Goal: Task Accomplishment & Management: Manage account settings

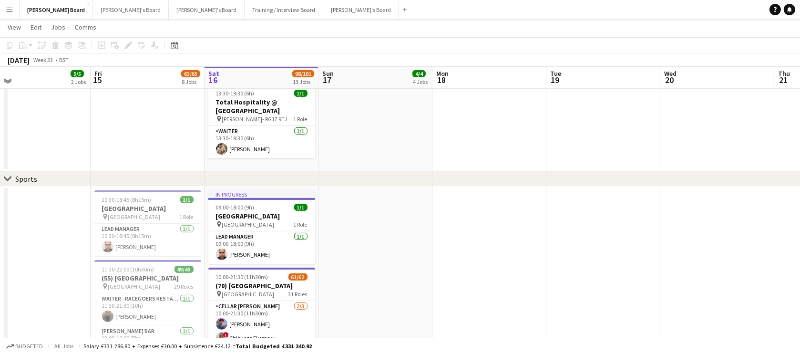
scroll to position [289, 0]
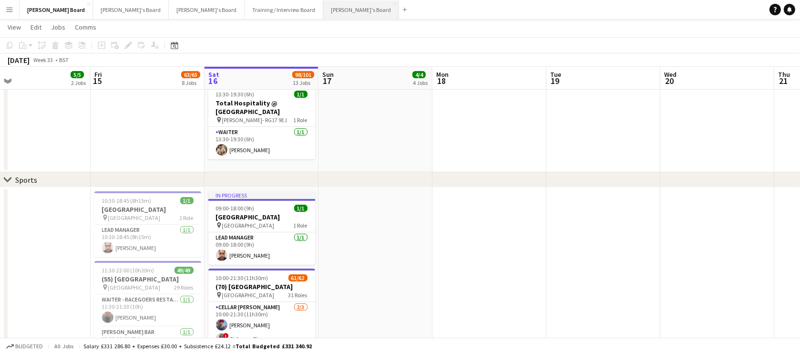
click at [323, 7] on button "Jakub's Board Close" at bounding box center [361, 9] width 76 height 19
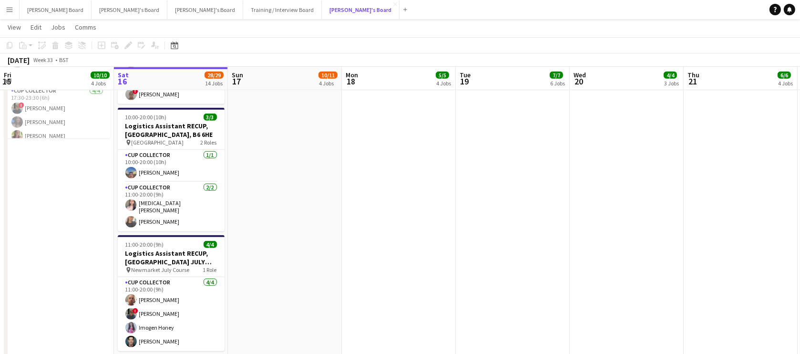
scroll to position [1155, 0]
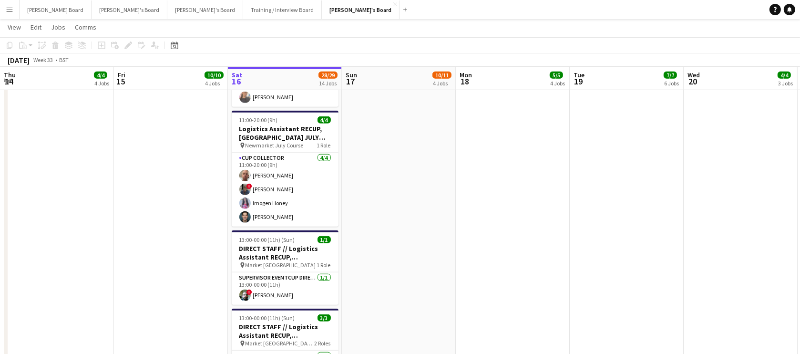
drag, startPoint x: 281, startPoint y: 185, endPoint x: 338, endPoint y: 186, distance: 57.2
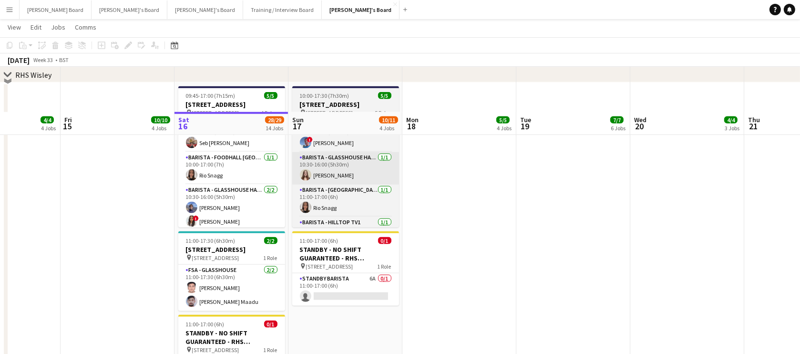
scroll to position [1676, 0]
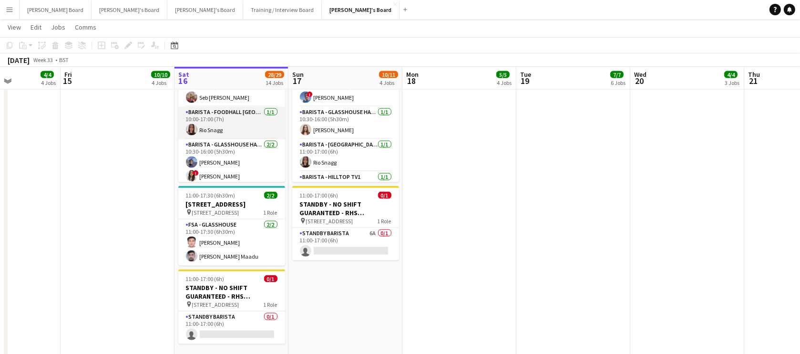
click at [233, 135] on app-card-role "Barista - Foodhall Stonepine Cafe 1/1 10:00-17:00 (7h) Rio Snagg" at bounding box center [231, 123] width 107 height 32
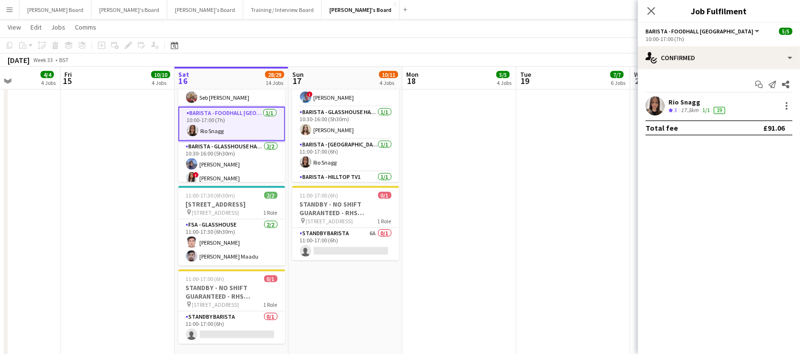
click at [670, 107] on app-icon "Crew rating" at bounding box center [670, 110] width 5 height 7
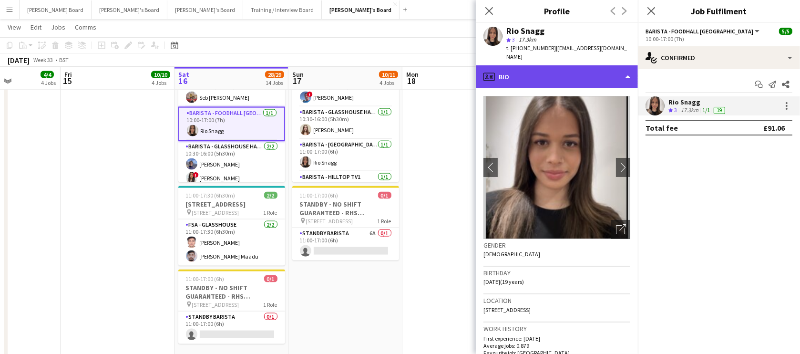
click at [555, 68] on div "profile Bio" at bounding box center [557, 76] width 162 height 23
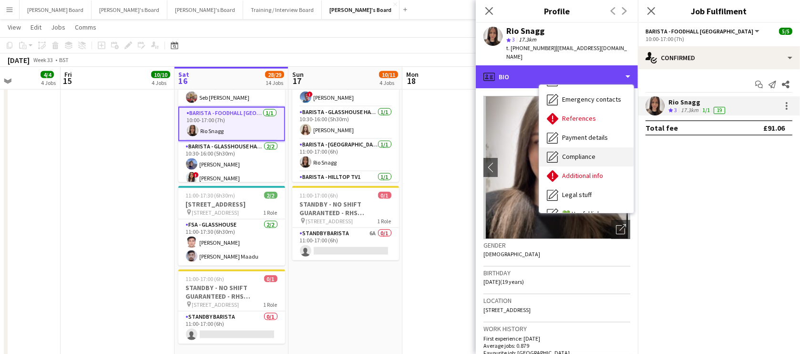
scroll to position [57, 0]
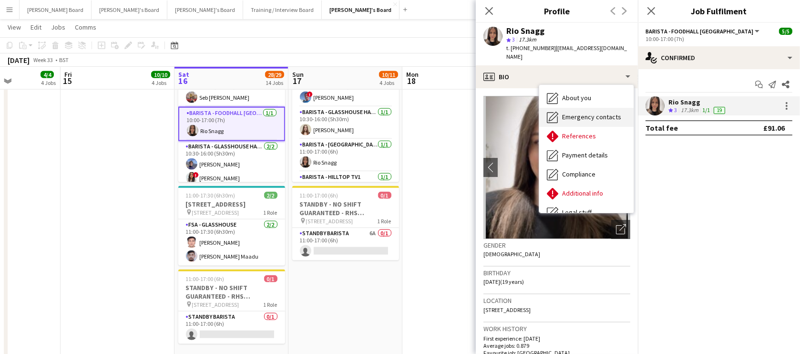
click at [602, 112] on span "Emergency contacts" at bounding box center [591, 116] width 59 height 9
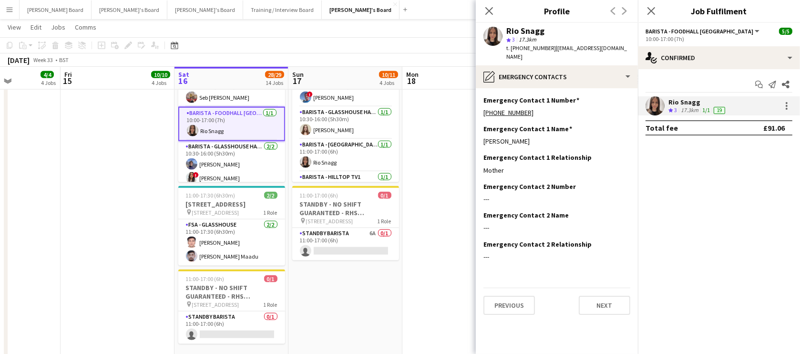
click at [452, 157] on app-date-cell at bounding box center [459, 205] width 114 height 336
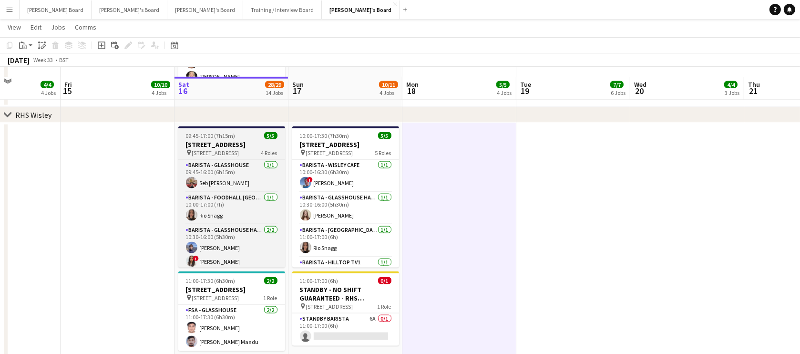
scroll to position [1617, 0]
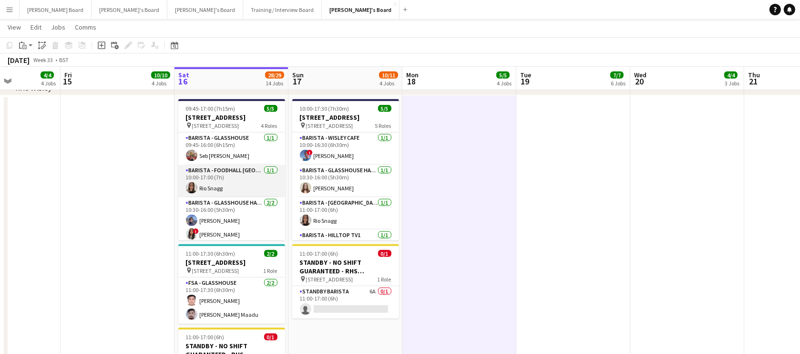
click at [235, 184] on app-card-role "Barista - Foodhall Stonepine Cafe 1/1 10:00-17:00 (7h) Rio Snagg" at bounding box center [231, 181] width 107 height 32
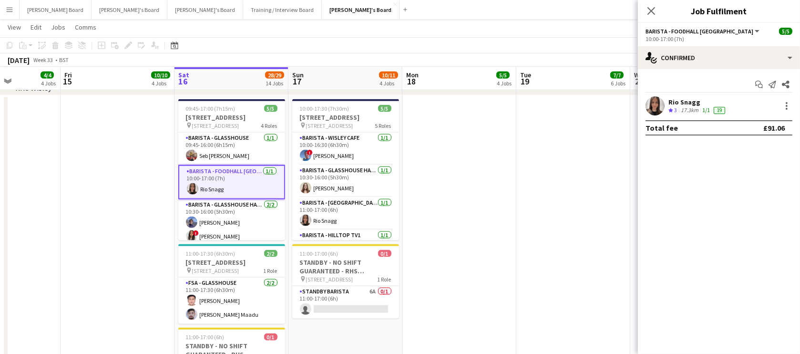
click at [753, 109] on div "Rio Snagg Crew rating 3 17.3km 1/1 19" at bounding box center [719, 105] width 162 height 19
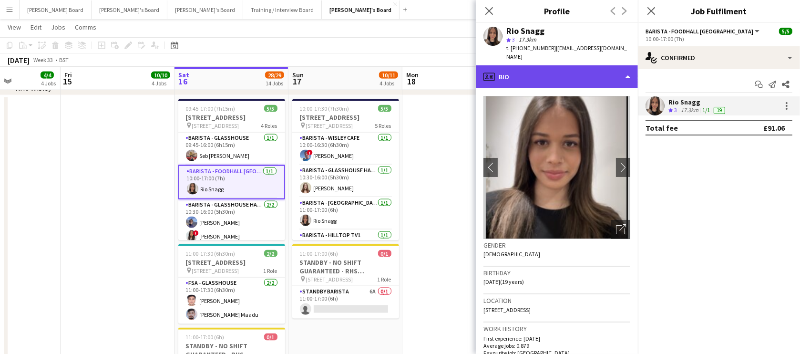
click at [584, 69] on div "profile Bio" at bounding box center [557, 76] width 162 height 23
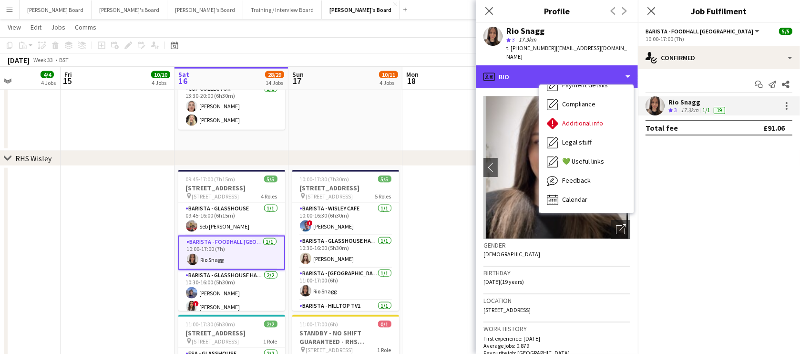
scroll to position [1560, 0]
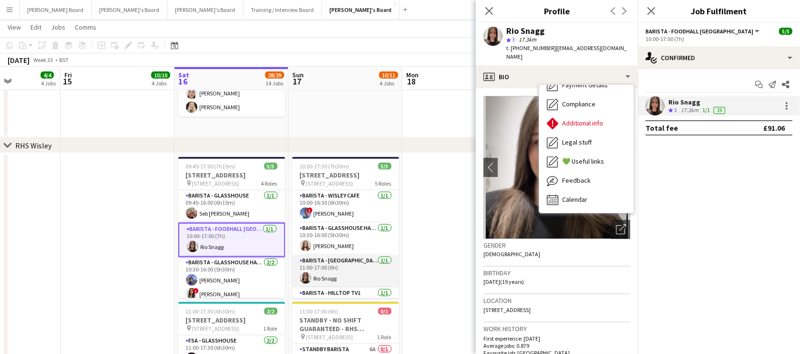
click at [329, 281] on app-card-role "Barista - Foodhall Village Square Kiosk 1/1 11:00-17:00 (6h) Rio Snagg" at bounding box center [345, 271] width 107 height 32
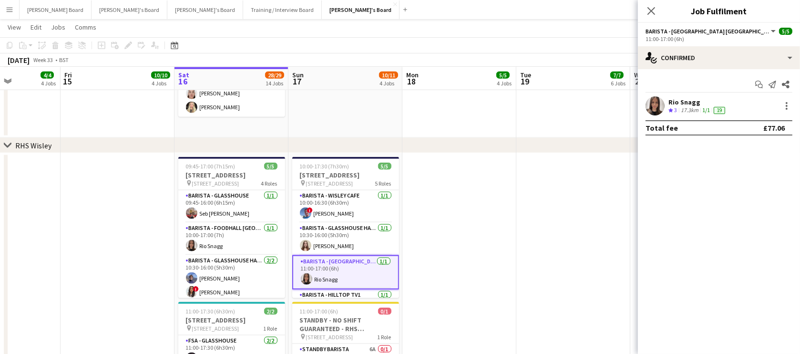
click at [686, 102] on div "Rio Snagg" at bounding box center [697, 102] width 59 height 9
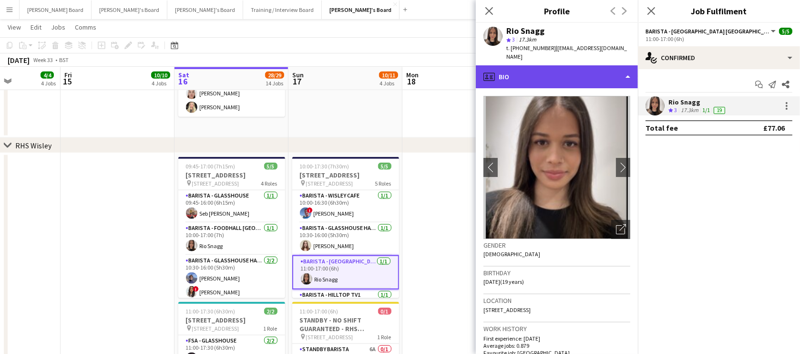
click at [550, 72] on div "profile Bio" at bounding box center [557, 76] width 162 height 23
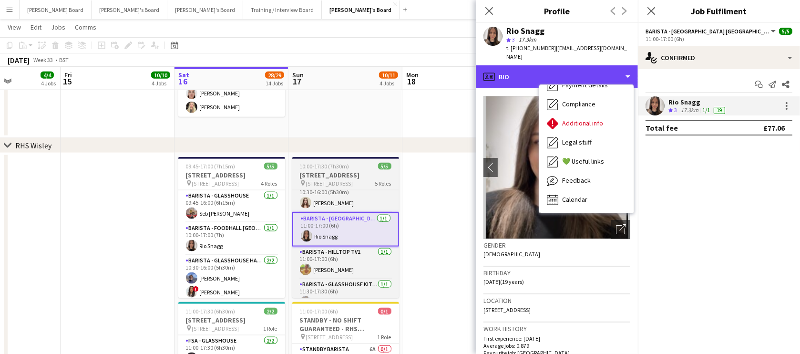
scroll to position [57, 0]
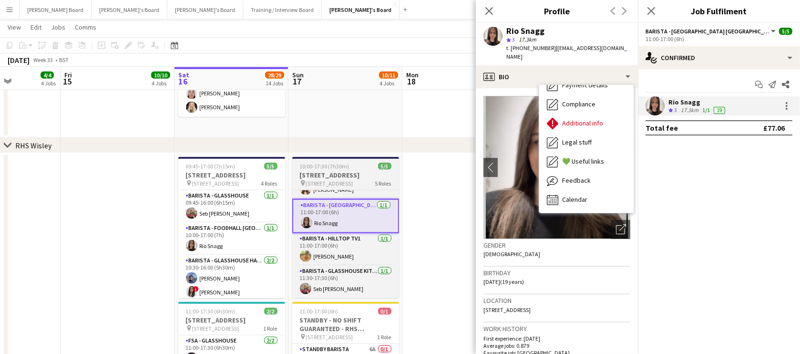
click at [317, 169] on app-job-card "10:00-17:30 (7h30m) 5/5 RHS Wisley Gardens, Wisley Ln, Woking GU23 6QB pin Woki…" at bounding box center [345, 227] width 107 height 141
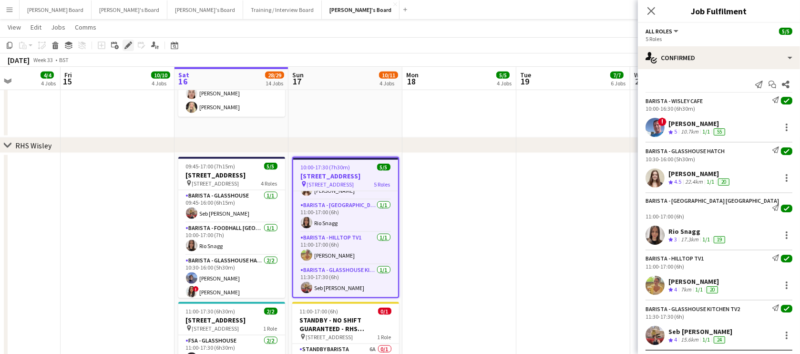
click at [126, 46] on icon at bounding box center [127, 45] width 5 height 5
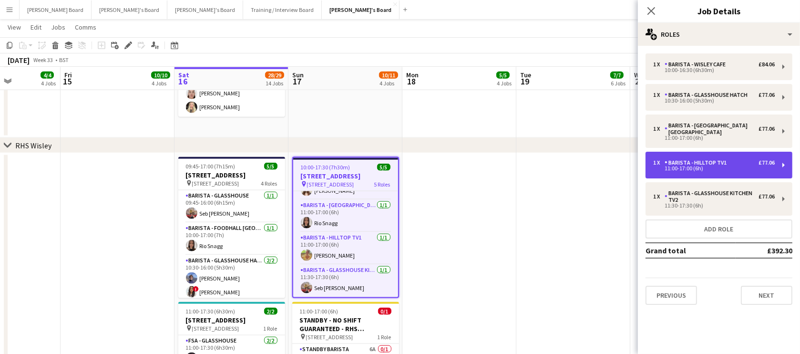
drag, startPoint x: 718, startPoint y: 164, endPoint x: 705, endPoint y: 156, distance: 15.8
click at [718, 164] on div "Barista - Hilltop TV1" at bounding box center [697, 162] width 66 height 7
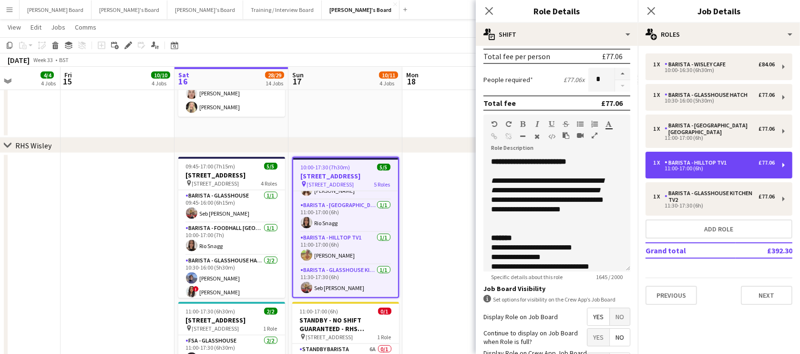
scroll to position [291, 0]
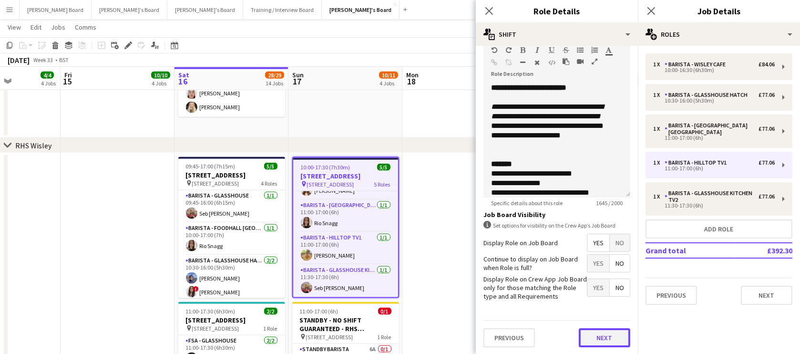
click at [598, 337] on button "Next" at bounding box center [604, 337] width 51 height 19
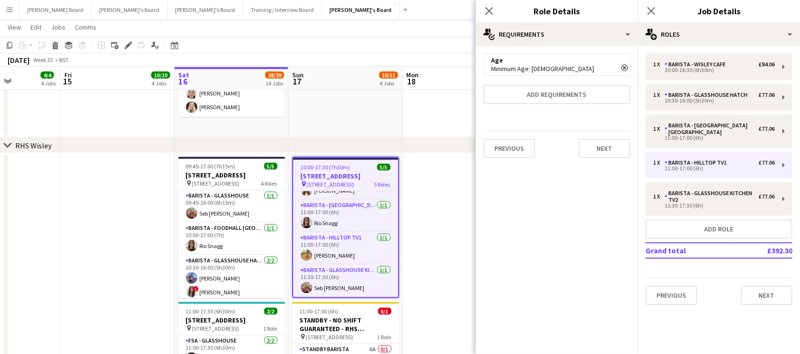
scroll to position [0, 0]
click at [606, 154] on button "Next" at bounding box center [604, 148] width 51 height 19
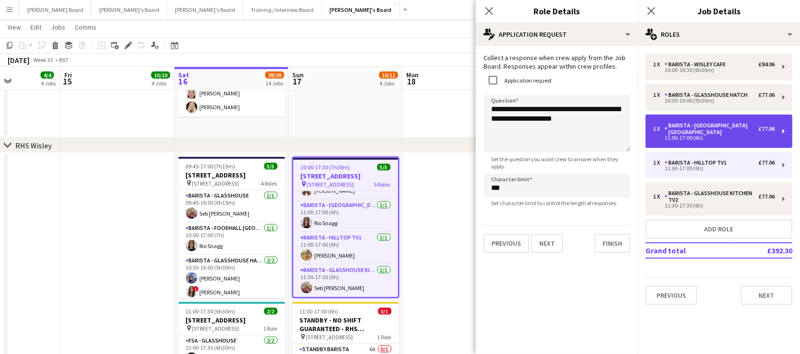
click at [692, 132] on div "Barista - [GEOGRAPHIC_DATA] [GEOGRAPHIC_DATA]" at bounding box center [711, 128] width 94 height 13
type input "**********"
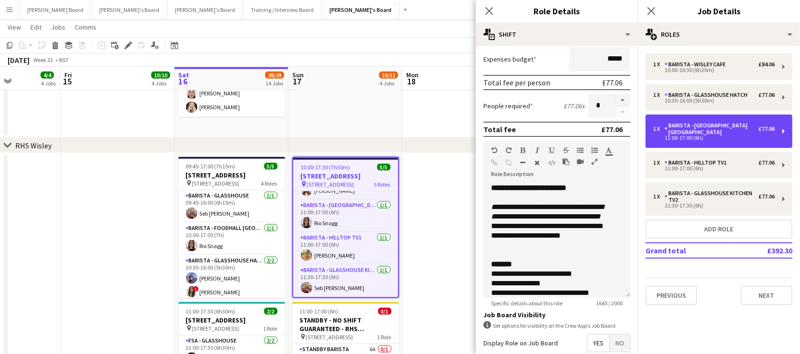
scroll to position [291, 0]
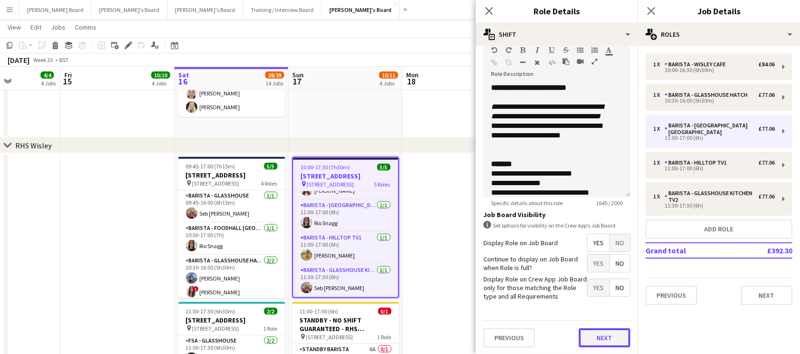
click at [611, 339] on button "Next" at bounding box center [604, 337] width 51 height 19
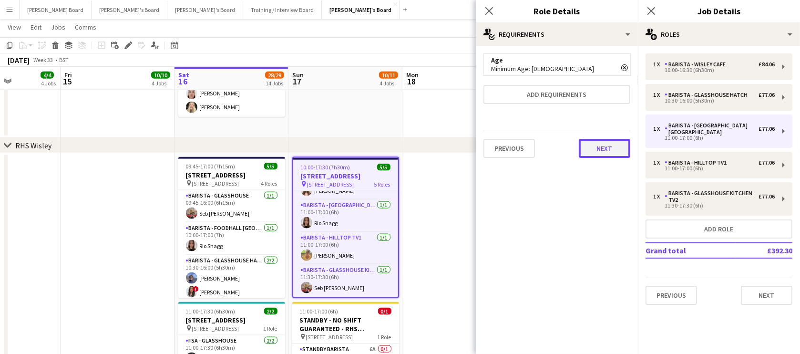
click at [609, 151] on button "Next" at bounding box center [604, 148] width 51 height 19
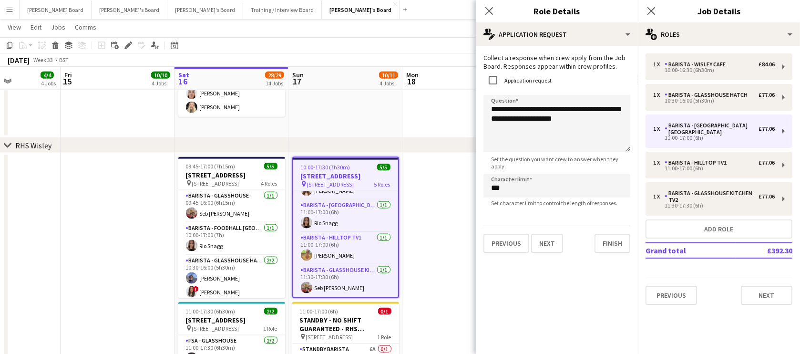
click at [440, 229] on app-date-cell at bounding box center [459, 321] width 114 height 336
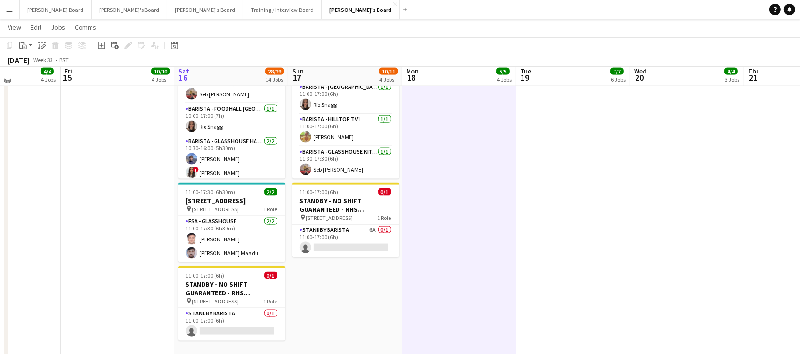
scroll to position [1695, 0]
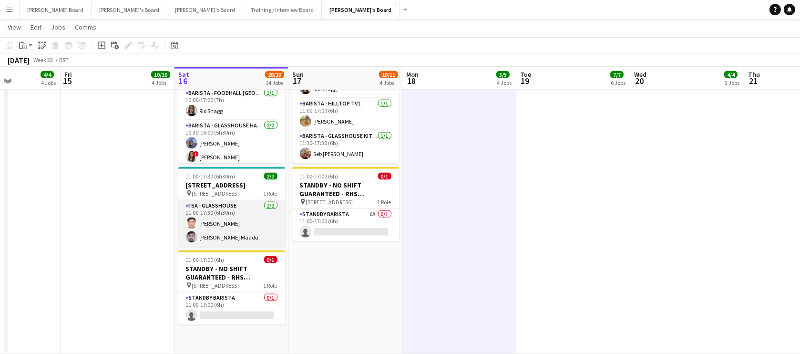
click at [247, 236] on app-card-role "FSA - Glasshouse 2/2 11:00-17:30 (6h30m) Prakhar kirsali Vamsikrishna Maadu" at bounding box center [231, 223] width 107 height 46
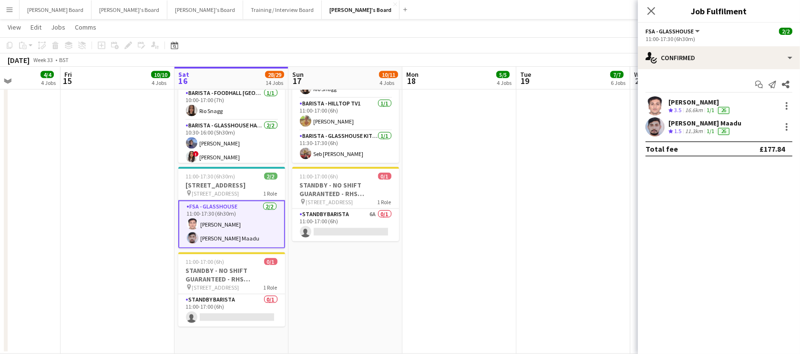
click at [205, 248] on app-card-role "FSA - Glasshouse 2/2 11:00-17:30 (6h30m) Prakhar kirsali Vamsikrishna Maadu" at bounding box center [231, 224] width 107 height 48
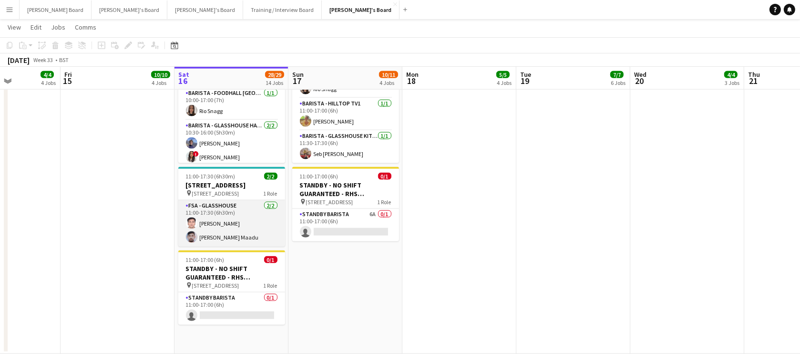
click at [202, 239] on app-card-role "FSA - Glasshouse 2/2 11:00-17:30 (6h30m) Prakhar kirsali Vamsikrishna Maadu" at bounding box center [231, 223] width 107 height 46
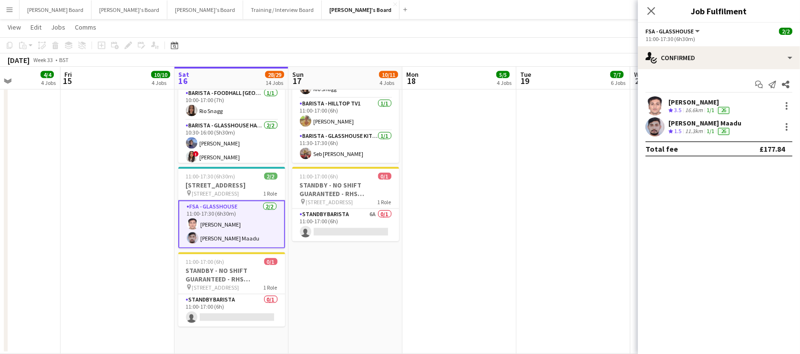
click at [698, 109] on div "16.6km" at bounding box center [693, 110] width 21 height 8
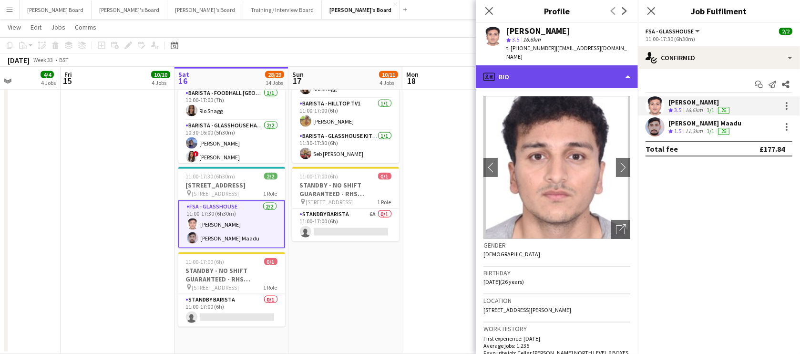
drag, startPoint x: 533, startPoint y: 67, endPoint x: 536, endPoint y: 80, distance: 13.7
click at [532, 68] on div "profile Bio" at bounding box center [557, 76] width 162 height 23
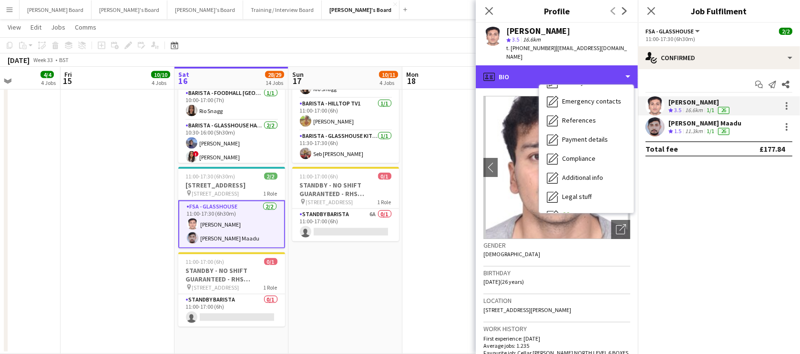
scroll to position [146, 0]
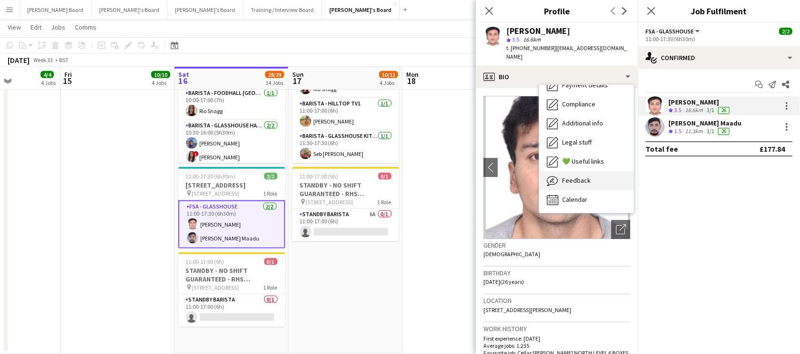
click at [595, 178] on div "Feedback Feedback" at bounding box center [586, 180] width 94 height 19
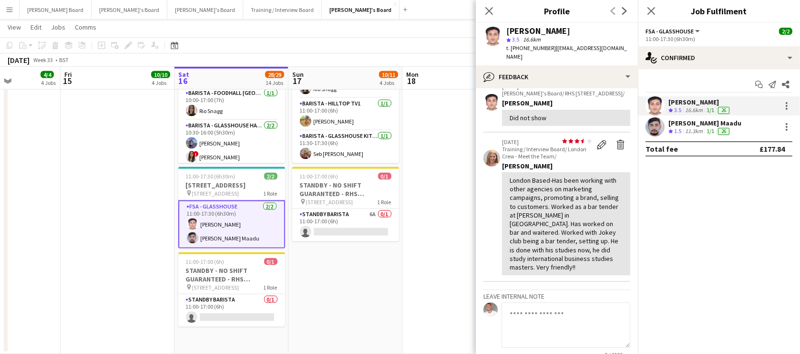
scroll to position [277, 0]
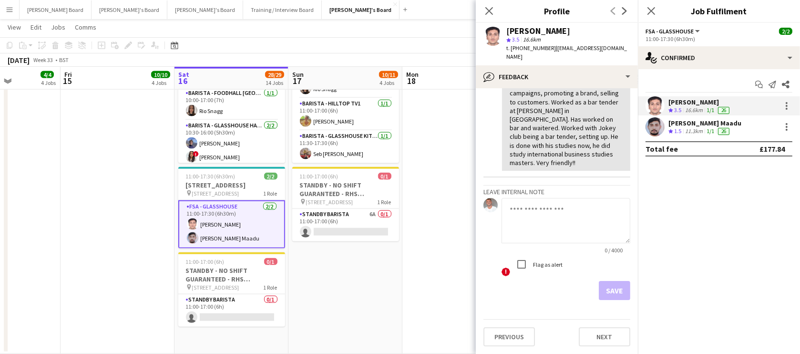
click at [543, 219] on textarea at bounding box center [565, 220] width 129 height 45
paste textarea "**********"
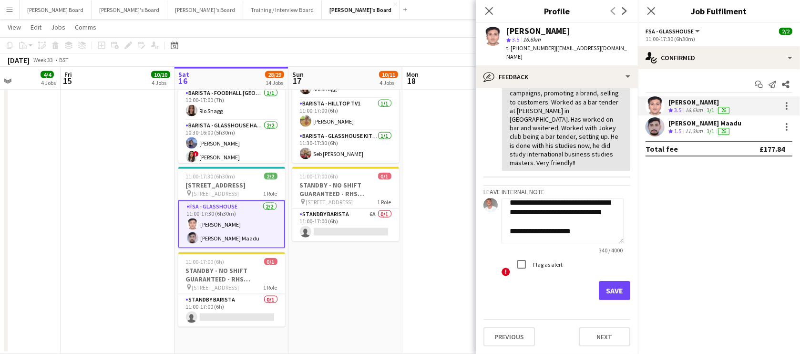
type textarea "**********"
click at [603, 294] on button "Save" at bounding box center [614, 290] width 31 height 19
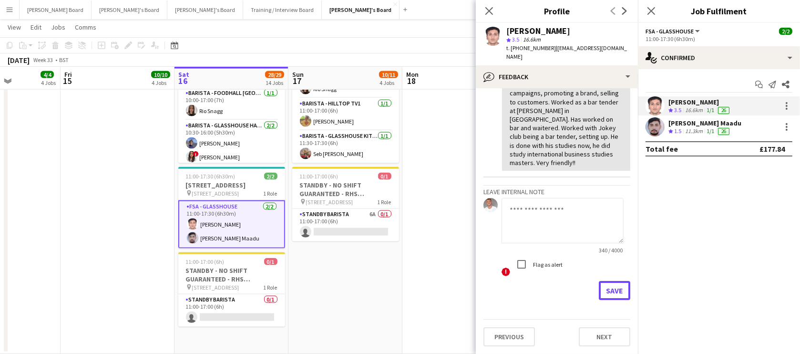
scroll to position [480, 0]
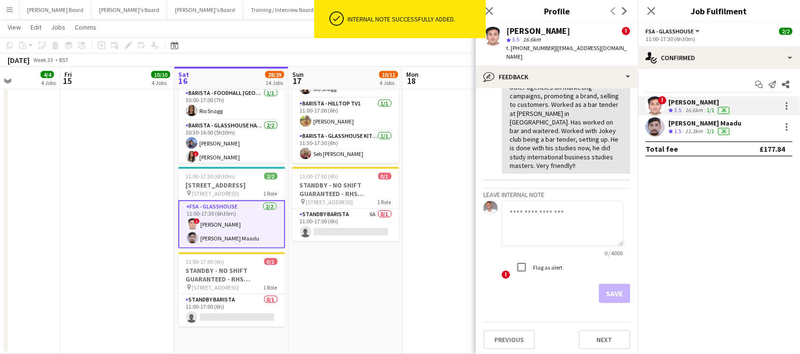
click at [454, 256] on app-date-cell at bounding box center [459, 186] width 114 height 336
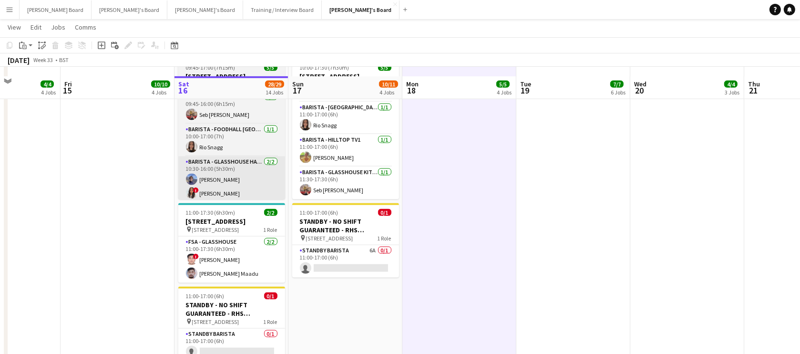
scroll to position [1637, 0]
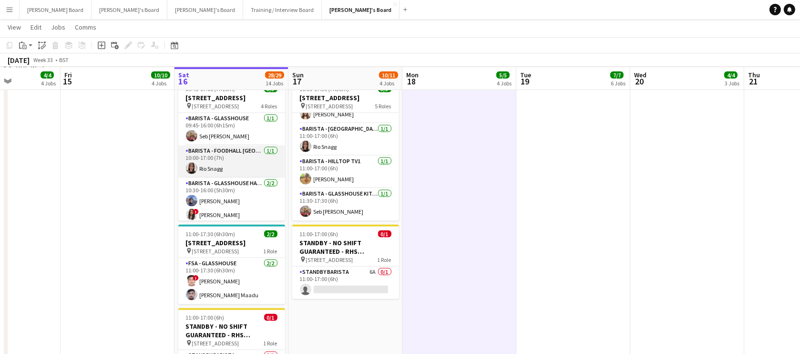
click at [233, 178] on app-card-role "Barista - Foodhall Stonepine Cafe 1/1 10:00-17:00 (7h) Rio Snagg" at bounding box center [231, 161] width 107 height 32
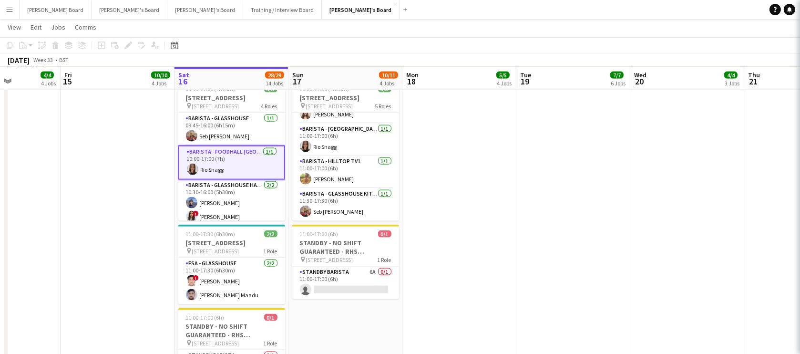
scroll to position [0, 281]
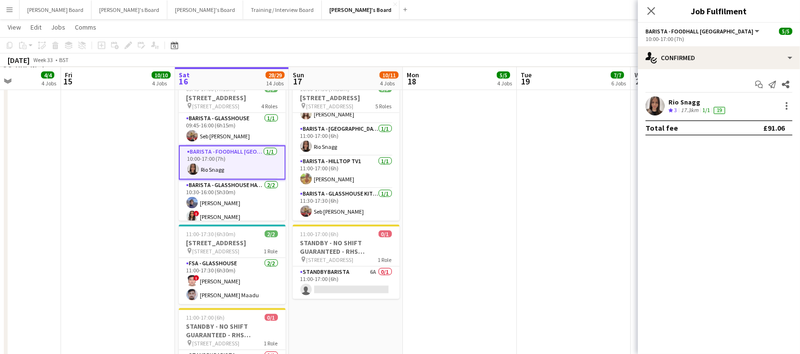
click at [741, 120] on div "Total fee £91.06" at bounding box center [718, 127] width 147 height 15
click at [733, 113] on div "Rio Snagg Crew rating 3 17.3km 1/1 19" at bounding box center [719, 105] width 162 height 19
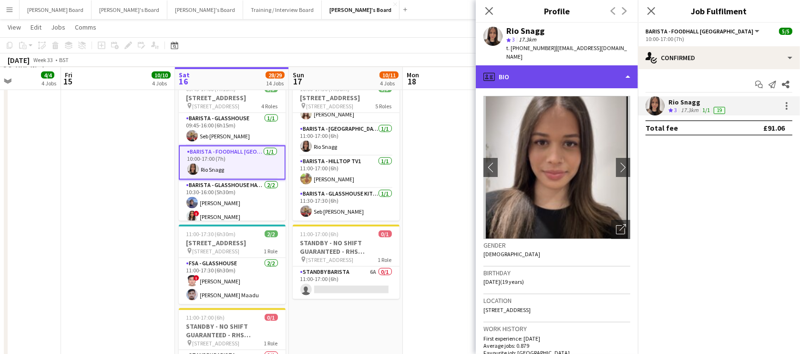
click at [582, 65] on div "profile Bio" at bounding box center [557, 76] width 162 height 23
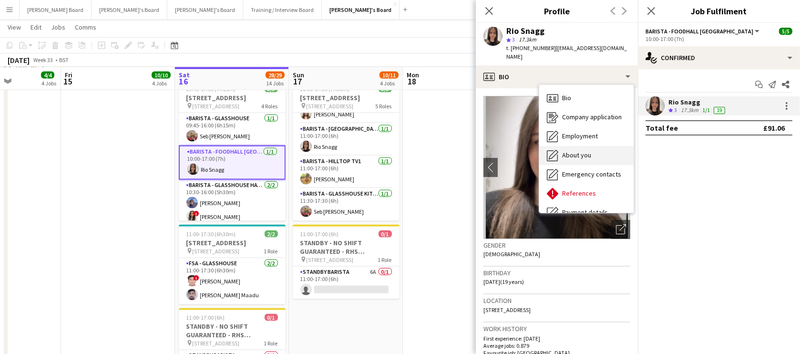
click at [596, 146] on div "About you About you" at bounding box center [586, 155] width 94 height 19
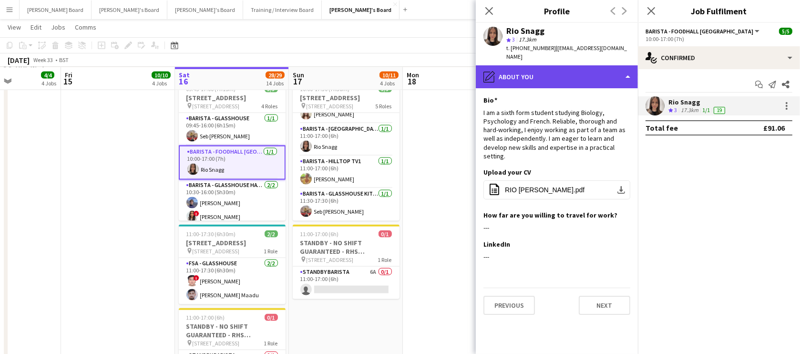
click at [575, 70] on div "pencil4 About you" at bounding box center [557, 76] width 162 height 23
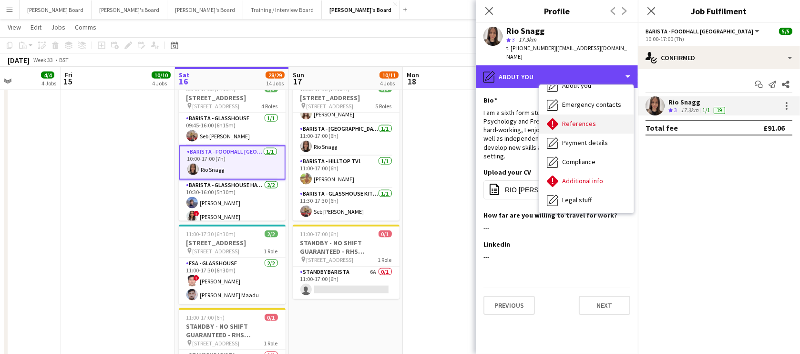
scroll to position [11, 0]
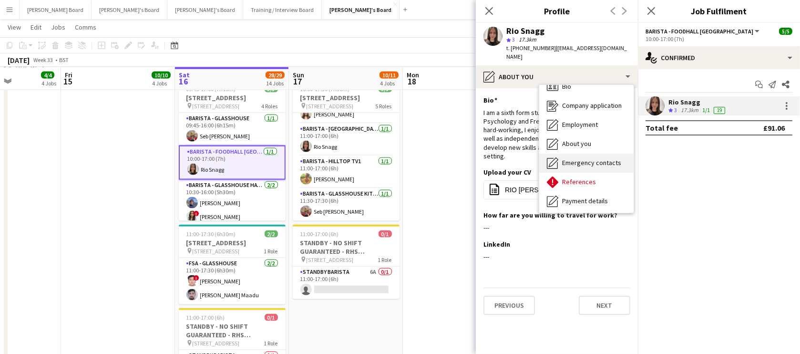
click at [602, 158] on span "Emergency contacts" at bounding box center [591, 162] width 59 height 9
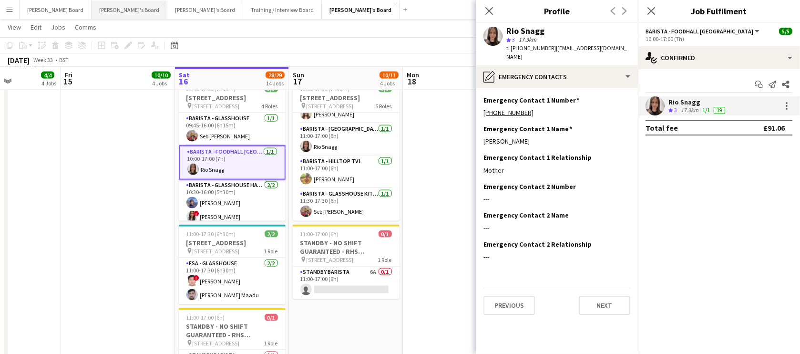
click at [110, 6] on button "[PERSON_NAME]'s Board Close" at bounding box center [130, 9] width 76 height 19
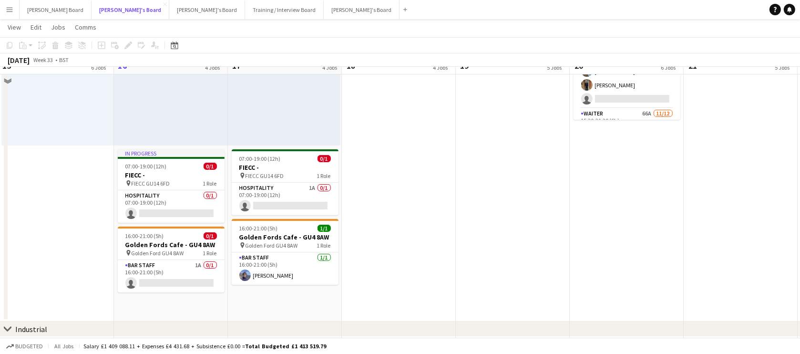
scroll to position [173, 0]
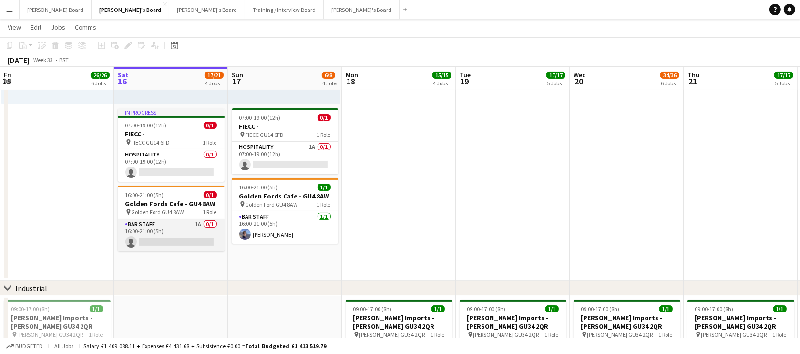
click at [190, 230] on app-card-role "BAR STAFF 1A 0/1 16:00-21:00 (5h) single-neutral-actions" at bounding box center [171, 235] width 107 height 32
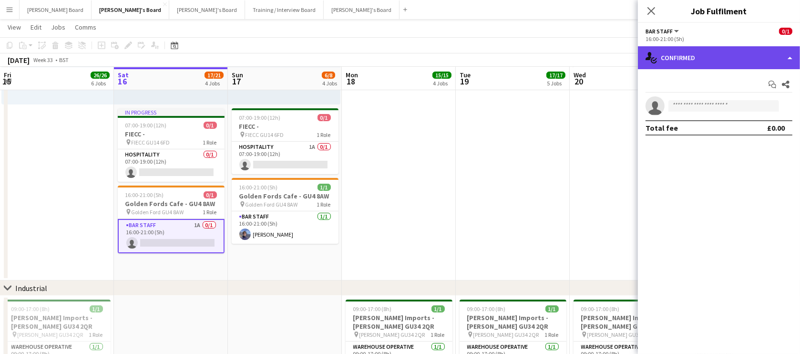
click at [707, 52] on div "single-neutral-actions-check-2 Confirmed" at bounding box center [719, 57] width 162 height 23
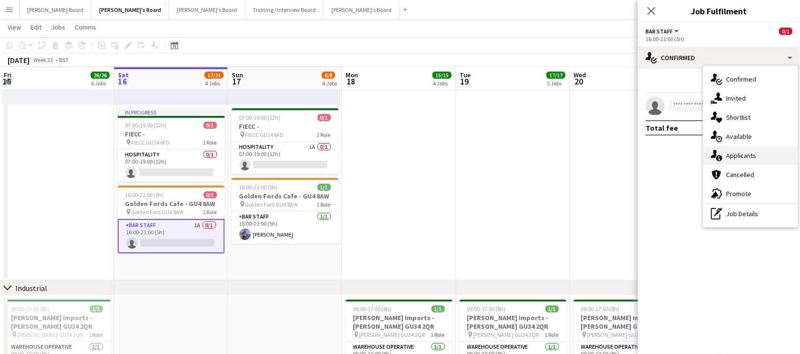
click at [752, 158] on div "single-neutral-actions-information Applicants" at bounding box center [750, 155] width 94 height 19
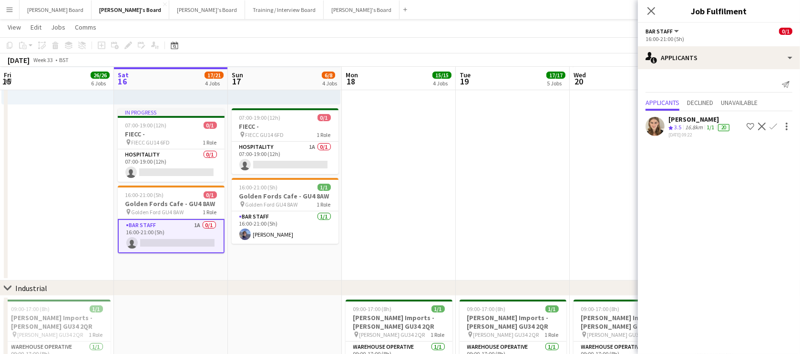
click at [704, 123] on div "16.8km" at bounding box center [693, 127] width 21 height 8
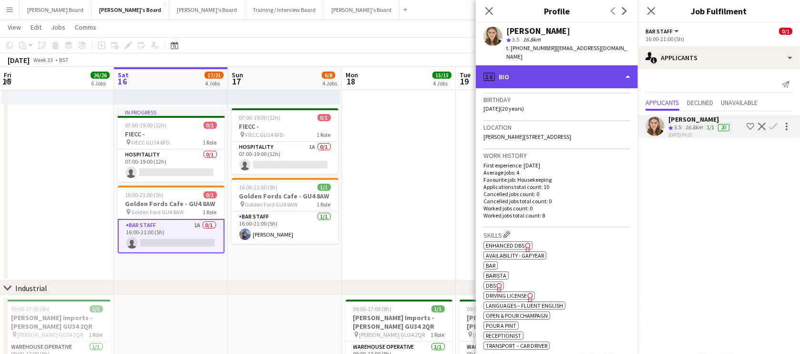
click at [517, 67] on div "profile Bio" at bounding box center [557, 76] width 162 height 23
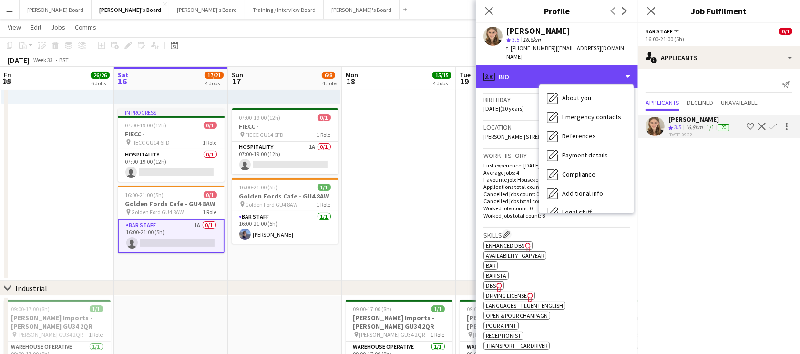
scroll to position [146, 0]
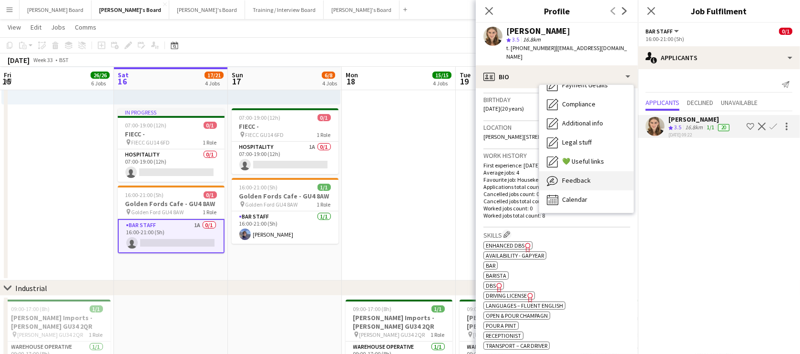
click at [591, 171] on div "Feedback Feedback" at bounding box center [586, 180] width 94 height 19
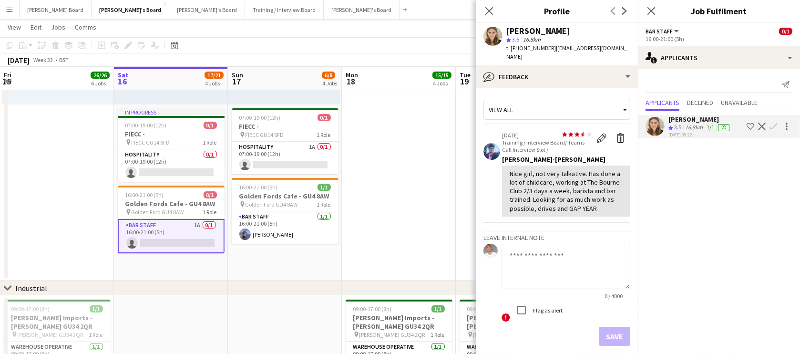
click at [770, 128] on app-icon "Confirm" at bounding box center [773, 127] width 8 height 8
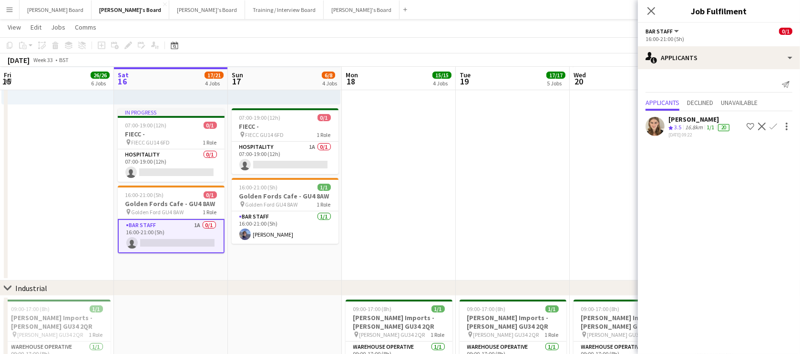
click at [770, 128] on app-icon "Confirm" at bounding box center [773, 127] width 8 height 8
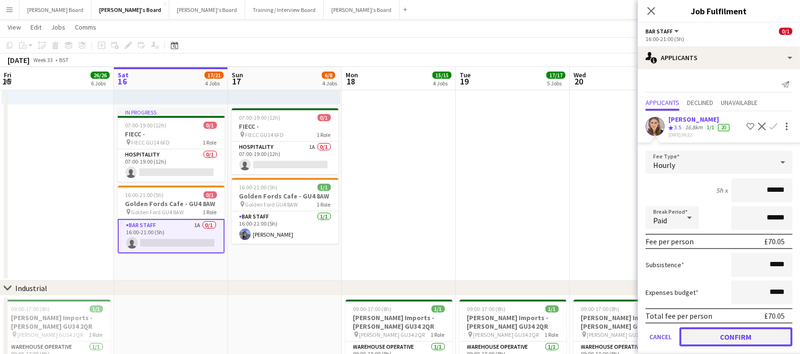
click at [712, 337] on button "Confirm" at bounding box center [735, 336] width 113 height 19
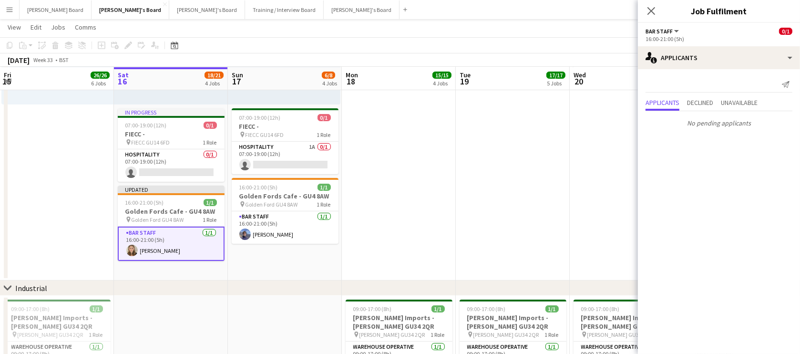
drag, startPoint x: 494, startPoint y: 223, endPoint x: 544, endPoint y: 160, distance: 80.7
click at [494, 222] on app-date-cell at bounding box center [513, 107] width 114 height 347
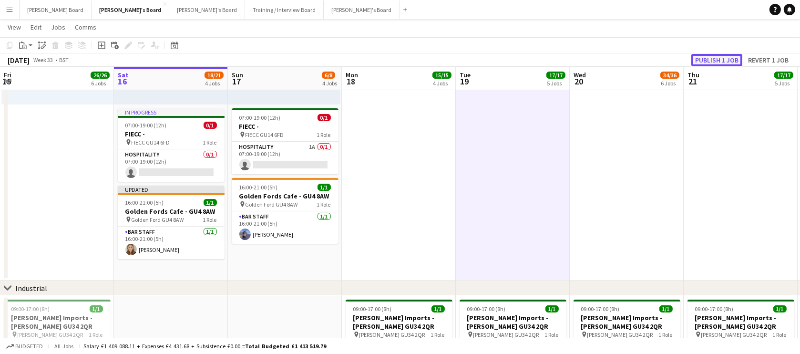
click at [717, 58] on button "Publish 1 job" at bounding box center [716, 60] width 51 height 12
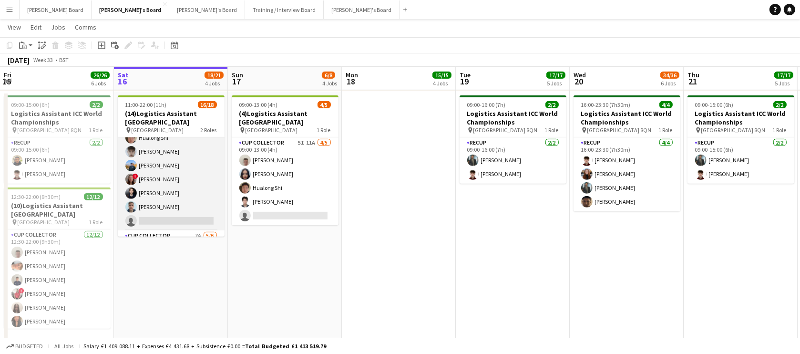
scroll to position [115, 0]
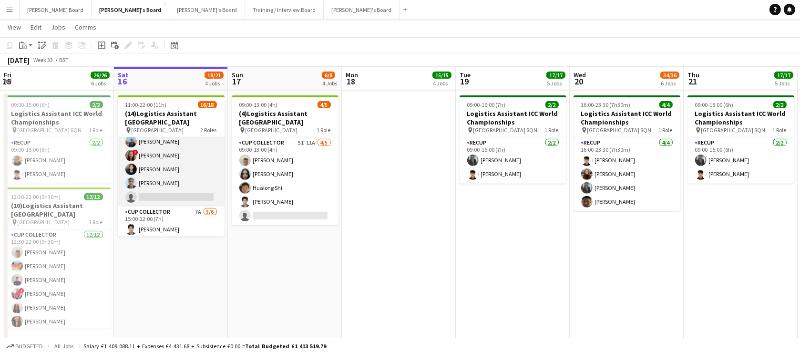
click at [183, 182] on app-card-role "CUP COLLECTOR 6I 7A 11/12 11:00-20:00 (9h) Jem McAllister Robby Johnston ! Mark…" at bounding box center [171, 114] width 107 height 184
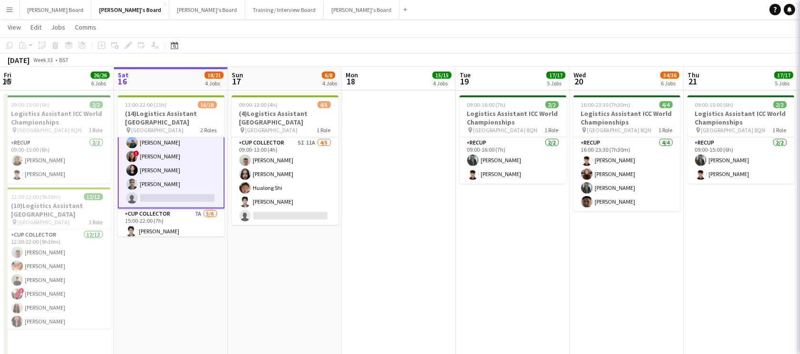
scroll to position [116, 0]
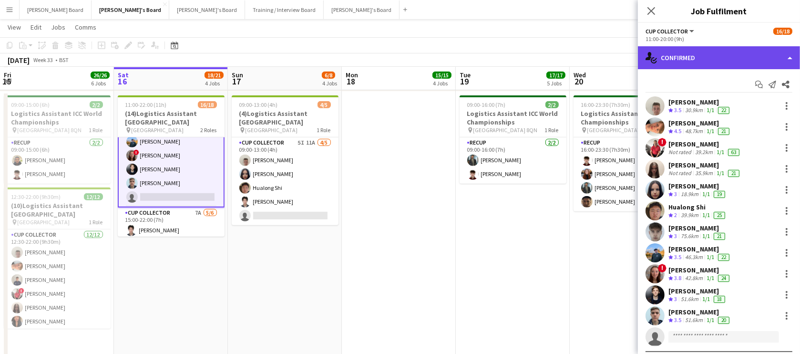
click at [705, 59] on div "single-neutral-actions-check-2 Confirmed" at bounding box center [719, 57] width 162 height 23
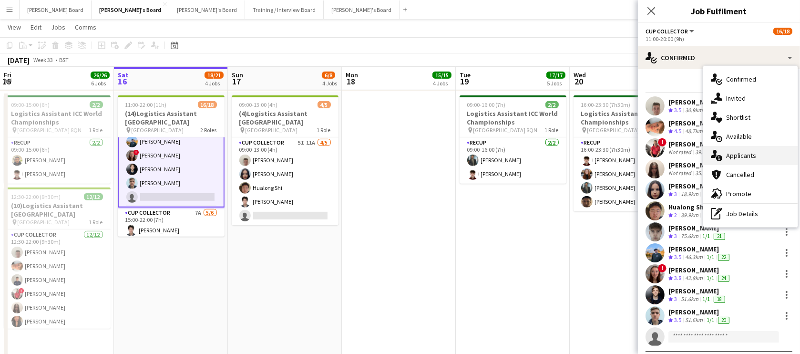
click at [751, 162] on div "single-neutral-actions-information Applicants" at bounding box center [750, 155] width 94 height 19
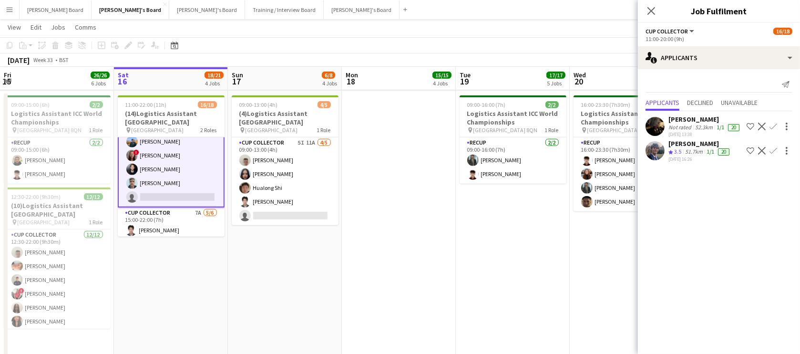
click at [698, 156] on div "51.7km" at bounding box center [693, 152] width 21 height 8
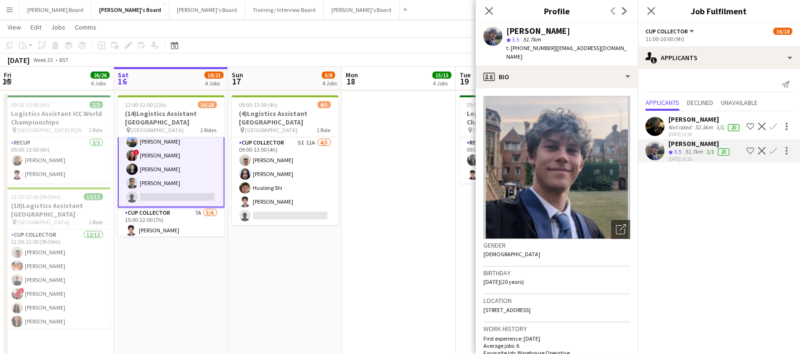
click at [689, 131] on div "Not rated" at bounding box center [680, 127] width 25 height 8
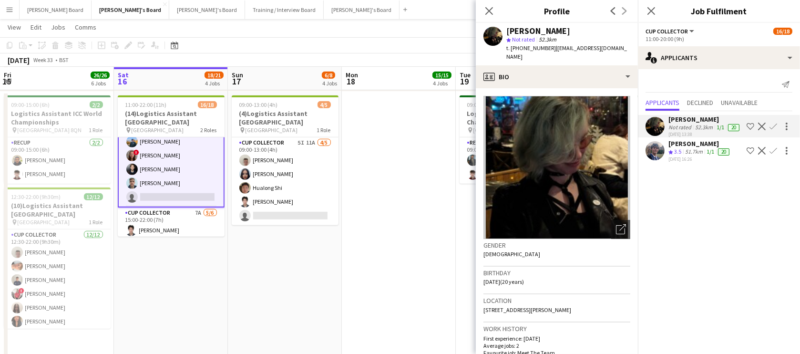
click at [686, 156] on div "51.7km" at bounding box center [693, 152] width 21 height 8
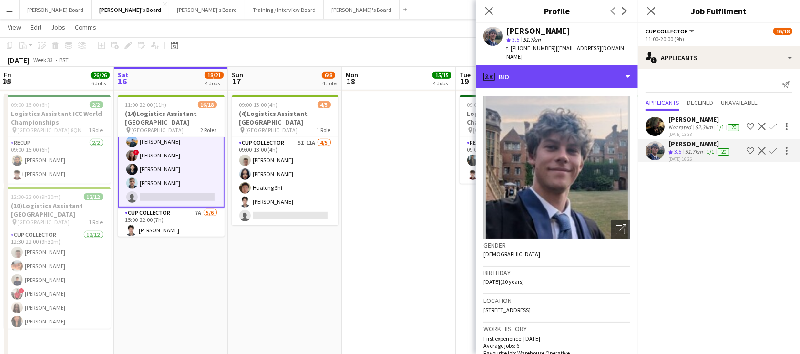
drag, startPoint x: 550, startPoint y: 65, endPoint x: 557, endPoint y: 76, distance: 13.0
click at [550, 67] on div "profile Bio" at bounding box center [557, 76] width 162 height 23
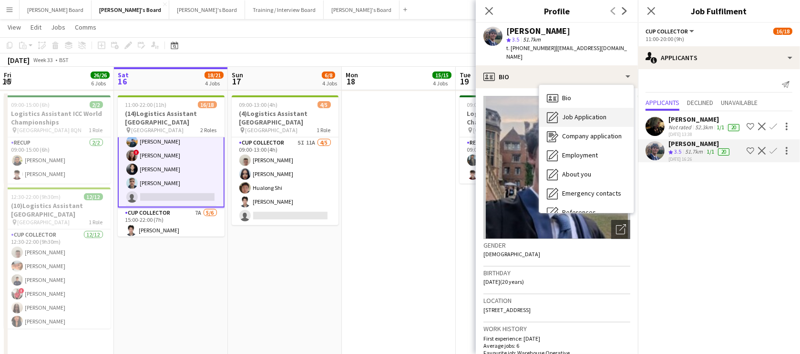
click at [588, 112] on span "Job Application" at bounding box center [584, 116] width 44 height 9
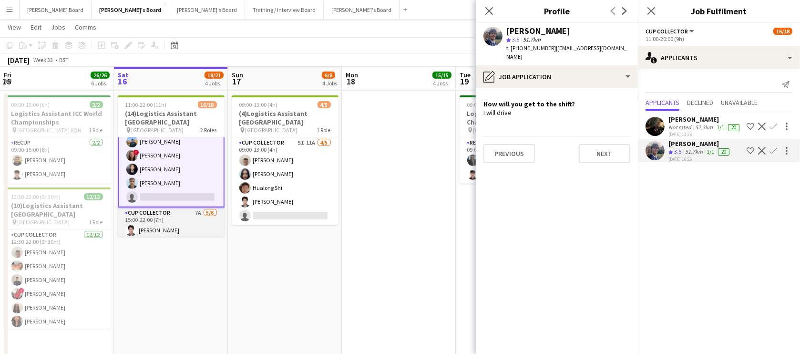
click at [182, 222] on app-card-role "CUP COLLECTOR 7A 5/6 15:00-22:00 (7h) Youngin Chung Phillippa Iyede ! Musheer A…" at bounding box center [171, 258] width 107 height 102
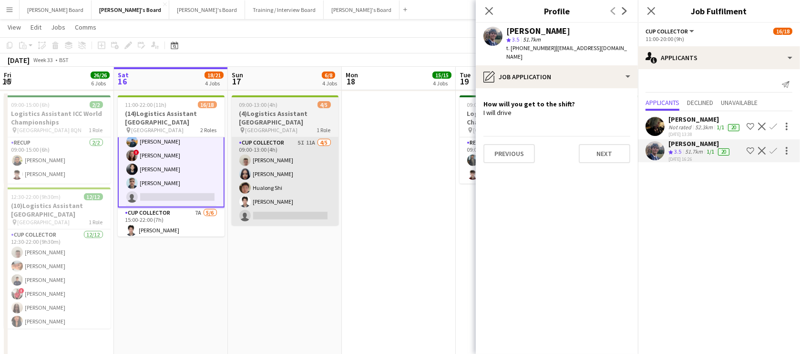
scroll to position [115, 0]
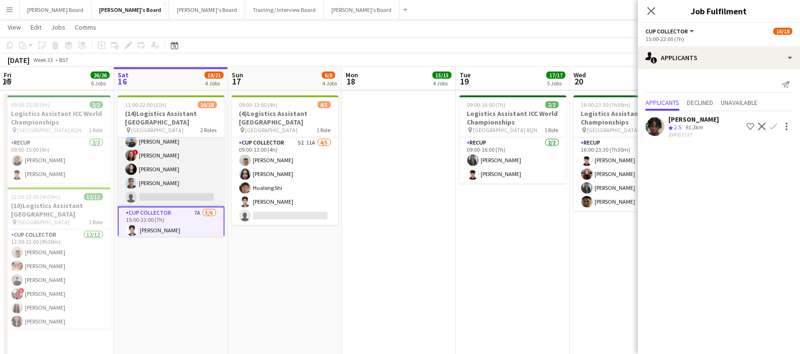
click at [197, 172] on app-card-role "CUP COLLECTOR 6I 7A 11/12 11:00-20:00 (9h) Jem McAllister Robby Johnston ! Mark…" at bounding box center [171, 114] width 107 height 184
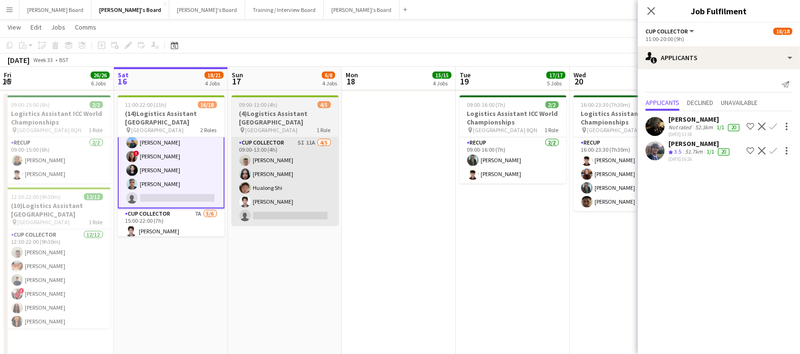
scroll to position [116, 0]
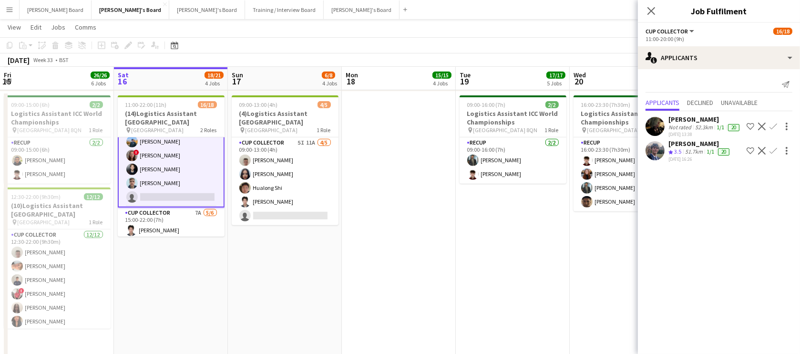
click at [708, 150] on app-skills-label "1/1" at bounding box center [710, 151] width 8 height 7
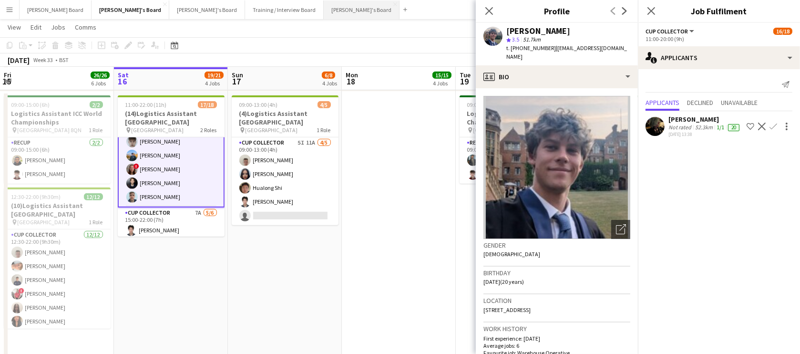
click at [324, 7] on button "Jakub's Board Close" at bounding box center [362, 9] width 76 height 19
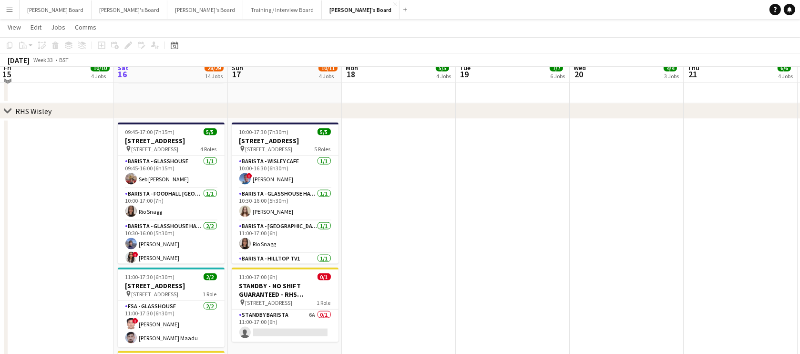
scroll to position [1602, 0]
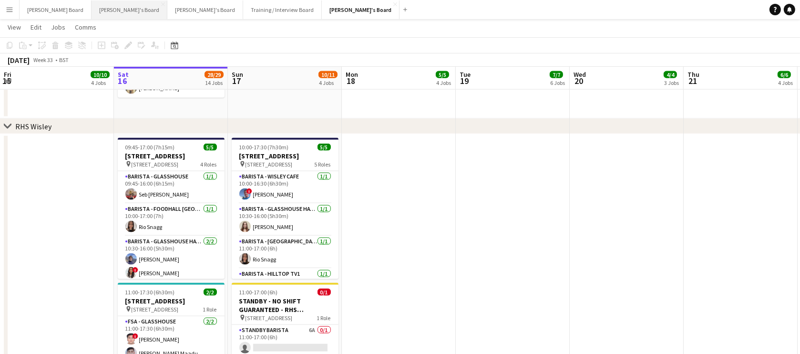
click at [92, 10] on button "Thomasina's Board Close" at bounding box center [130, 9] width 76 height 19
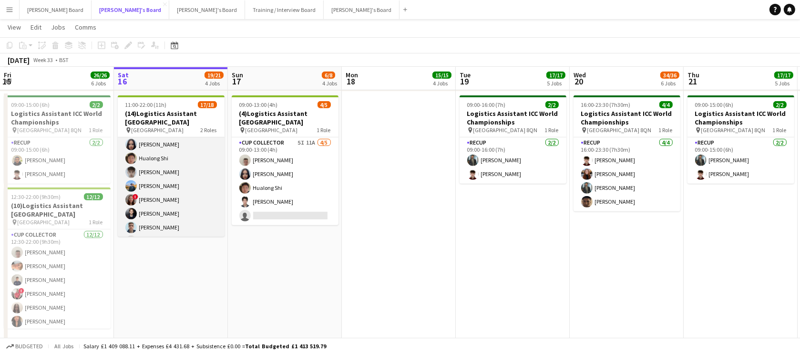
scroll to position [129, 0]
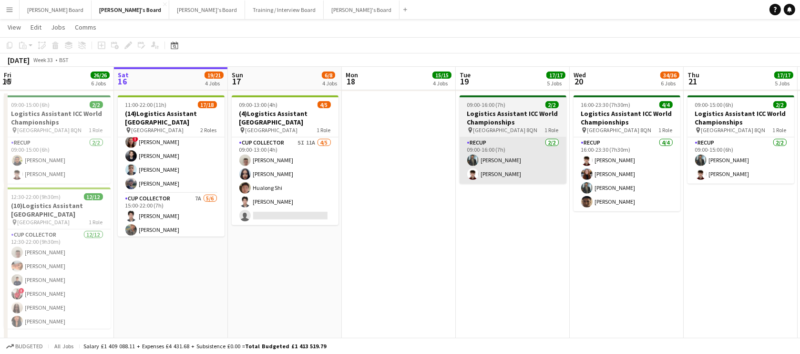
drag, startPoint x: 191, startPoint y: 170, endPoint x: 554, endPoint y: 153, distance: 364.1
click at [191, 170] on app-card-role "CUP COLLECTOR 12/12 11:00-20:00 (9h) Jem McAllister Robby Johnston ! Mark White…" at bounding box center [171, 101] width 107 height 184
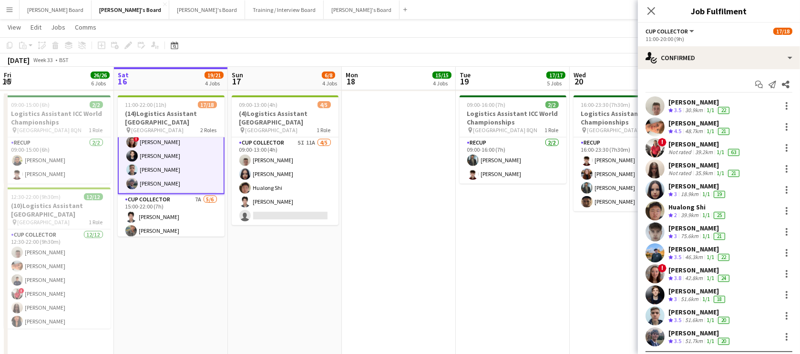
scroll to position [20, 0]
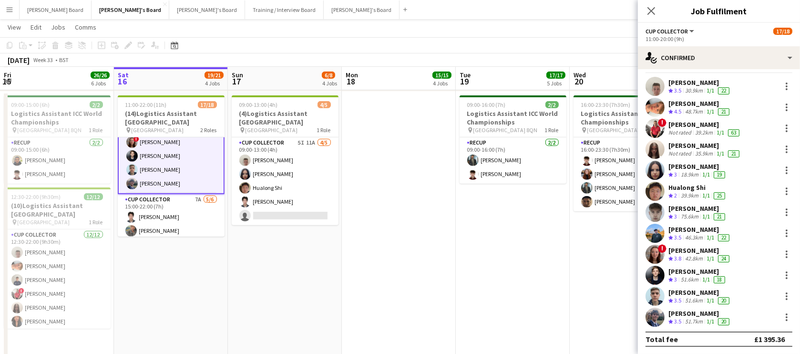
click at [687, 246] on div "lily ramsay" at bounding box center [699, 250] width 63 height 9
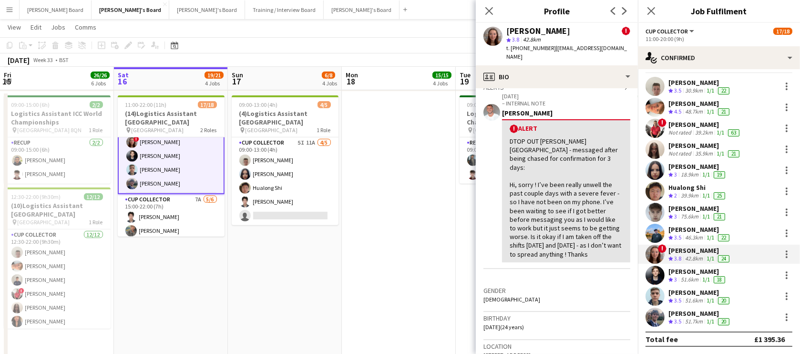
scroll to position [0, 0]
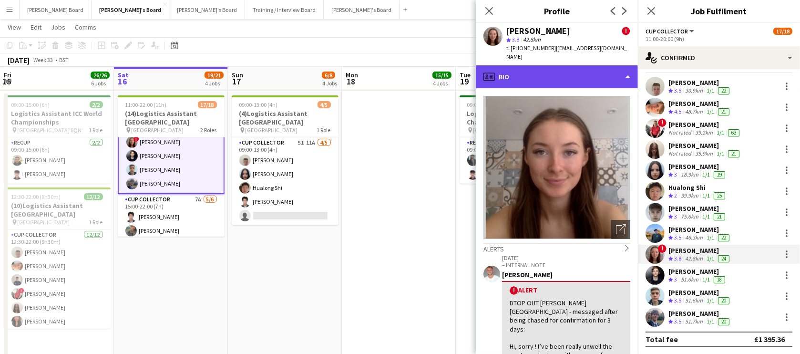
click at [555, 65] on div "profile Bio" at bounding box center [557, 76] width 162 height 23
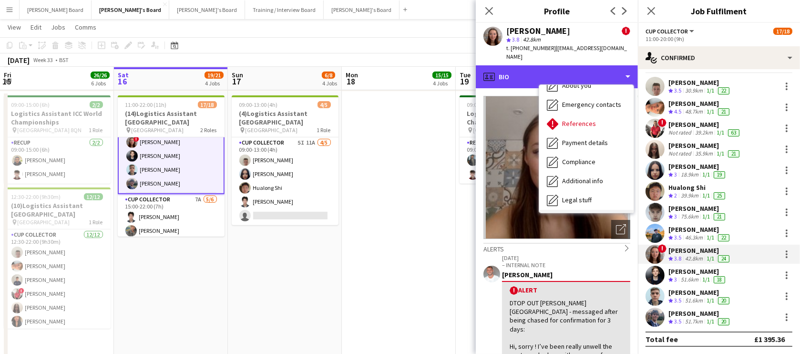
scroll to position [146, 0]
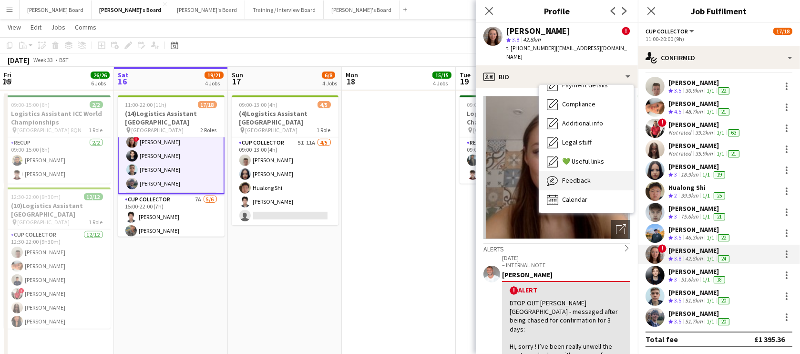
click at [583, 176] on span "Feedback" at bounding box center [576, 180] width 29 height 9
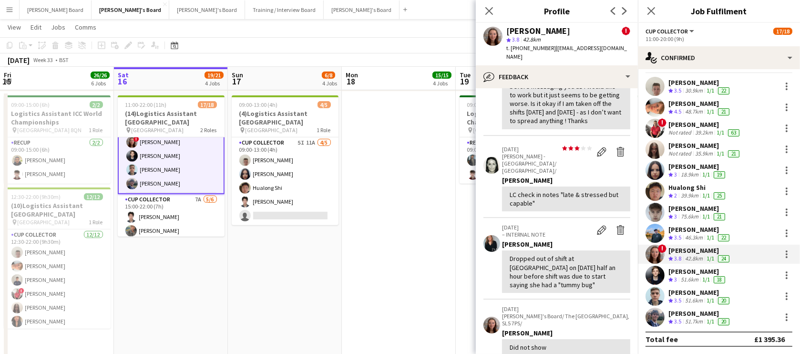
scroll to position [115, 0]
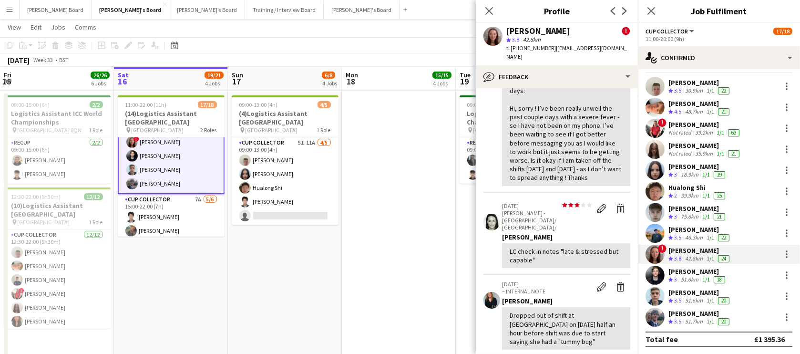
click at [385, 219] on app-date-cell at bounding box center [399, 234] width 114 height 285
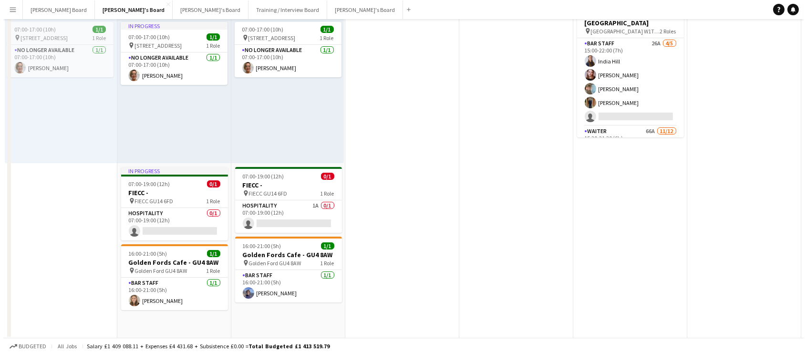
scroll to position [0, 0]
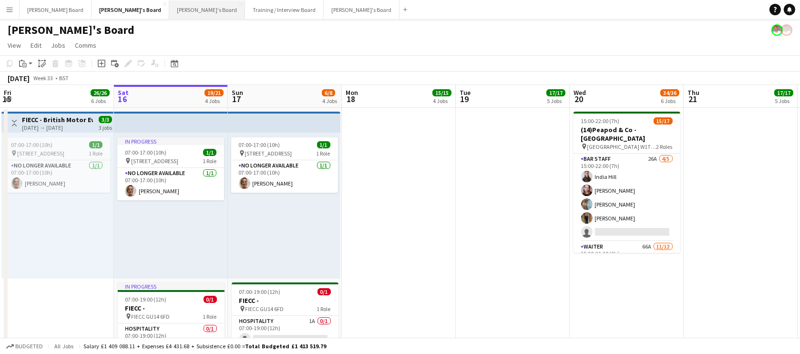
click at [169, 15] on button "Caitlin's Board Close" at bounding box center [207, 9] width 76 height 19
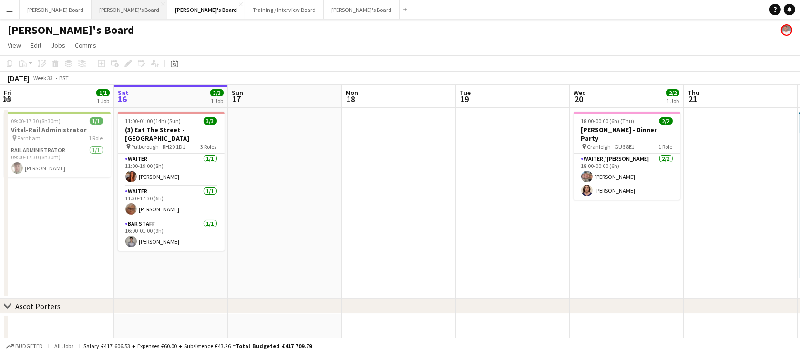
click at [108, 9] on button "Thomasina's Board Close" at bounding box center [130, 9] width 76 height 19
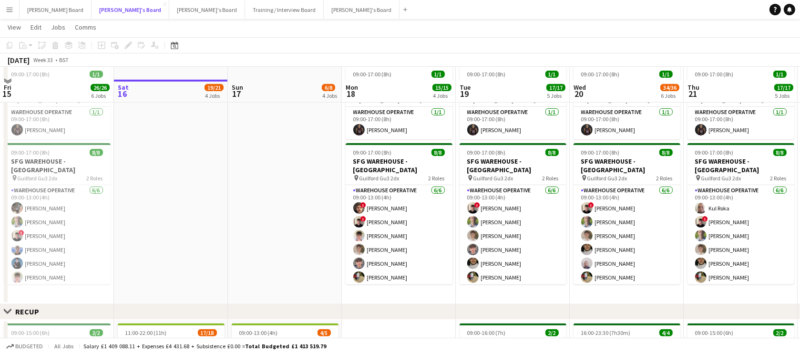
scroll to position [404, 0]
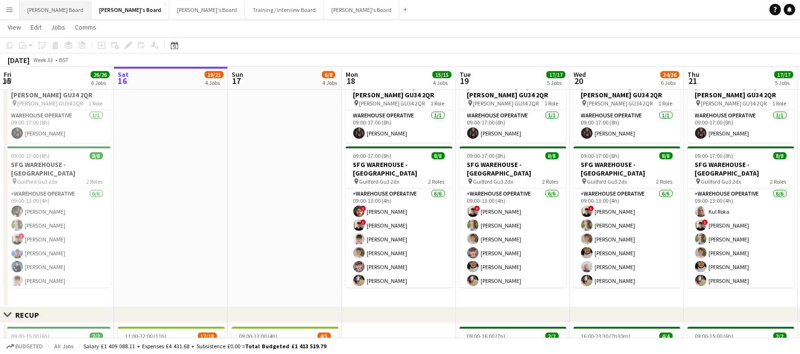
click at [43, 7] on button "Dean's Board Close" at bounding box center [56, 9] width 72 height 19
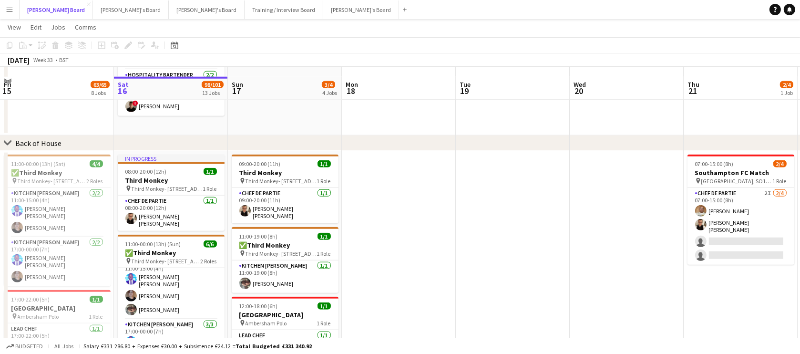
scroll to position [1226, 0]
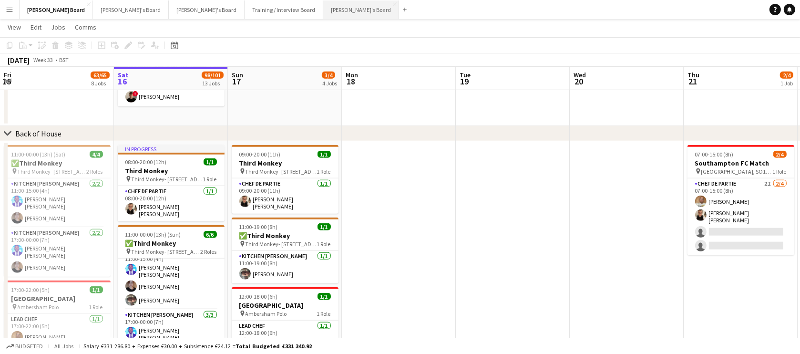
click at [323, 13] on button "Jakub's Board Close" at bounding box center [361, 9] width 76 height 19
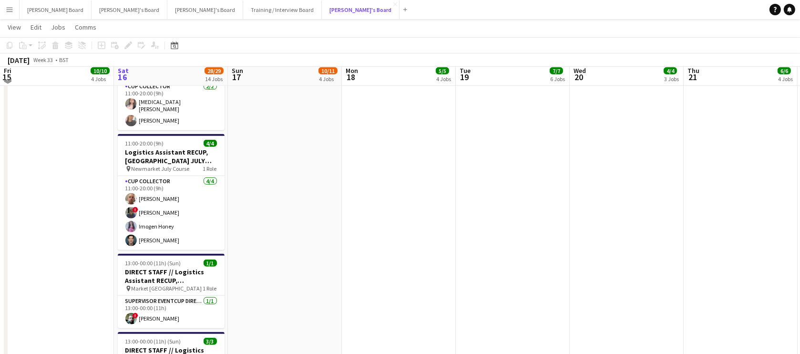
scroll to position [1155, 0]
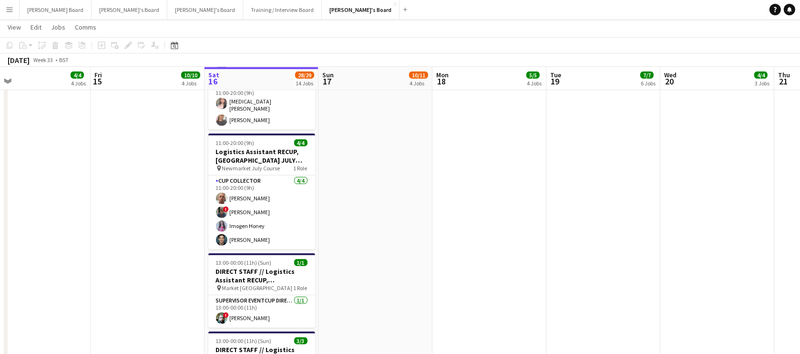
drag, startPoint x: 388, startPoint y: 149, endPoint x: 460, endPoint y: 151, distance: 72.5
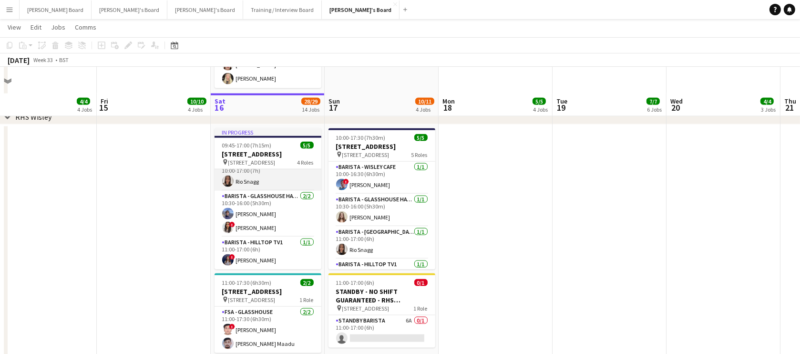
scroll to position [1602, 0]
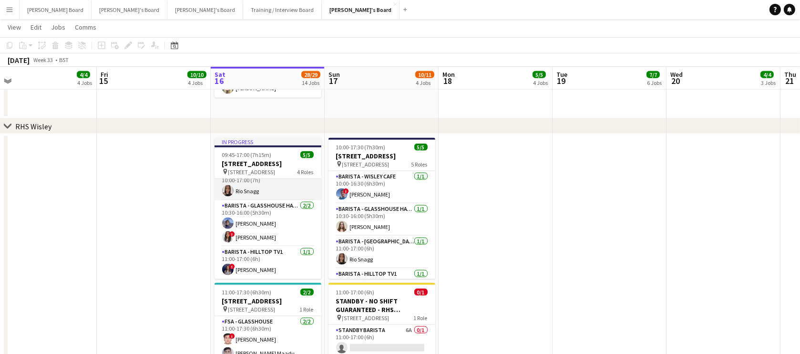
click at [252, 195] on app-card-role "Barista - Foodhall Stonepine Cafe 1/1 10:00-17:00 (7h) Rio Snagg" at bounding box center [268, 184] width 107 height 32
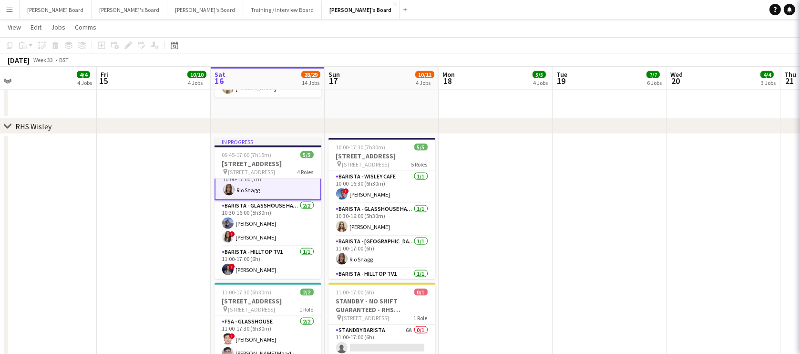
scroll to position [52, 0]
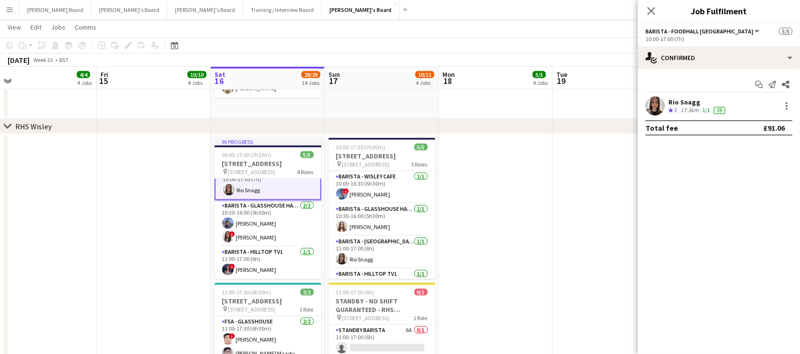
click at [663, 108] on app-user-avatar at bounding box center [654, 105] width 19 height 19
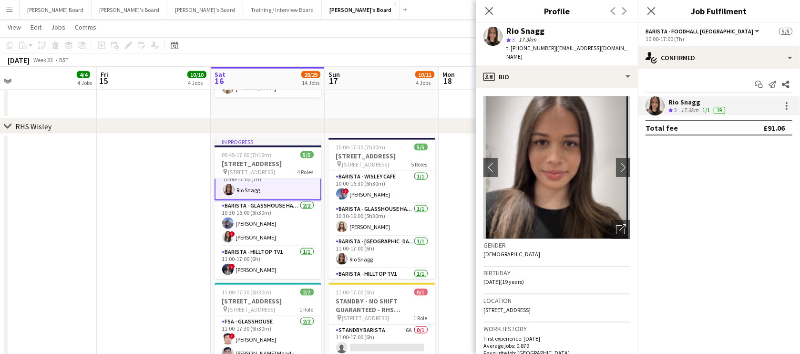
click at [554, 88] on app-crew-profile-bio "chevron-left chevron-right Open photos pop-in Gender Female Birthday 06-10-2005…" at bounding box center [557, 221] width 162 height 266
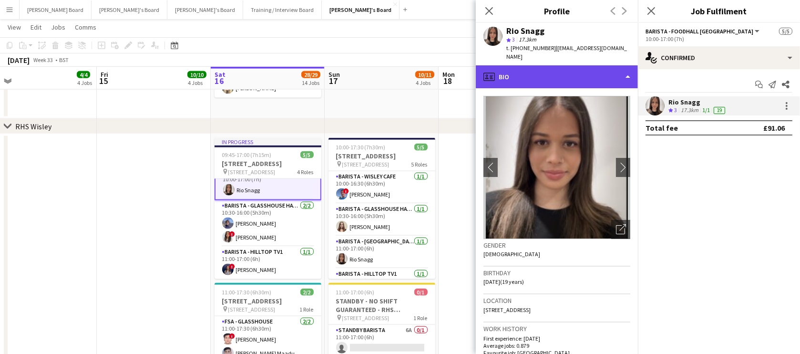
click at [544, 71] on div "profile Bio" at bounding box center [557, 76] width 162 height 23
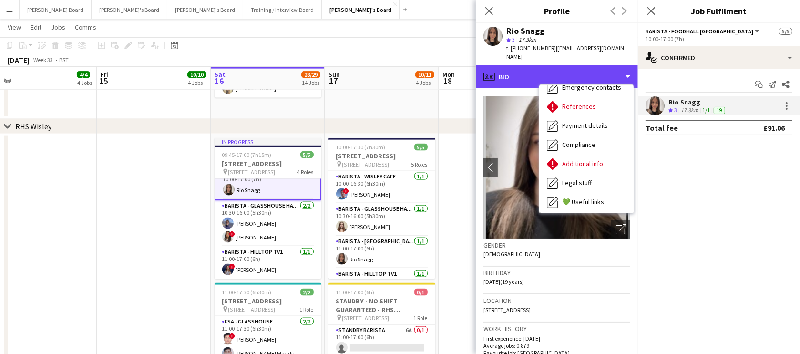
scroll to position [127, 0]
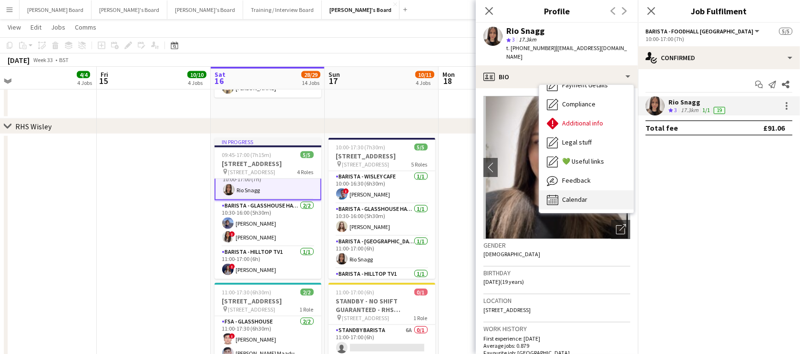
click at [577, 190] on div "Calendar Calendar" at bounding box center [586, 199] width 94 height 19
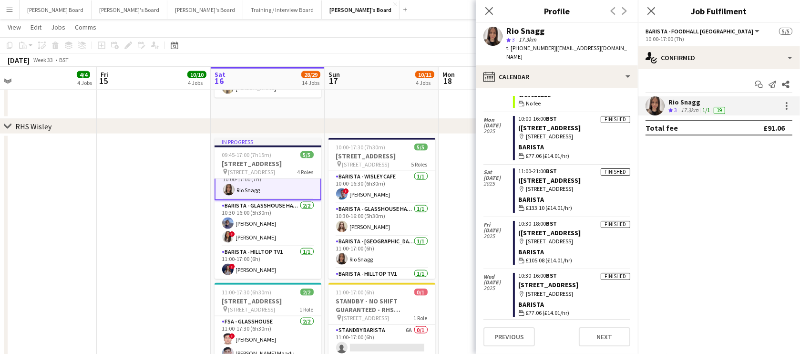
scroll to position [347, 0]
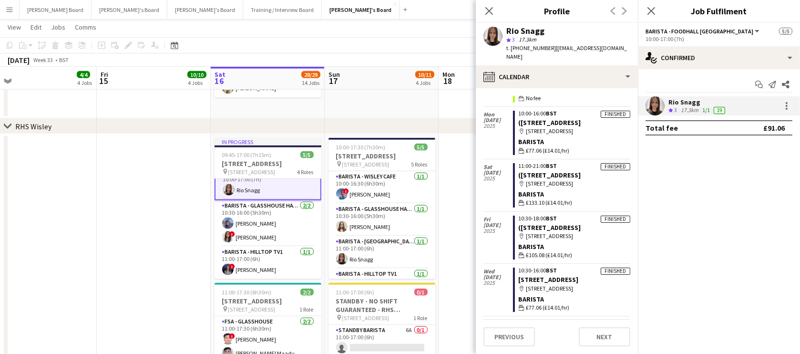
click at [469, 169] on app-date-cell at bounding box center [496, 302] width 114 height 336
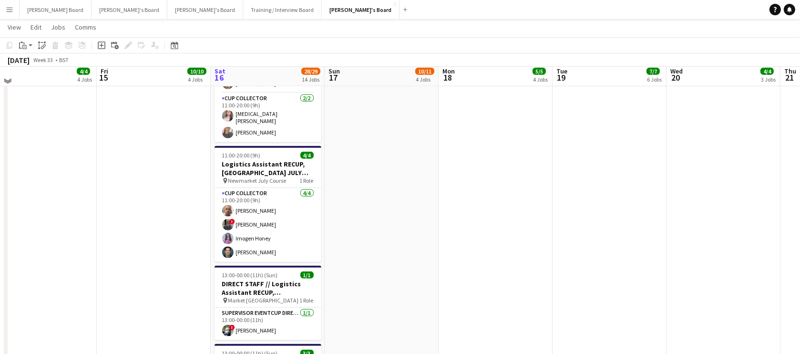
scroll to position [1139, 0]
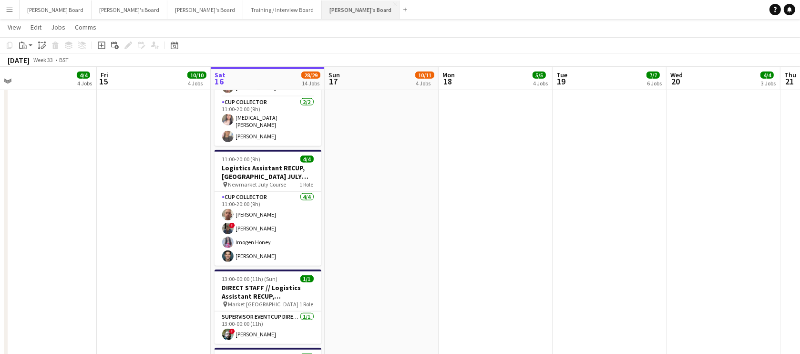
click at [322, 14] on button "Jakub's Board Close" at bounding box center [361, 9] width 78 height 19
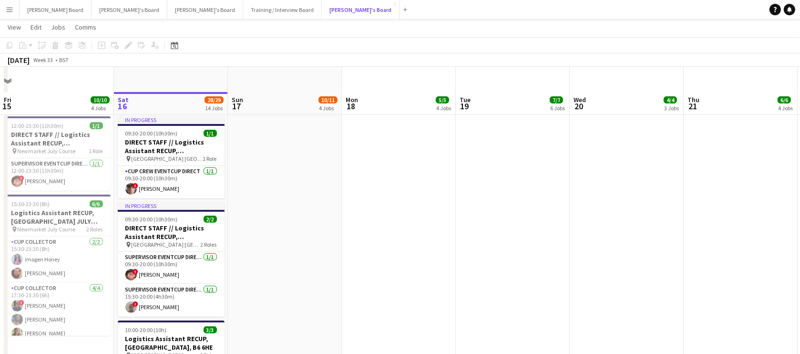
scroll to position [867, 0]
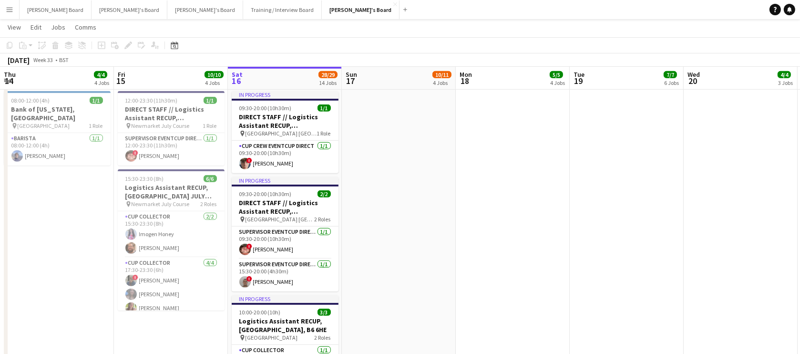
drag, startPoint x: 320, startPoint y: 247, endPoint x: 396, endPoint y: 236, distance: 76.1
click at [396, 236] on app-calendar-viewport "Tue 12 2/2 2 Jobs Wed 13 4/4 4 Jobs Thu 14 4/4 4 Jobs Fri 15 10/10 4 Jobs Sat 1…" at bounding box center [400, 188] width 800 height 2034
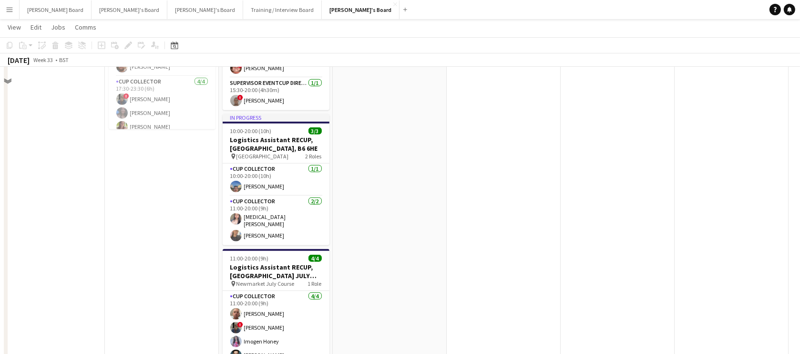
scroll to position [1024, 0]
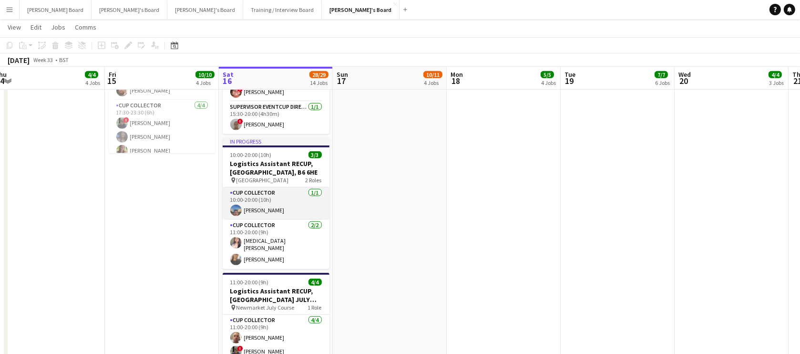
click at [282, 214] on app-card-role "CUP COLLECTOR 1/1 10:00-20:00 (10h) Matt Diprose" at bounding box center [276, 203] width 107 height 32
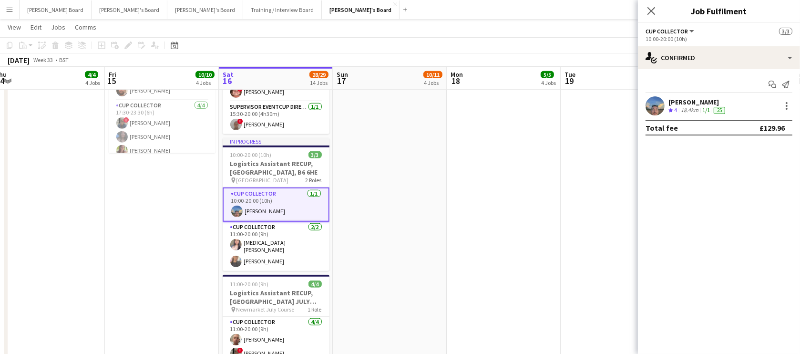
click at [681, 108] on div "18.4km" at bounding box center [689, 110] width 21 height 8
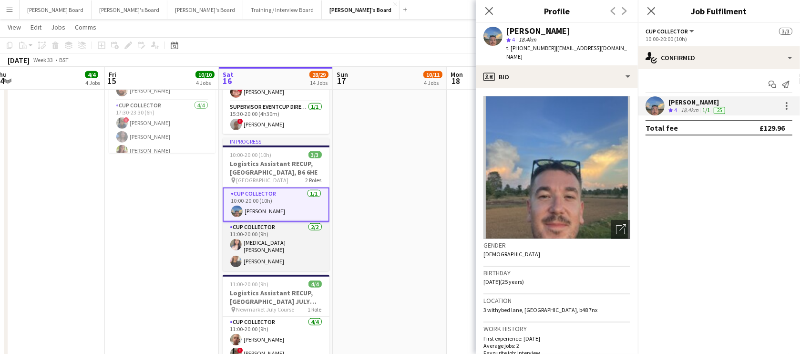
click at [272, 242] on app-card-role "CUP COLLECTOR 2/2 11:00-20:00 (9h) Yasmin Qumar Eloise Prescott" at bounding box center [276, 246] width 107 height 49
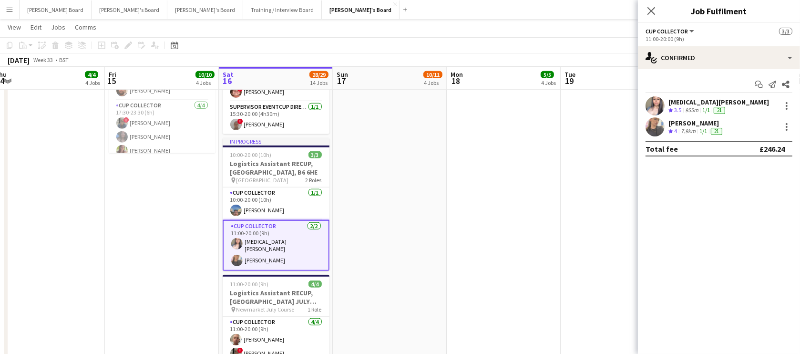
click at [685, 114] on div "Yasmin Qumar Crew rating 3.5 955m 1/1 21" at bounding box center [719, 105] width 162 height 19
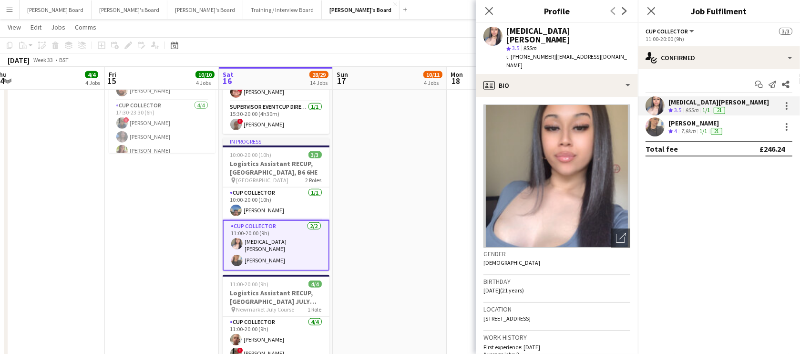
click at [678, 133] on div "Crew rating 4" at bounding box center [673, 131] width 10 height 8
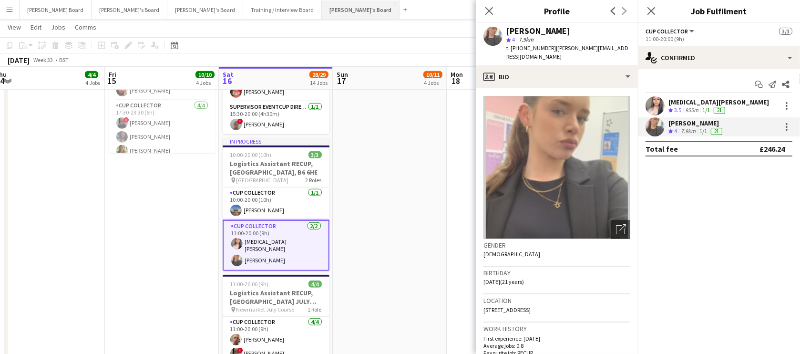
click at [322, 13] on button "Jakub's Board Close" at bounding box center [361, 9] width 78 height 19
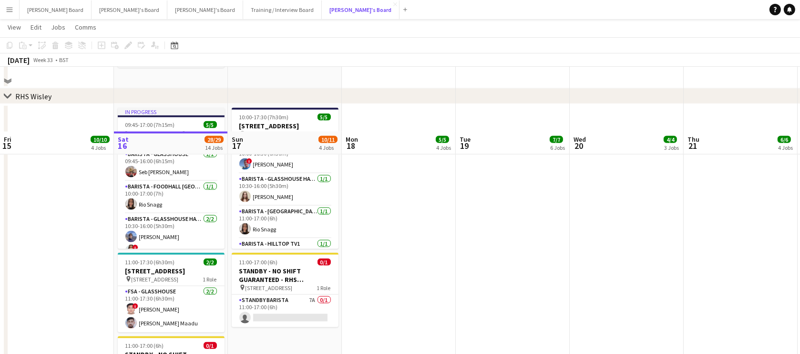
scroll to position [1725, 0]
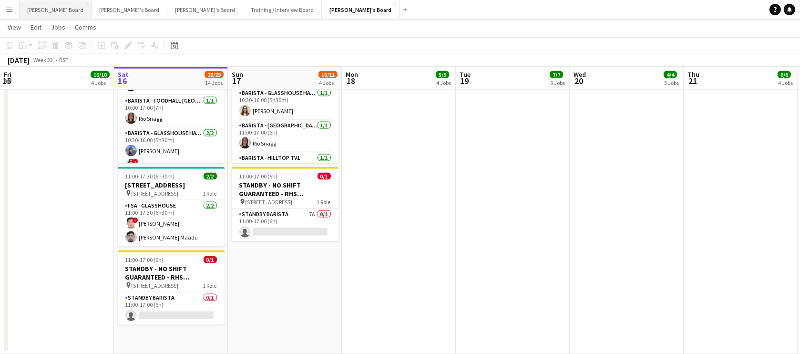
click at [54, 9] on button "Dean's Board Close" at bounding box center [56, 9] width 72 height 19
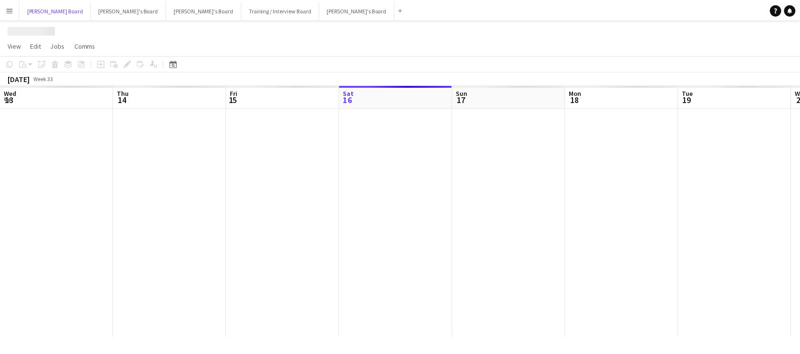
scroll to position [0, 228]
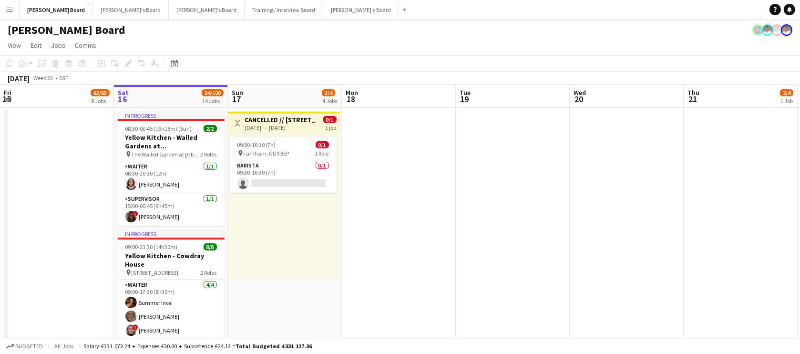
drag, startPoint x: 317, startPoint y: 257, endPoint x: 374, endPoint y: 248, distance: 57.5
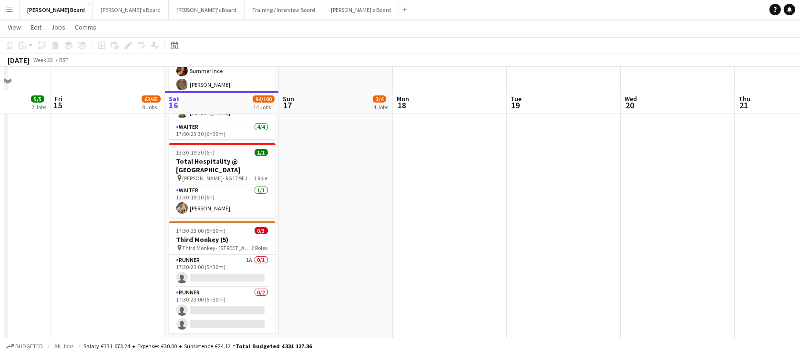
scroll to position [289, 0]
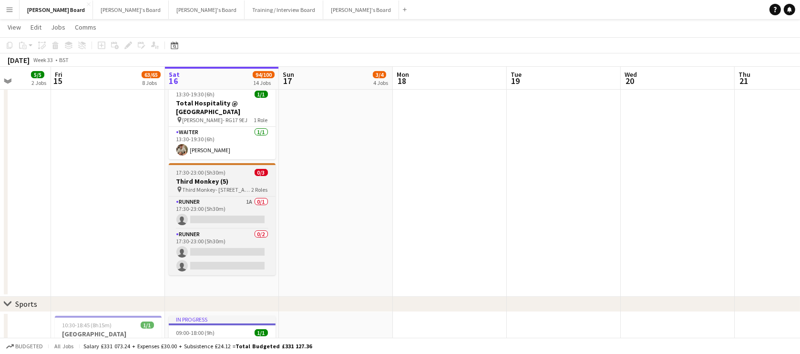
click at [205, 177] on h3 "Third Monkey (5)" at bounding box center [222, 181] width 107 height 9
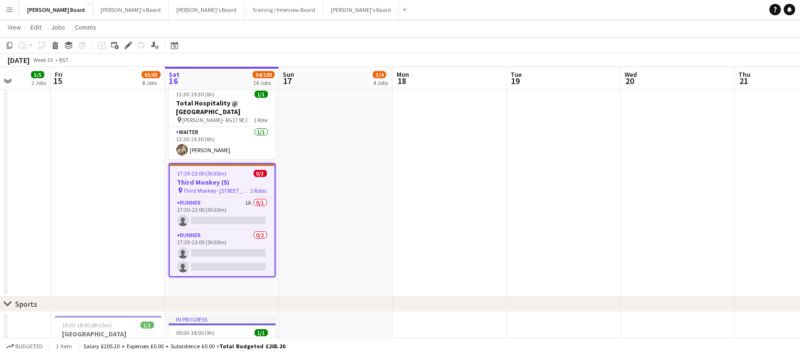
drag, startPoint x: 127, startPoint y: 41, endPoint x: 193, endPoint y: 57, distance: 68.0
click at [127, 42] on icon "Edit" at bounding box center [128, 45] width 8 height 8
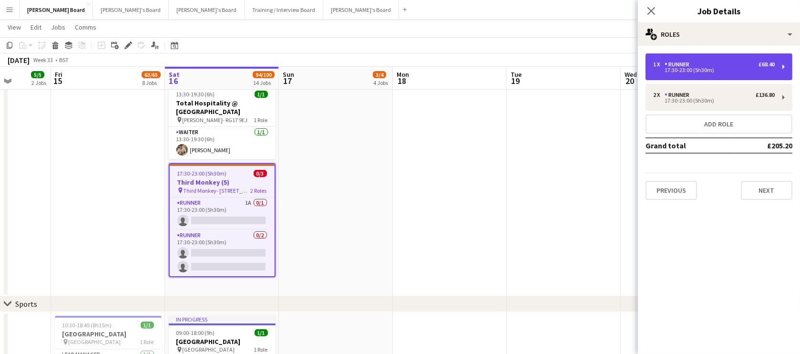
click at [705, 72] on div "17:30-23:00 (5h30m)" at bounding box center [714, 70] width 122 height 5
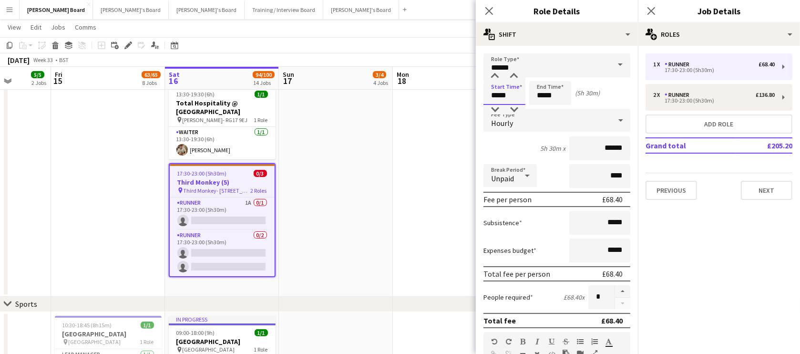
click at [507, 97] on input "*****" at bounding box center [504, 93] width 42 height 24
click at [519, 110] on div at bounding box center [513, 110] width 19 height 10
type input "*****"
click at [519, 110] on div at bounding box center [513, 110] width 19 height 10
click at [553, 93] on input "*****" at bounding box center [550, 93] width 42 height 24
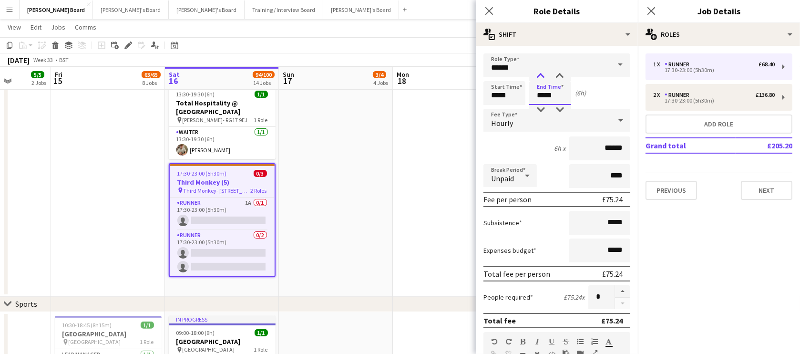
type input "*****"
click at [541, 80] on div at bounding box center [540, 77] width 19 height 10
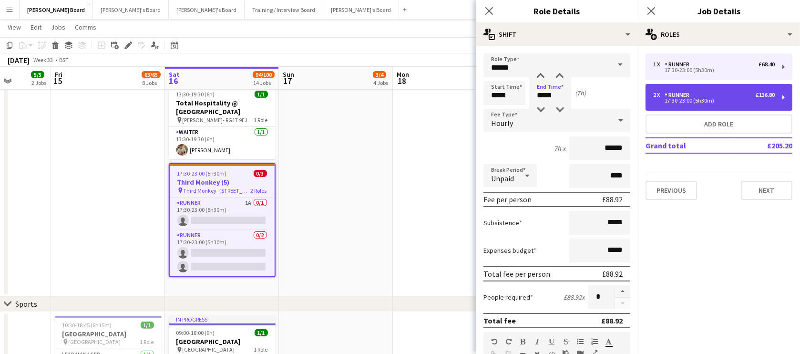
click at [685, 93] on div "Runner" at bounding box center [678, 95] width 29 height 7
type input "*****"
type input "*"
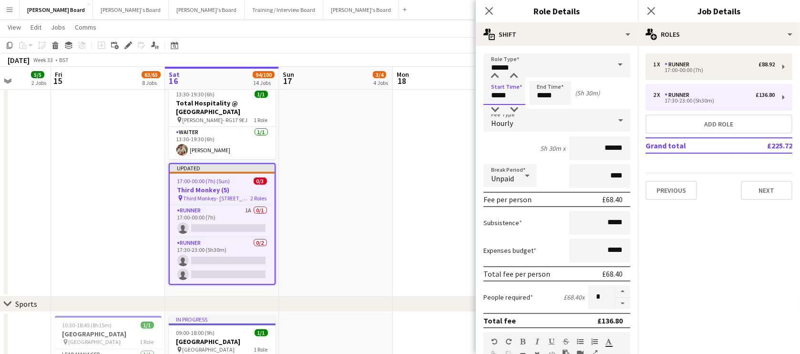
drag, startPoint x: 496, startPoint y: 92, endPoint x: 511, endPoint y: 102, distance: 18.4
click at [496, 92] on input "*****" at bounding box center [504, 93] width 42 height 24
click at [512, 104] on input "*****" at bounding box center [504, 93] width 42 height 24
click at [513, 105] on div at bounding box center [513, 110] width 19 height 10
type input "*****"
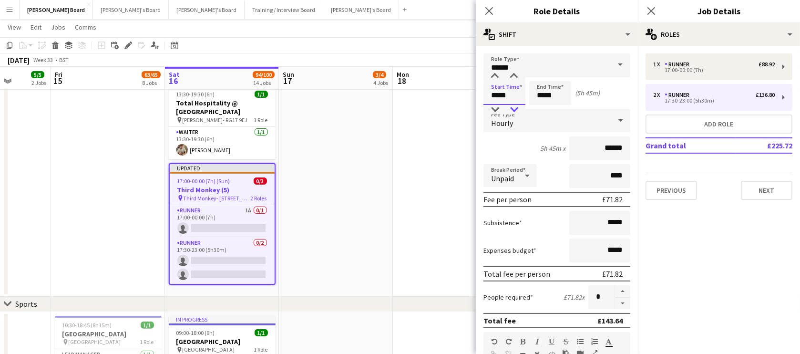
click at [514, 106] on div at bounding box center [513, 110] width 19 height 10
click at [538, 97] on input "*****" at bounding box center [550, 93] width 42 height 24
type input "*****"
click at [541, 75] on div at bounding box center [540, 77] width 19 height 10
click at [244, 206] on app-card-role "Runner 1A 0/1 17:00-00:00 (7h) single-neutral-actions" at bounding box center [222, 221] width 105 height 32
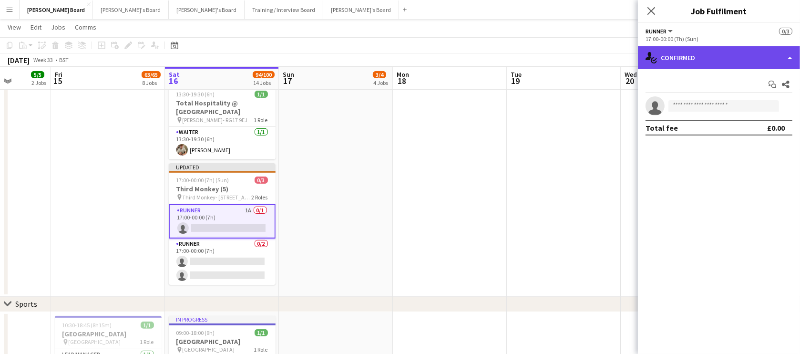
click at [746, 52] on div "single-neutral-actions-check-2 Confirmed" at bounding box center [719, 57] width 162 height 23
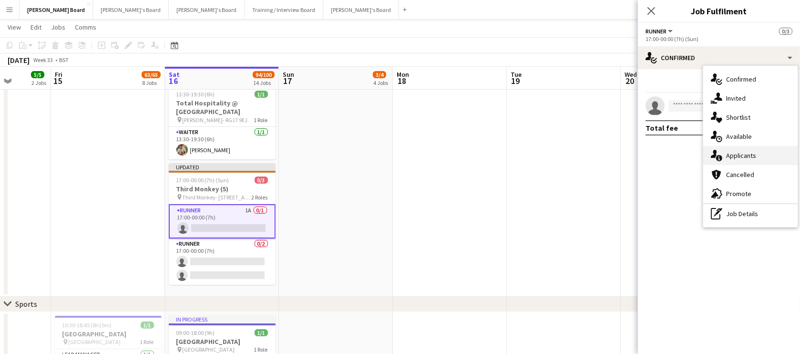
click at [751, 155] on div "single-neutral-actions-information Applicants" at bounding box center [750, 155] width 94 height 19
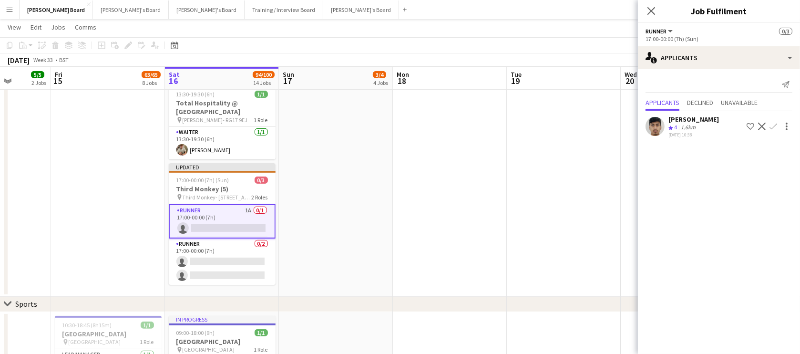
click at [696, 133] on div "16-08-2025 10:38" at bounding box center [693, 135] width 51 height 6
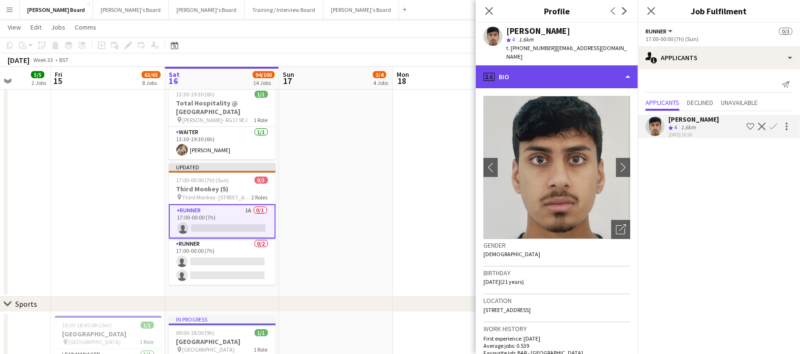
click at [534, 67] on div "profile Bio" at bounding box center [557, 76] width 162 height 23
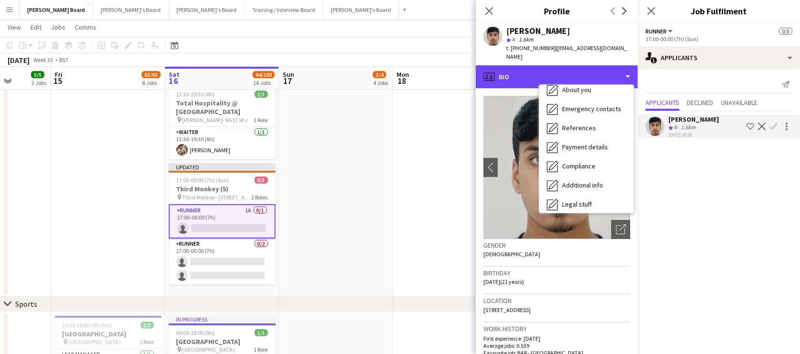
scroll to position [127, 0]
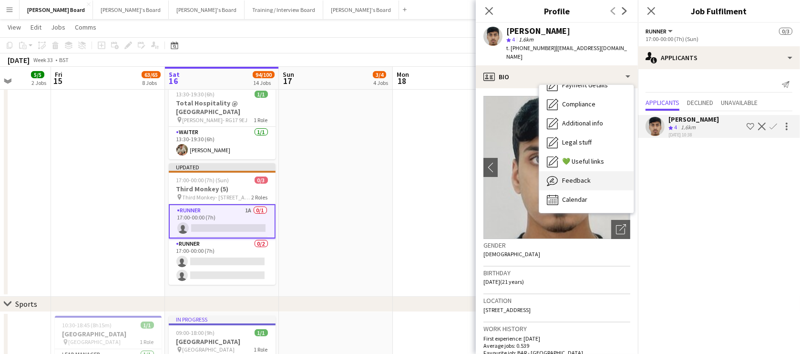
click at [590, 173] on div "Feedback Feedback" at bounding box center [586, 180] width 94 height 19
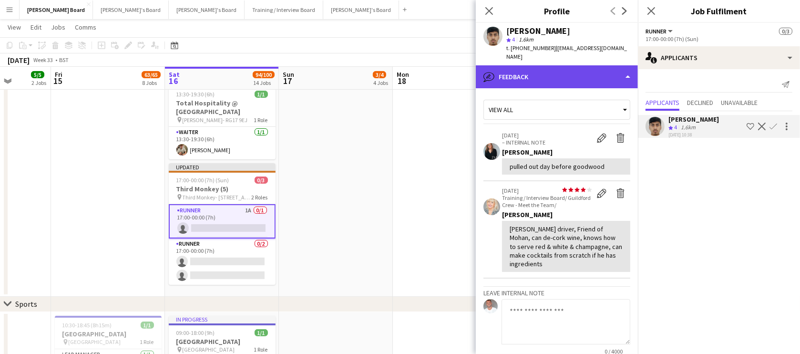
click at [564, 68] on div "bubble-pencil Feedback" at bounding box center [557, 76] width 162 height 23
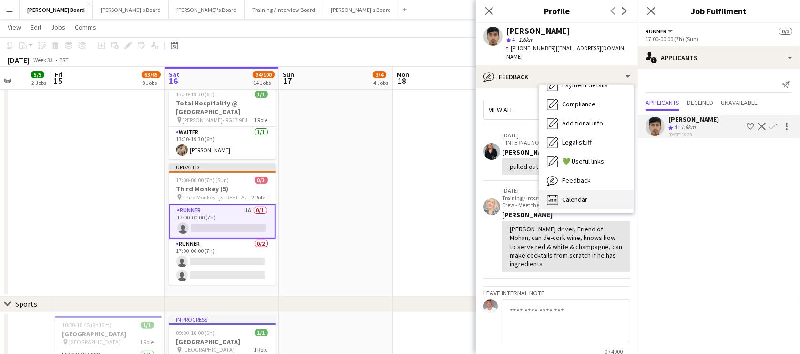
click at [591, 190] on div "Calendar Calendar" at bounding box center [586, 199] width 94 height 19
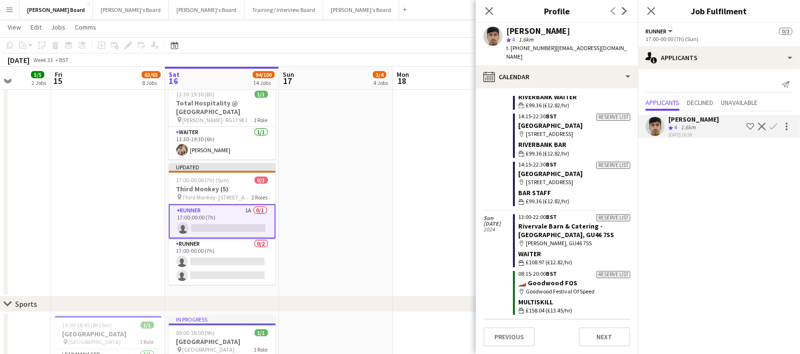
scroll to position [1528, 0]
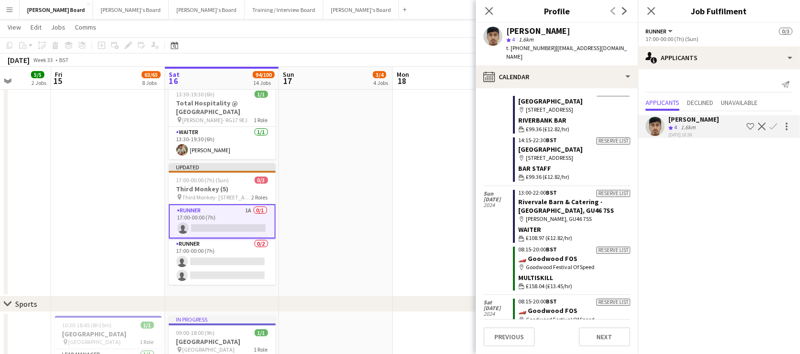
click at [771, 124] on app-icon "Confirm" at bounding box center [773, 127] width 8 height 8
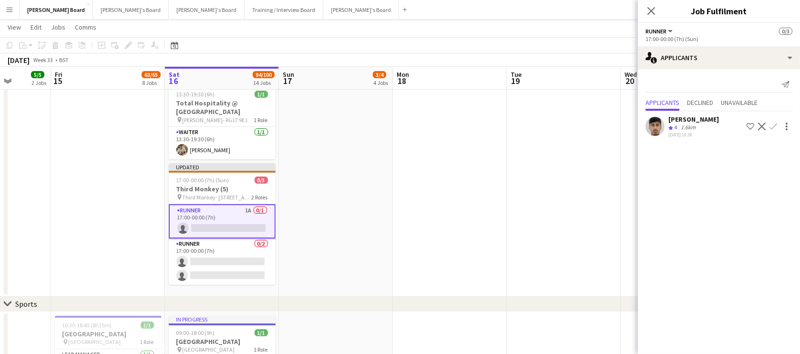
drag, startPoint x: 775, startPoint y: 124, endPoint x: 773, endPoint y: 132, distance: 7.5
click at [776, 124] on app-icon "Confirm" at bounding box center [773, 127] width 8 height 8
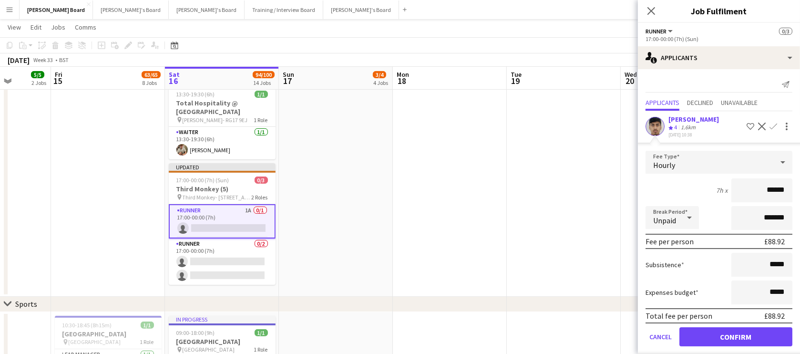
click at [713, 348] on form "Fee Type Hourly 7h x ****** Break Period Unpaid ******* Fee per person £88.92 S…" at bounding box center [719, 253] width 162 height 204
click at [710, 338] on button "Confirm" at bounding box center [735, 336] width 113 height 19
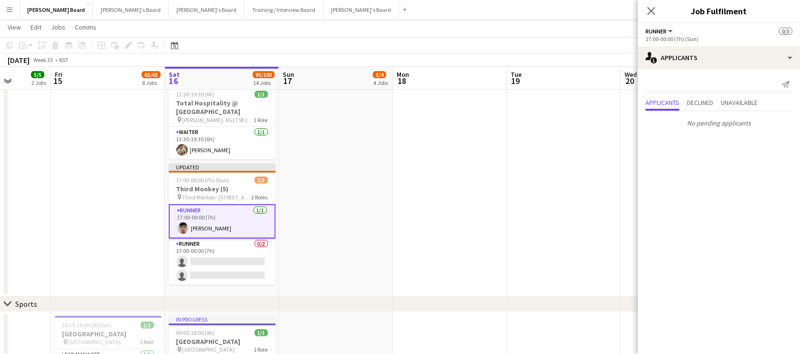
click at [527, 272] on app-date-cell at bounding box center [564, 57] width 114 height 479
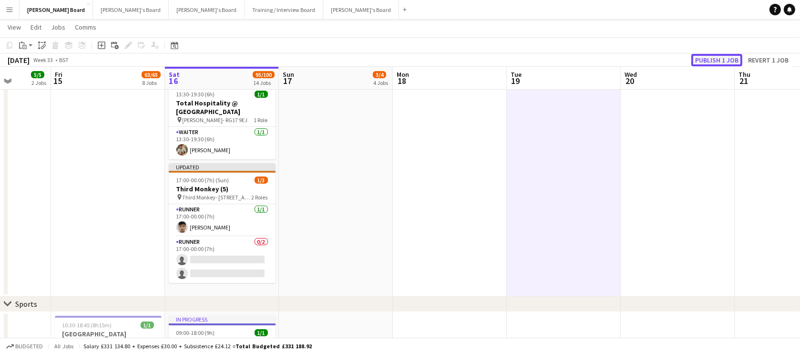
click at [726, 61] on button "Publish 1 job" at bounding box center [716, 60] width 51 height 12
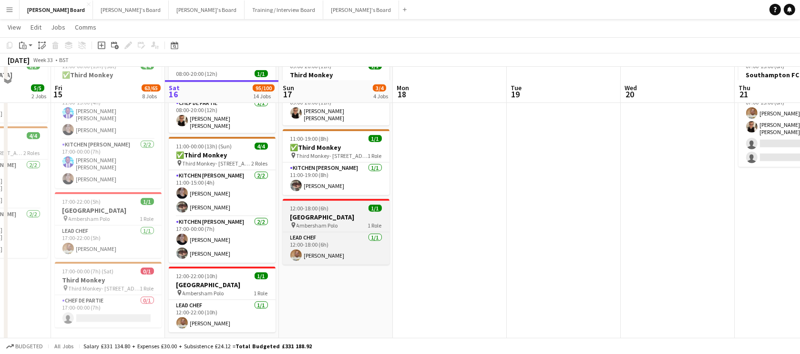
scroll to position [1435, 0]
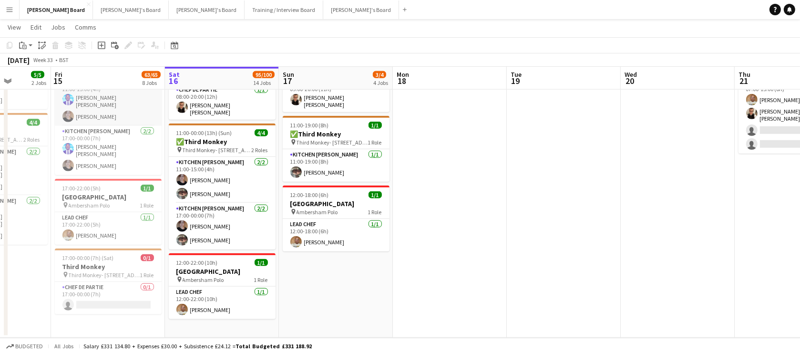
click at [112, 101] on app-card-role "Kitchen Porter 2/2 11:00-15:00 (4h) Antonio Ovie Obebe Madeleine Herbert" at bounding box center [108, 101] width 107 height 49
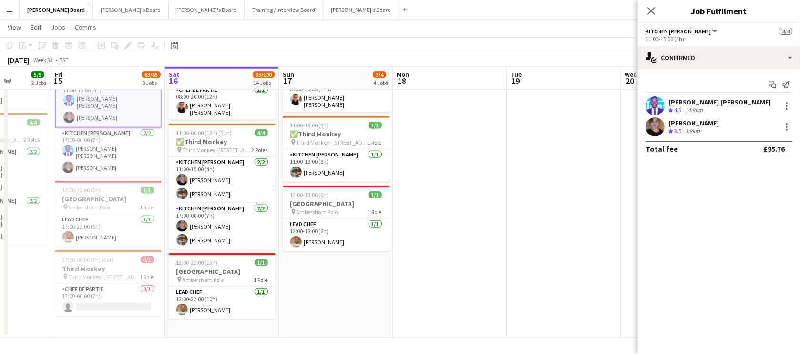
click at [688, 110] on div "14.9km" at bounding box center [693, 110] width 21 height 8
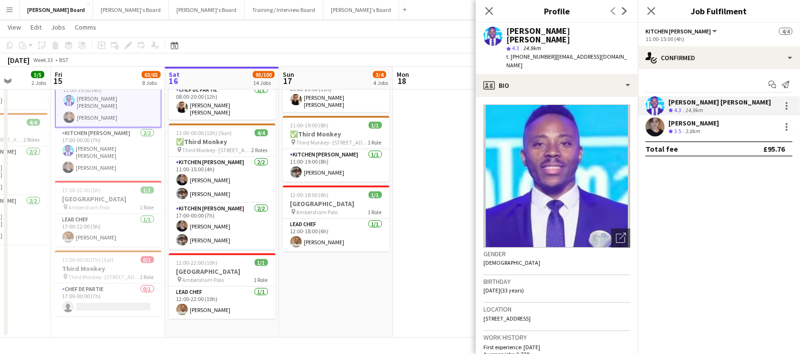
click at [454, 153] on app-date-cell at bounding box center [450, 189] width 114 height 298
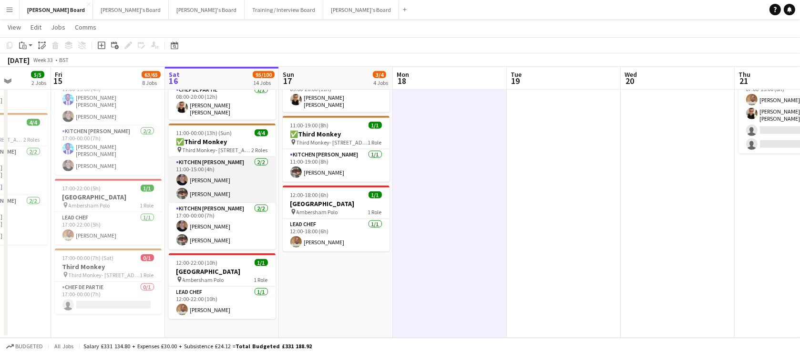
click at [248, 198] on app-card-role "Kitchen Porter 2/2 11:00-15:00 (4h) Madeleine Herbert Naz Alsalhi" at bounding box center [222, 180] width 107 height 46
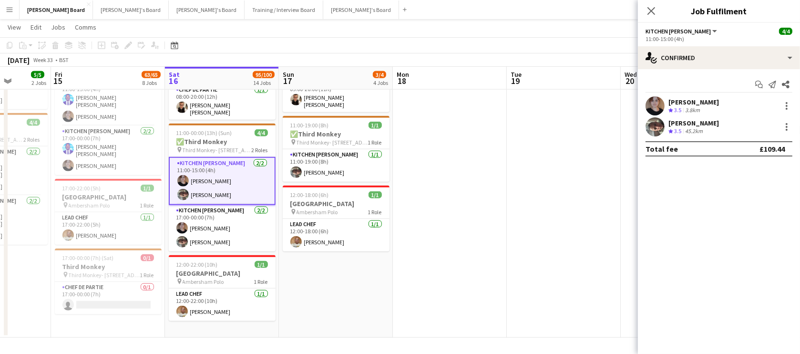
click at [697, 124] on div "Naz Alsalhi" at bounding box center [693, 123] width 51 height 9
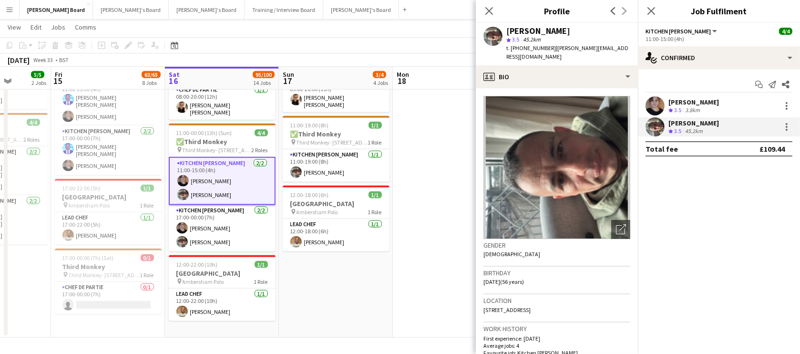
click at [446, 187] on app-date-cell at bounding box center [450, 189] width 114 height 298
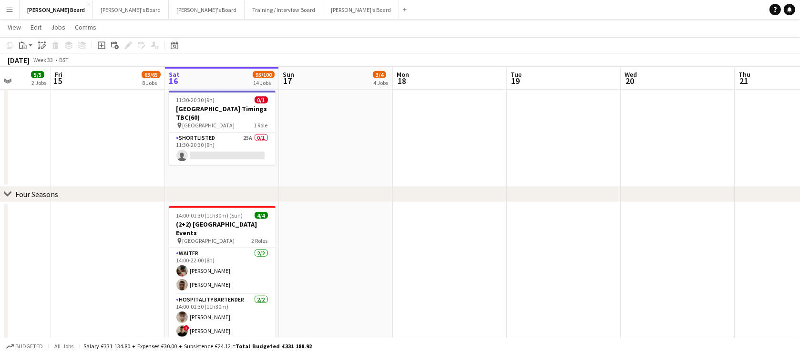
scroll to position [1088, 0]
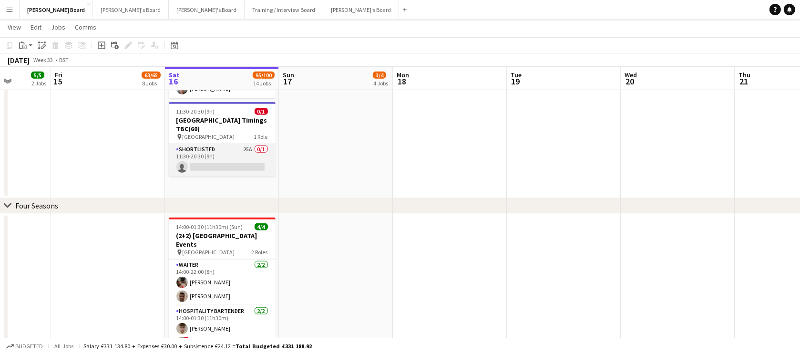
click at [244, 162] on app-card-role "Shortlisted 25A 0/1 11:30-20:30 (9h) single-neutral-actions" at bounding box center [222, 160] width 107 height 32
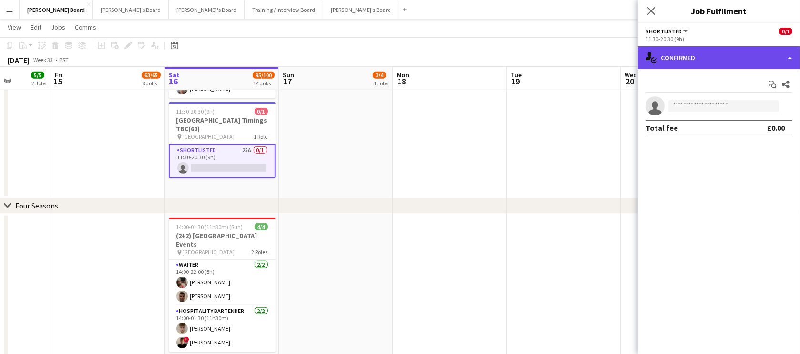
click at [702, 51] on div "single-neutral-actions-check-2 Confirmed" at bounding box center [719, 57] width 162 height 23
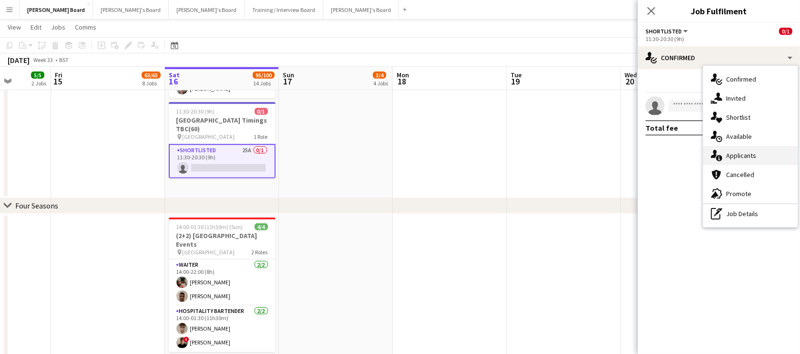
click at [756, 156] on div "single-neutral-actions-information Applicants" at bounding box center [750, 155] width 94 height 19
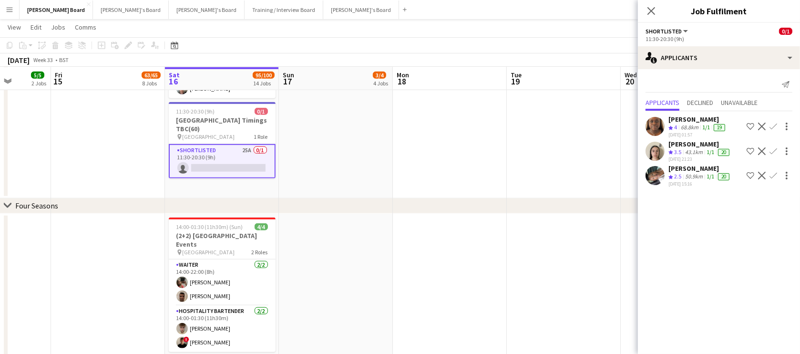
click at [680, 143] on div "mariana gouveia" at bounding box center [699, 144] width 63 height 9
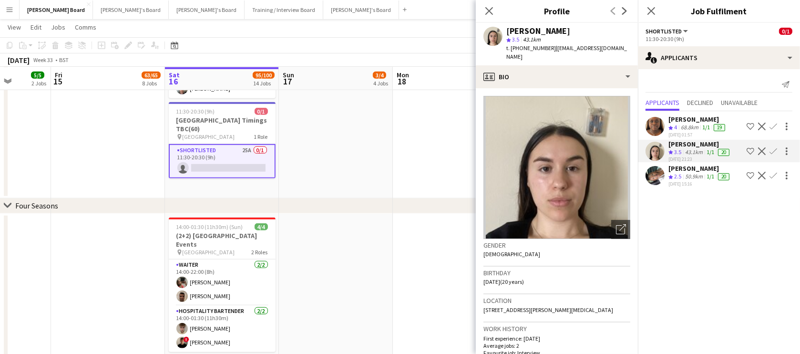
click at [675, 123] on span "4" at bounding box center [675, 126] width 3 height 7
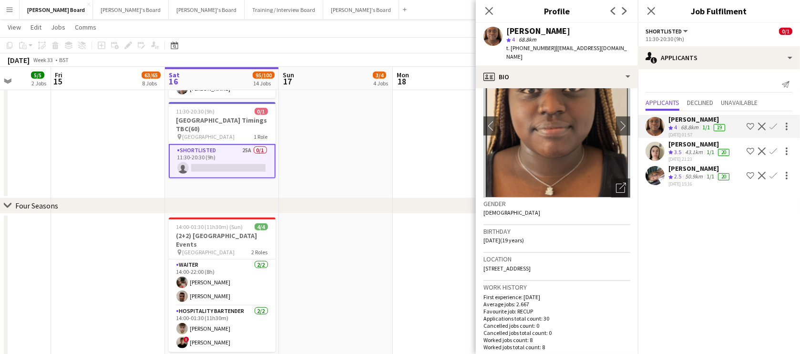
scroll to position [57, 0]
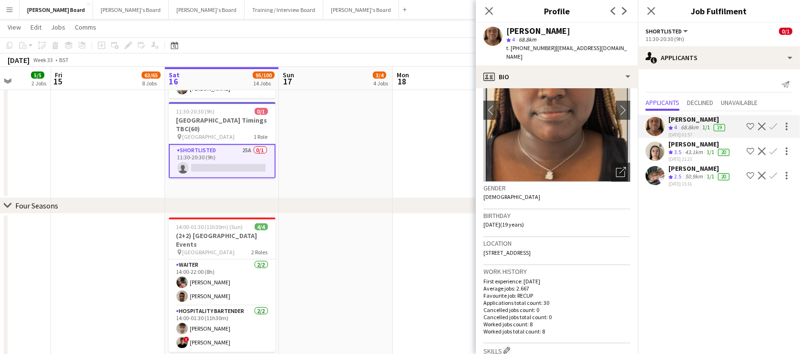
click at [686, 174] on div "50.9km" at bounding box center [693, 177] width 21 height 8
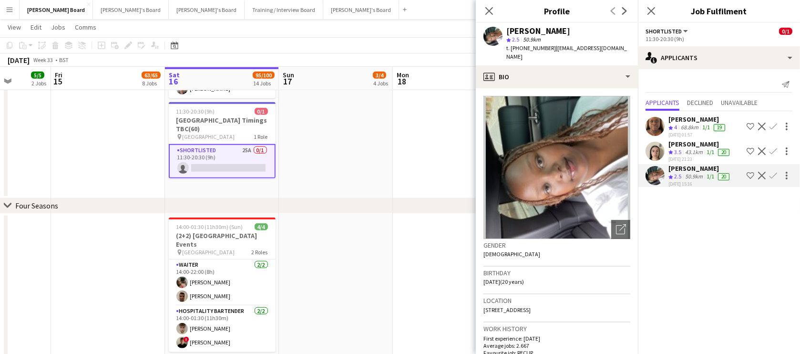
click at [334, 204] on div "chevron-right Four Seasons" at bounding box center [400, 205] width 800 height 15
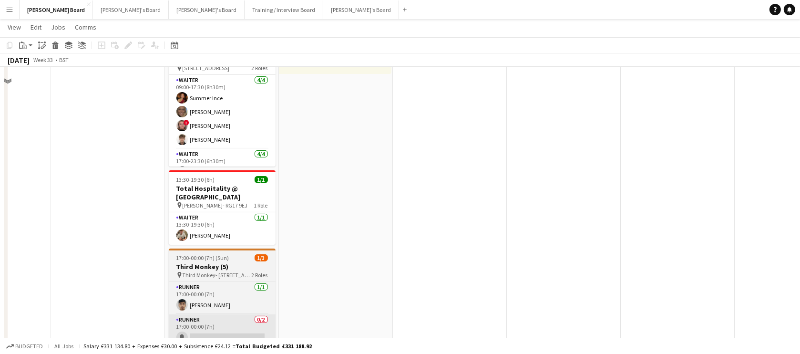
scroll to position [221, 0]
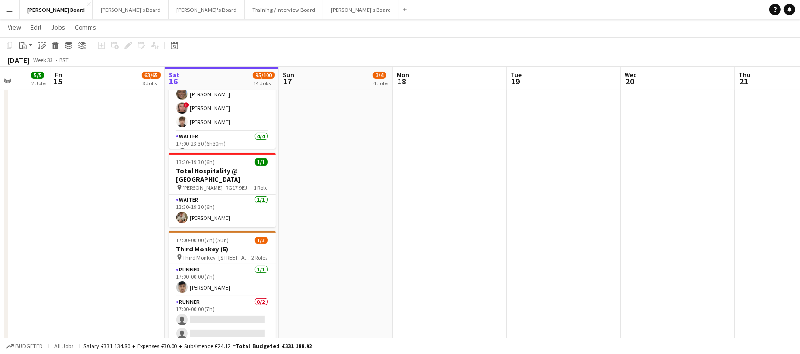
drag, startPoint x: 217, startPoint y: 324, endPoint x: 795, endPoint y: 96, distance: 621.1
click at [218, 324] on app-card-role "Runner 0/2 17:00-00:00 (7h) single-neutral-actions single-neutral-actions" at bounding box center [222, 319] width 107 height 46
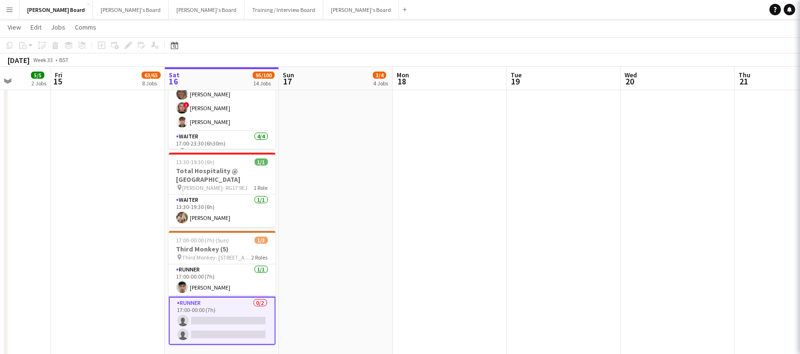
scroll to position [0, 290]
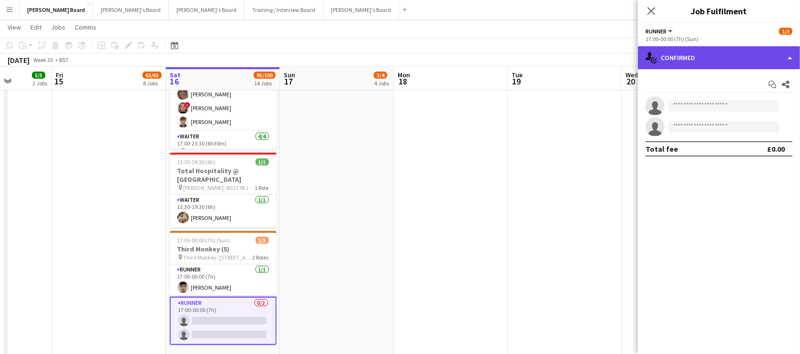
click at [706, 52] on div "single-neutral-actions-check-2 Confirmed" at bounding box center [719, 57] width 162 height 23
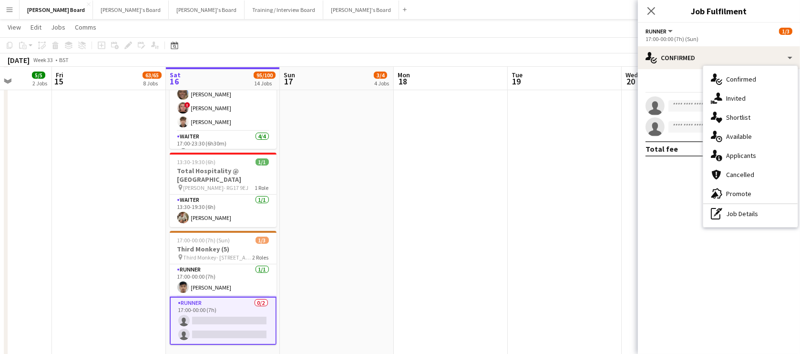
drag, startPoint x: 752, startPoint y: 193, endPoint x: 746, endPoint y: 189, distance: 6.9
click at [752, 193] on div "advertising-megaphone Promote" at bounding box center [750, 193] width 94 height 19
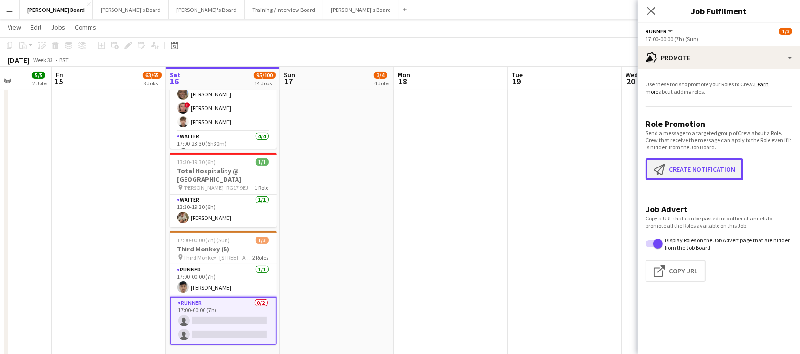
click at [698, 167] on button "Create notification Create notification" at bounding box center [694, 169] width 98 height 22
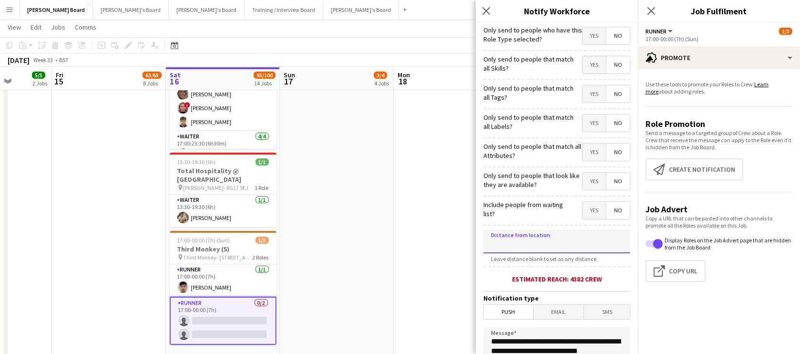
click at [537, 240] on input at bounding box center [556, 241] width 147 height 24
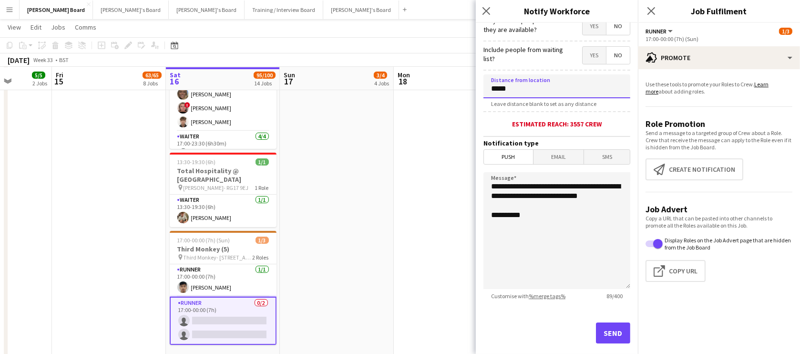
scroll to position [173, 0]
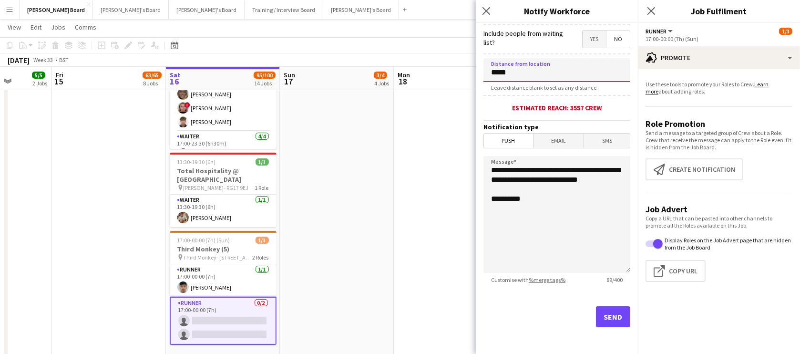
type input "*****"
click at [602, 320] on button "Send" at bounding box center [613, 316] width 34 height 21
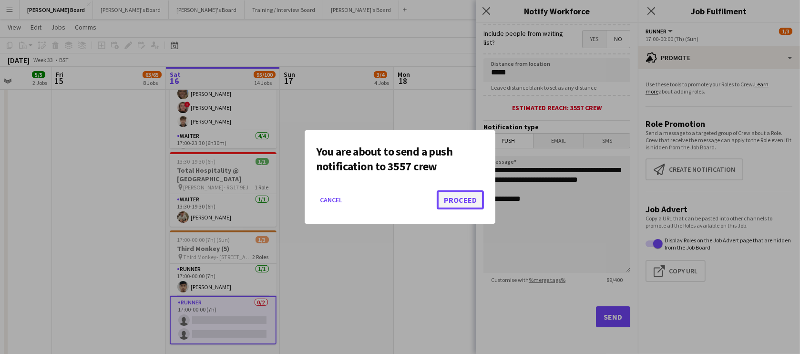
click at [467, 200] on button "Proceed" at bounding box center [460, 199] width 47 height 19
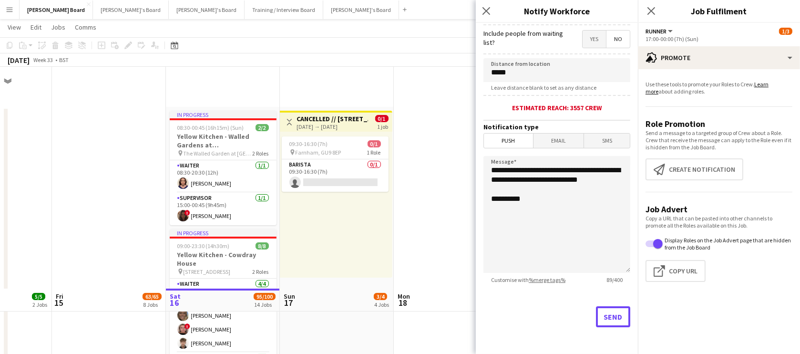
scroll to position [221, 0]
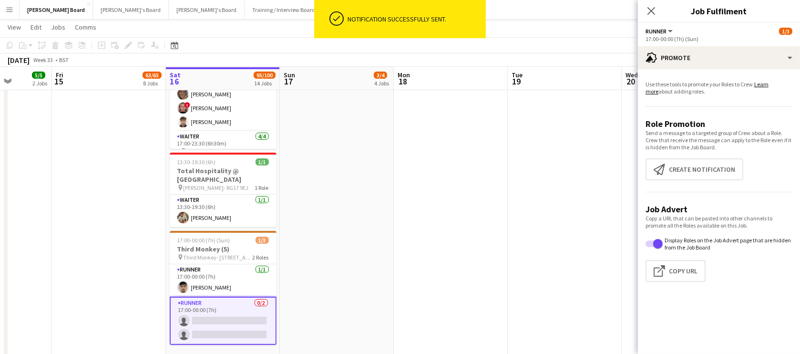
click at [389, 182] on app-date-cell "Toggle View CANCELLED // Waverley Abbey House, GU9 8EP 17-08-2025 → 17-08-2025 …" at bounding box center [337, 125] width 114 height 479
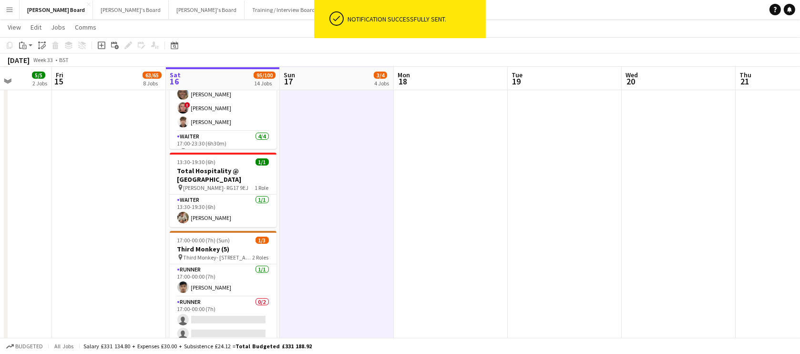
click at [323, 11] on button "Jakub's Board Close" at bounding box center [361, 9] width 76 height 19
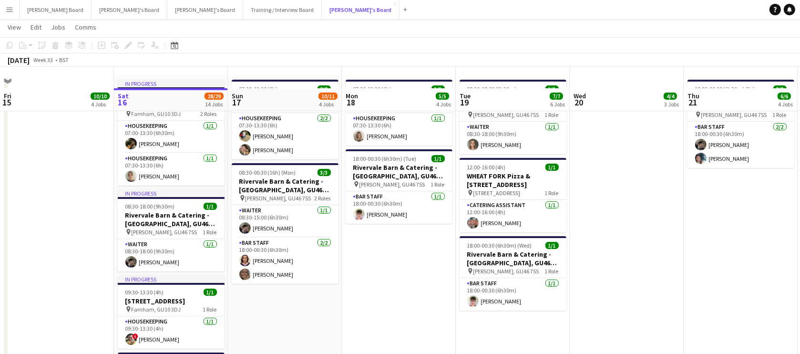
scroll to position [57, 0]
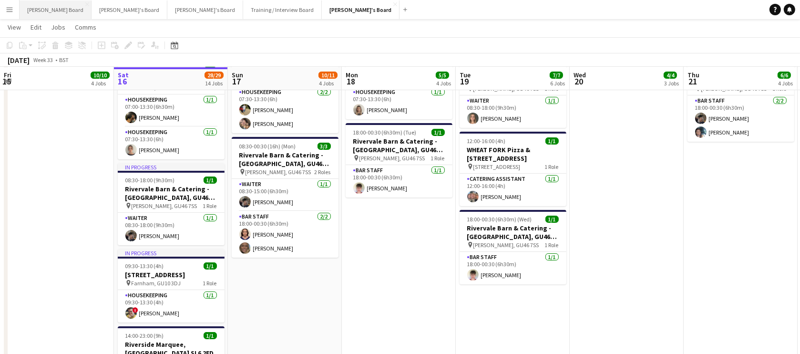
click at [38, 10] on button "Dean's Board Close" at bounding box center [56, 9] width 72 height 19
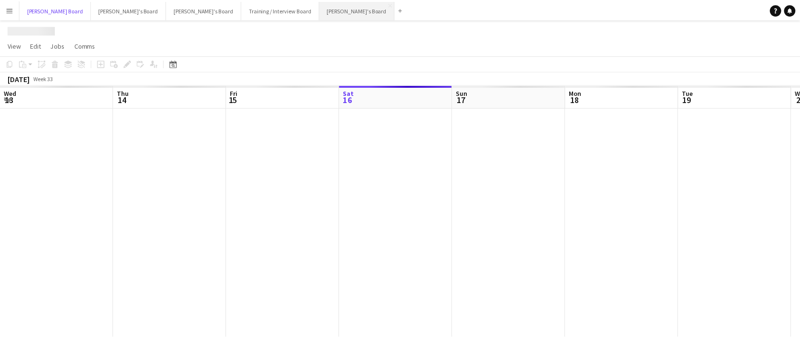
scroll to position [0, 228]
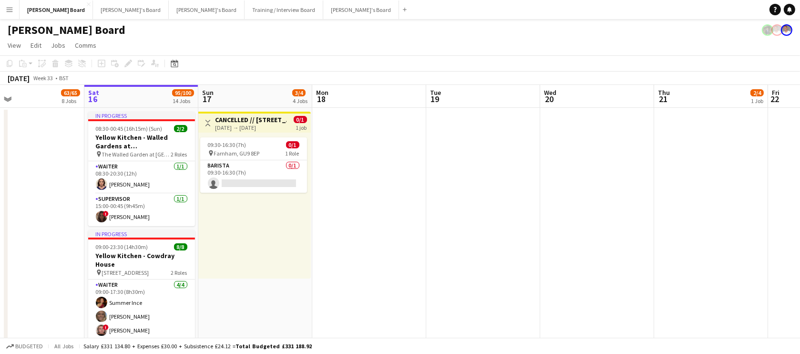
drag, startPoint x: 341, startPoint y: 244, endPoint x: 439, endPoint y: 233, distance: 98.3
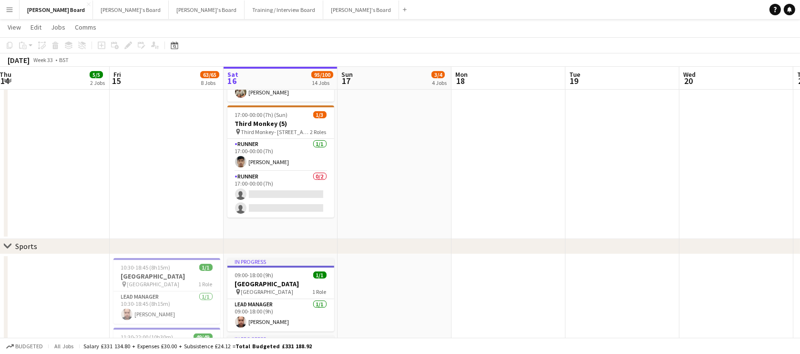
scroll to position [0, 246]
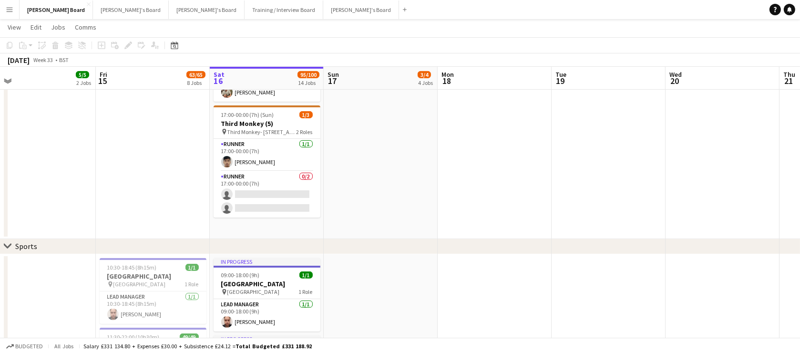
drag, startPoint x: 446, startPoint y: 190, endPoint x: 432, endPoint y: 191, distance: 13.4
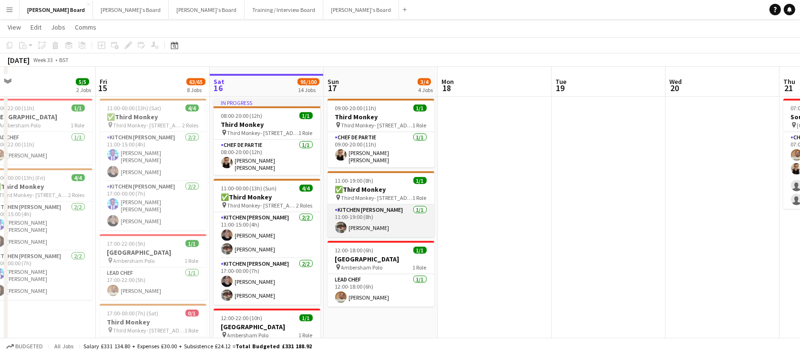
scroll to position [1387, 0]
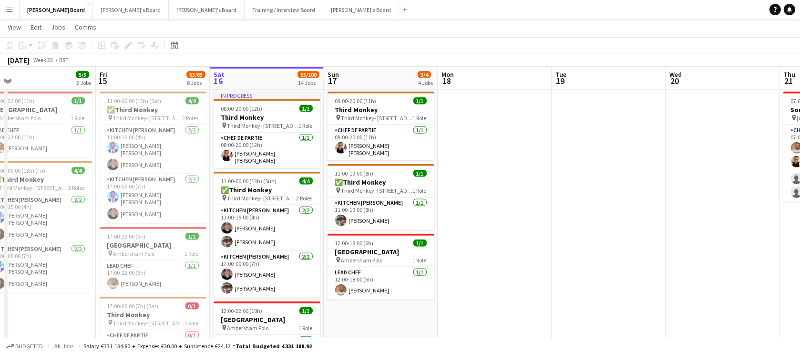
drag, startPoint x: 267, startPoint y: 235, endPoint x: 694, endPoint y: 140, distance: 437.1
click at [268, 236] on app-card-role "Kitchen Porter 2/2 11:00-15:00 (4h) Madeleine Herbert Naz Alsalhi" at bounding box center [267, 228] width 107 height 46
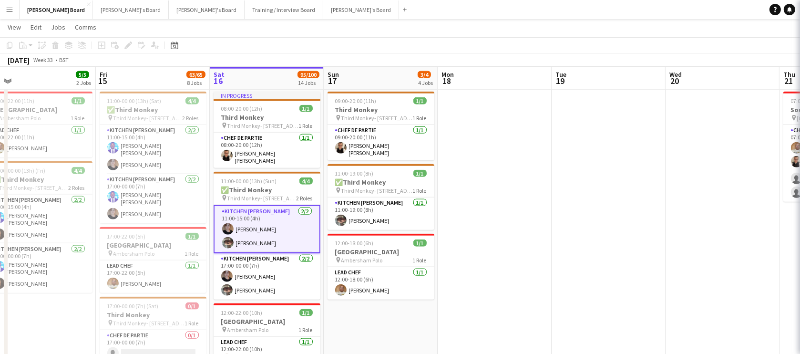
scroll to position [0, 245]
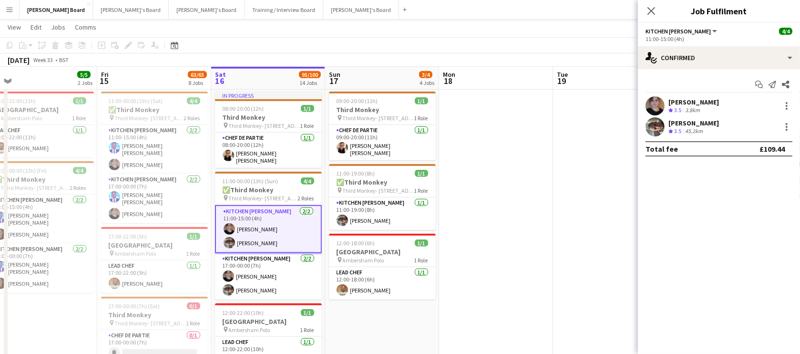
click at [705, 45] on app-options-switcher "Kitchen Porter All roles Kitchen Porter 4/4 11:00-15:00 (4h)" at bounding box center [719, 34] width 162 height 23
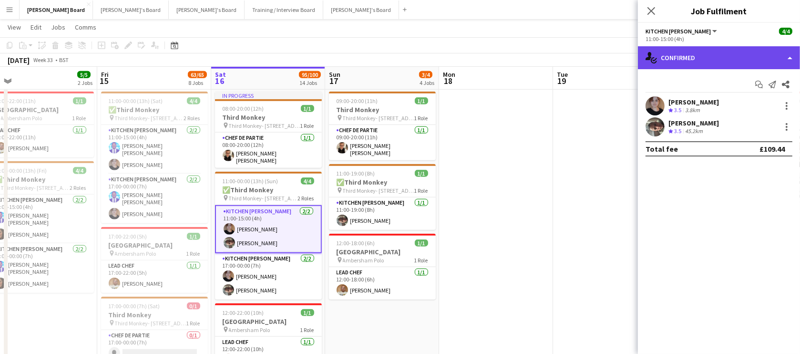
drag, startPoint x: 713, startPoint y: 67, endPoint x: 719, endPoint y: 84, distance: 17.8
click at [713, 67] on div "single-neutral-actions-check-2 Confirmed" at bounding box center [719, 57] width 162 height 23
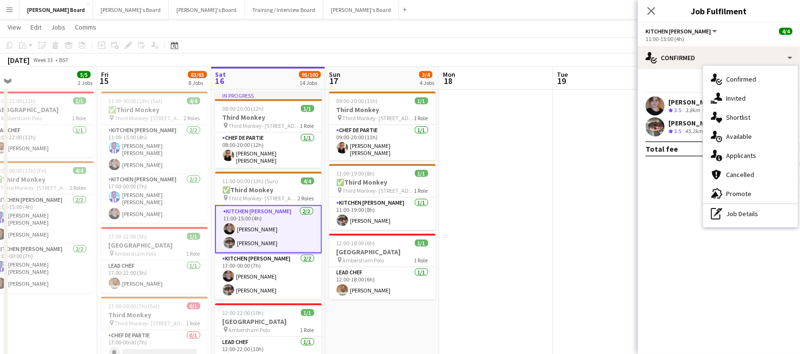
click at [744, 153] on div "single-neutral-actions-information Applicants" at bounding box center [750, 155] width 94 height 19
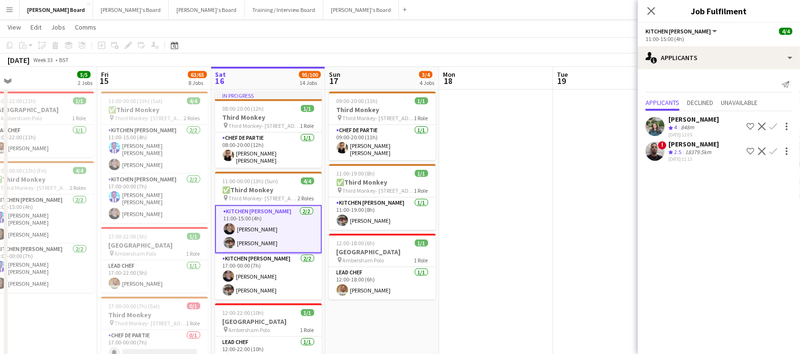
click at [715, 123] on div "Francesca Wheatley" at bounding box center [693, 119] width 51 height 9
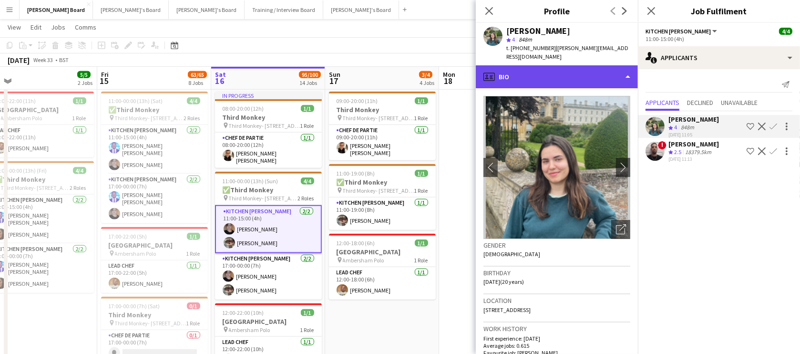
click at [533, 68] on div "profile Bio" at bounding box center [557, 76] width 162 height 23
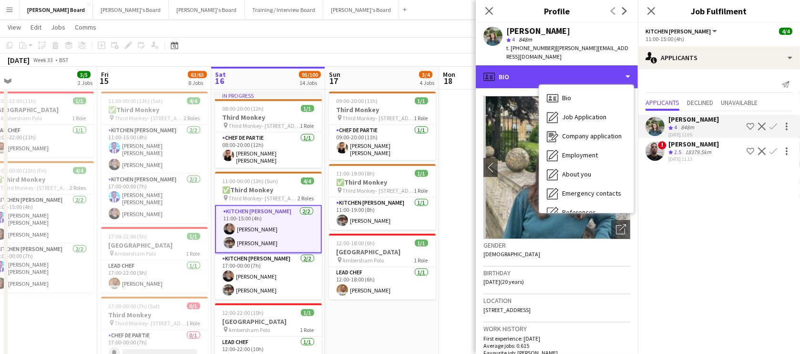
scroll to position [146, 0]
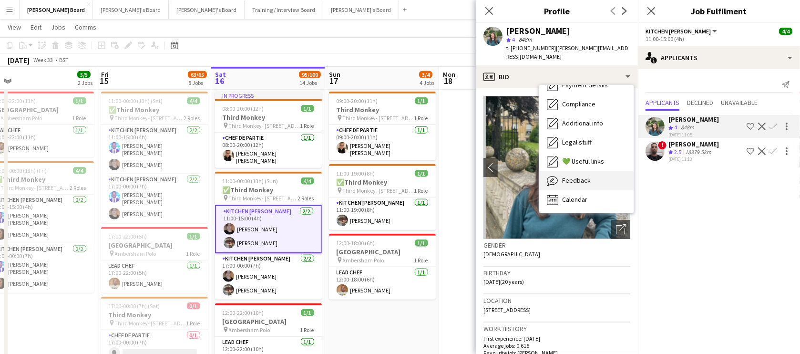
click at [582, 176] on span "Feedback" at bounding box center [576, 180] width 29 height 9
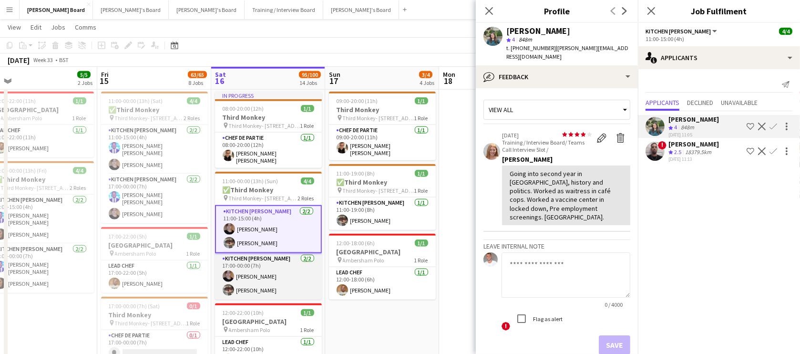
click at [242, 282] on app-card-role "Kitchen Porter 2/2 17:00-00:00 (7h) Madeleine Herbert Naz Alsalhi" at bounding box center [268, 276] width 107 height 46
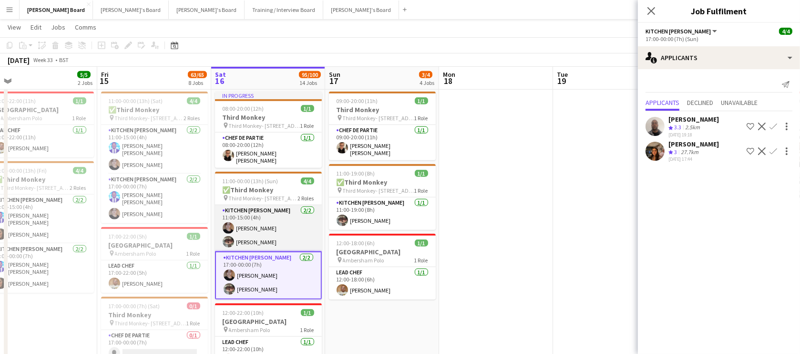
click at [267, 238] on app-card-role "Kitchen Porter 2/2 11:00-15:00 (4h) Madeleine Herbert Naz Alsalhi" at bounding box center [268, 228] width 107 height 46
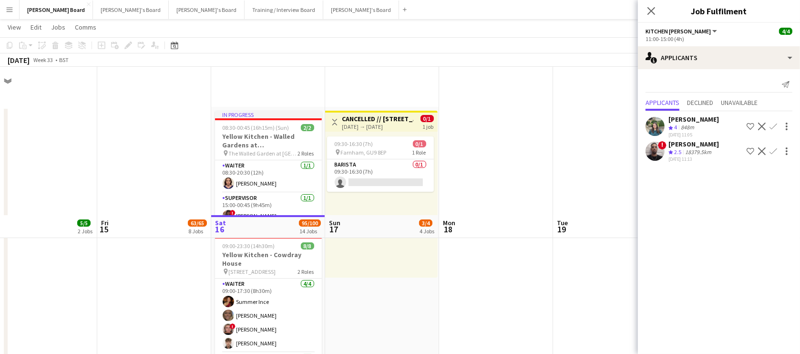
scroll to position [231, 0]
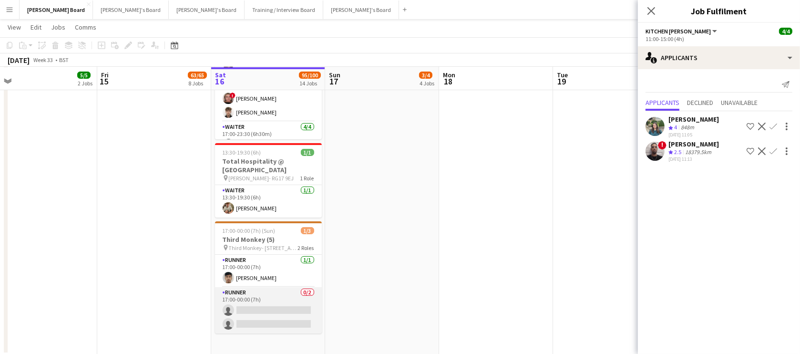
click at [273, 296] on app-card-role "Runner 0/2 17:00-00:00 (7h) single-neutral-actions single-neutral-actions" at bounding box center [268, 310] width 107 height 46
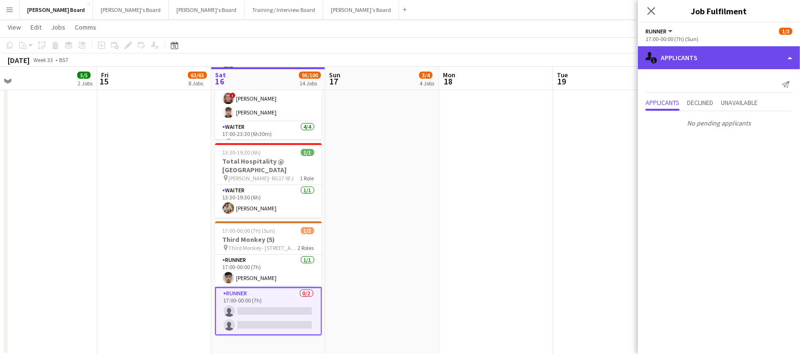
click at [710, 49] on div "single-neutral-actions-information Applicants" at bounding box center [719, 57] width 162 height 23
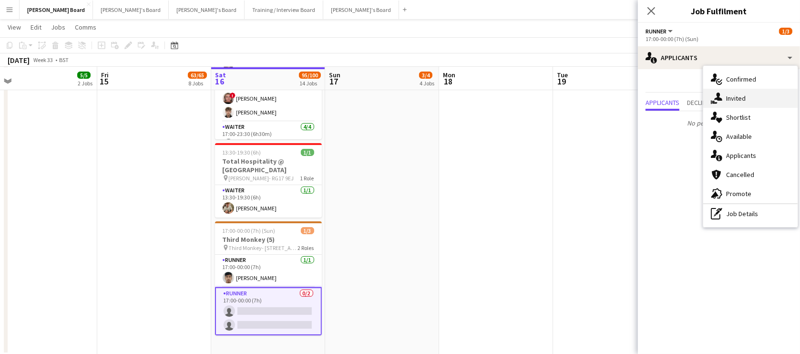
click at [739, 97] on div "single-neutral-actions-share-1 Invited" at bounding box center [750, 98] width 94 height 19
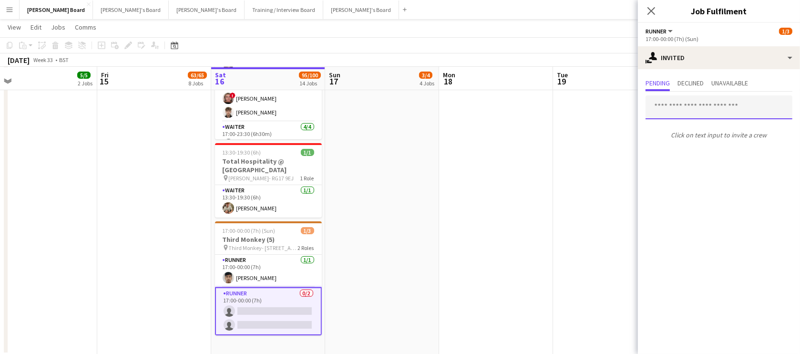
click at [682, 112] on input "text" at bounding box center [718, 107] width 147 height 24
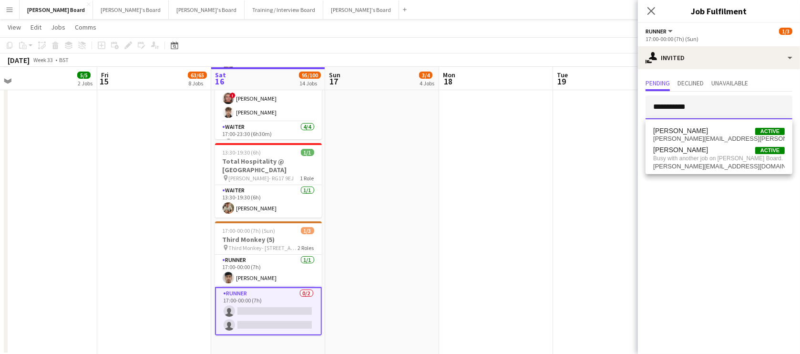
type input "**********"
click at [517, 163] on app-date-cell at bounding box center [496, 115] width 114 height 479
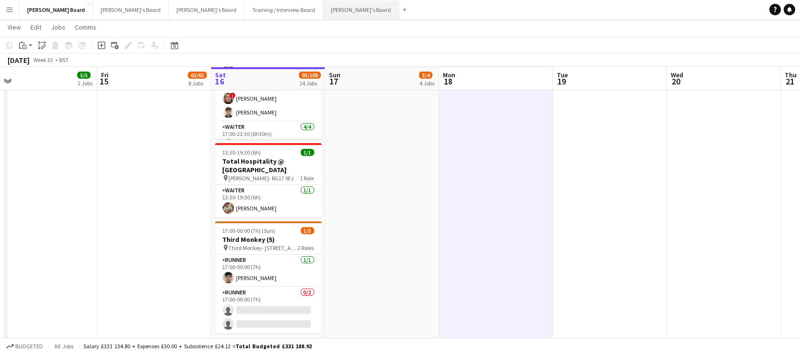
click at [323, 16] on button "Jakub's Board Close" at bounding box center [361, 9] width 76 height 19
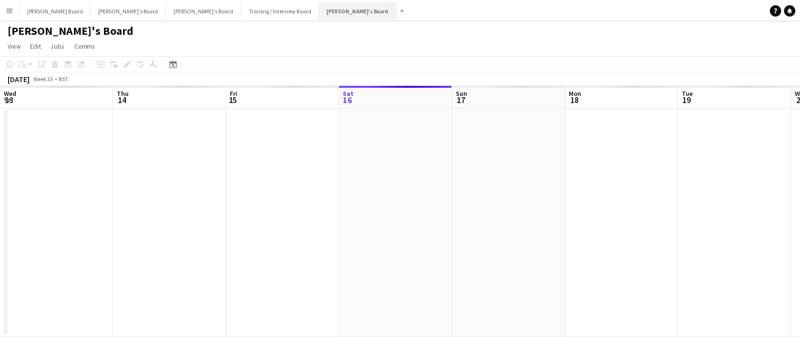
scroll to position [0, 228]
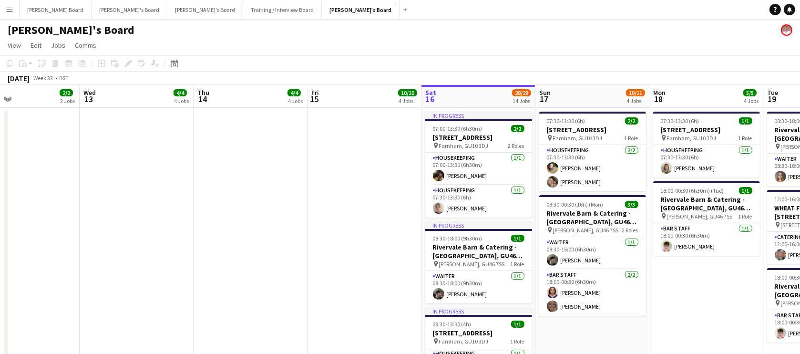
drag, startPoint x: 106, startPoint y: 194, endPoint x: 413, endPoint y: 214, distance: 307.6
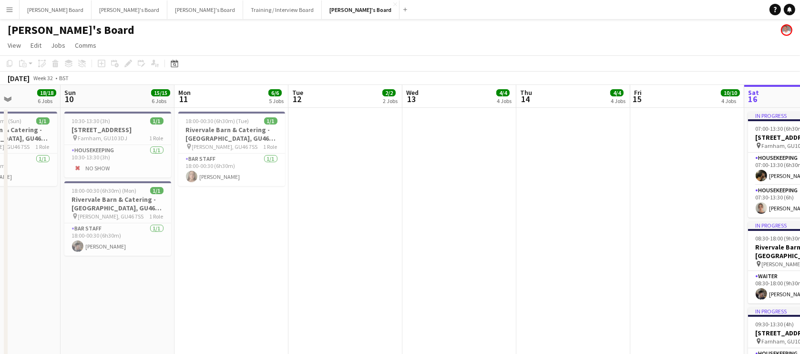
drag, startPoint x: 283, startPoint y: 200, endPoint x: 379, endPoint y: 264, distance: 115.6
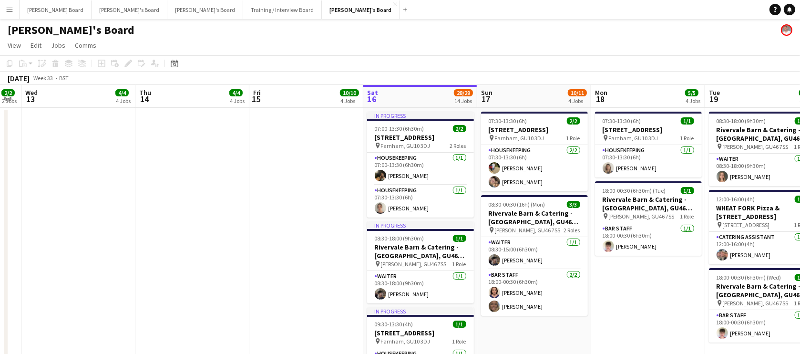
drag, startPoint x: 372, startPoint y: 250, endPoint x: 310, endPoint y: 245, distance: 61.7
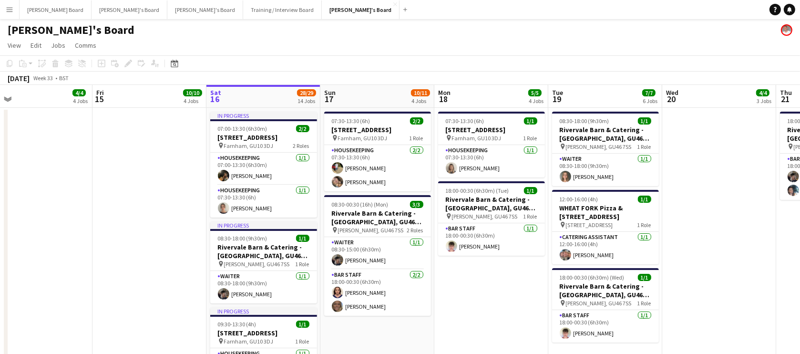
drag, startPoint x: 682, startPoint y: 232, endPoint x: 377, endPoint y: 231, distance: 305.6
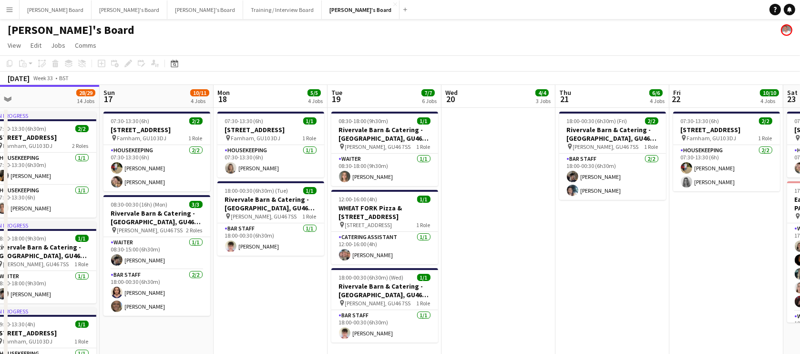
drag, startPoint x: 720, startPoint y: 233, endPoint x: 452, endPoint y: 235, distance: 268.4
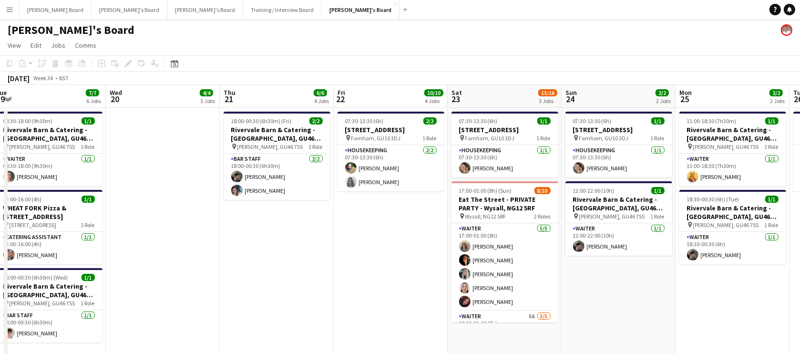
drag, startPoint x: 615, startPoint y: 258, endPoint x: 520, endPoint y: 276, distance: 97.0
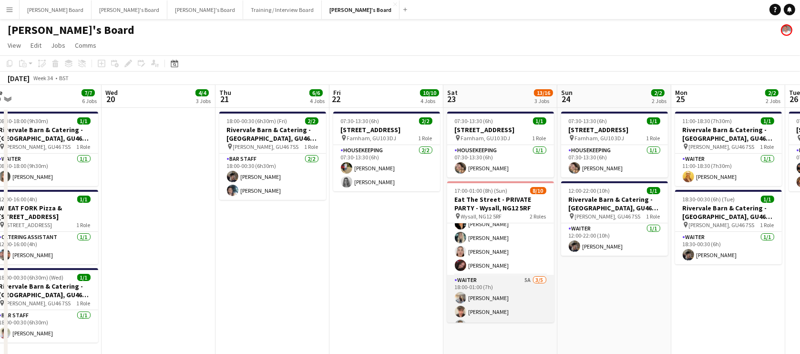
scroll to position [57, 0]
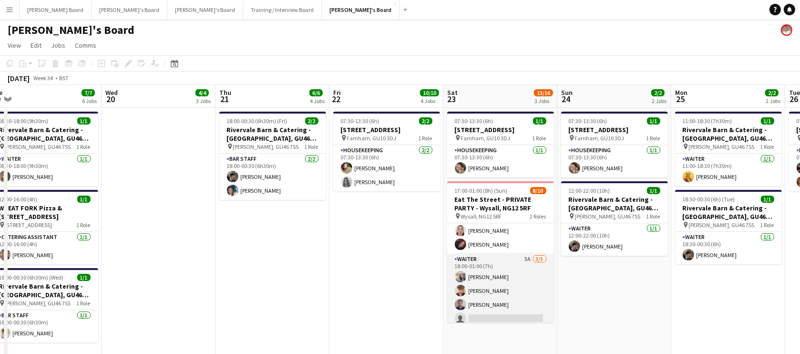
click at [505, 286] on app-card-role "Waiter 5A 3/5 18:00-01:00 (7h) Katie Dickson Austin Venables Sid O'Connell sing…" at bounding box center [500, 298] width 107 height 88
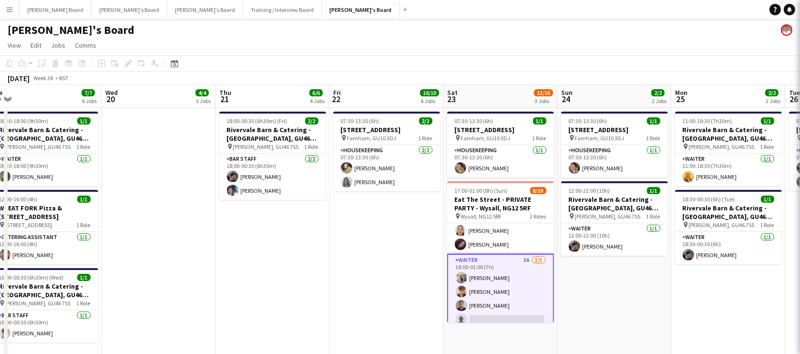
scroll to position [0, 468]
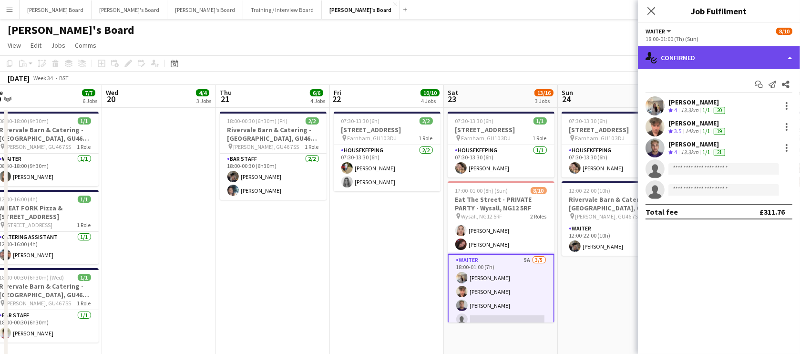
click at [719, 61] on div "single-neutral-actions-check-2 Confirmed" at bounding box center [719, 57] width 162 height 23
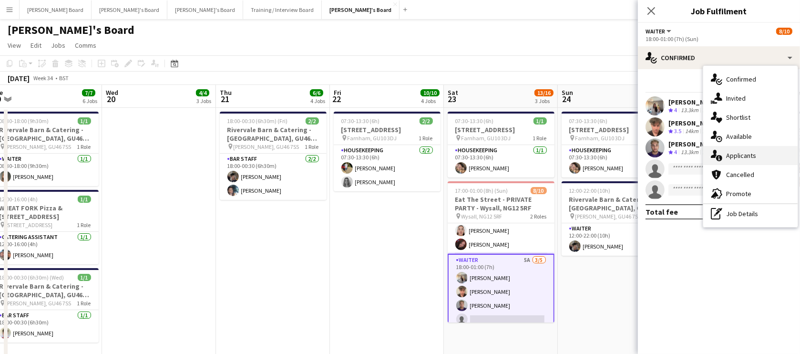
click at [746, 159] on div "single-neutral-actions-information Applicants" at bounding box center [750, 155] width 94 height 19
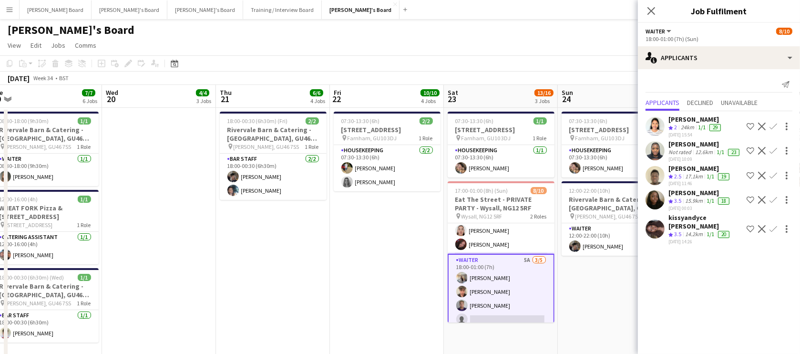
scroll to position [15, 0]
click at [371, 278] on app-date-cell "07:30-13:30 (6h) 2/2 Millbridge Court GU10 3DJ pin Farnham, GU10 3DJ 1 Role Hou…" at bounding box center [387, 334] width 114 height 453
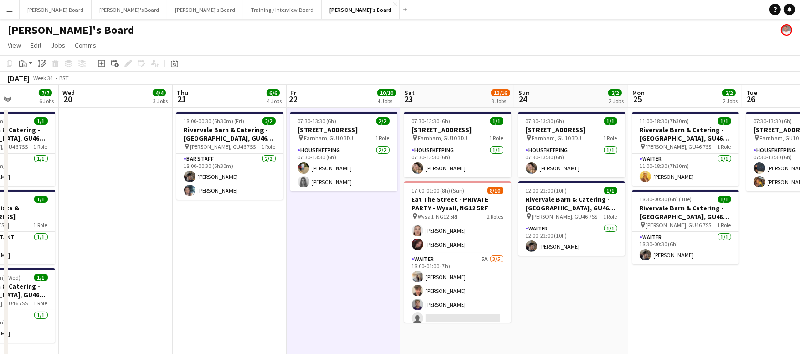
drag, startPoint x: 677, startPoint y: 229, endPoint x: 661, endPoint y: 243, distance: 21.3
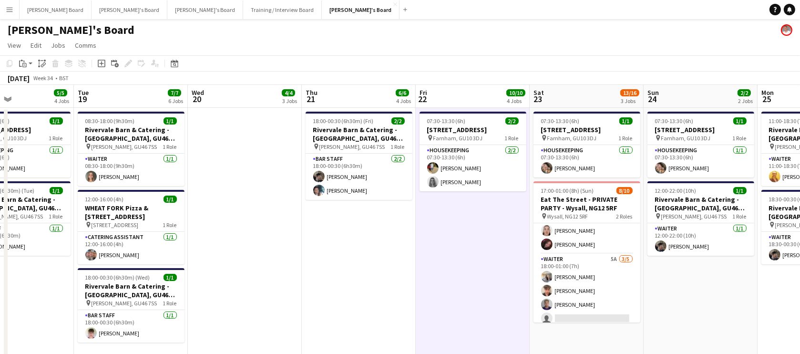
drag, startPoint x: 424, startPoint y: 257, endPoint x: 562, endPoint y: 240, distance: 139.8
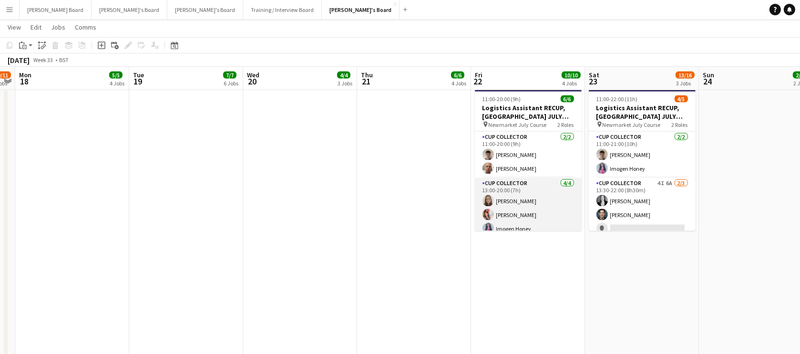
scroll to position [1964, 0]
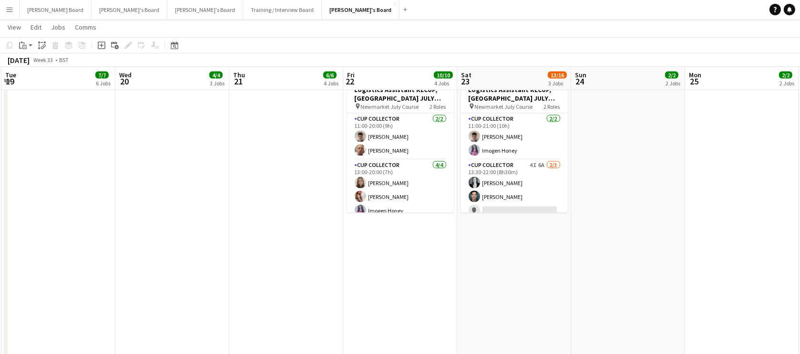
drag, startPoint x: 565, startPoint y: 238, endPoint x: 447, endPoint y: 243, distance: 118.8
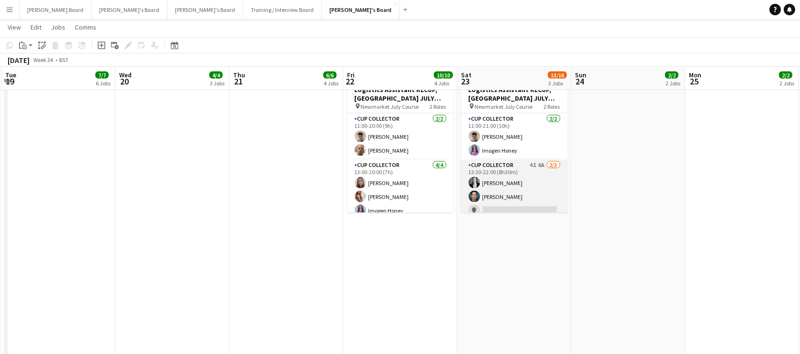
drag, startPoint x: 526, startPoint y: 195, endPoint x: 521, endPoint y: 198, distance: 5.8
click at [527, 195] on app-card-role "CUP COLLECTOR 4I 6A 2/3 13:30-22:00 (8h30m) Bethany Elliott Leo Long single-neu…" at bounding box center [514, 190] width 107 height 60
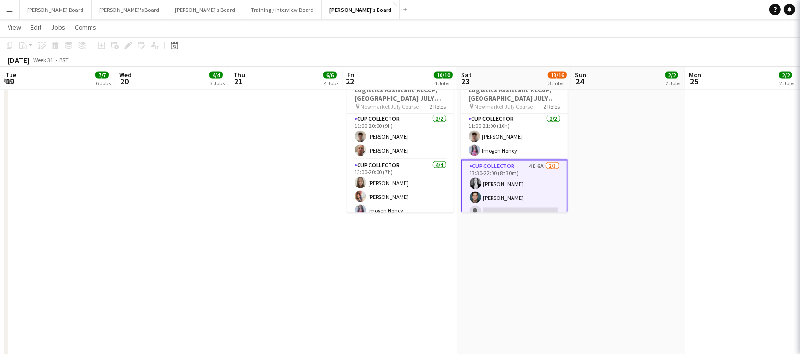
scroll to position [0, 340]
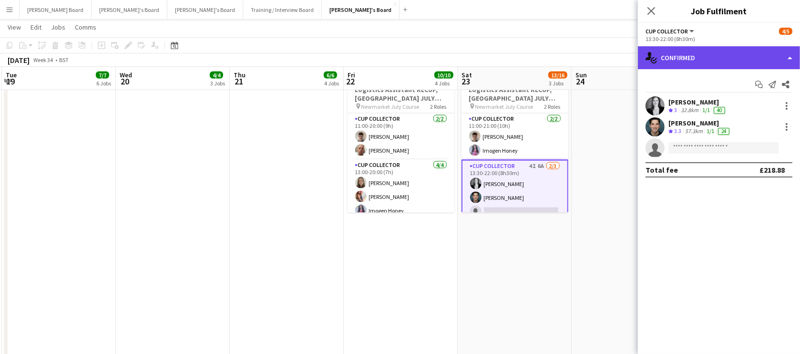
drag, startPoint x: 736, startPoint y: 57, endPoint x: 744, endPoint y: 99, distance: 43.2
click at [736, 57] on div "single-neutral-actions-check-2 Confirmed" at bounding box center [719, 57] width 162 height 23
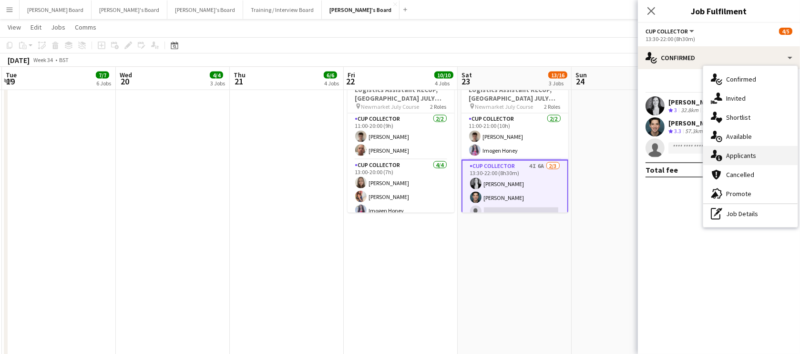
click at [767, 157] on div "single-neutral-actions-information Applicants" at bounding box center [750, 155] width 94 height 19
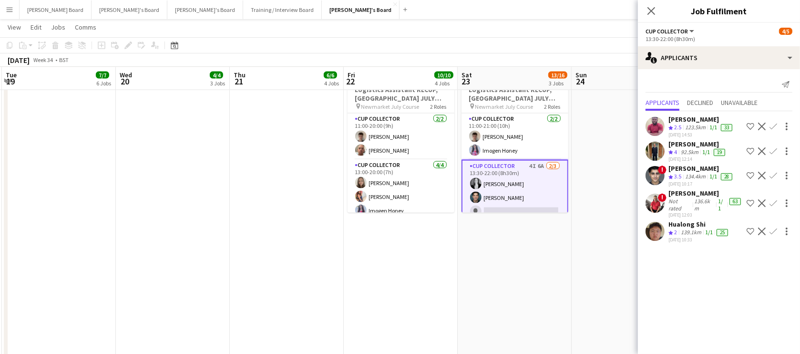
click at [758, 172] on button "Decline" at bounding box center [761, 175] width 11 height 11
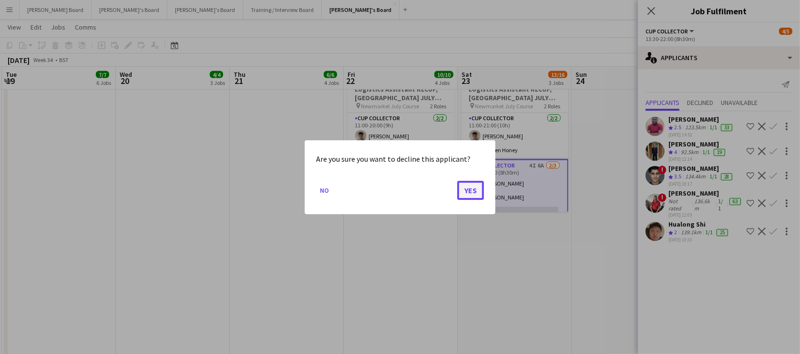
click at [471, 192] on button "Yes" at bounding box center [470, 189] width 27 height 19
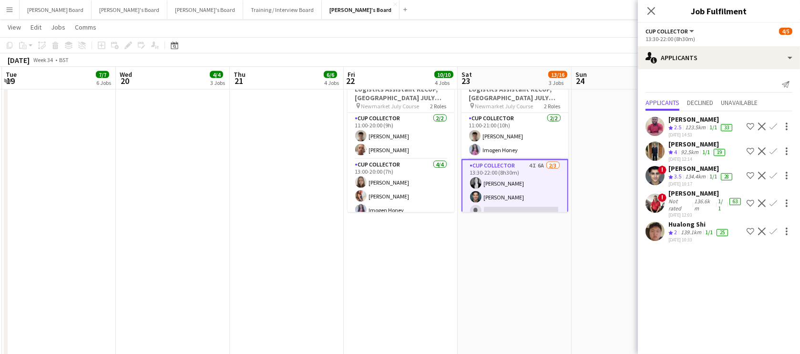
scroll to position [1964, 0]
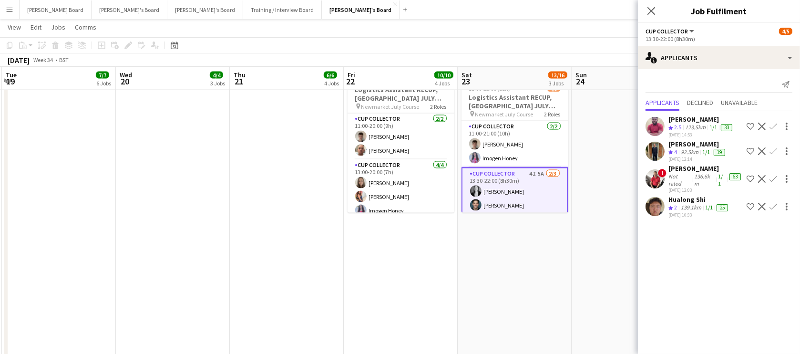
click at [762, 206] on app-icon "Decline" at bounding box center [762, 207] width 8 height 8
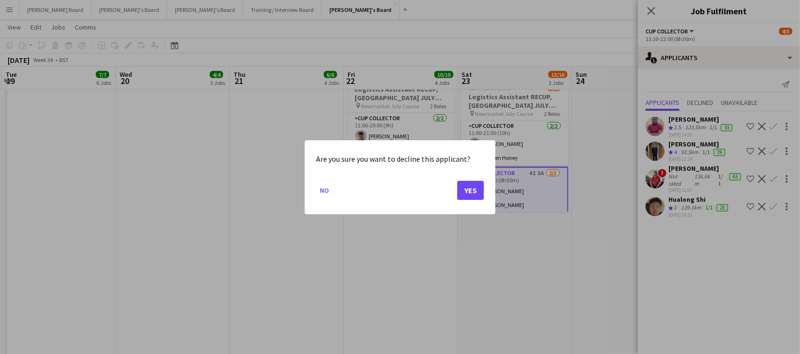
scroll to position [0, 0]
click at [472, 190] on button "Yes" at bounding box center [470, 189] width 27 height 19
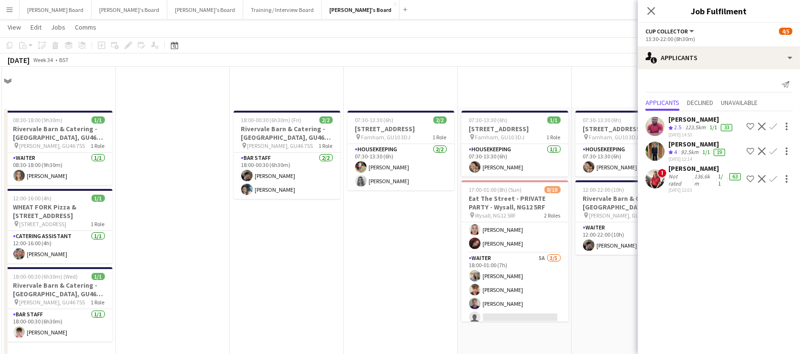
scroll to position [1964, 0]
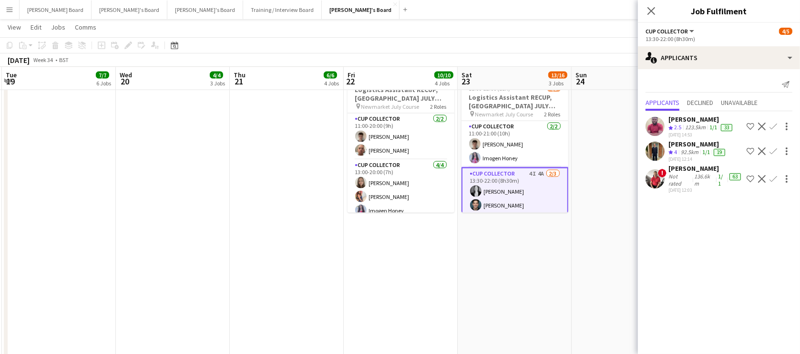
click at [759, 124] on app-icon "Decline" at bounding box center [762, 127] width 8 height 8
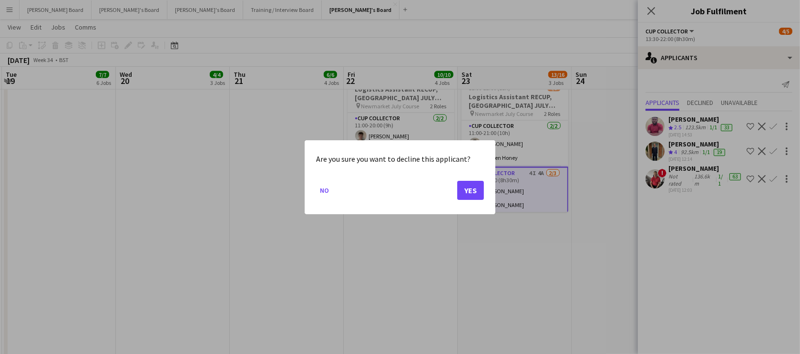
scroll to position [0, 0]
click at [463, 184] on button "Yes" at bounding box center [470, 189] width 27 height 19
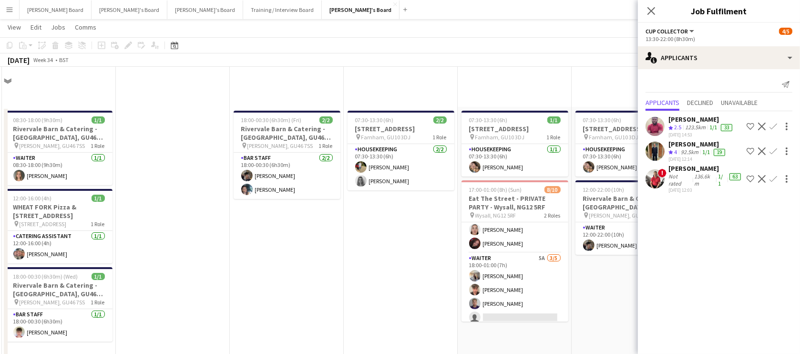
scroll to position [1964, 0]
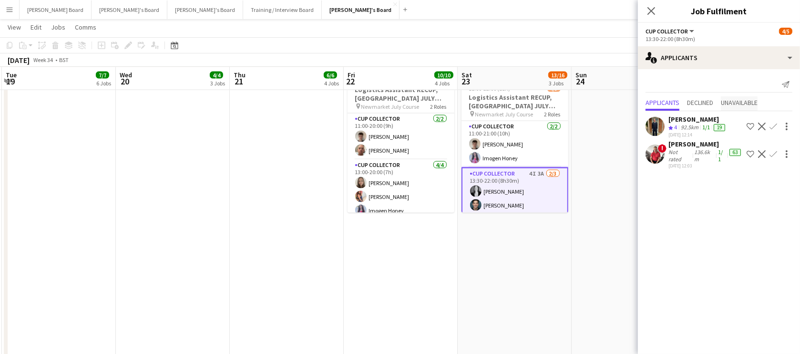
click at [754, 109] on span "Unavailable" at bounding box center [739, 103] width 37 height 14
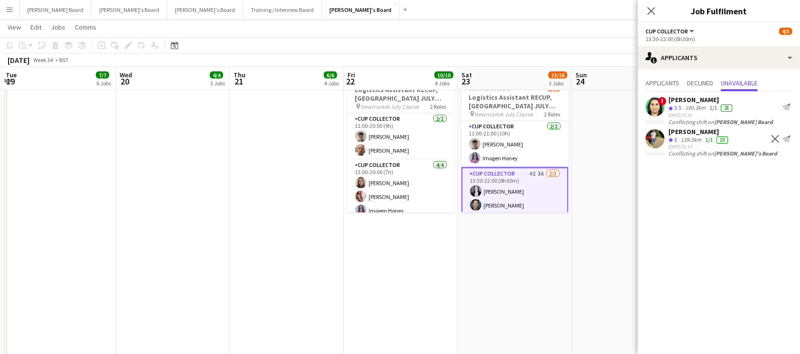
click at [777, 135] on app-icon "Decline" at bounding box center [775, 139] width 8 height 8
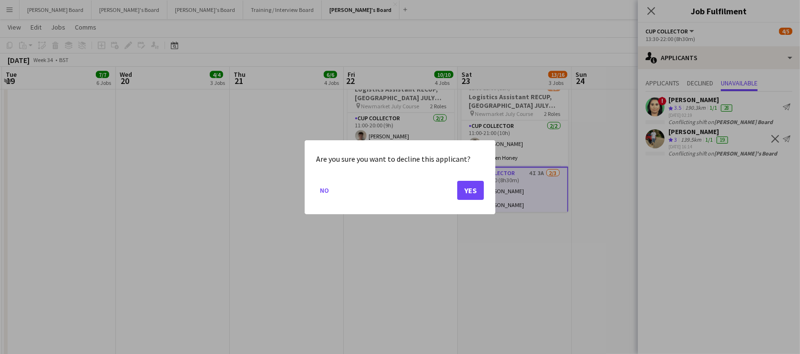
scroll to position [0, 0]
drag, startPoint x: 486, startPoint y: 186, endPoint x: 478, endPoint y: 186, distance: 7.6
click at [484, 186] on div "Are you sure you want to decline this applicant? No Yes" at bounding box center [400, 177] width 191 height 74
click at [478, 186] on button "Yes" at bounding box center [470, 189] width 27 height 19
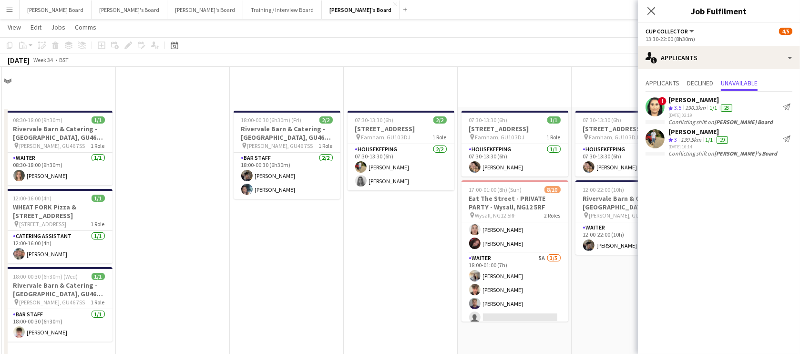
scroll to position [1964, 0]
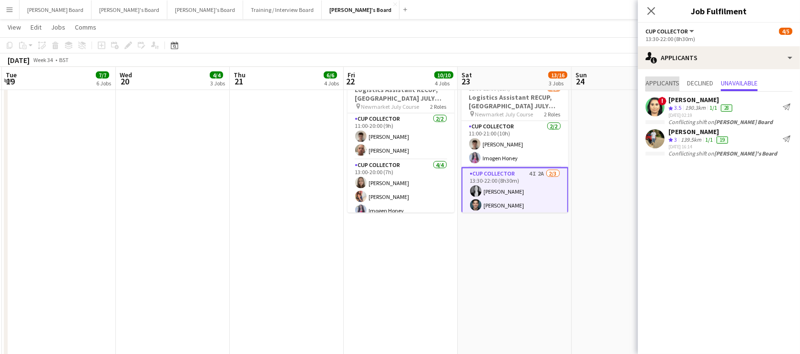
click at [666, 88] on span "Applicants" at bounding box center [662, 84] width 34 height 14
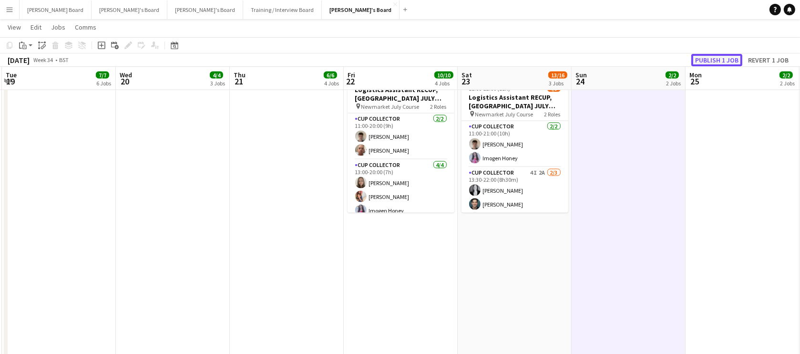
click at [719, 56] on button "Publish 1 job" at bounding box center [716, 60] width 51 height 12
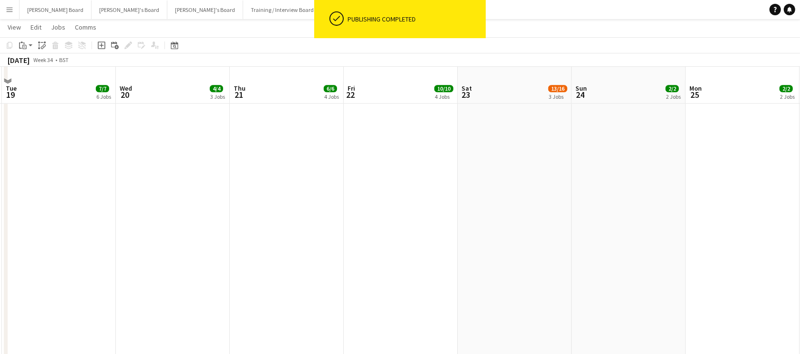
scroll to position [2934, 0]
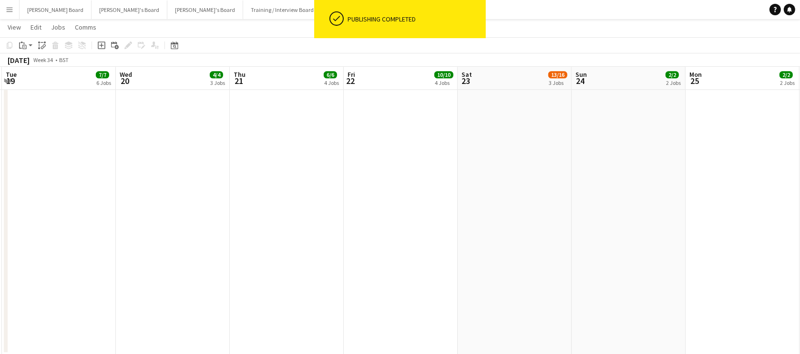
click at [322, 14] on button "Jakub's Board Close" at bounding box center [361, 9] width 78 height 19
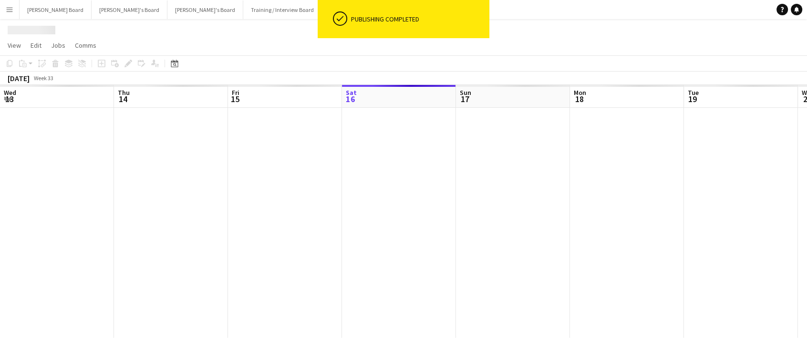
scroll to position [0, 228]
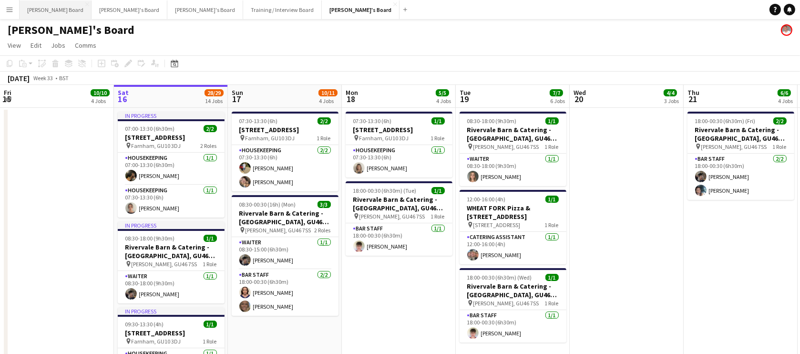
click at [47, 5] on button "Dean's Board Close" at bounding box center [56, 9] width 72 height 19
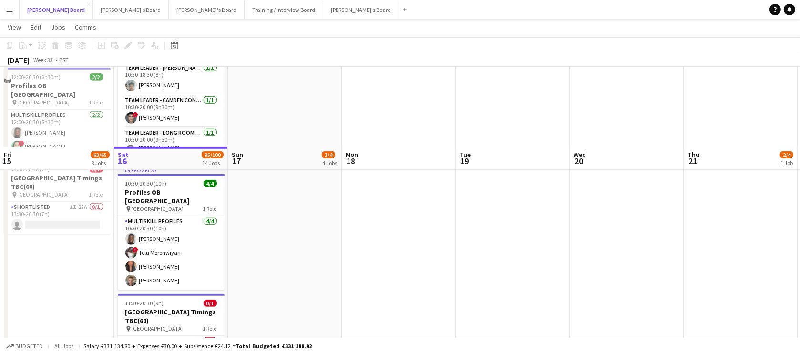
scroll to position [982, 0]
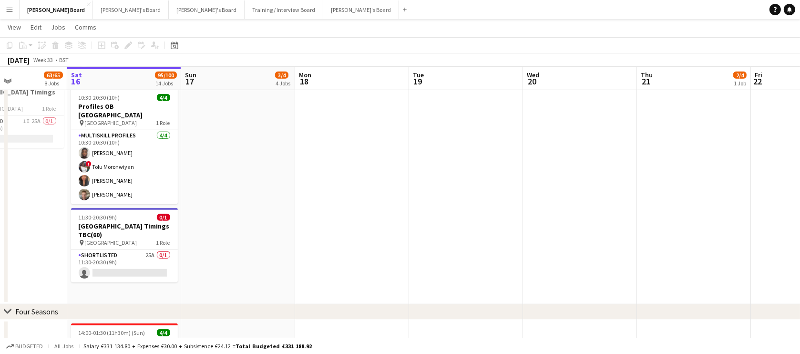
drag, startPoint x: 318, startPoint y: 190, endPoint x: 395, endPoint y: 188, distance: 76.8
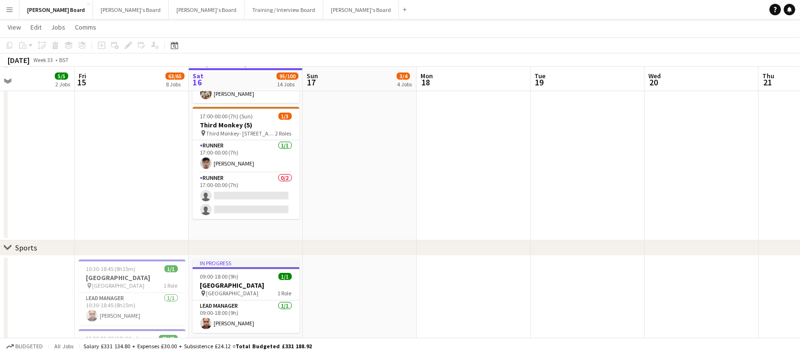
scroll to position [347, 0]
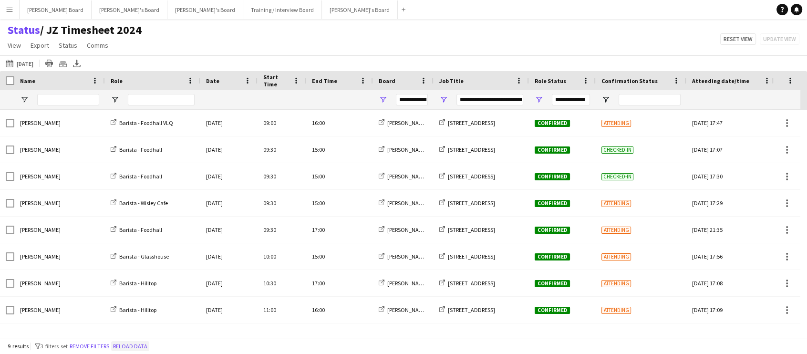
click at [132, 343] on button "Reload data" at bounding box center [130, 346] width 38 height 10
click at [32, 61] on button "16-08-2025 to 22-08-2025 29-05-2025" at bounding box center [19, 63] width 31 height 11
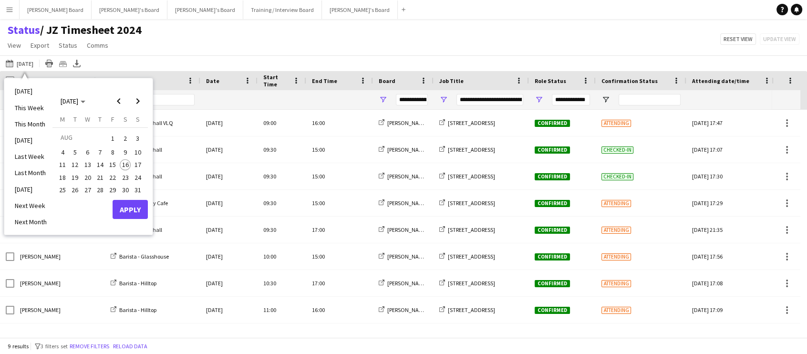
click at [123, 164] on span "16" at bounding box center [125, 164] width 11 height 11
click at [138, 165] on span "17" at bounding box center [137, 164] width 11 height 11
click at [140, 204] on button "Apply" at bounding box center [129, 209] width 35 height 19
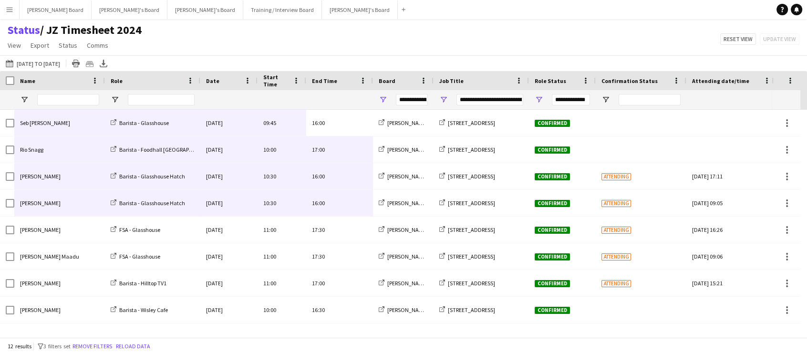
drag, startPoint x: 345, startPoint y: 124, endPoint x: 39, endPoint y: 200, distance: 315.4
click at [39, 200] on div "Seb Manrique Barista - Glasshouse Sat, 16 Aug 2025 09:45 16:00 Jakub's Board RH…" at bounding box center [474, 270] width 948 height 320
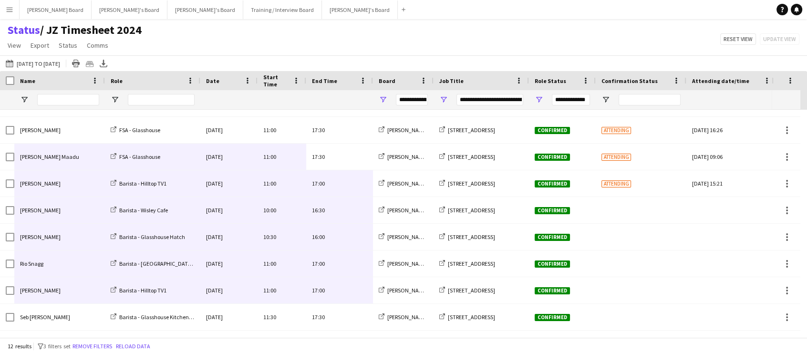
scroll to position [100, 0]
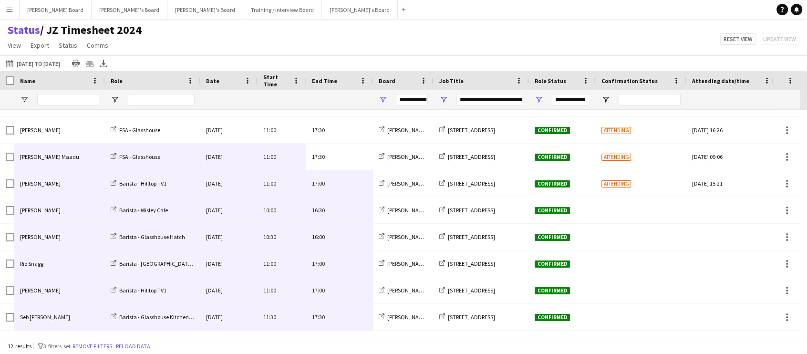
drag, startPoint x: 354, startPoint y: 194, endPoint x: 59, endPoint y: 310, distance: 317.2
click at [59, 310] on div "Seb Manrique Barista - Glasshouse Sat, 16 Aug 2025 09:45 16:00 Jakub's Board RH…" at bounding box center [474, 170] width 948 height 320
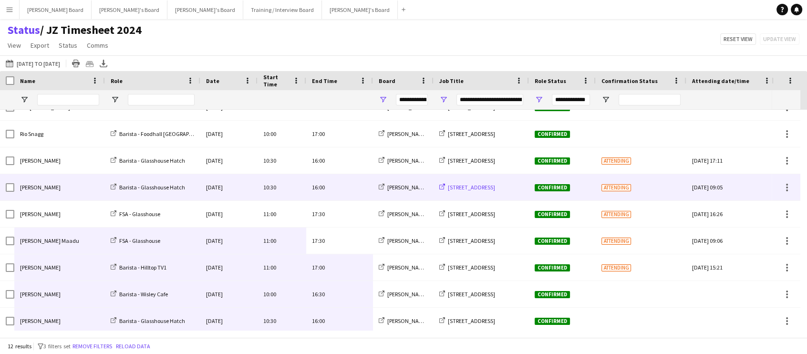
scroll to position [0, 0]
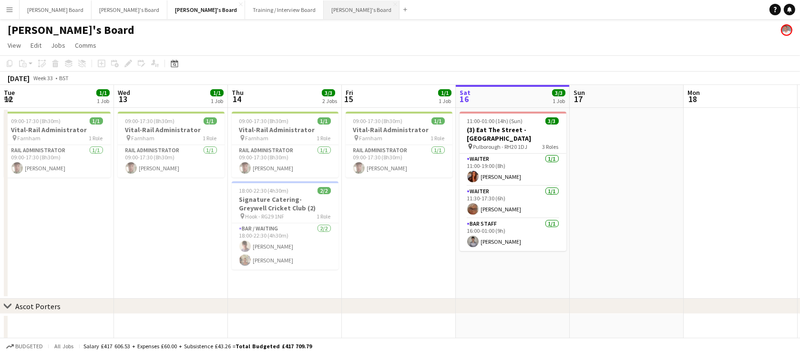
scroll to position [0, 228]
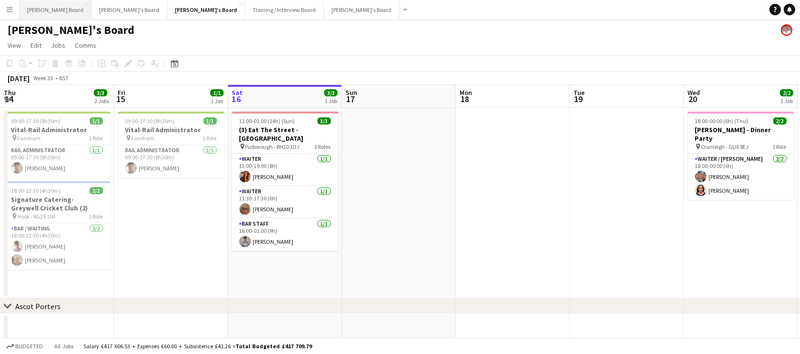
click at [55, 9] on button "[PERSON_NAME] Board Close" at bounding box center [56, 9] width 72 height 19
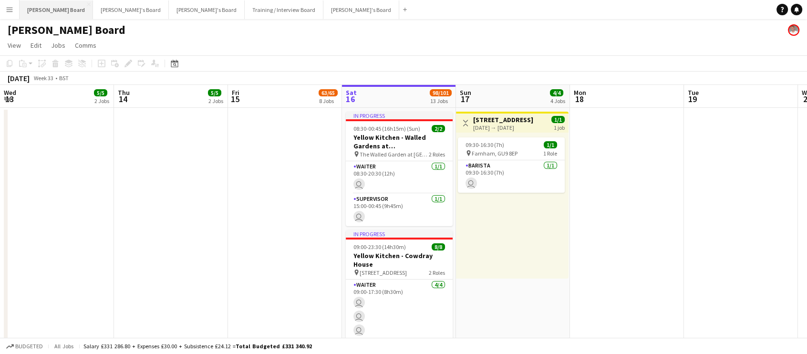
scroll to position [0, 228]
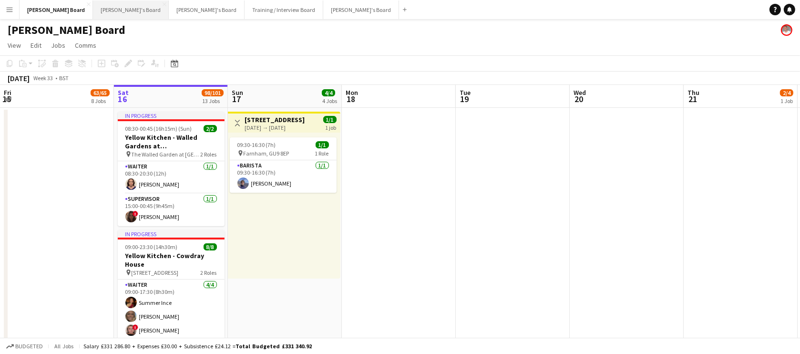
click at [93, 10] on button "[PERSON_NAME]'s Board Close" at bounding box center [131, 9] width 76 height 19
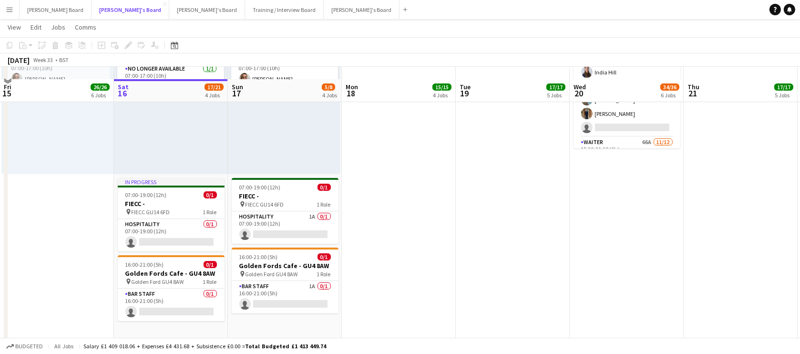
scroll to position [115, 0]
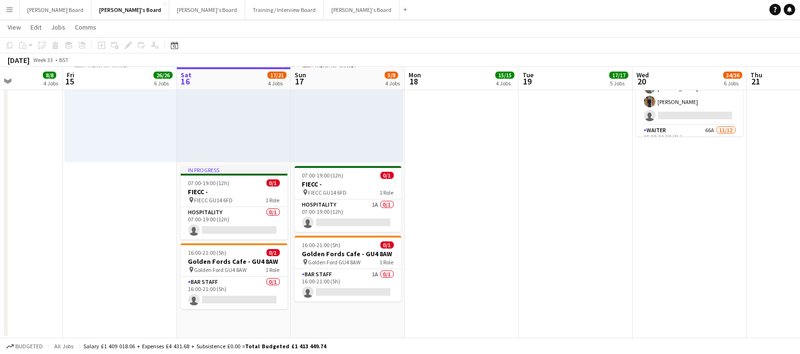
drag, startPoint x: 423, startPoint y: 227, endPoint x: 493, endPoint y: 225, distance: 70.1
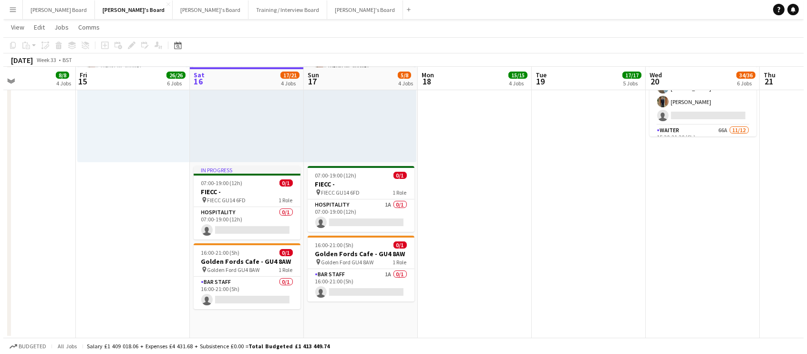
scroll to position [0, 0]
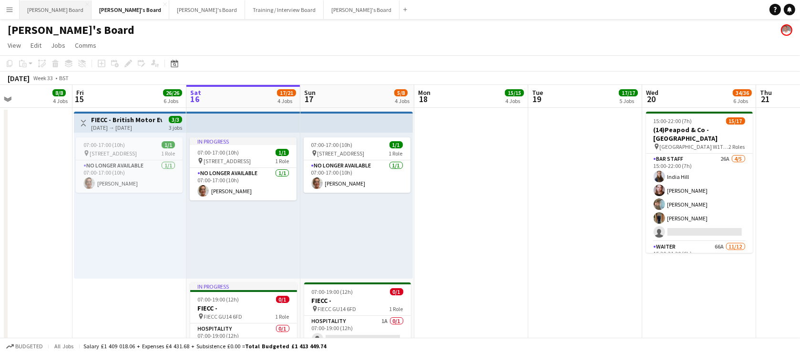
click at [42, 6] on button "[PERSON_NAME] Board Close" at bounding box center [56, 9] width 72 height 19
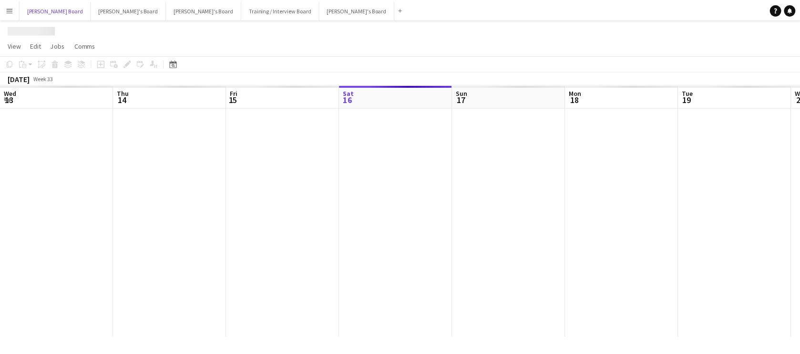
scroll to position [0, 228]
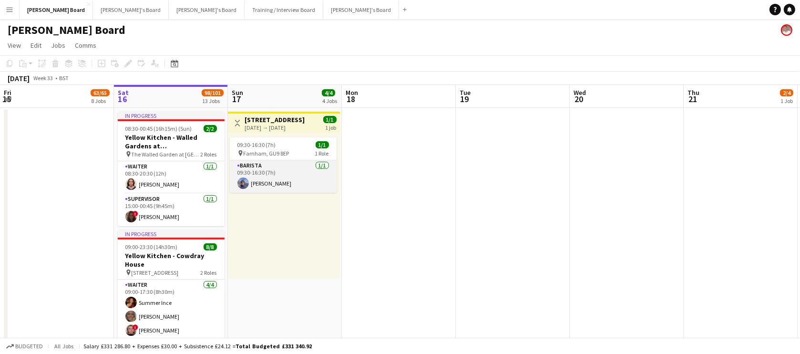
click at [281, 176] on app-card-role "Barista [DATE] 09:30-16:30 (7h) [PERSON_NAME]" at bounding box center [283, 176] width 107 height 32
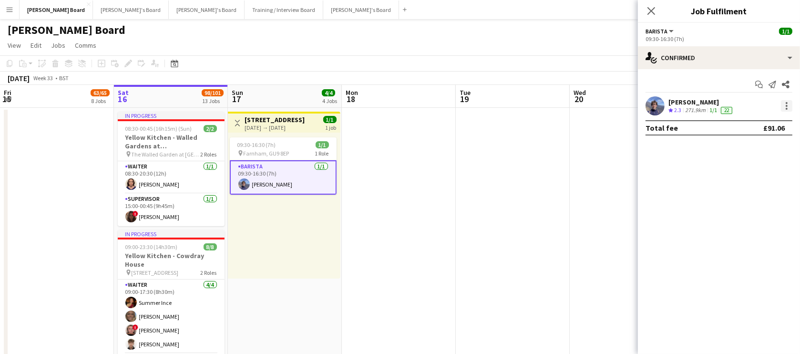
click at [786, 102] on div at bounding box center [787, 103] width 2 height 2
click at [750, 194] on span "Remove" at bounding box center [740, 192] width 29 height 8
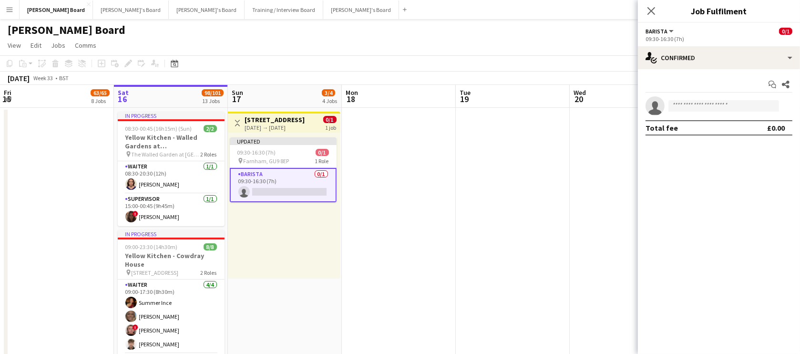
click at [545, 186] on app-date-cell at bounding box center [513, 289] width 114 height 362
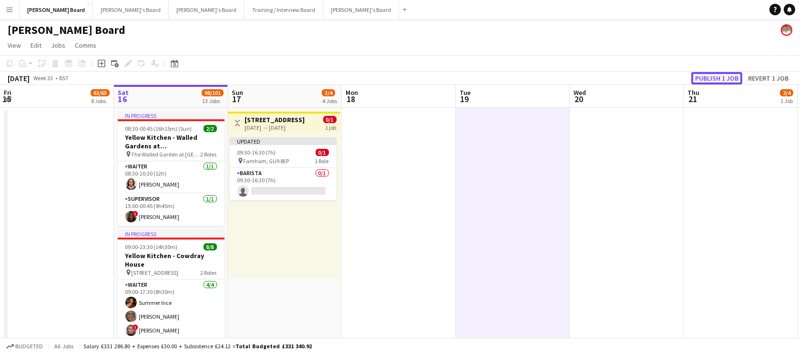
click at [720, 76] on button "Publish 1 job" at bounding box center [716, 78] width 51 height 12
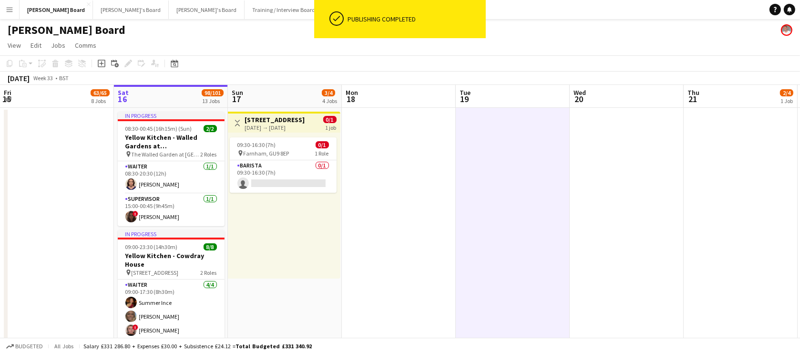
click at [262, 119] on h3 "[STREET_ADDRESS]" at bounding box center [275, 119] width 60 height 9
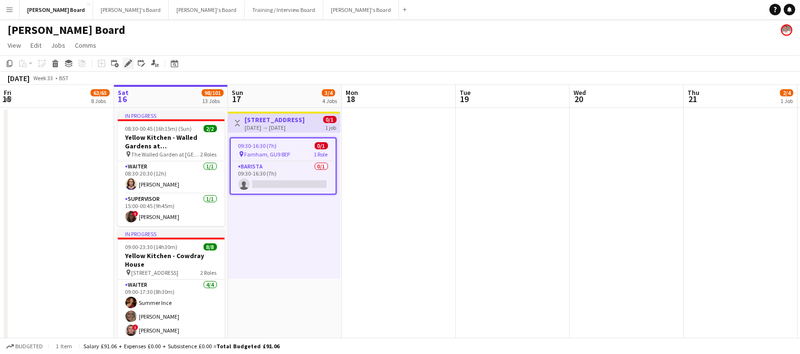
click at [129, 62] on icon at bounding box center [127, 63] width 5 height 5
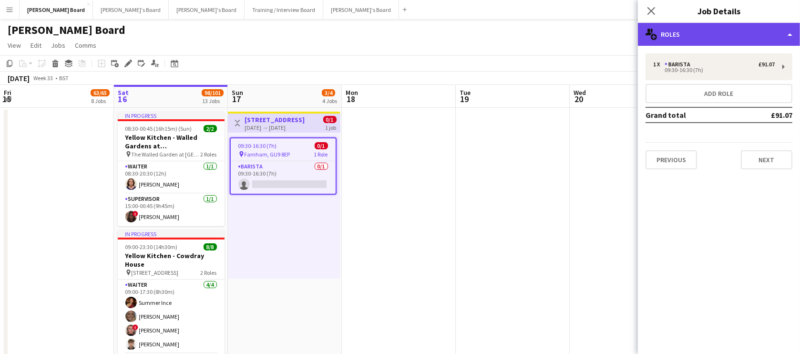
click at [712, 28] on div "multiple-users-add Roles" at bounding box center [719, 34] width 162 height 23
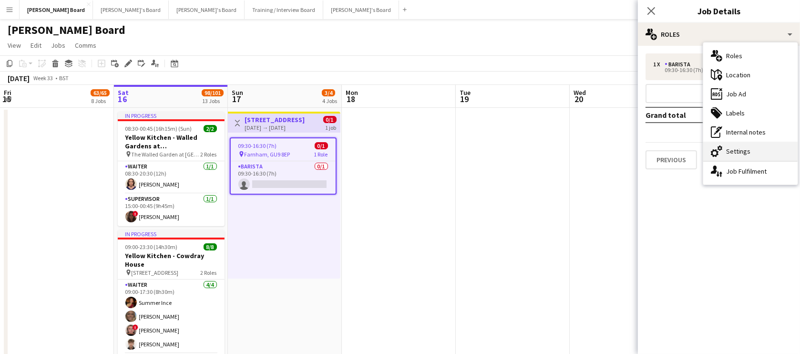
click at [751, 153] on div "cog-double-3 Settings" at bounding box center [750, 151] width 94 height 19
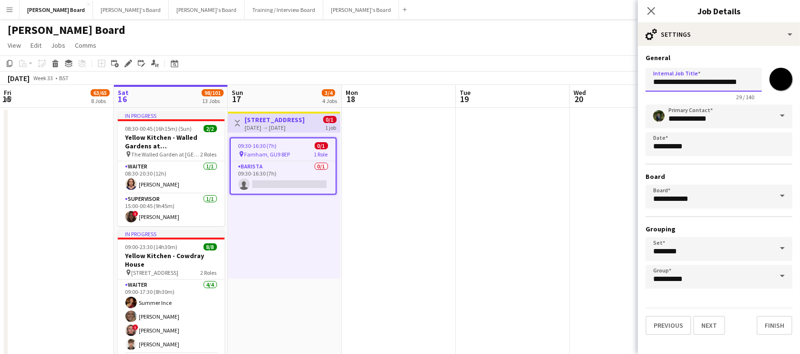
click at [652, 85] on input "**********" at bounding box center [703, 80] width 116 height 24
type input "**********"
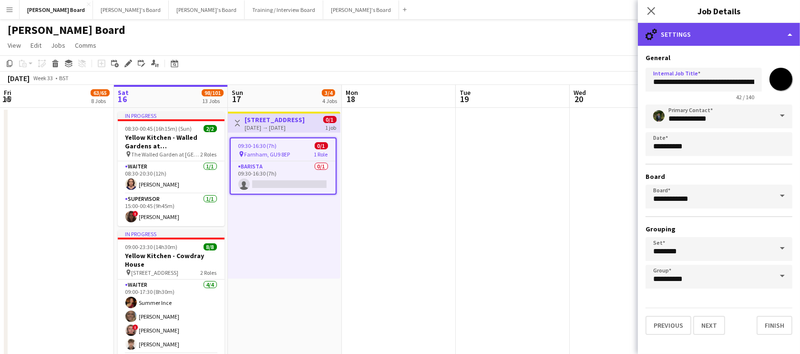
click at [706, 29] on div "cog-double-3 Settings" at bounding box center [719, 34] width 162 height 23
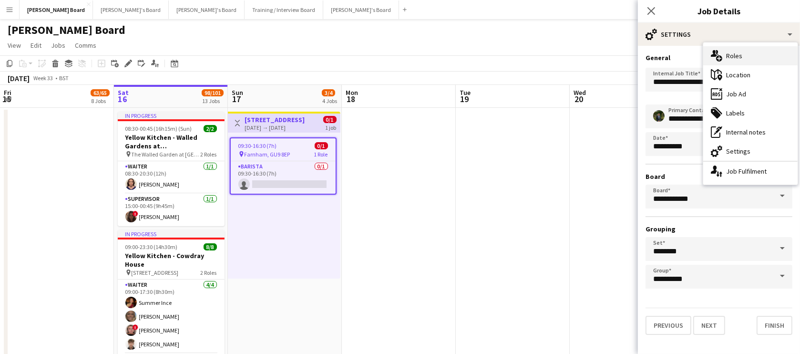
click at [726, 51] on div "multiple-users-add Roles" at bounding box center [750, 55] width 94 height 19
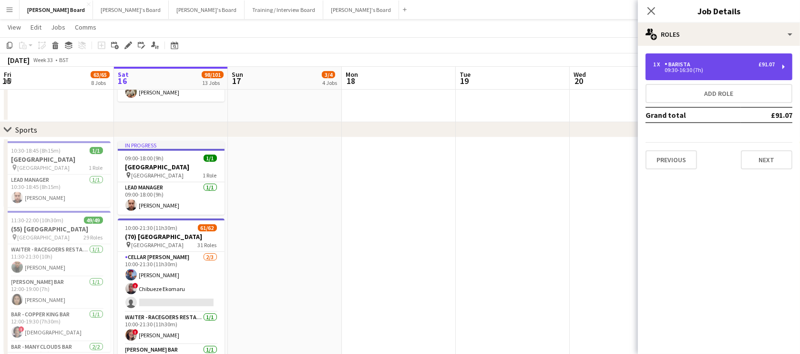
click at [717, 65] on div "1 x Barista £91.07" at bounding box center [714, 64] width 122 height 7
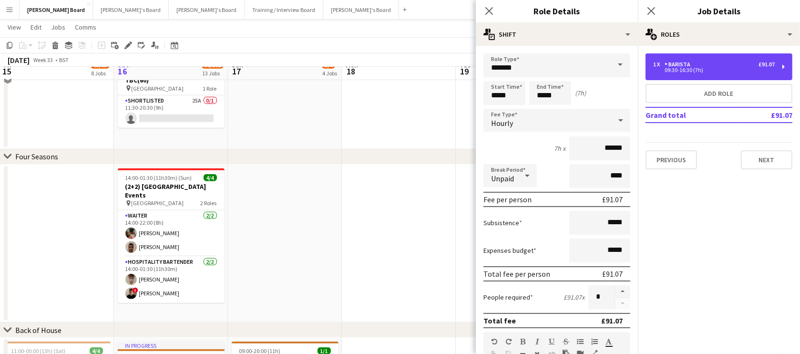
scroll to position [1040, 0]
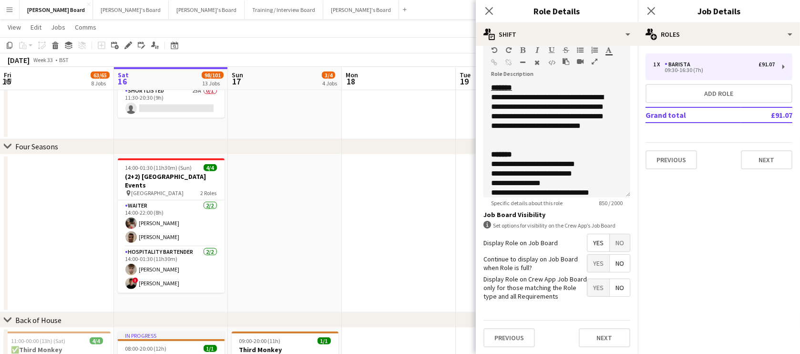
click at [618, 242] on span "No" at bounding box center [620, 242] width 20 height 17
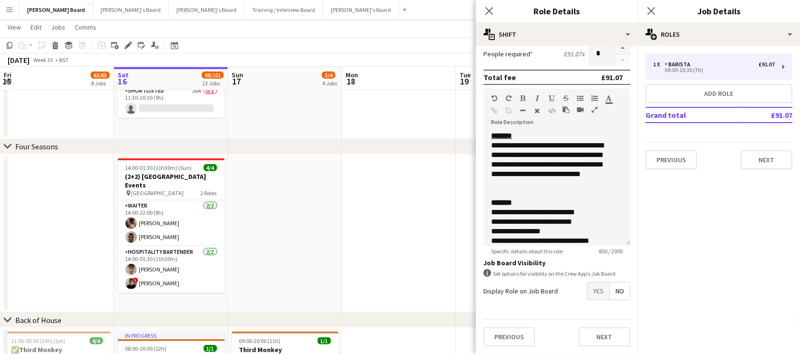
scroll to position [243, 0]
click at [417, 242] on app-date-cell at bounding box center [399, 233] width 114 height 158
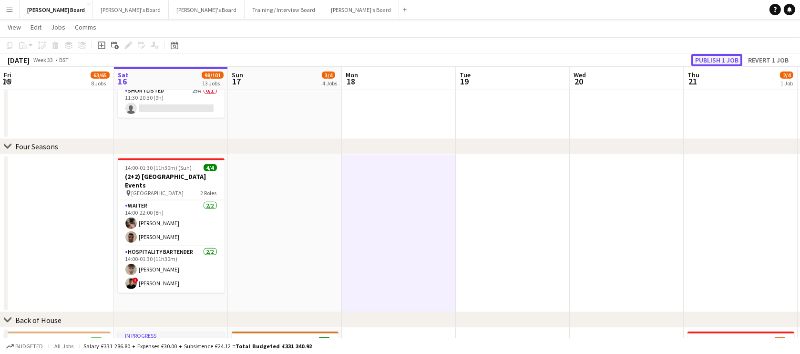
click at [714, 61] on button "Publish 1 job" at bounding box center [716, 60] width 51 height 12
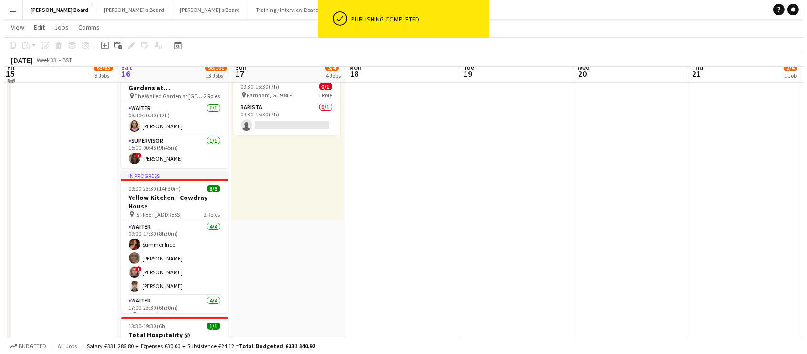
scroll to position [0, 0]
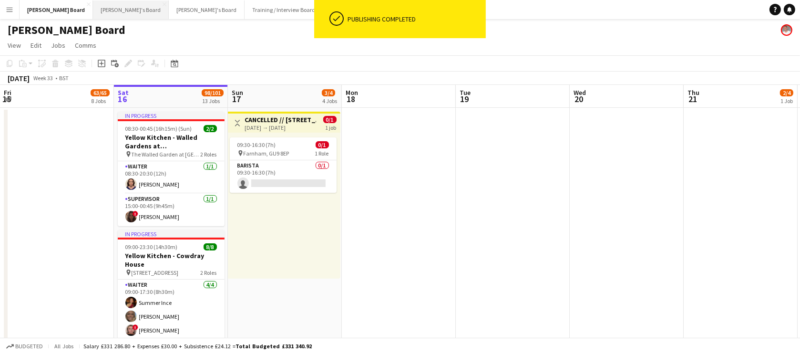
click at [93, 9] on button "Thomasina's Board Close" at bounding box center [131, 9] width 76 height 19
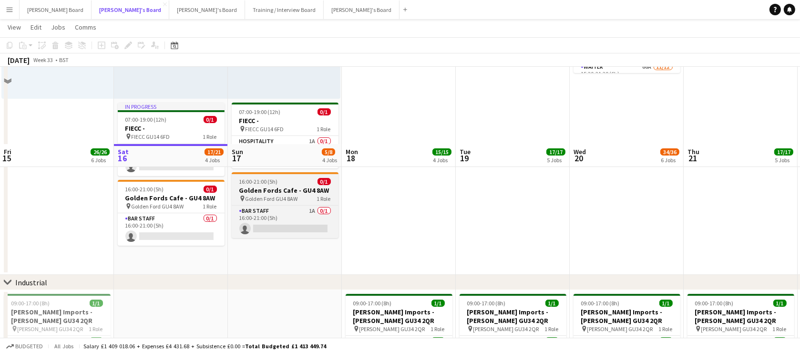
scroll to position [173, 0]
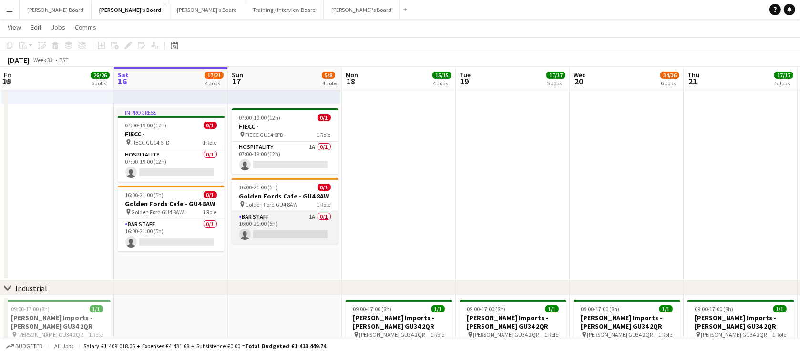
click at [281, 222] on app-card-role "BAR STAFF 1A 0/1 16:00-21:00 (5h) single-neutral-actions" at bounding box center [285, 227] width 107 height 32
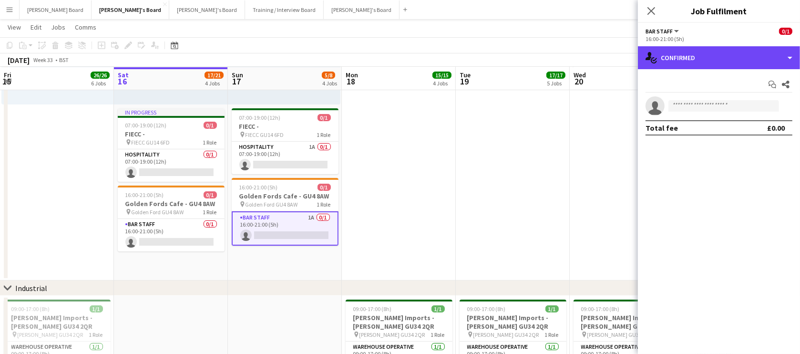
drag, startPoint x: 726, startPoint y: 60, endPoint x: 728, endPoint y: 103, distance: 43.4
click at [727, 59] on div "single-neutral-actions-check-2 Confirmed" at bounding box center [719, 57] width 162 height 23
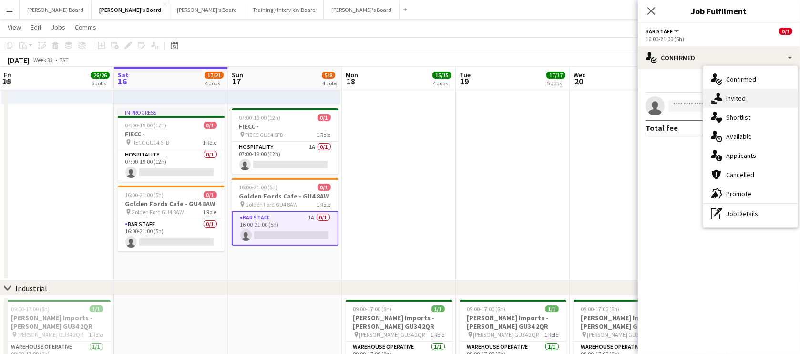
click at [744, 103] on div "single-neutral-actions-share-1 Invited" at bounding box center [750, 98] width 94 height 19
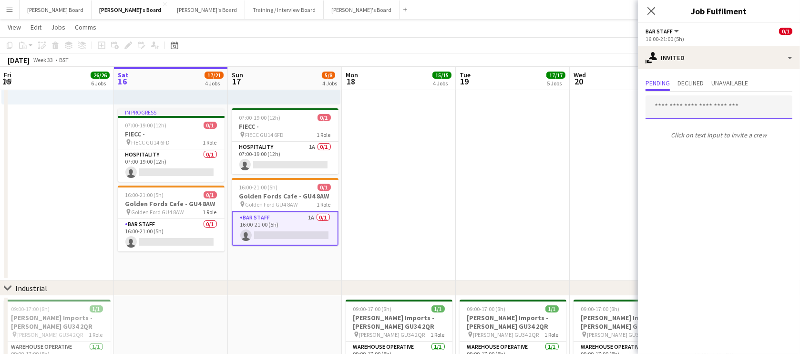
click at [691, 112] on input "text" at bounding box center [718, 107] width 147 height 24
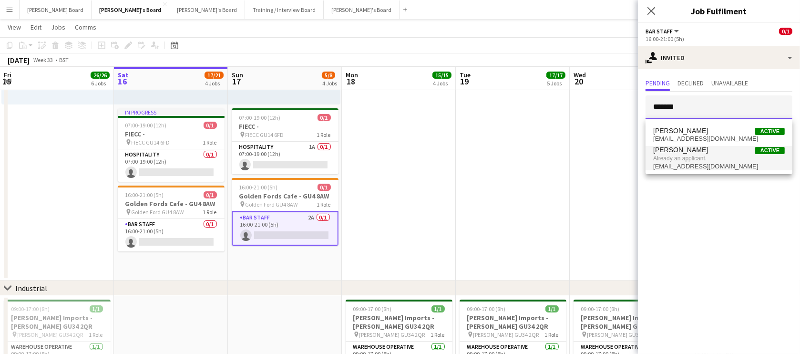
type input "*******"
click at [715, 162] on span "Already an applicant." at bounding box center [719, 158] width 132 height 9
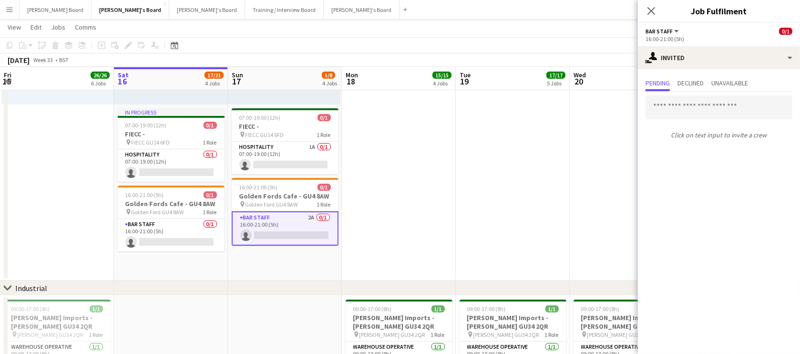
click at [296, 231] on app-card-role "BAR STAFF 2A 0/1 16:00-21:00 (5h) single-neutral-actions" at bounding box center [285, 228] width 107 height 34
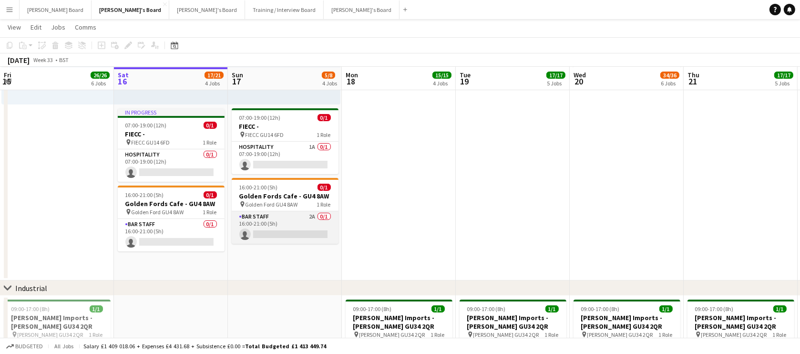
click at [296, 231] on app-card-role "BAR STAFF 2A 0/1 16:00-21:00 (5h) single-neutral-actions" at bounding box center [285, 227] width 107 height 32
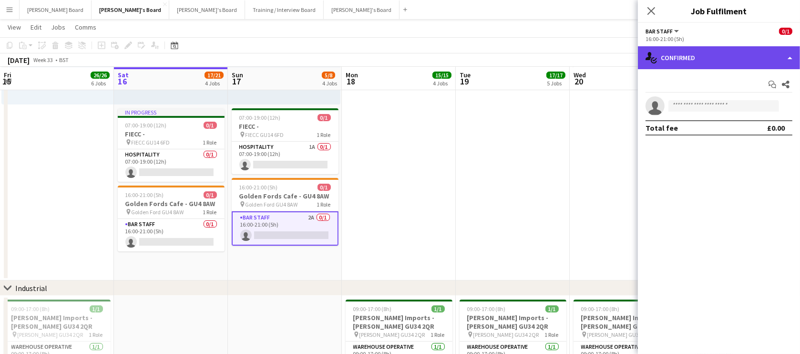
click at [662, 57] on div "single-neutral-actions-check-2 Confirmed" at bounding box center [719, 57] width 162 height 23
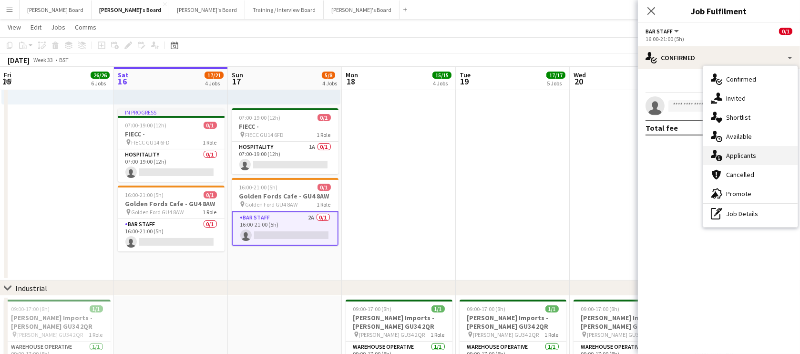
click at [746, 156] on div "single-neutral-actions-information Applicants" at bounding box center [750, 155] width 94 height 19
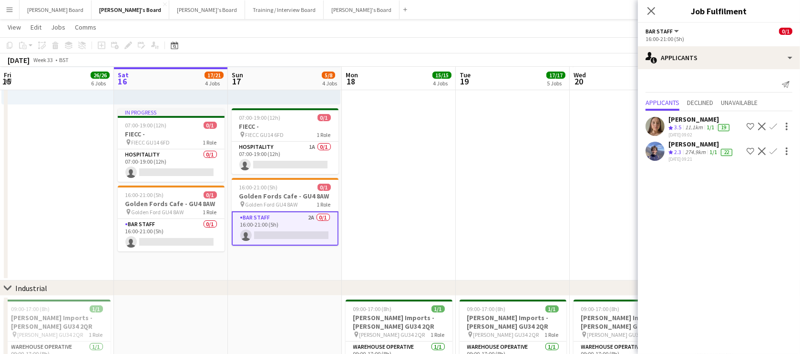
click at [773, 151] on app-icon "Confirm" at bounding box center [773, 151] width 8 height 8
click at [504, 201] on app-date-cell at bounding box center [513, 107] width 114 height 347
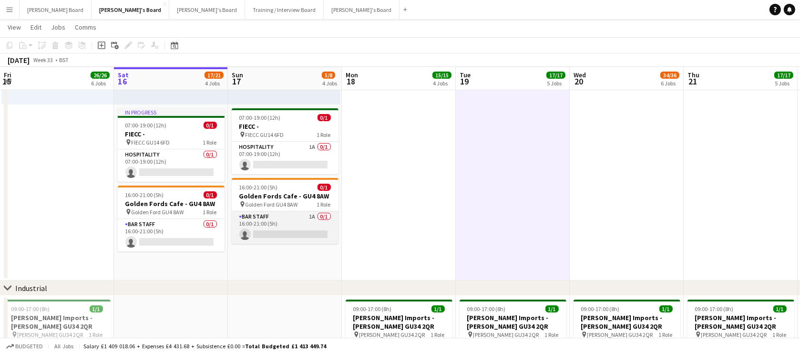
click at [291, 218] on app-card-role "BAR STAFF 1A 0/1 16:00-21:00 (5h) single-neutral-actions" at bounding box center [285, 227] width 107 height 32
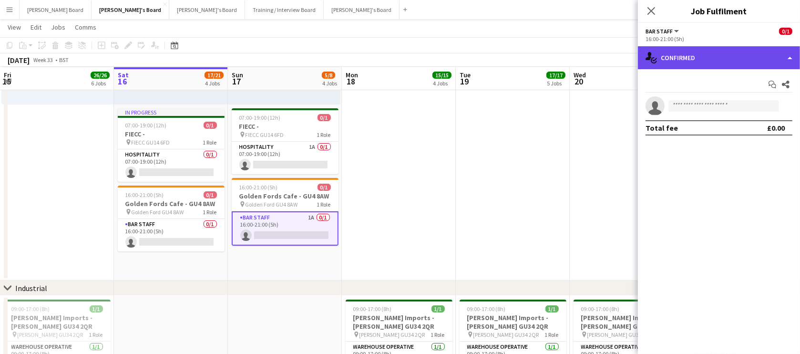
click at [703, 51] on div "single-neutral-actions-check-2 Confirmed" at bounding box center [719, 57] width 162 height 23
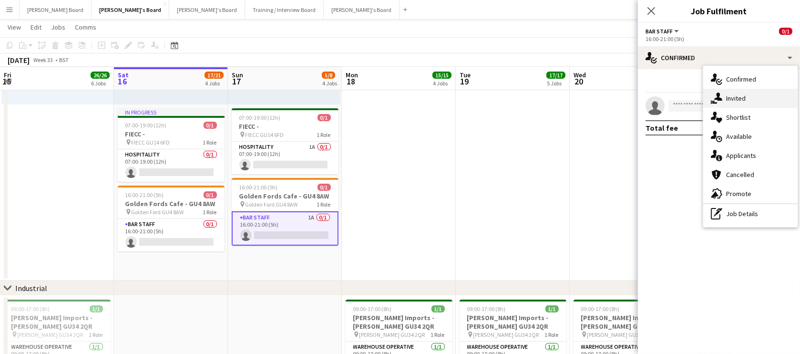
click at [745, 103] on div "single-neutral-actions-share-1 Invited" at bounding box center [750, 98] width 94 height 19
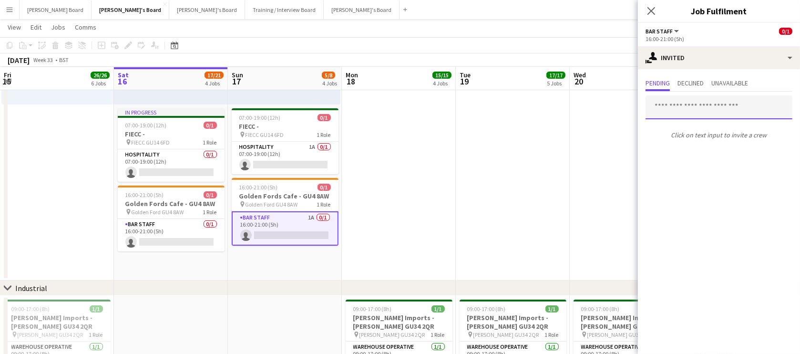
click at [692, 107] on input "text" at bounding box center [718, 107] width 147 height 24
type input "*"
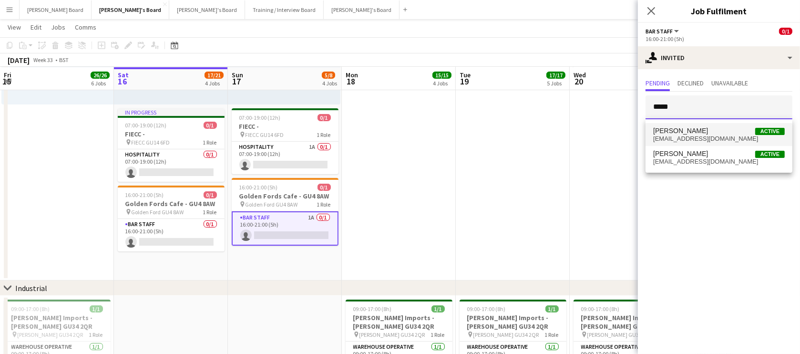
type input "*****"
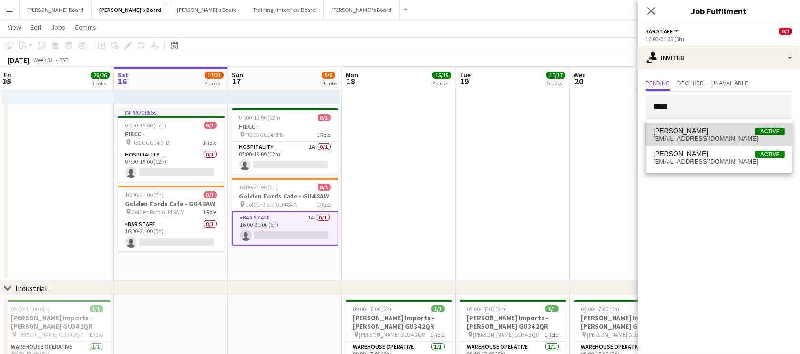
click at [705, 133] on span "Douglas Lansley Active" at bounding box center [719, 131] width 132 height 8
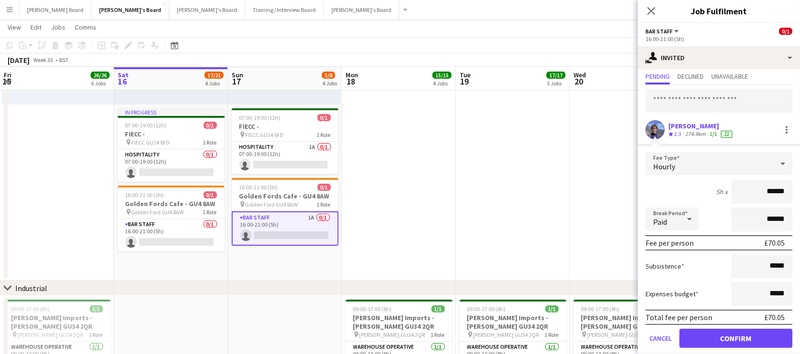
scroll to position [37, 0]
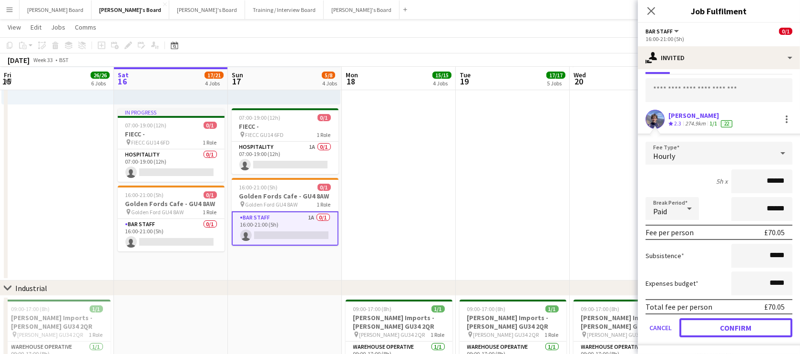
click at [720, 321] on button "Confirm" at bounding box center [735, 327] width 113 height 19
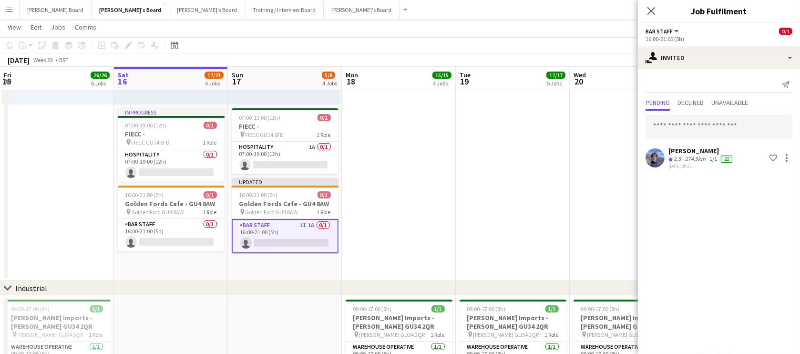
scroll to position [0, 0]
click at [544, 209] on app-date-cell at bounding box center [513, 107] width 114 height 347
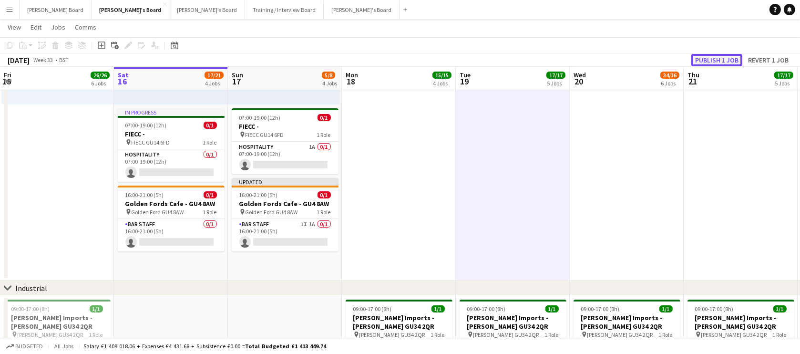
click at [699, 54] on button "Publish 1 job" at bounding box center [716, 60] width 51 height 12
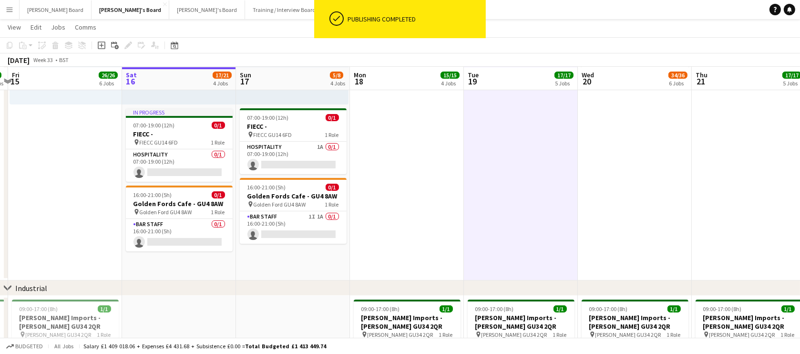
drag, startPoint x: 424, startPoint y: 209, endPoint x: 535, endPoint y: 203, distance: 111.2
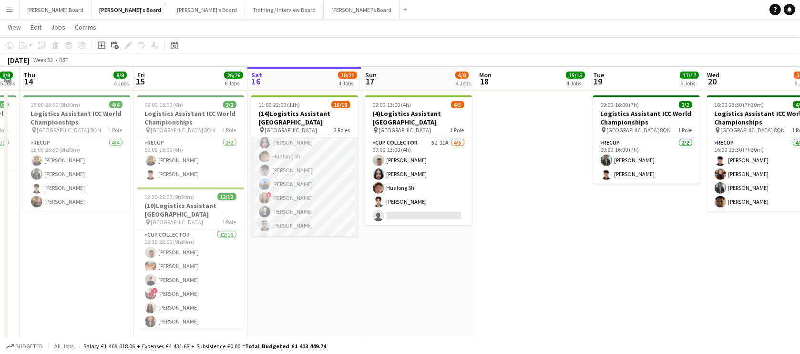
scroll to position [57, 0]
click at [283, 195] on app-card-role "CUP COLLECTOR 6I 7A 11/12 11:00-20:00 (9h) Jem McAllister Robby Johnston ! Mark…" at bounding box center [304, 172] width 107 height 184
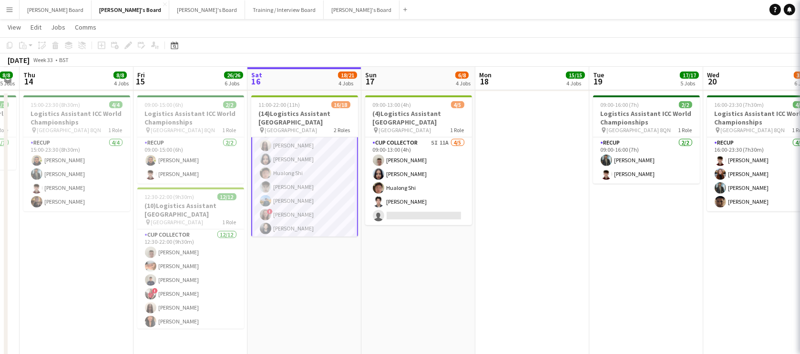
scroll to position [58, 0]
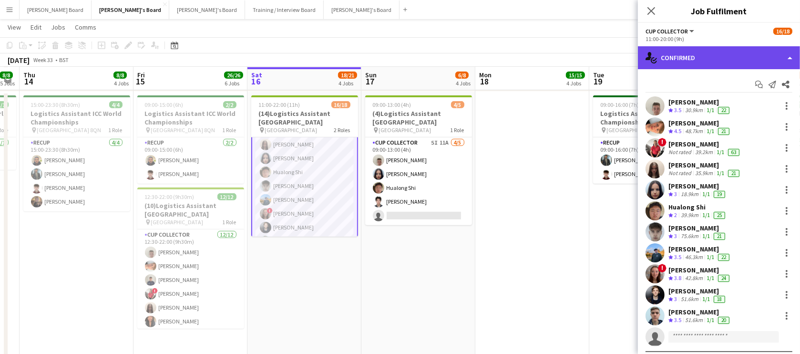
click at [724, 54] on div "single-neutral-actions-check-2 Confirmed" at bounding box center [719, 57] width 162 height 23
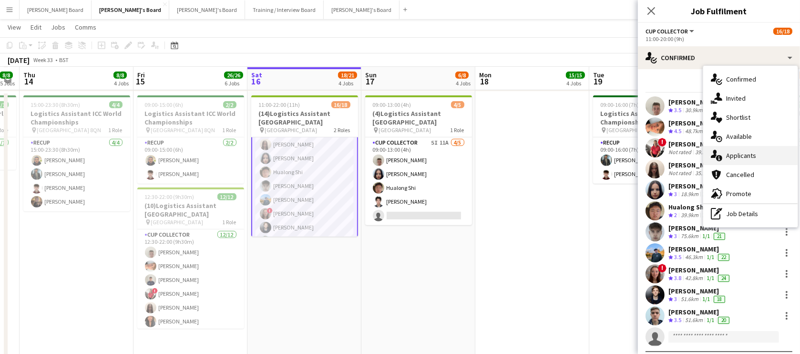
click at [754, 160] on div "single-neutral-actions-information Applicants" at bounding box center [750, 155] width 94 height 19
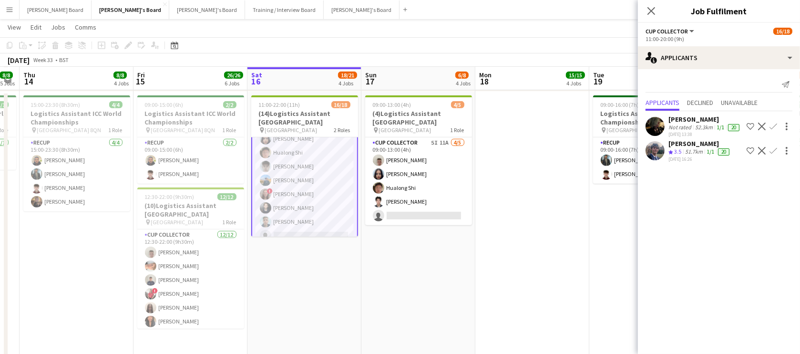
scroll to position [116, 0]
click at [769, 154] on app-icon "Confirm" at bounding box center [773, 151] width 8 height 8
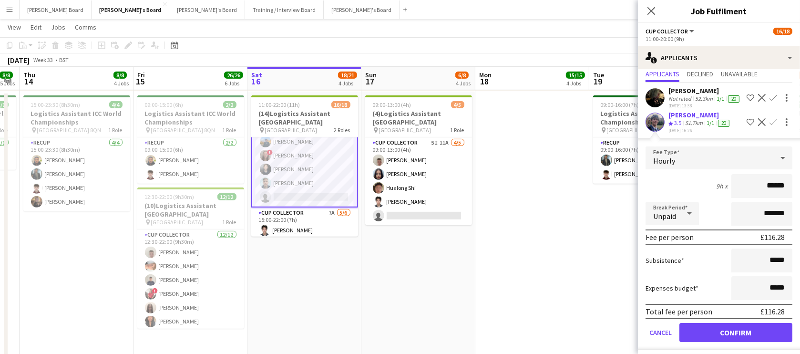
scroll to position [39, 0]
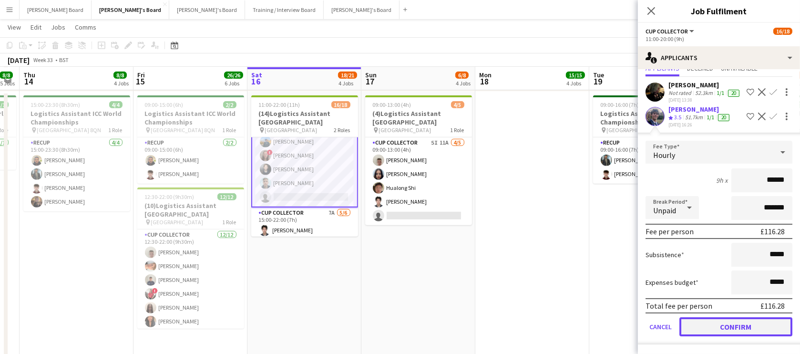
click at [716, 325] on button "Confirm" at bounding box center [735, 326] width 113 height 19
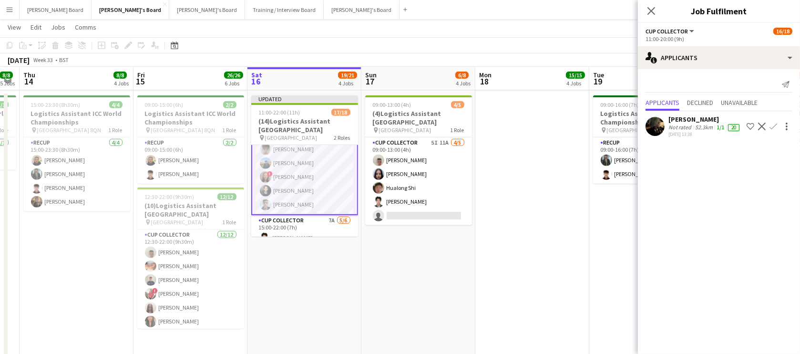
scroll to position [0, 0]
drag, startPoint x: 540, startPoint y: 248, endPoint x: 555, endPoint y: 235, distance: 20.0
click at [540, 247] on app-date-cell at bounding box center [532, 234] width 114 height 285
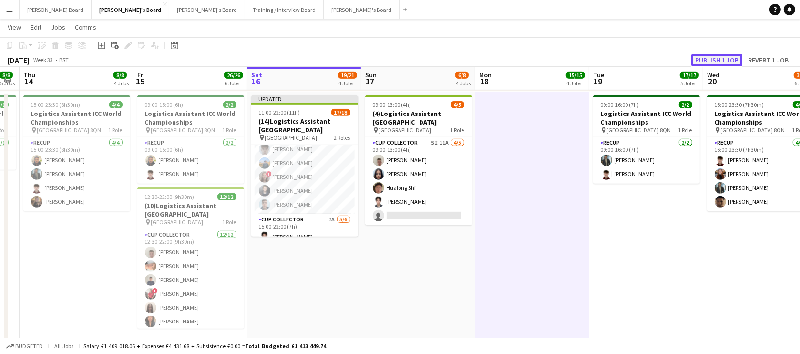
click at [715, 56] on button "Publish 1 job" at bounding box center [716, 60] width 51 height 12
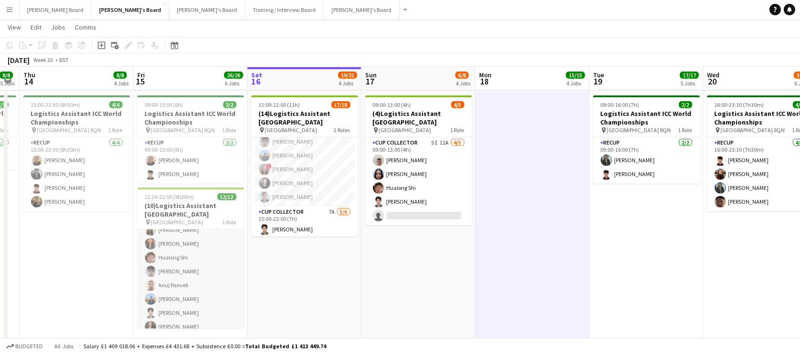
scroll to position [85, 0]
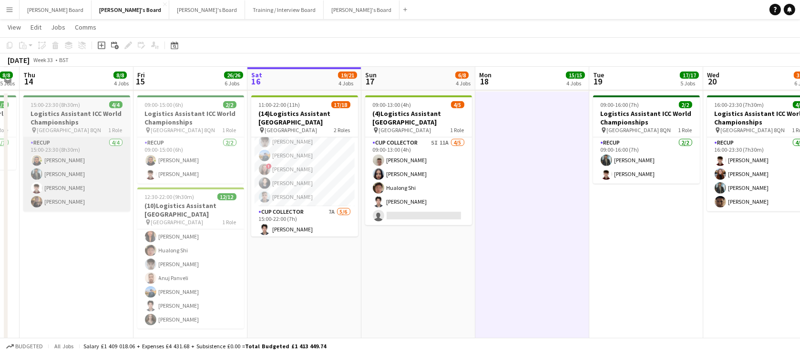
drag, startPoint x: 41, startPoint y: 253, endPoint x: 76, endPoint y: 194, distance: 67.5
click at [41, 253] on app-date-cell "15:00-23:30 (8h30m) 4/4 Logistics Assistant ICC World Championships pin Lord Cr…" at bounding box center [77, 234] width 114 height 285
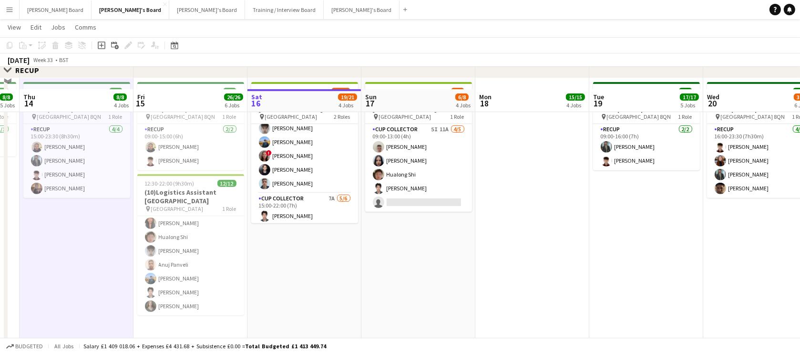
scroll to position [635, 0]
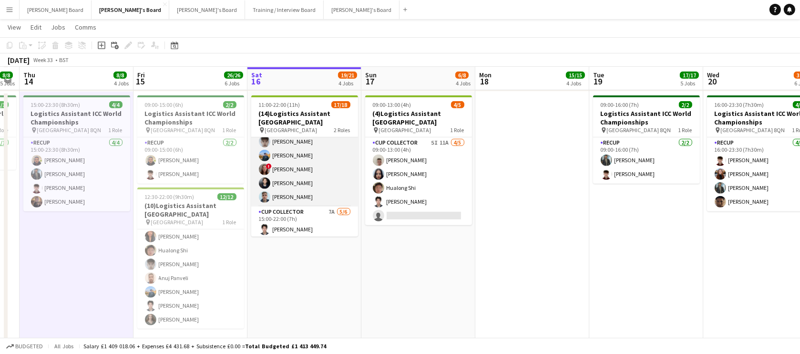
click at [302, 196] on app-card-role "CUP COLLECTOR 12/12 11:00-20:00 (9h) Joshua Ford Jem McAllister Robby Johnston …" at bounding box center [304, 114] width 107 height 184
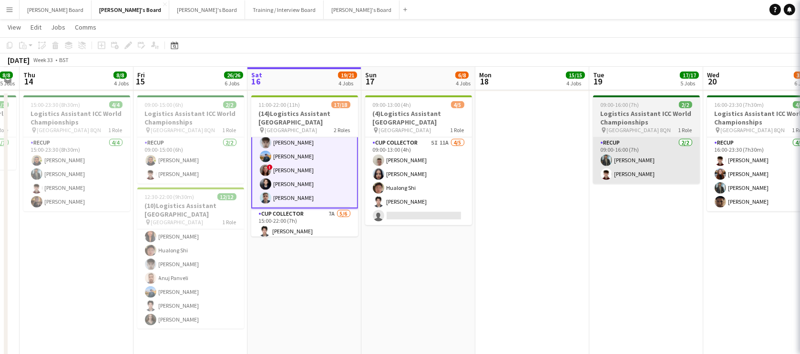
scroll to position [116, 0]
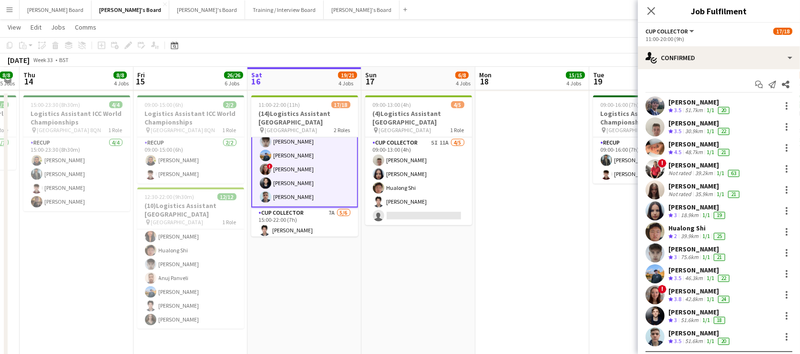
click at [685, 335] on div "Alex Heeney" at bounding box center [699, 332] width 63 height 9
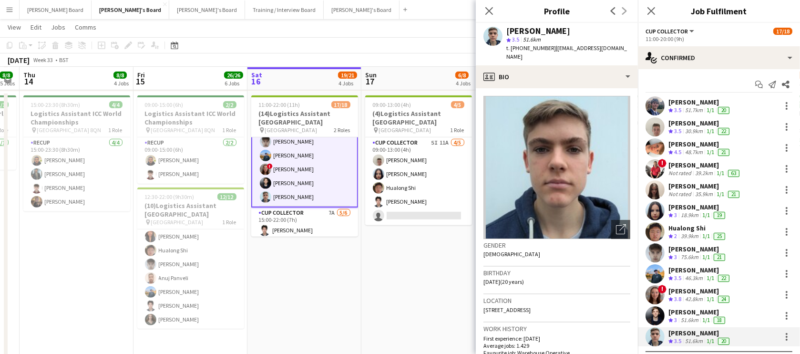
click at [691, 318] on div "51.6km" at bounding box center [689, 320] width 21 height 8
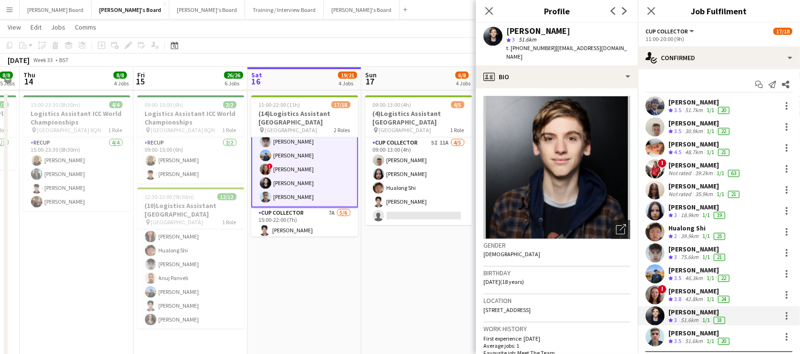
click at [686, 337] on div "51.6km" at bounding box center [693, 341] width 21 height 8
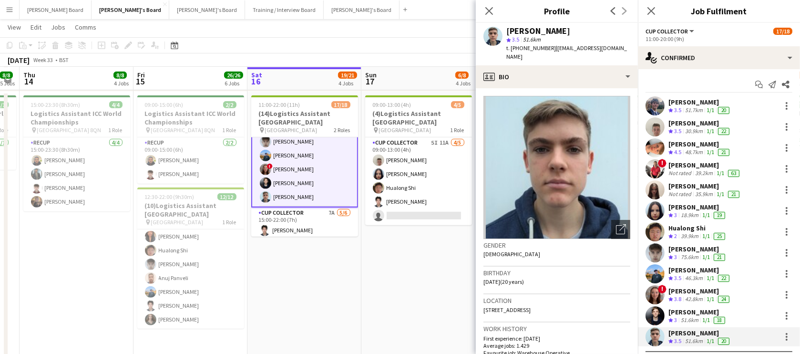
click at [699, 255] on div "75.6km" at bounding box center [689, 257] width 21 height 8
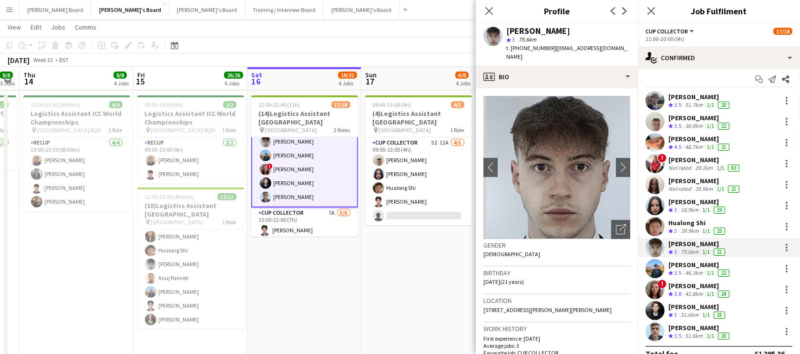
scroll to position [0, 0]
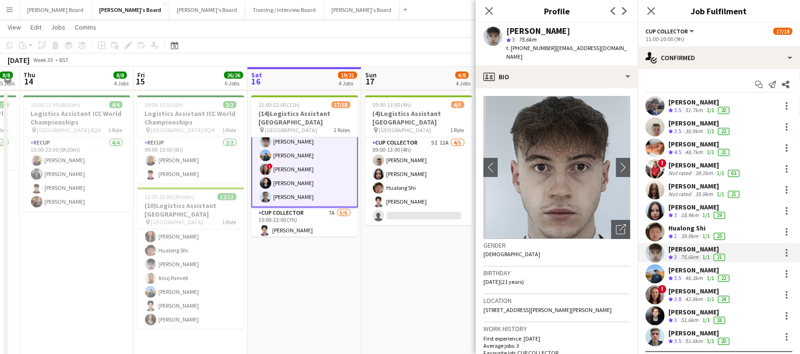
click at [682, 105] on div "Joshua Ford" at bounding box center [699, 102] width 63 height 9
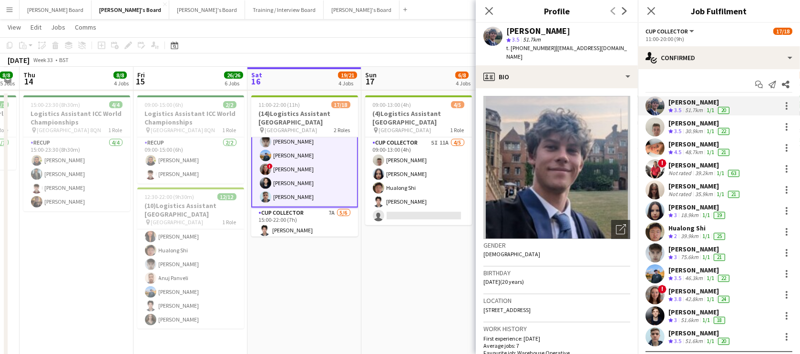
click at [448, 276] on app-date-cell "09:00-13:00 (4h) 4/5 (4)Logistics Assistant Newbury pin Newbury Racecourse 1 Ro…" at bounding box center [418, 234] width 114 height 285
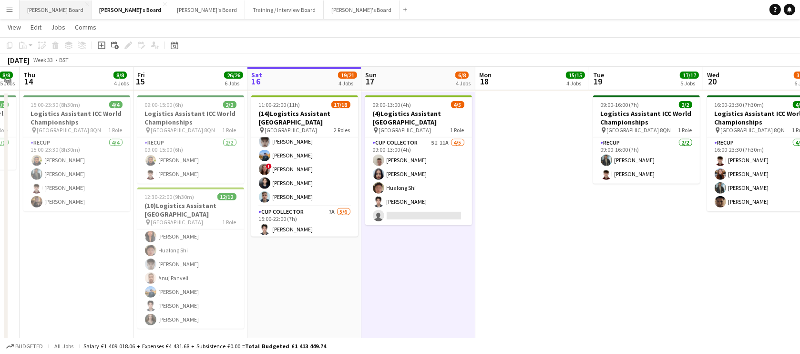
click at [50, 13] on button "Dean's Board Close" at bounding box center [56, 9] width 72 height 19
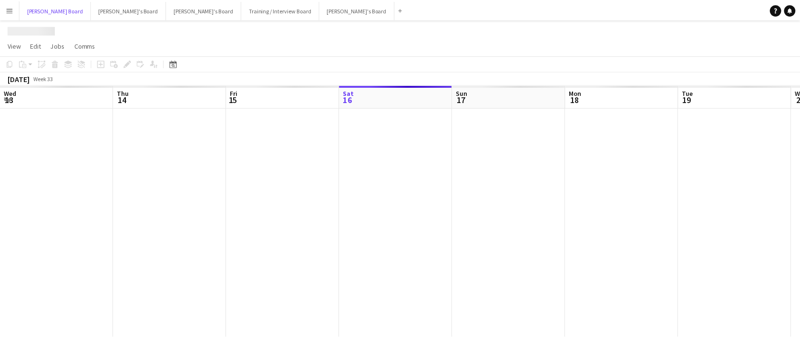
scroll to position [0, 228]
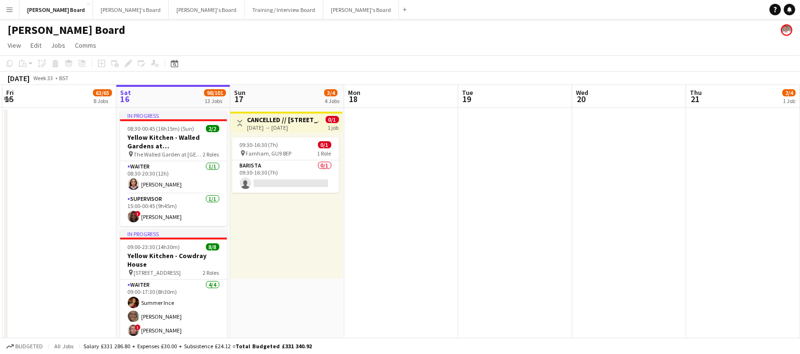
drag, startPoint x: 313, startPoint y: 250, endPoint x: 373, endPoint y: 236, distance: 61.5
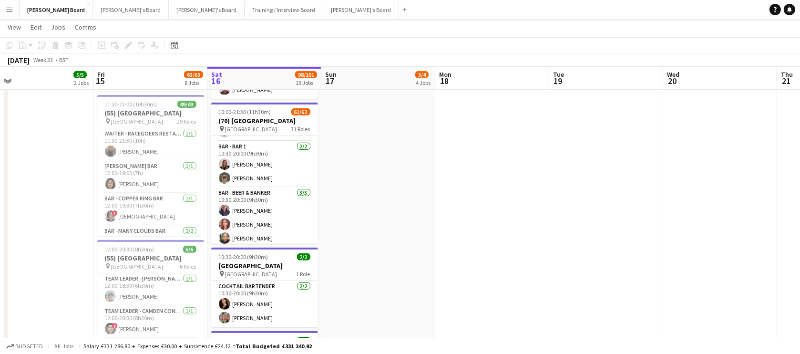
scroll to position [0, 273]
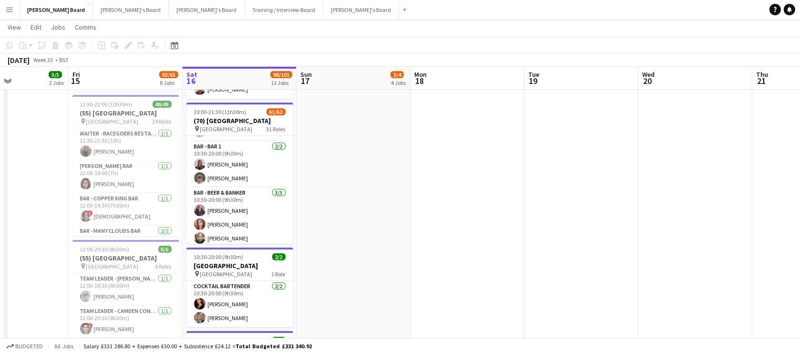
drag, startPoint x: 476, startPoint y: 220, endPoint x: 427, endPoint y: 223, distance: 49.2
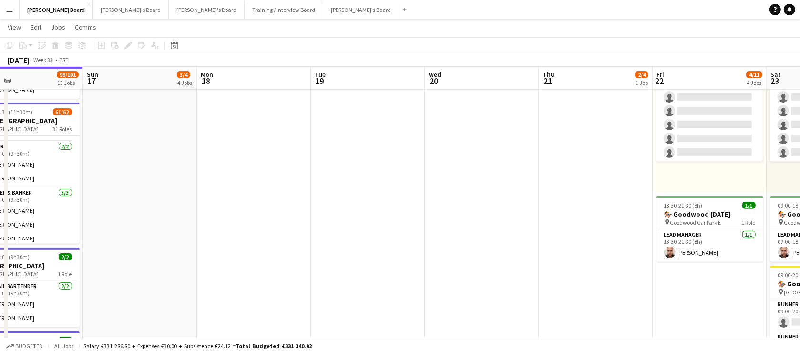
drag, startPoint x: 536, startPoint y: 215, endPoint x: 422, endPoint y: 218, distance: 114.0
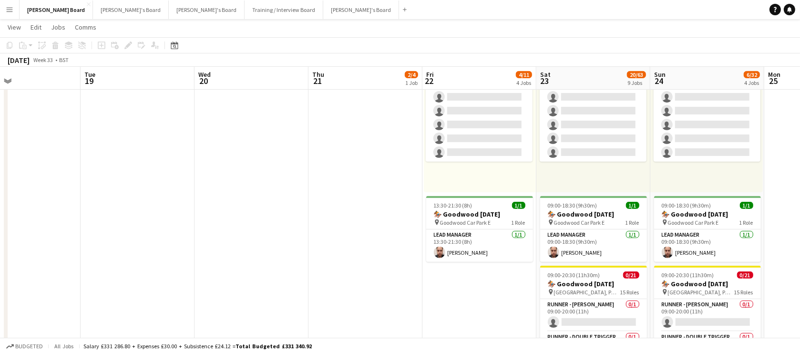
scroll to position [0, 460]
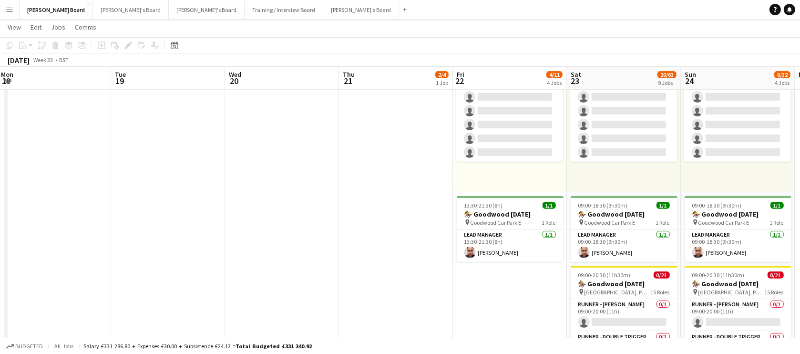
drag, startPoint x: 374, startPoint y: 221, endPoint x: 345, endPoint y: 219, distance: 28.7
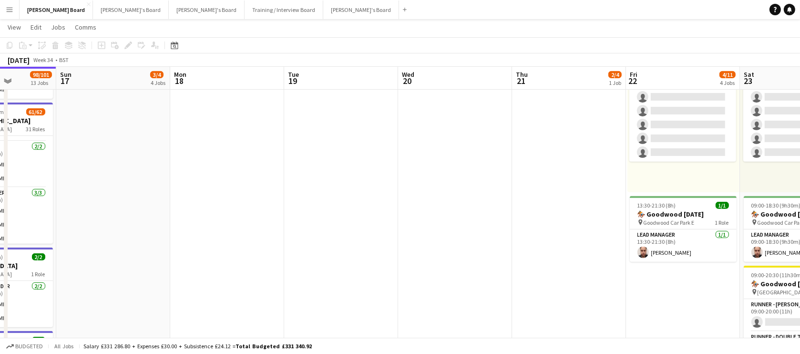
drag, startPoint x: 342, startPoint y: 250, endPoint x: 319, endPoint y: 250, distance: 22.9
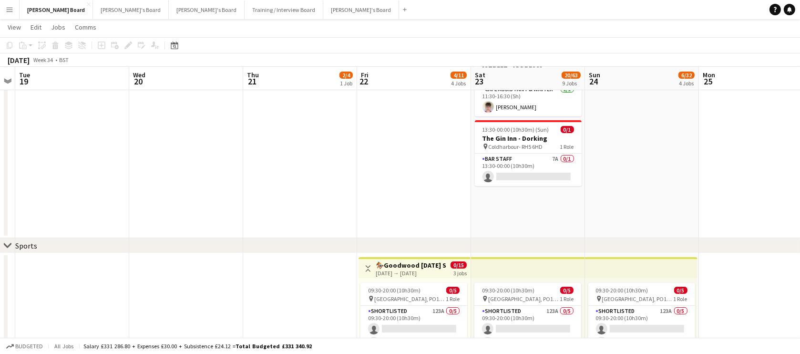
scroll to position [0, 334]
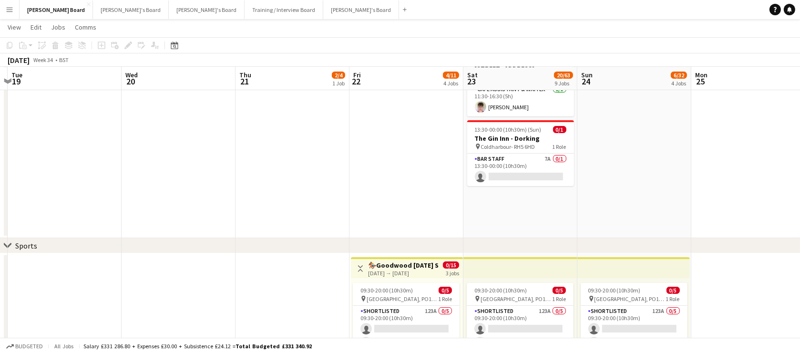
drag, startPoint x: 719, startPoint y: 224, endPoint x: 670, endPoint y: 226, distance: 49.2
click at [110, 2] on button "Thomasina's Board Close" at bounding box center [131, 9] width 76 height 19
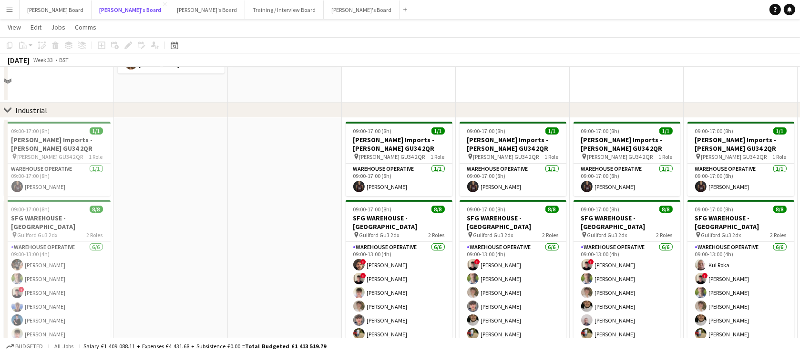
scroll to position [173, 0]
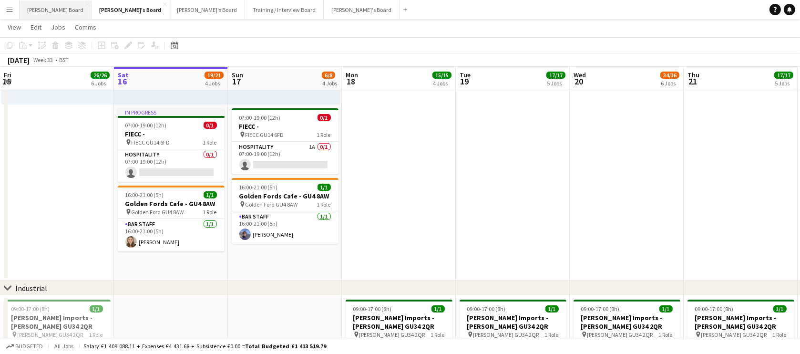
click at [48, 15] on button "Dean's Board Close" at bounding box center [56, 9] width 72 height 19
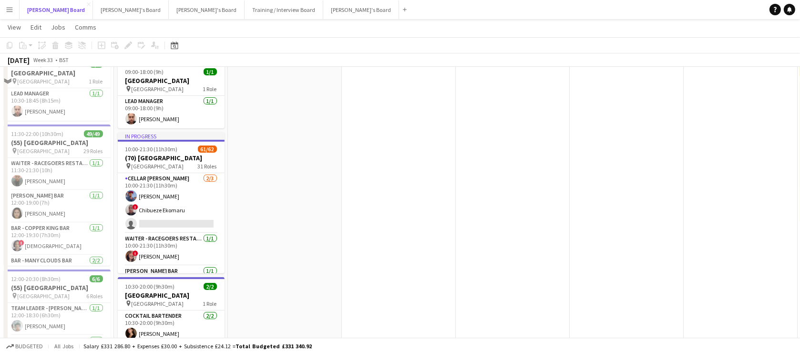
scroll to position [289, 0]
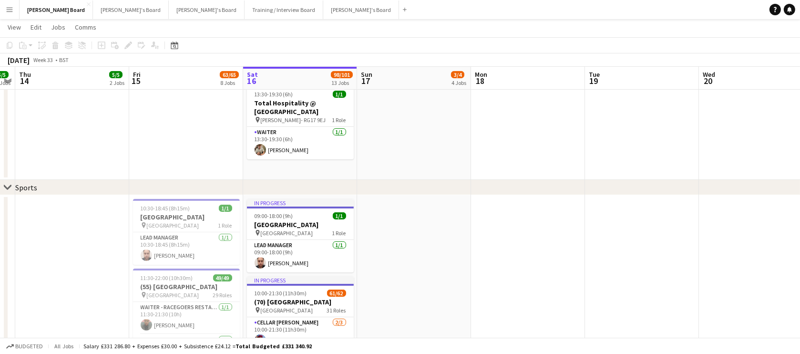
drag, startPoint x: 321, startPoint y: 235, endPoint x: 500, endPoint y: 246, distance: 178.6
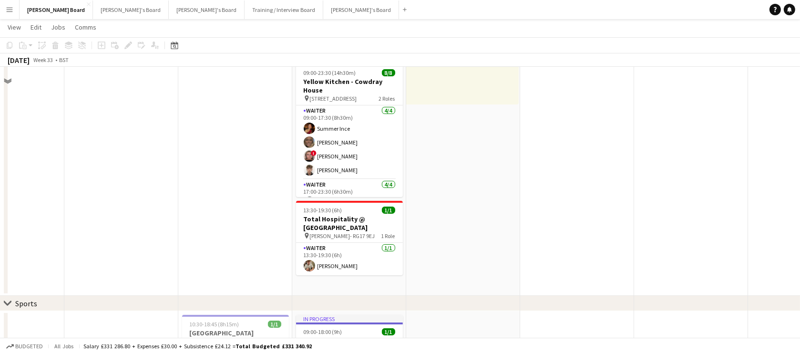
scroll to position [0, 0]
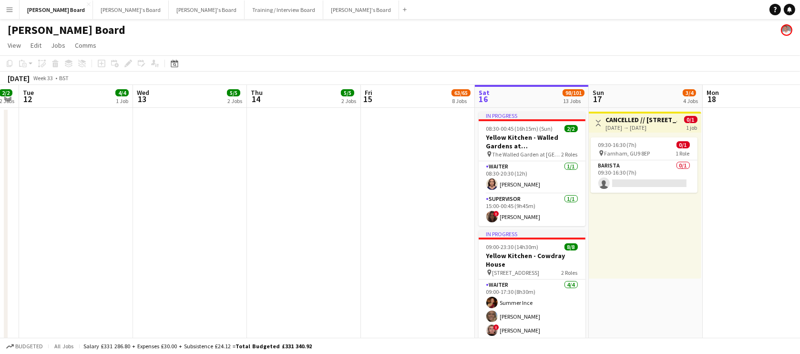
drag, startPoint x: 224, startPoint y: 235, endPoint x: 578, endPoint y: 245, distance: 354.3
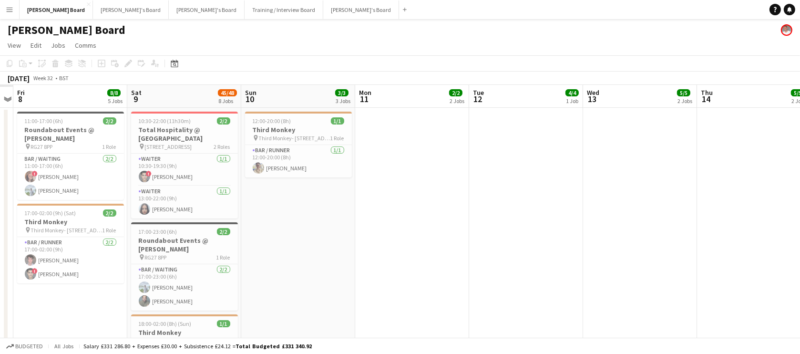
drag, startPoint x: 563, startPoint y: 246, endPoint x: 615, endPoint y: 249, distance: 51.6
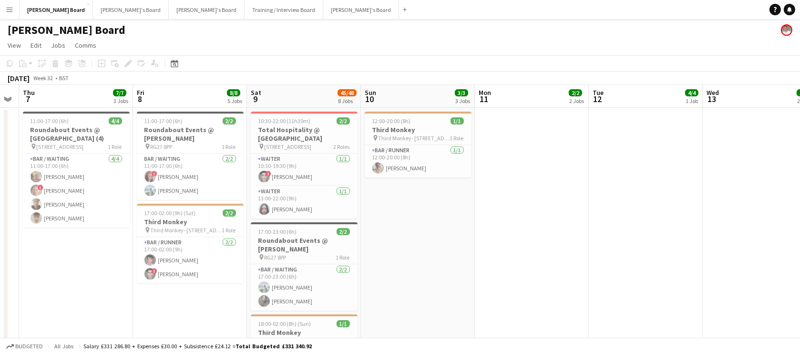
drag, startPoint x: 446, startPoint y: 267, endPoint x: 483, endPoint y: 267, distance: 36.7
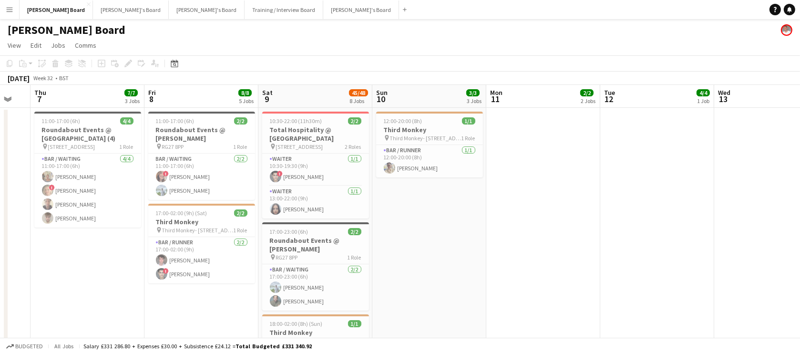
scroll to position [0, 192]
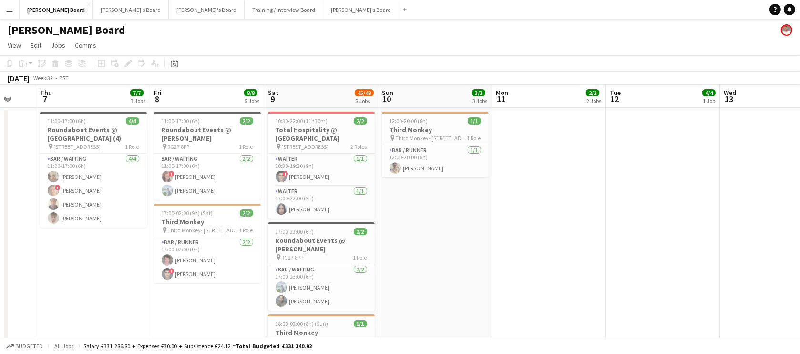
drag, startPoint x: 467, startPoint y: 272, endPoint x: 473, endPoint y: 272, distance: 5.7
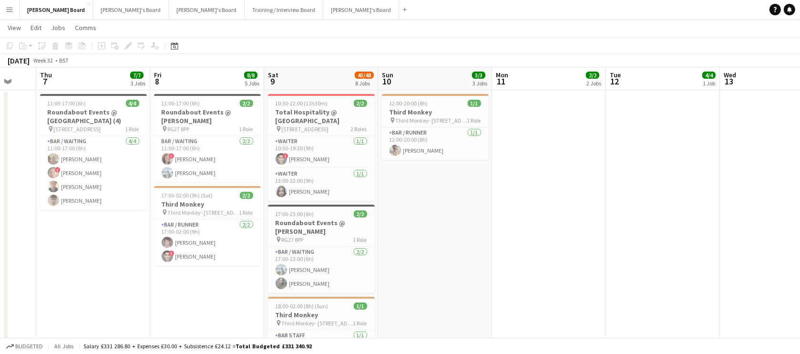
scroll to position [0, 0]
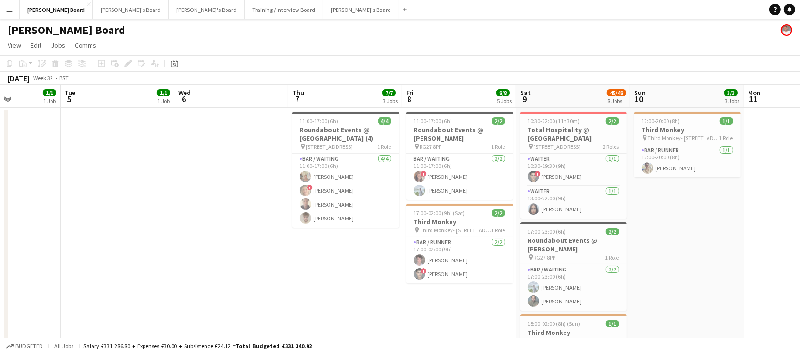
drag, startPoint x: 135, startPoint y: 268, endPoint x: 315, endPoint y: 275, distance: 179.8
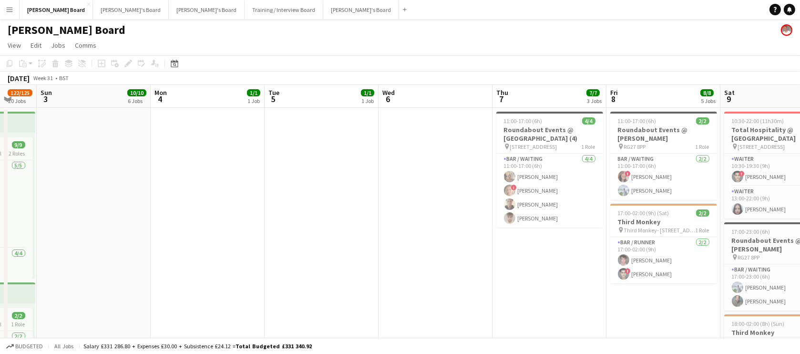
drag, startPoint x: 315, startPoint y: 275, endPoint x: 591, endPoint y: 264, distance: 276.7
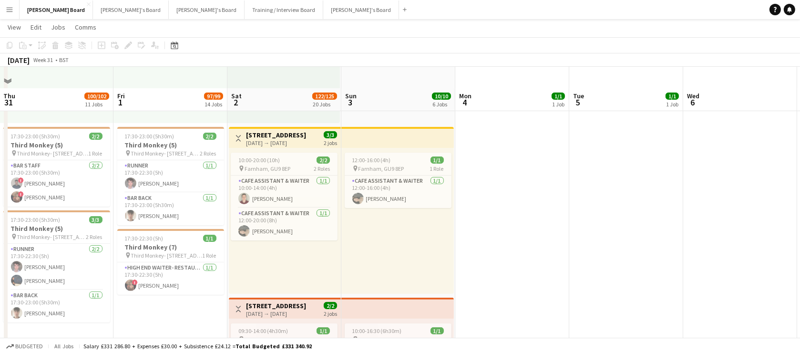
scroll to position [347, 0]
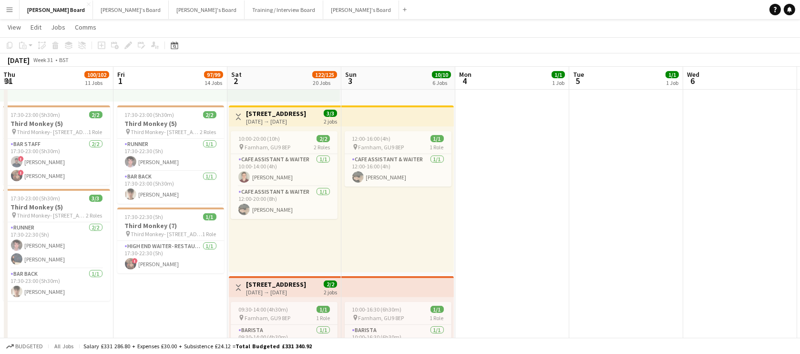
drag, startPoint x: 323, startPoint y: 235, endPoint x: 457, endPoint y: 240, distance: 134.5
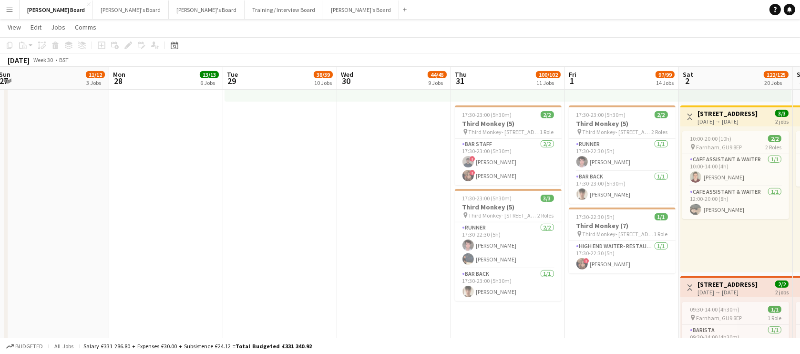
drag, startPoint x: 300, startPoint y: 232, endPoint x: 634, endPoint y: 285, distance: 338.3
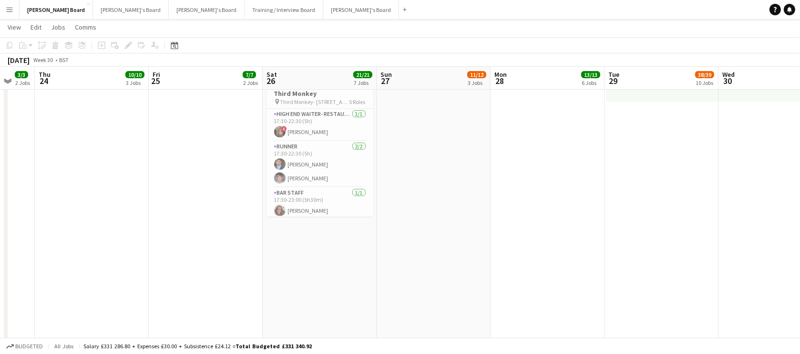
scroll to position [0, 291]
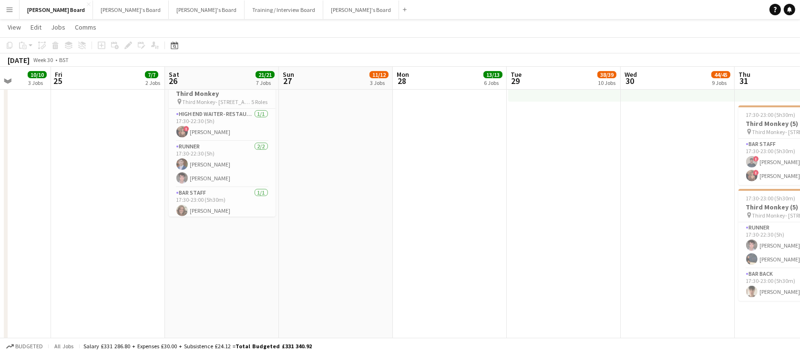
drag, startPoint x: 337, startPoint y: 251, endPoint x: 419, endPoint y: 250, distance: 82.0
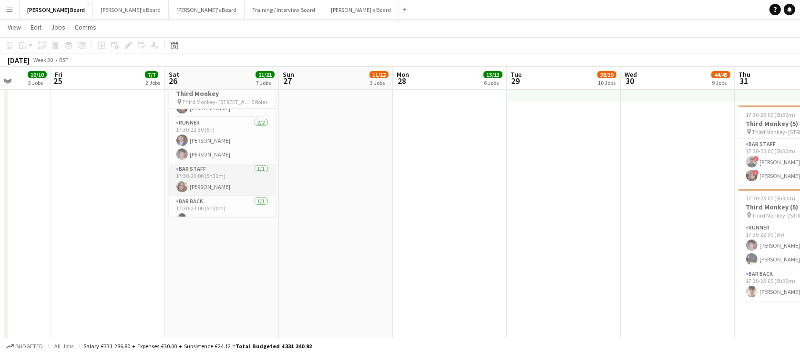
scroll to position [0, 0]
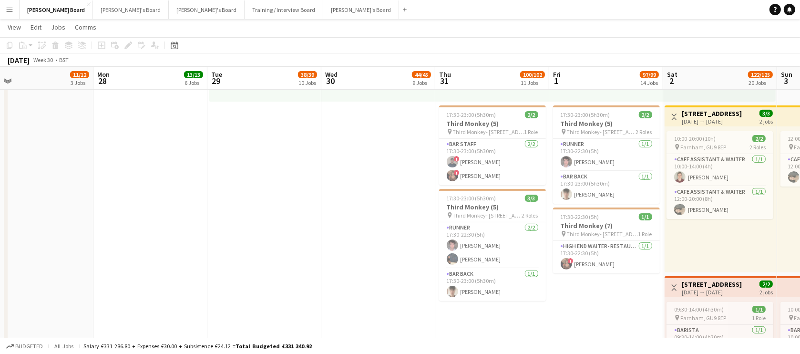
drag, startPoint x: 400, startPoint y: 185, endPoint x: 185, endPoint y: 208, distance: 216.2
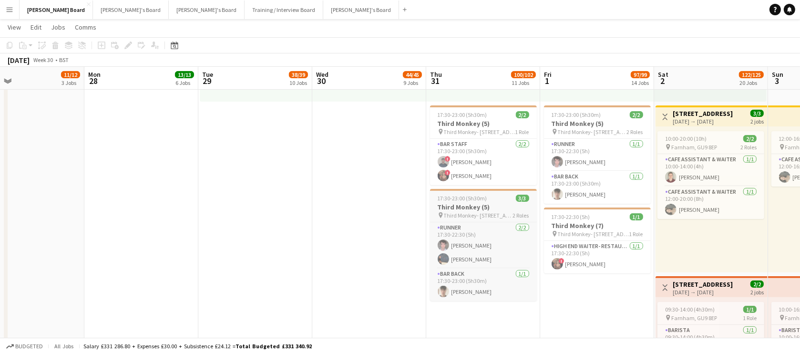
click at [466, 195] on span "17:30-23:00 (5h30m)" at bounding box center [463, 197] width 50 height 7
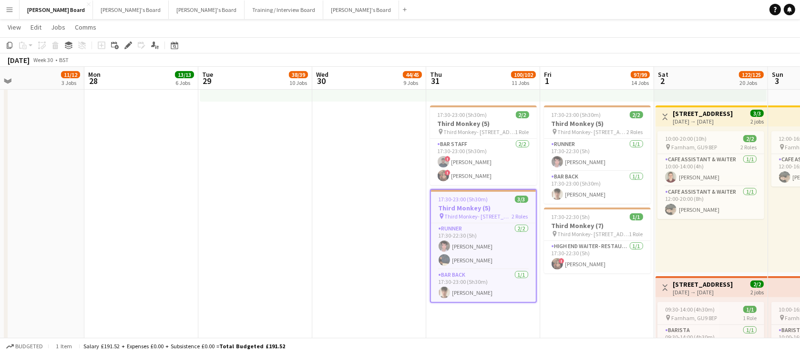
click at [127, 47] on icon at bounding box center [127, 45] width 5 height 5
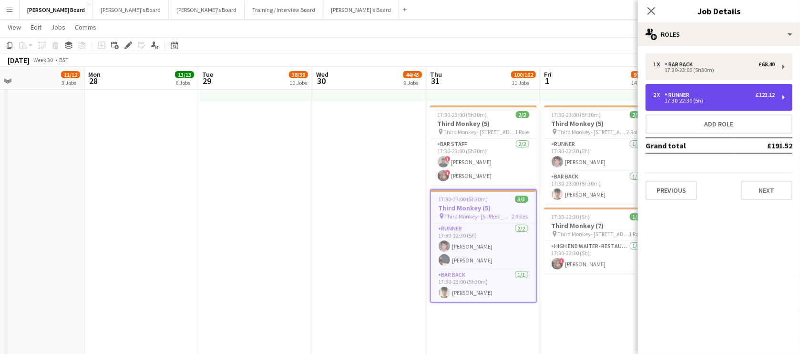
click at [703, 85] on div "2 x Runner £123.12 17:30-22:30 (5h)" at bounding box center [718, 97] width 147 height 27
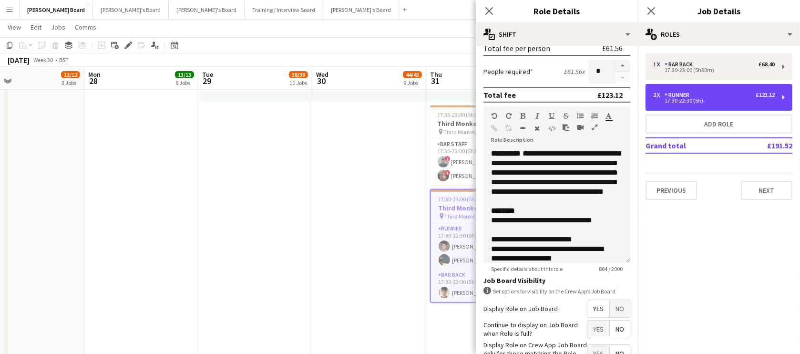
scroll to position [231, 0]
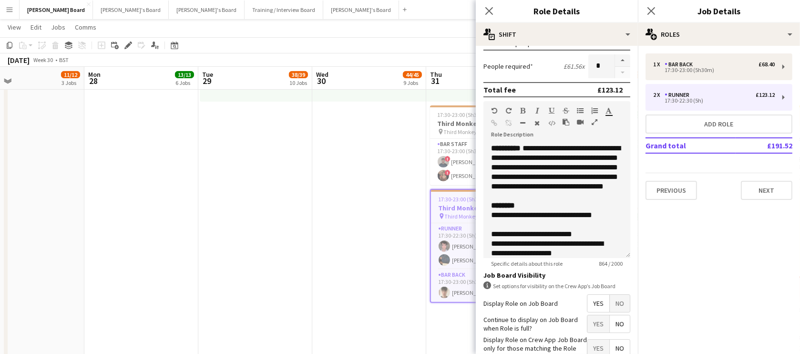
drag, startPoint x: 217, startPoint y: 200, endPoint x: 587, endPoint y: 204, distance: 369.5
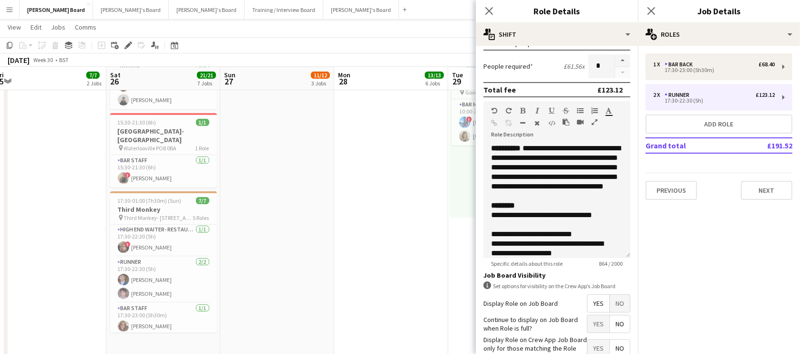
scroll to position [0, 0]
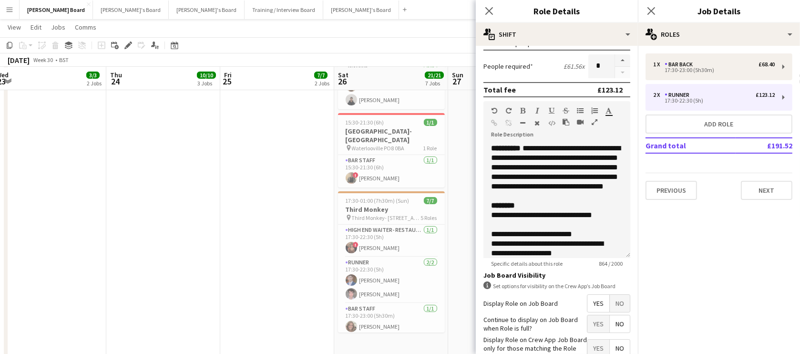
drag, startPoint x: 35, startPoint y: 256, endPoint x: 360, endPoint y: 254, distance: 324.6
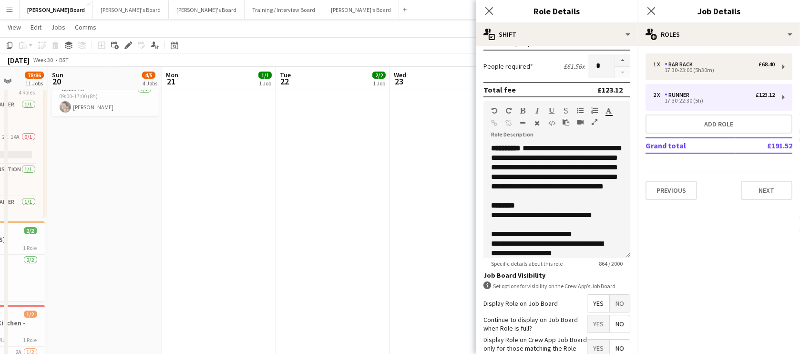
drag, startPoint x: 214, startPoint y: 242, endPoint x: 441, endPoint y: 245, distance: 227.4
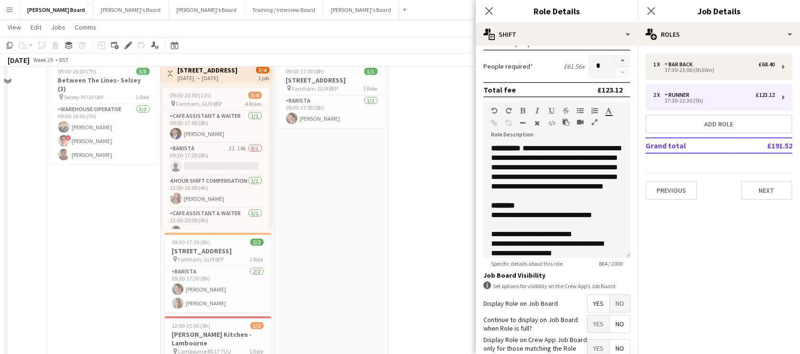
scroll to position [173, 0]
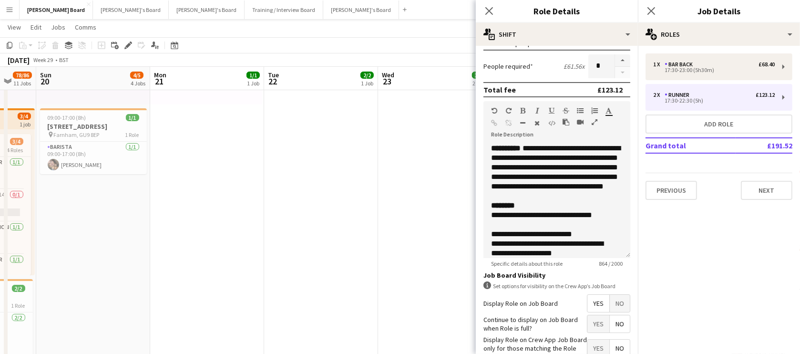
drag, startPoint x: 392, startPoint y: 233, endPoint x: 136, endPoint y: 224, distance: 256.2
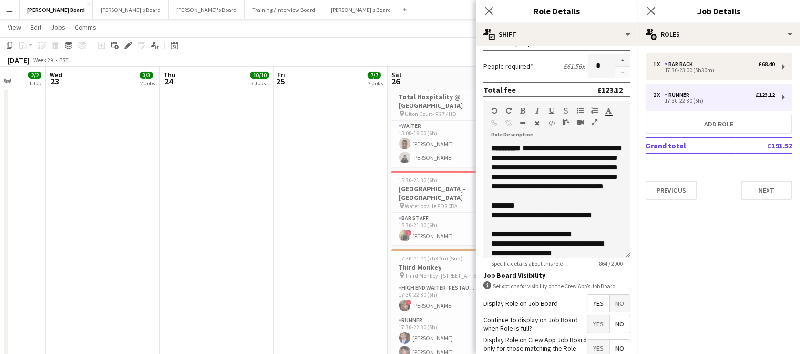
drag, startPoint x: 259, startPoint y: 232, endPoint x: 162, endPoint y: 233, distance: 97.7
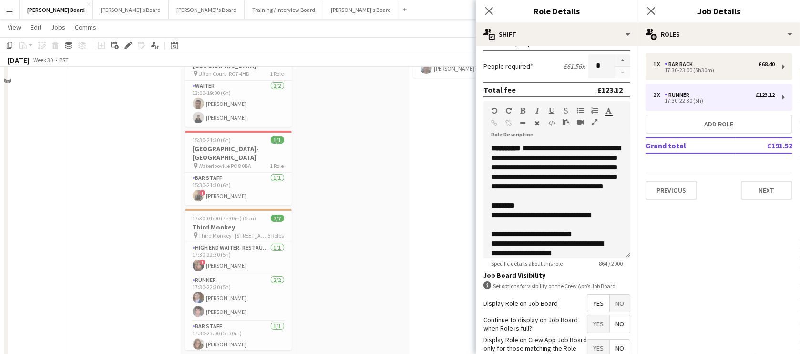
scroll to position [231, 0]
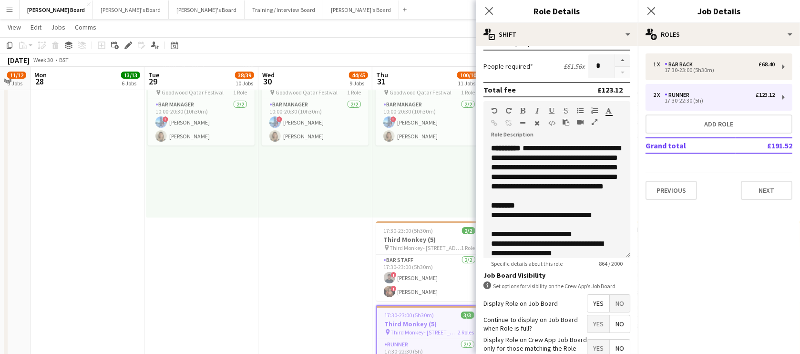
drag, startPoint x: 350, startPoint y: 235, endPoint x: 116, endPoint y: 228, distance: 234.6
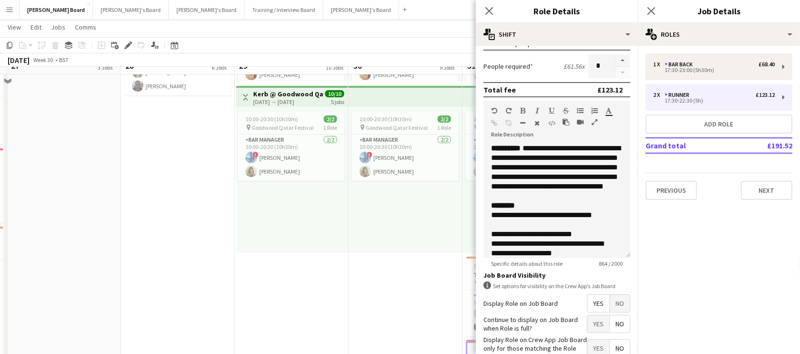
scroll to position [173, 0]
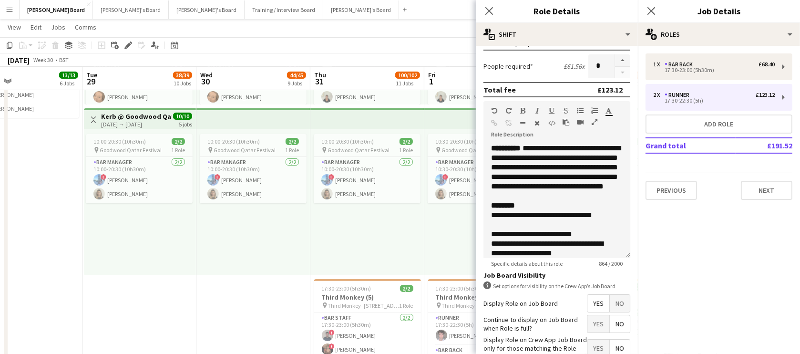
drag, startPoint x: 321, startPoint y: 248, endPoint x: -69, endPoint y: 226, distance: 390.1
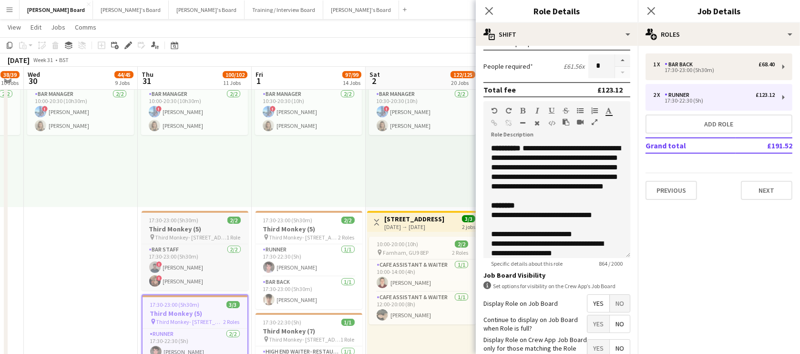
scroll to position [289, 0]
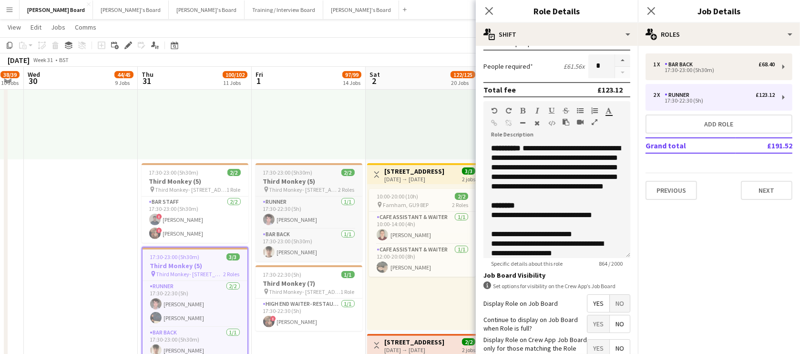
click at [298, 177] on h3 "Third Monkey (5)" at bounding box center [309, 181] width 107 height 9
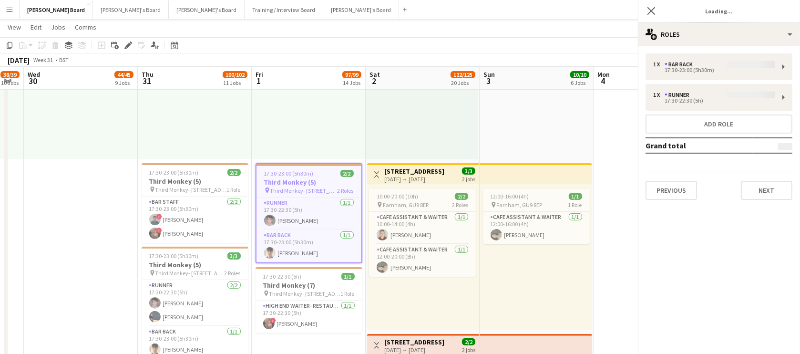
scroll to position [0, 317]
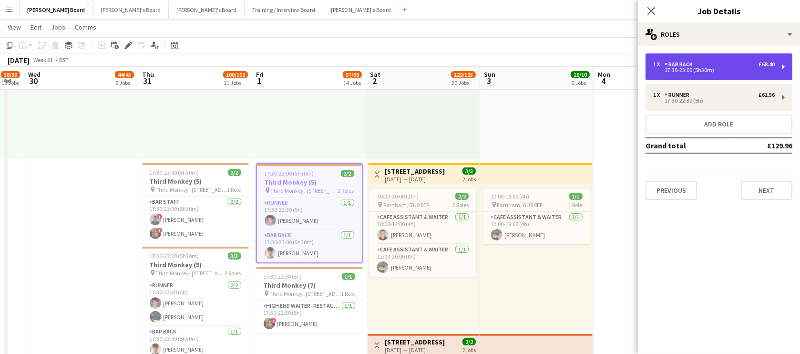
click at [708, 73] on div "1 x Bar Back £68.40 17:30-23:00 (5h30m)" at bounding box center [718, 66] width 147 height 27
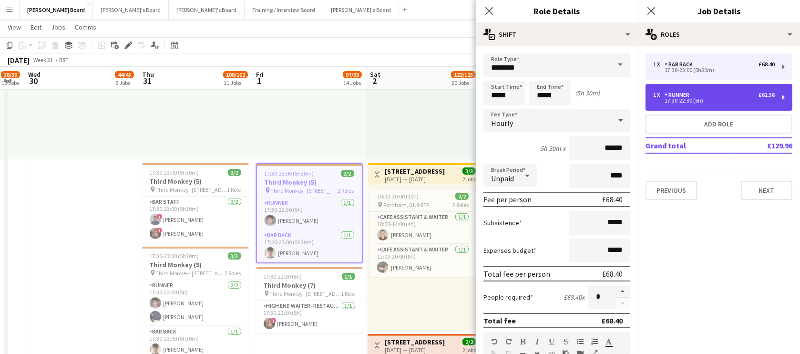
click at [700, 95] on div "1 x Runner £61.56" at bounding box center [714, 95] width 122 height 7
type input "******"
type input "*****"
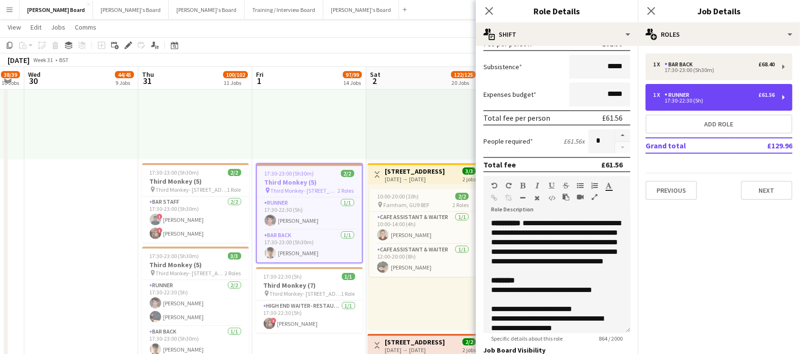
scroll to position [173, 0]
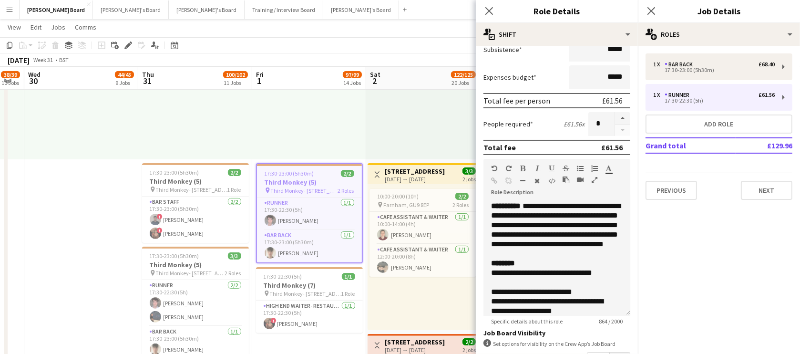
click at [286, 174] on span "17:30-23:00 (5h30m)" at bounding box center [290, 173] width 50 height 7
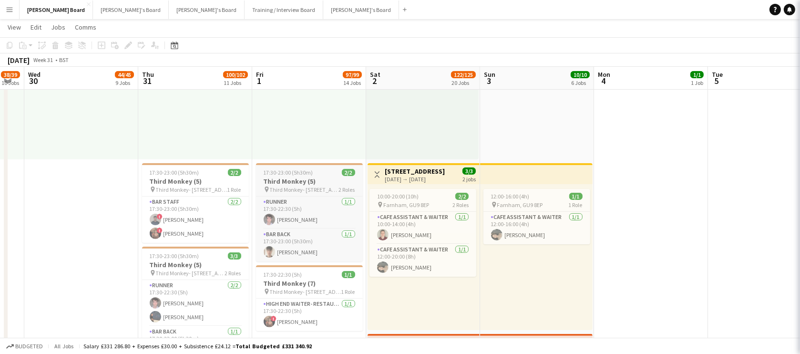
click at [296, 171] on span "17:30-23:00 (5h30m)" at bounding box center [289, 172] width 50 height 7
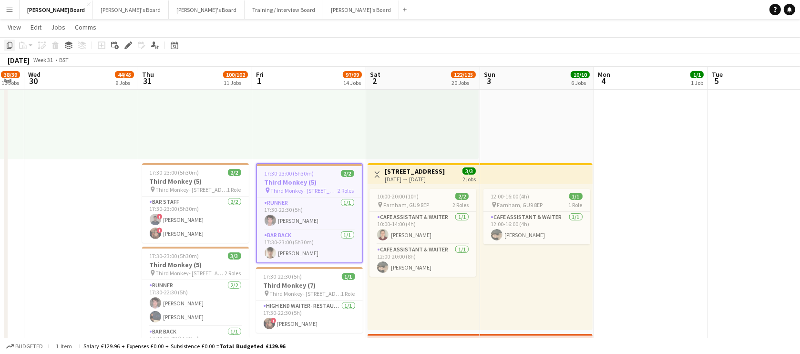
click at [10, 47] on icon "Copy" at bounding box center [10, 45] width 8 height 8
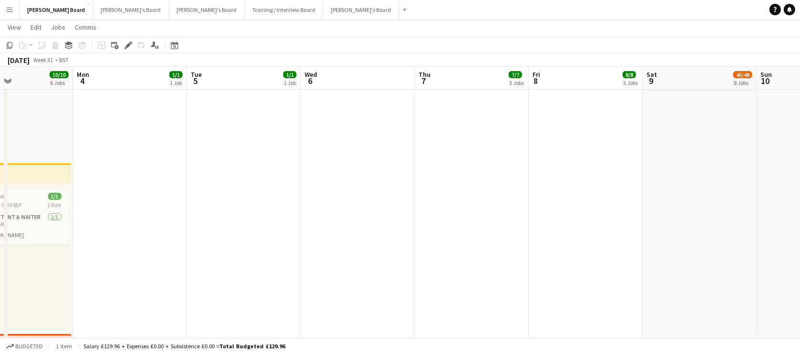
drag, startPoint x: 507, startPoint y: 184, endPoint x: 225, endPoint y: 152, distance: 283.5
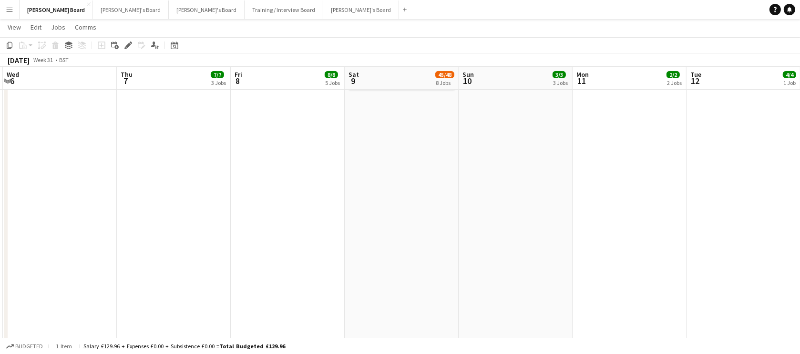
drag, startPoint x: 305, startPoint y: 160, endPoint x: 88, endPoint y: 154, distance: 216.5
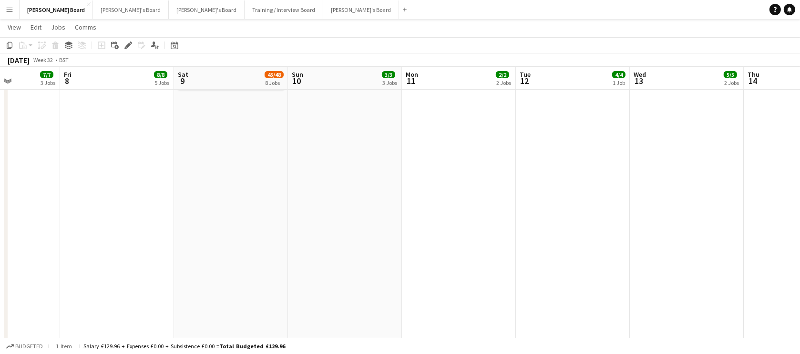
drag, startPoint x: 380, startPoint y: 188, endPoint x: 124, endPoint y: 207, distance: 256.7
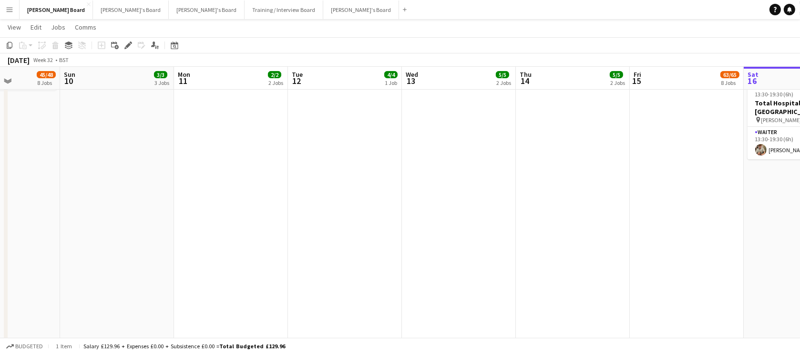
scroll to position [0, 316]
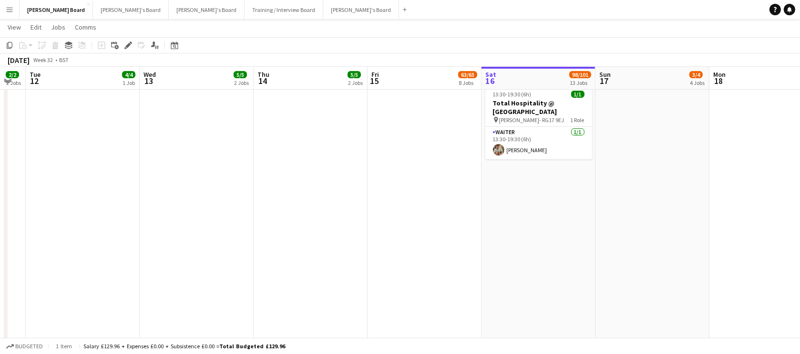
drag, startPoint x: 370, startPoint y: 205, endPoint x: -118, endPoint y: 214, distance: 487.7
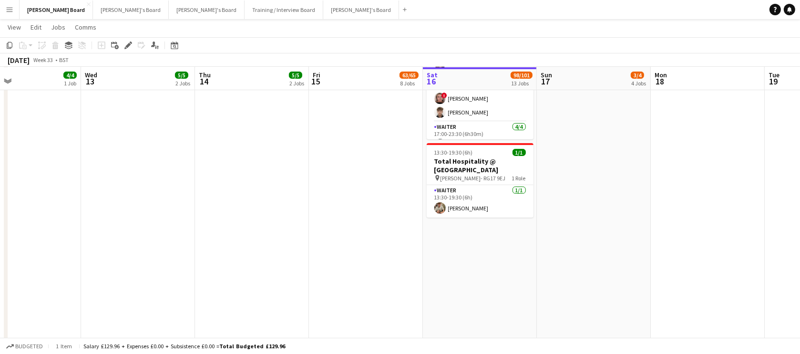
scroll to position [0, 307]
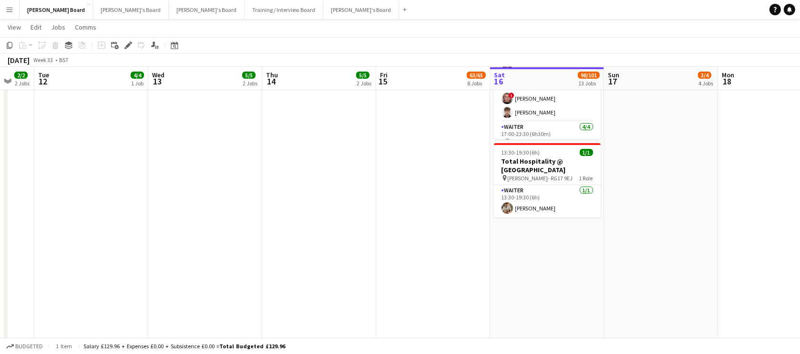
drag, startPoint x: 287, startPoint y: 234, endPoint x: 178, endPoint y: 238, distance: 109.2
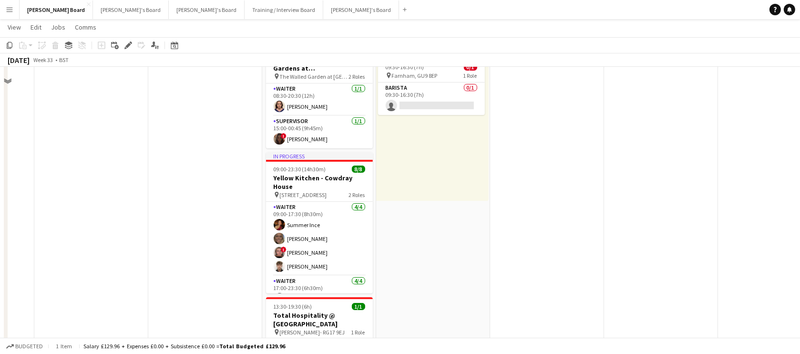
scroll to position [0, 0]
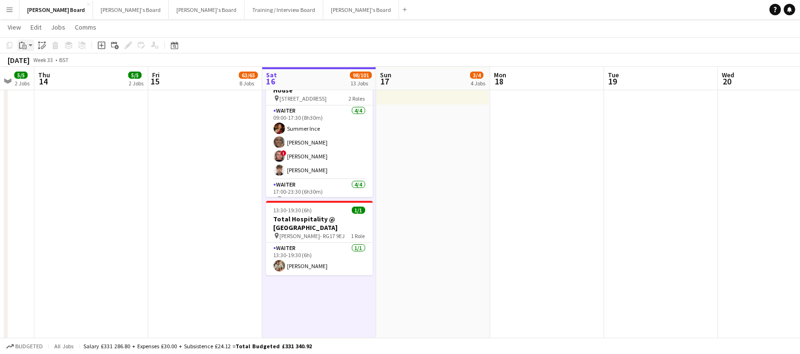
click at [19, 41] on div "Paste" at bounding box center [22, 45] width 11 height 11
click at [31, 61] on link "Paste Ctrl+V" at bounding box center [70, 63] width 90 height 9
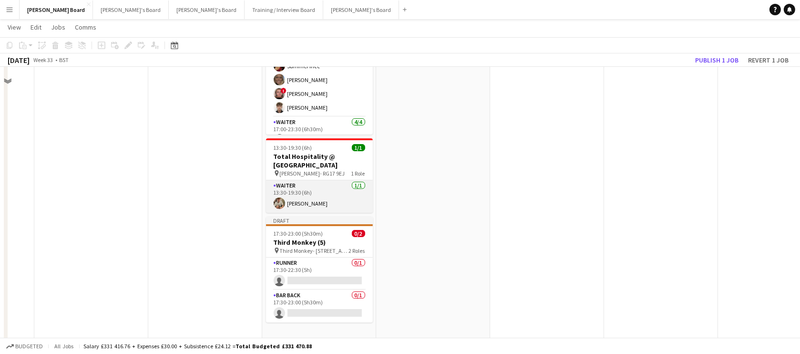
scroll to position [289, 0]
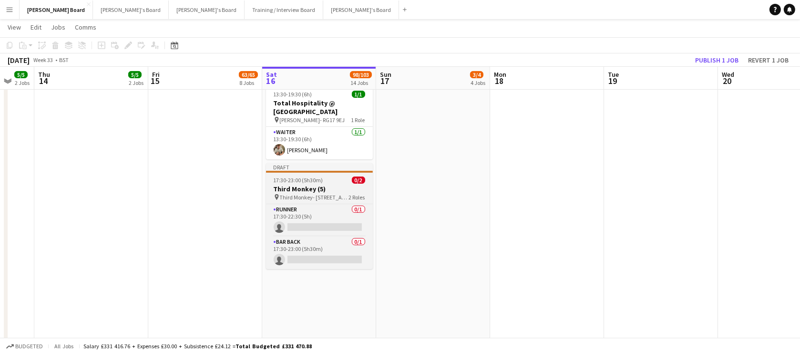
click at [296, 176] on span "17:30-23:00 (5h30m)" at bounding box center [299, 179] width 50 height 7
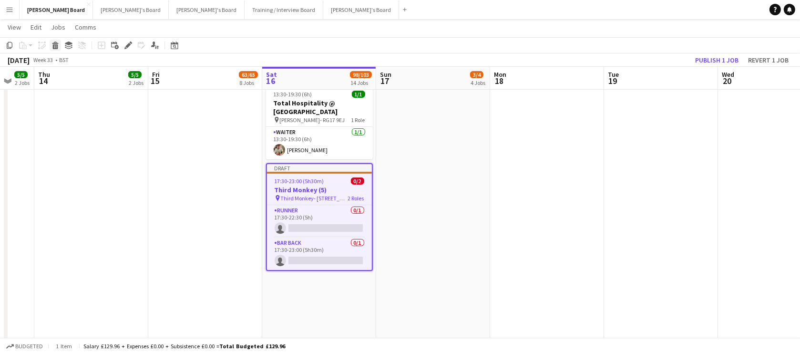
click at [55, 48] on icon at bounding box center [55, 46] width 5 height 5
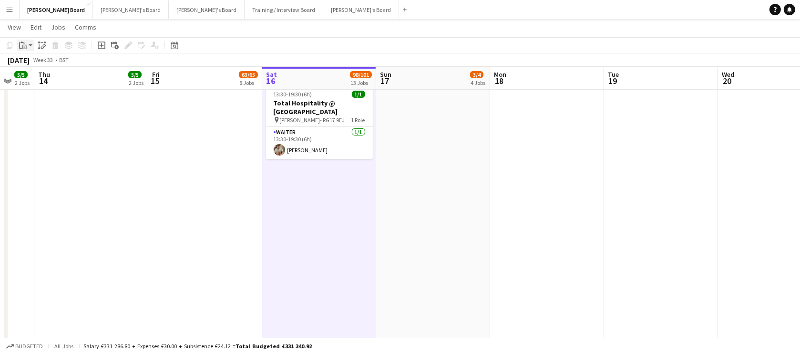
click at [25, 51] on div "Paste" at bounding box center [22, 45] width 11 height 11
click at [31, 62] on link "Paste Ctrl+V" at bounding box center [70, 63] width 90 height 9
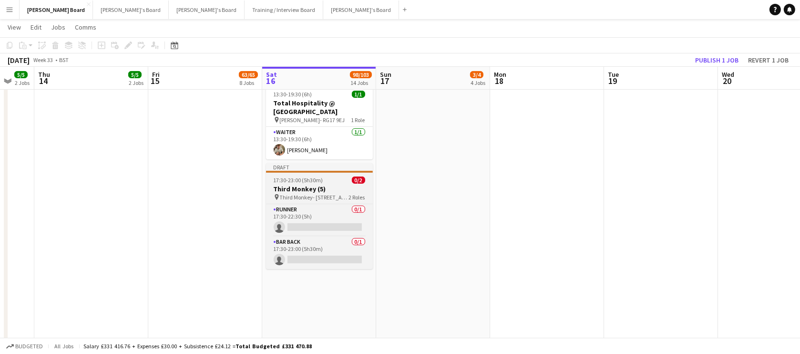
click at [304, 184] on h3 "Third Monkey (5)" at bounding box center [319, 188] width 107 height 9
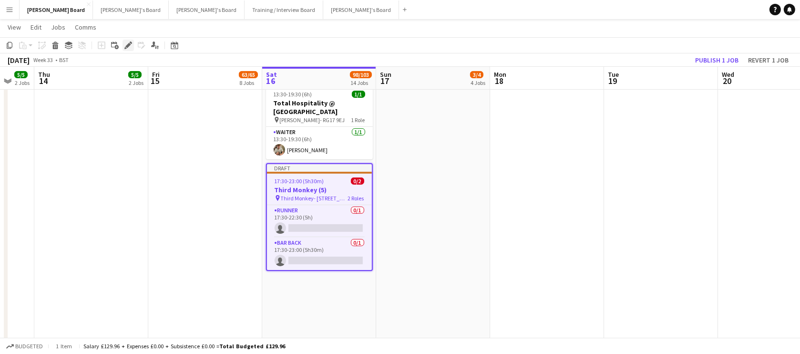
drag, startPoint x: 129, startPoint y: 44, endPoint x: 128, endPoint y: 67, distance: 23.4
click at [129, 44] on icon at bounding box center [127, 45] width 5 height 5
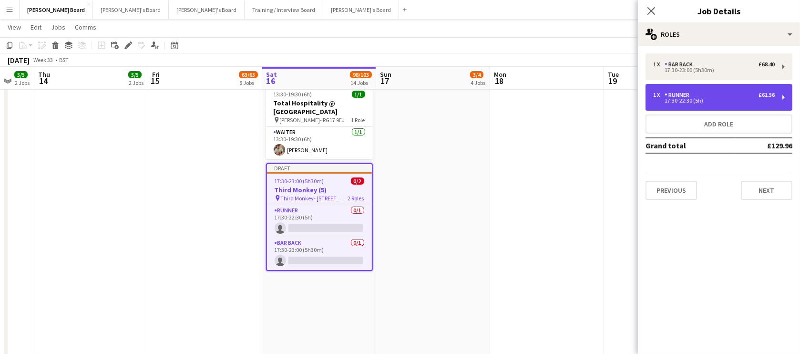
click at [716, 100] on div "17:30-22:30 (5h)" at bounding box center [714, 100] width 122 height 5
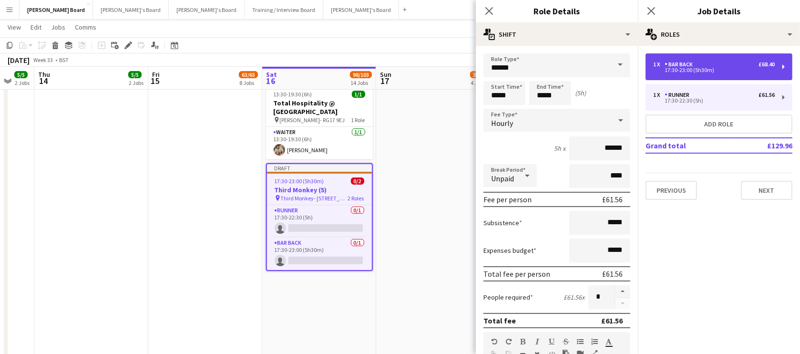
click at [676, 70] on div "17:30-23:00 (5h30m)" at bounding box center [714, 70] width 122 height 5
type input "********"
type input "*****"
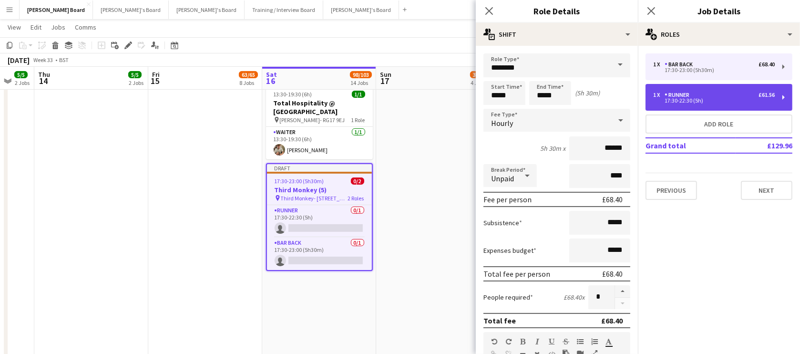
click at [675, 93] on div "Runner" at bounding box center [678, 95] width 29 height 7
type input "******"
type input "*****"
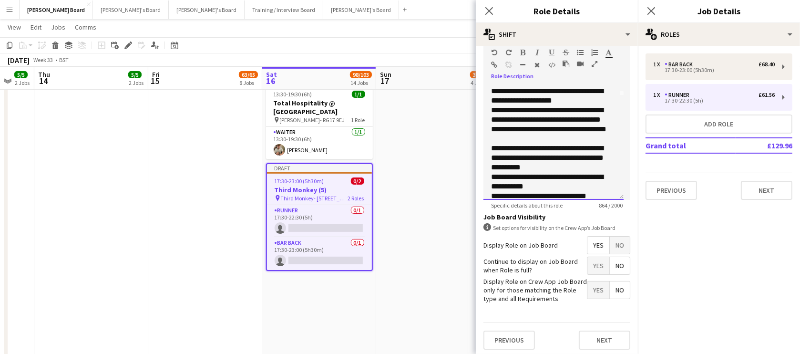
scroll to position [207, 0]
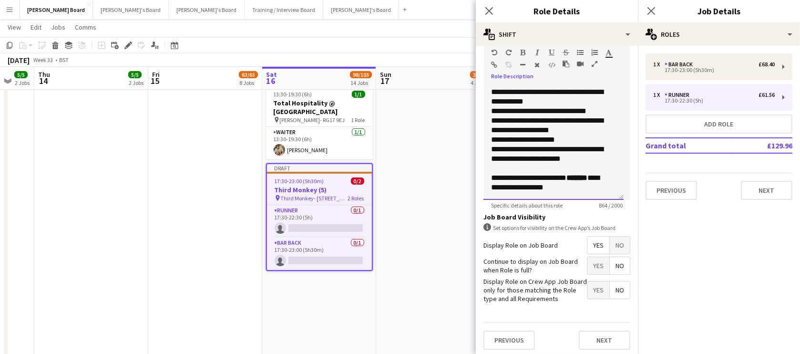
drag, startPoint x: 487, startPoint y: 86, endPoint x: 604, endPoint y: 197, distance: 161.2
click at [604, 197] on div "**********" at bounding box center [553, 142] width 140 height 114
copy div "**********"
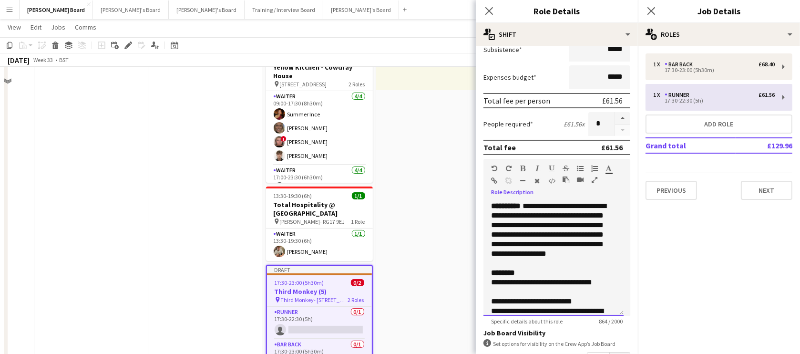
scroll to position [115, 0]
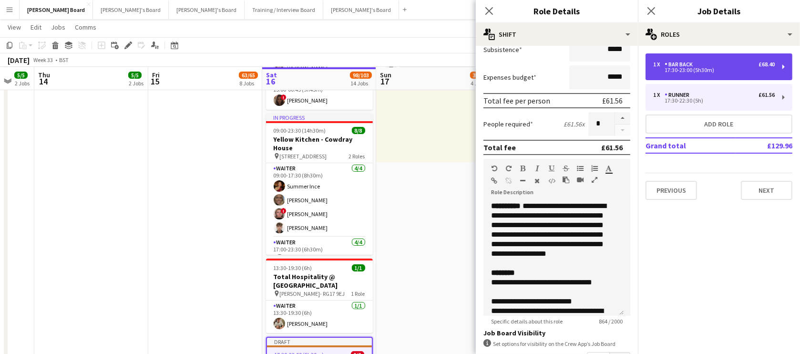
click at [683, 68] on div "17:30-23:00 (5h30m)" at bounding box center [714, 70] width 122 height 5
type input "********"
type input "*****"
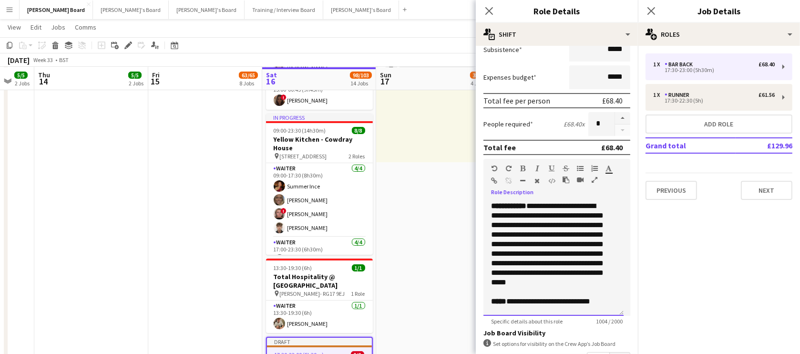
drag, startPoint x: 608, startPoint y: 285, endPoint x: 491, endPoint y: 204, distance: 141.9
click at [491, 204] on p "**********" at bounding box center [550, 244] width 119 height 86
click at [544, 234] on p "**********" at bounding box center [550, 244] width 119 height 86
click at [547, 234] on p "**********" at bounding box center [550, 244] width 119 height 86
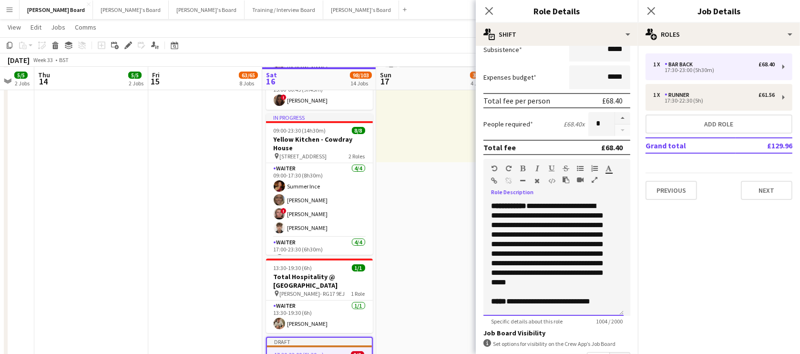
click at [547, 234] on p "**********" at bounding box center [550, 244] width 119 height 86
click at [486, 198] on div "**********" at bounding box center [556, 254] width 147 height 121
click at [487, 203] on div "**********" at bounding box center [553, 258] width 140 height 114
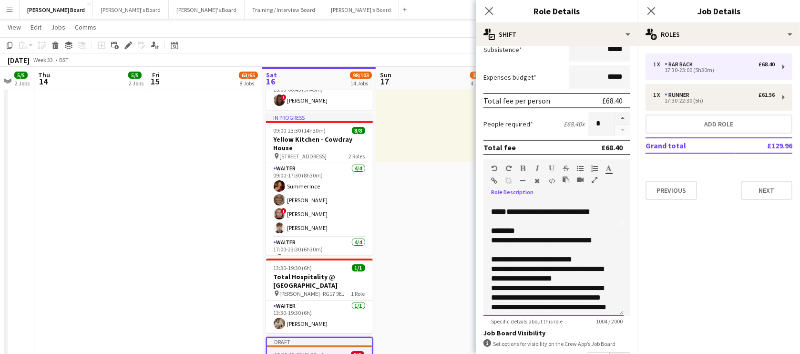
scroll to position [245, 0]
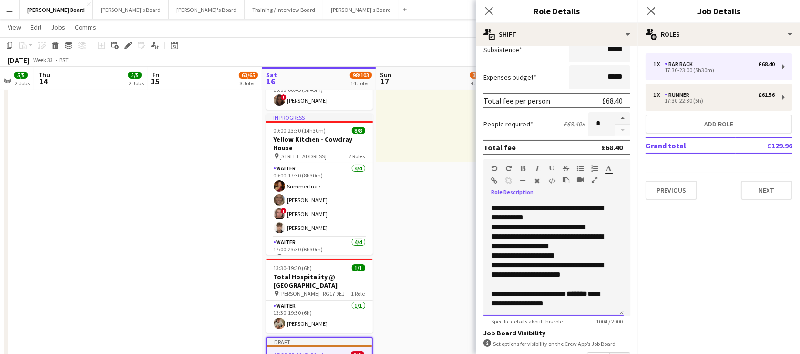
drag, startPoint x: 487, startPoint y: 203, endPoint x: 605, endPoint y: 307, distance: 157.7
click at [605, 307] on div "**********" at bounding box center [553, 258] width 140 height 114
paste div
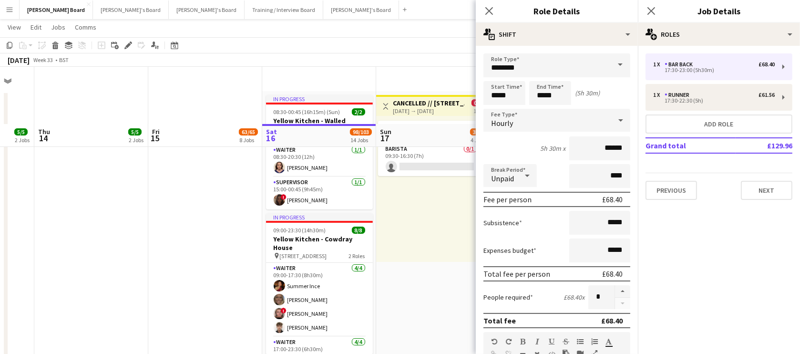
scroll to position [0, 0]
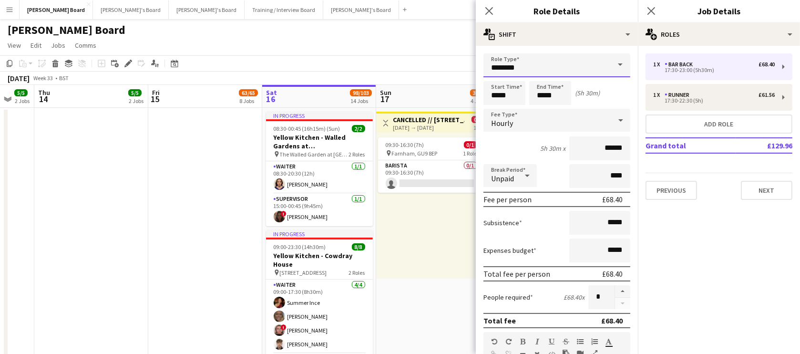
click at [541, 72] on input "********" at bounding box center [556, 65] width 147 height 24
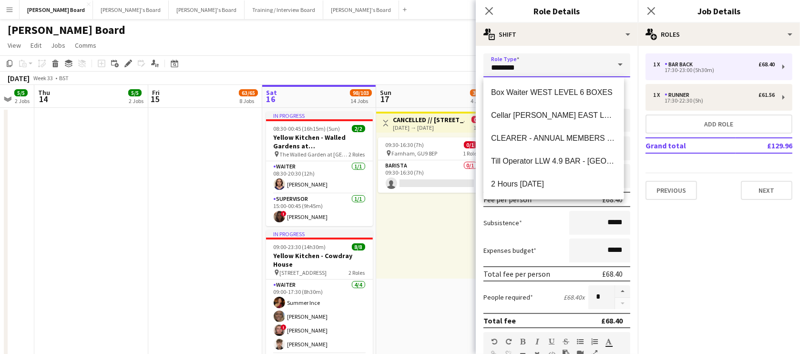
click at [541, 72] on input "********" at bounding box center [556, 65] width 147 height 24
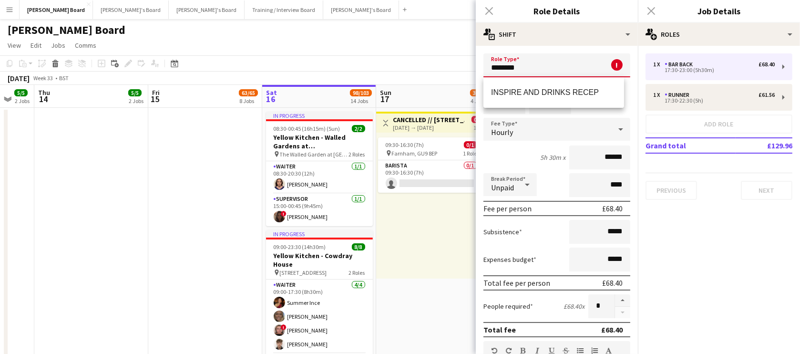
drag, startPoint x: 535, startPoint y: 70, endPoint x: 465, endPoint y: 75, distance: 69.8
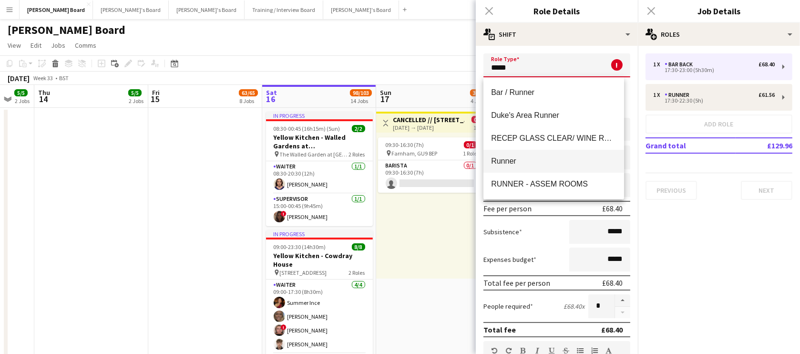
click at [515, 155] on mat-option "Runner" at bounding box center [553, 161] width 140 height 23
type input "******"
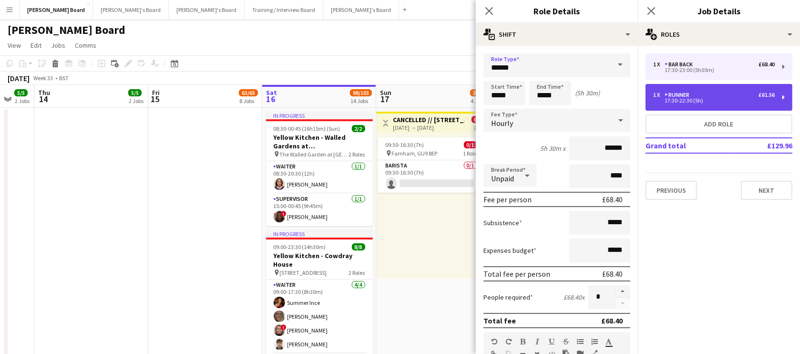
click at [715, 96] on div "1 x Runner £61.56" at bounding box center [714, 95] width 122 height 7
click at [694, 98] on div "17:30-23:00 (5h30m)" at bounding box center [714, 100] width 122 height 5
type input "*****"
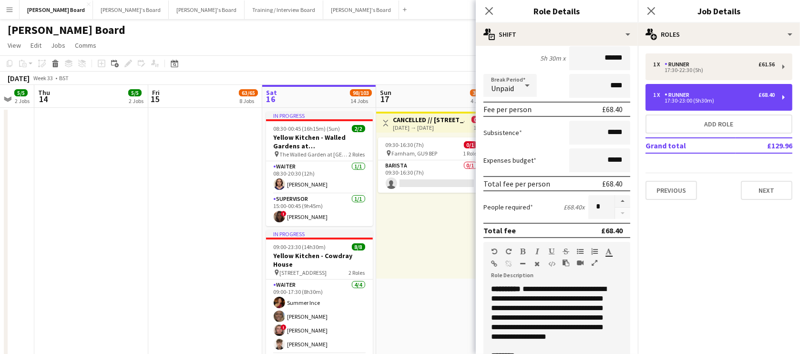
scroll to position [173, 0]
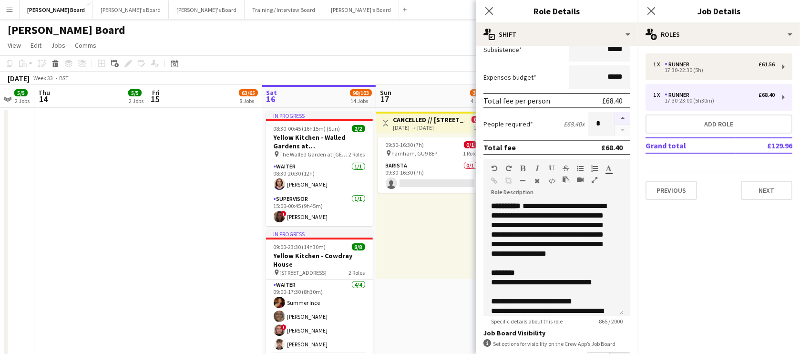
click at [615, 119] on button "button" at bounding box center [622, 118] width 15 height 12
type input "*"
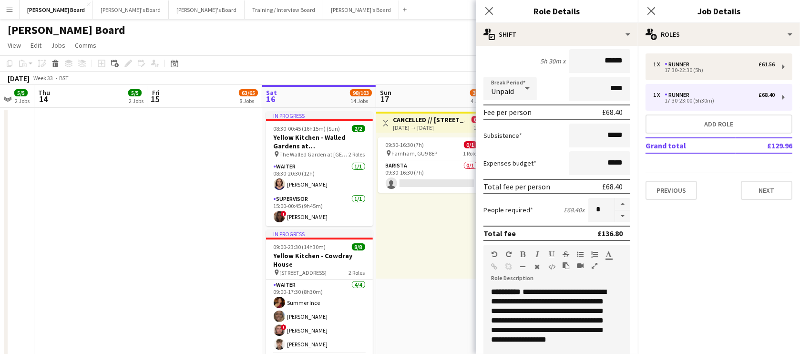
scroll to position [0, 0]
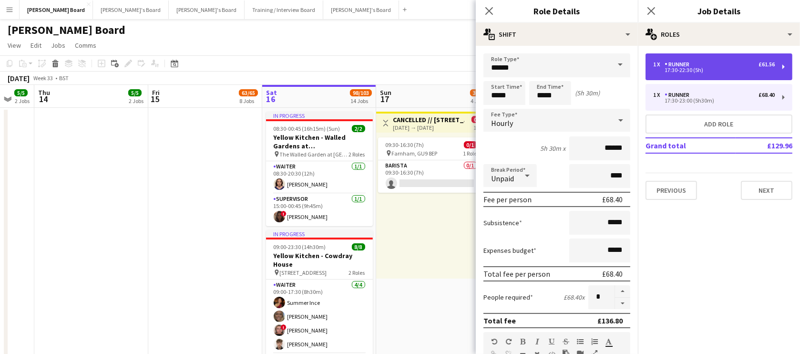
click at [705, 68] on div "17:30-22:30 (5h)" at bounding box center [714, 70] width 122 height 5
type input "*****"
type input "*"
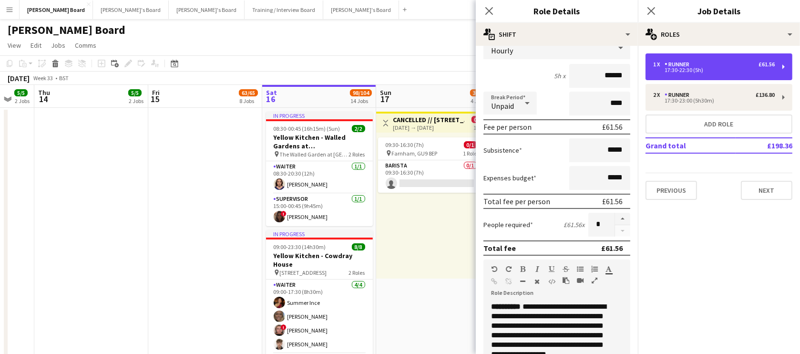
scroll to position [173, 0]
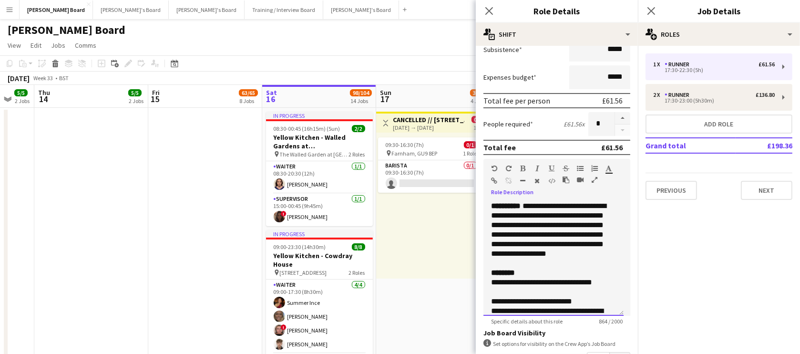
drag, startPoint x: 504, startPoint y: 203, endPoint x: 481, endPoint y: 206, distance: 23.2
click at [481, 206] on form "**********" at bounding box center [557, 176] width 162 height 593
drag, startPoint x: 577, startPoint y: 202, endPoint x: 593, endPoint y: 208, distance: 16.9
click at [593, 208] on span "**********" at bounding box center [552, 229] width 123 height 55
drag, startPoint x: 592, startPoint y: 216, endPoint x: 607, endPoint y: 236, distance: 25.2
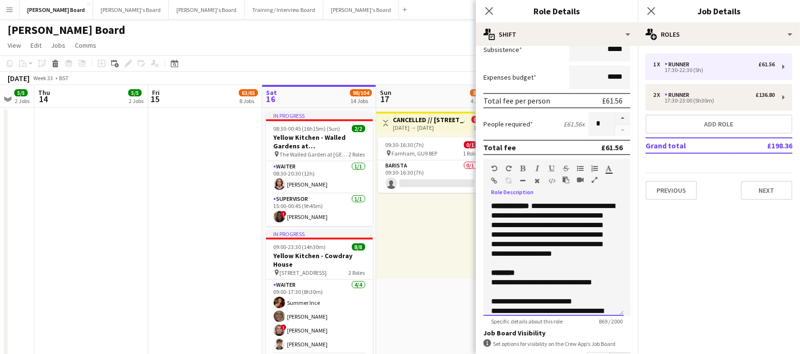
click at [607, 236] on div "**********" at bounding box center [553, 258] width 140 height 114
click at [605, 233] on div "**********" at bounding box center [553, 258] width 140 height 114
drag, startPoint x: 546, startPoint y: 225, endPoint x: 557, endPoint y: 236, distance: 16.2
click at [557, 236] on span "**********" at bounding box center [552, 229] width 123 height 55
click at [587, 228] on span "**********" at bounding box center [552, 229] width 123 height 55
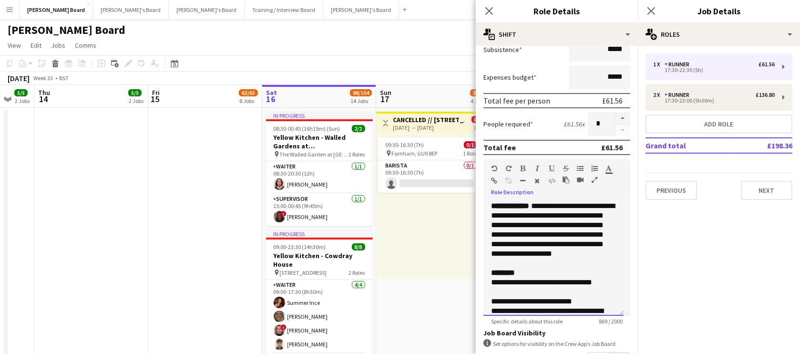
drag, startPoint x: 552, startPoint y: 224, endPoint x: 601, endPoint y: 225, distance: 48.1
click at [601, 225] on div "**********" at bounding box center [553, 258] width 140 height 114
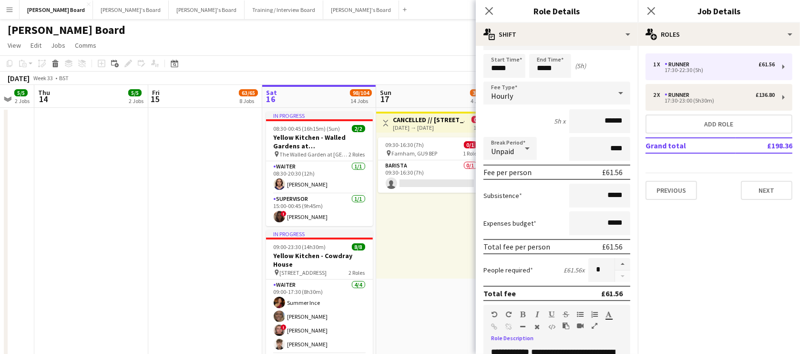
scroll to position [0, 0]
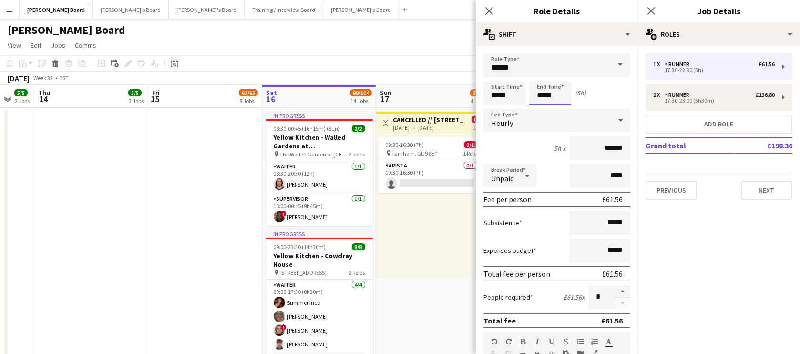
click at [548, 96] on input "*****" at bounding box center [550, 93] width 42 height 24
click at [542, 67] on input "******" at bounding box center [556, 65] width 147 height 24
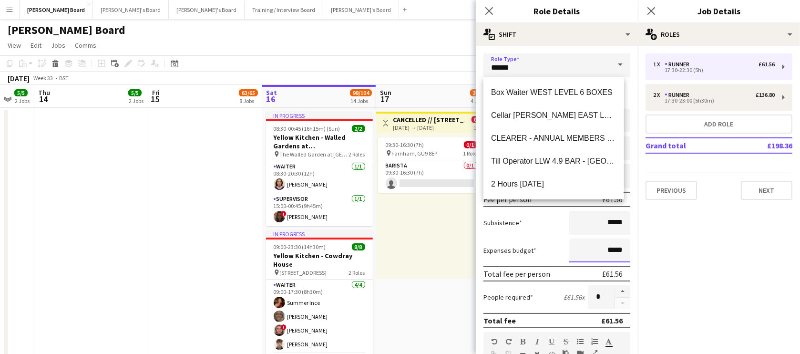
click at [596, 247] on input "*****" at bounding box center [599, 250] width 61 height 24
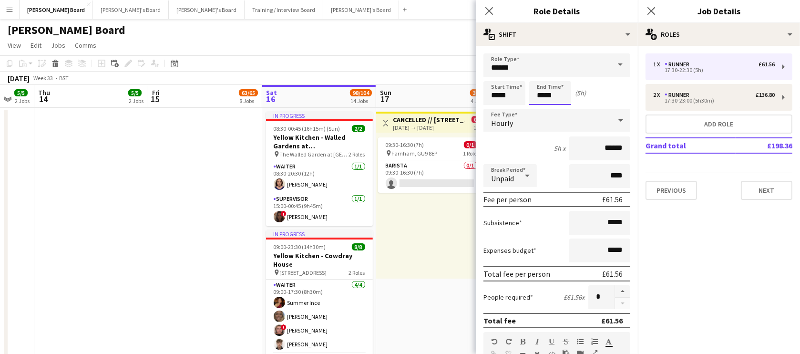
drag, startPoint x: 549, startPoint y: 101, endPoint x: 547, endPoint y: 95, distance: 5.6
click at [549, 100] on input "*****" at bounding box center [550, 93] width 42 height 24
click at [539, 77] on div at bounding box center [540, 77] width 19 height 10
click at [555, 109] on div at bounding box center [559, 110] width 19 height 10
type input "*****"
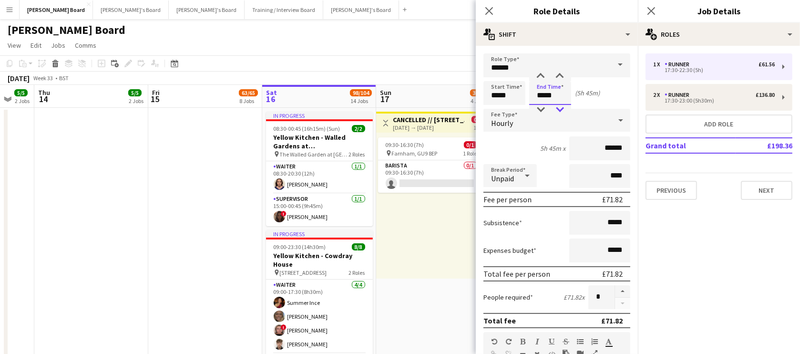
click at [555, 109] on div at bounding box center [559, 110] width 19 height 10
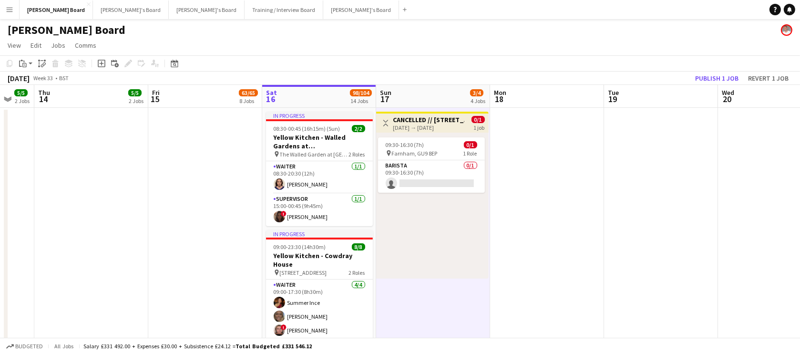
click at [716, 86] on app-board-header-date "Tue 19" at bounding box center [661, 96] width 114 height 23
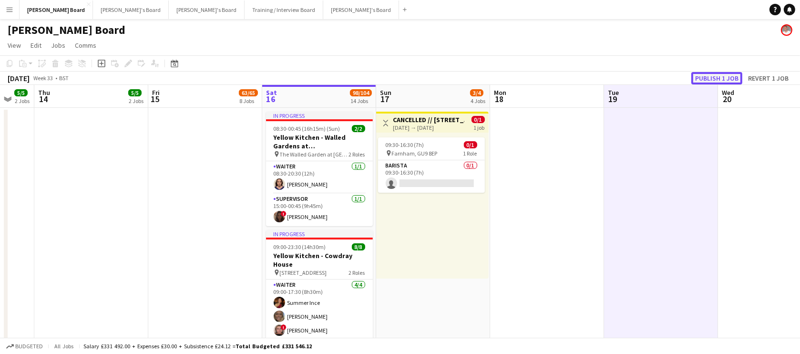
click at [716, 79] on button "Publish 1 job" at bounding box center [716, 78] width 51 height 12
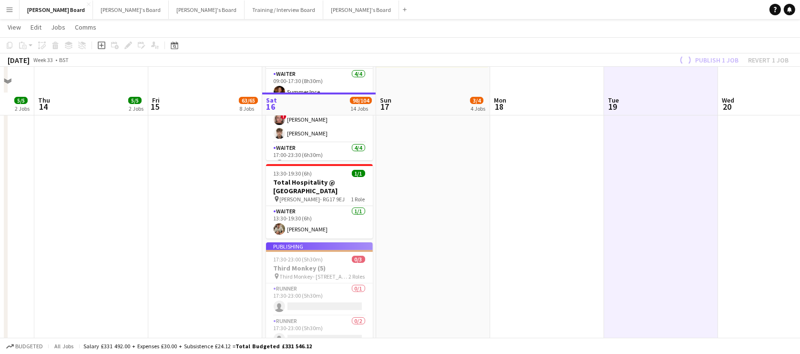
scroll to position [289, 0]
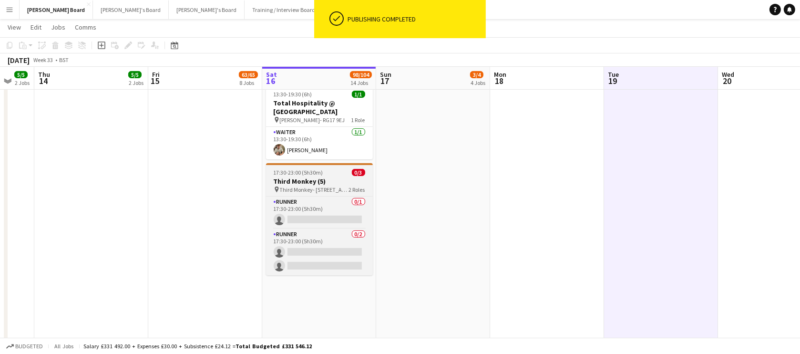
click at [313, 169] on span "17:30-23:00 (5h30m)" at bounding box center [299, 172] width 50 height 7
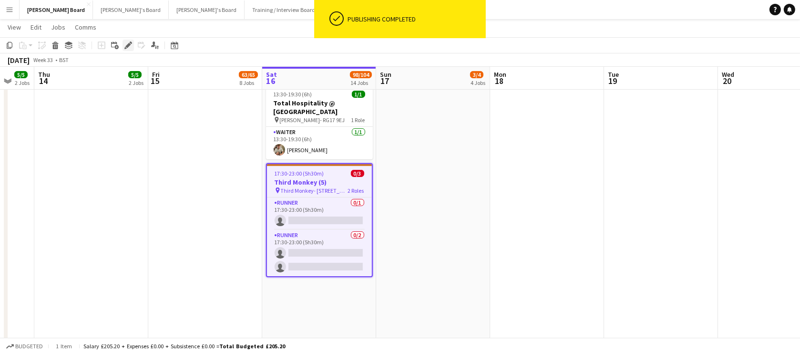
click at [123, 42] on div "Edit" at bounding box center [128, 45] width 11 height 11
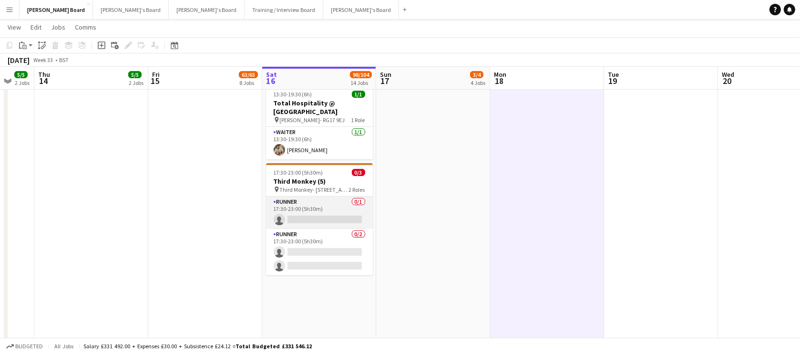
click at [322, 213] on app-card-role "Runner 0/1 17:30-23:00 (5h30m) single-neutral-actions" at bounding box center [319, 212] width 107 height 32
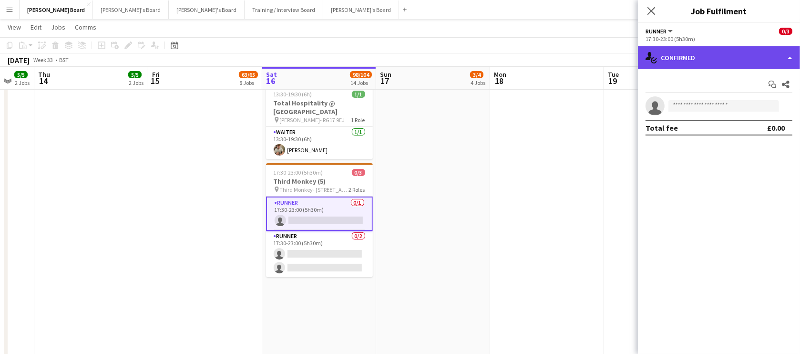
click at [715, 57] on div "single-neutral-actions-check-2 Confirmed" at bounding box center [719, 57] width 162 height 23
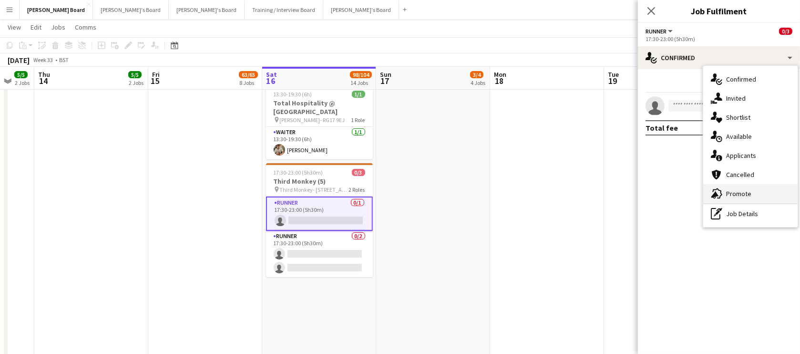
click at [745, 199] on div "advertising-megaphone Promote" at bounding box center [750, 193] width 94 height 19
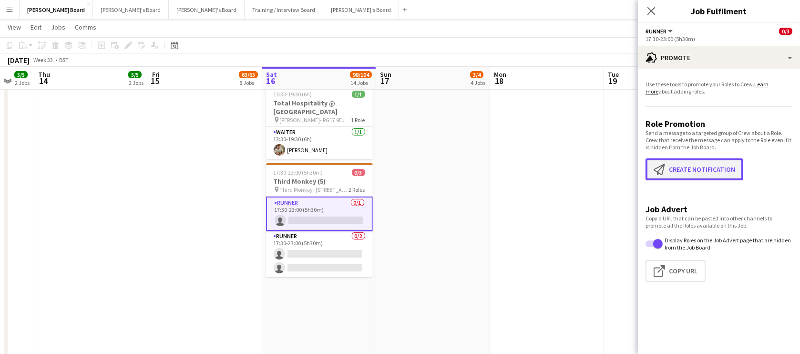
click at [687, 172] on button "Create notification Create notification" at bounding box center [694, 169] width 98 height 22
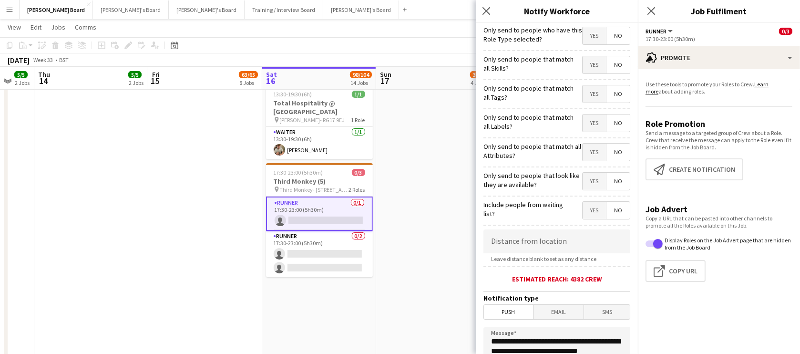
click at [548, 229] on form "**********" at bounding box center [557, 274] width 162 height 502
click at [543, 235] on input at bounding box center [556, 241] width 147 height 24
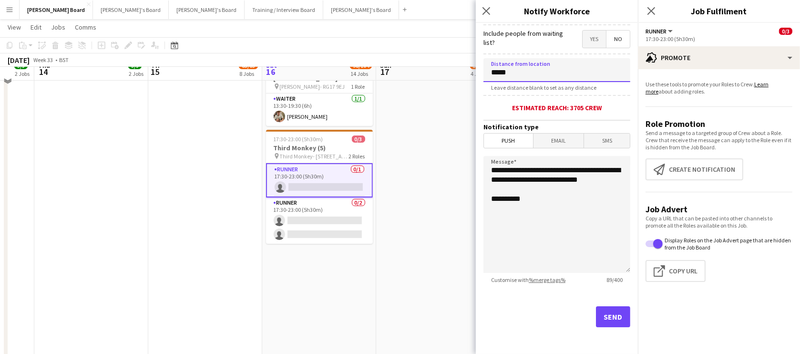
scroll to position [347, 0]
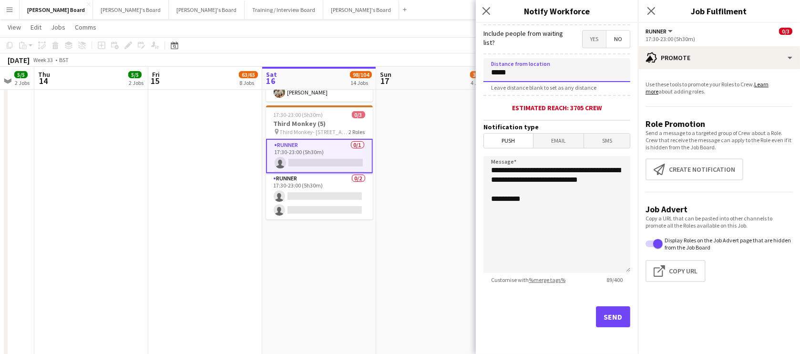
type input "*****"
click at [598, 322] on button "Send" at bounding box center [613, 316] width 34 height 21
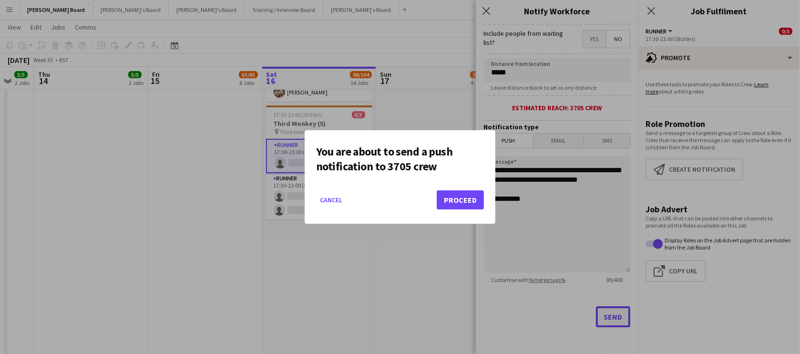
scroll to position [0, 0]
click at [455, 196] on button "Proceed" at bounding box center [460, 199] width 47 height 19
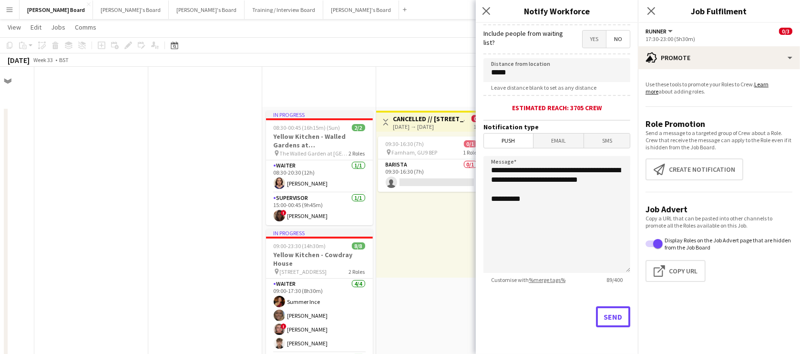
scroll to position [347, 0]
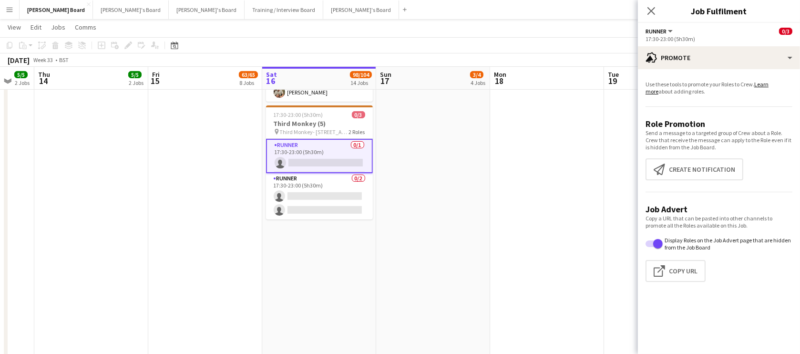
drag, startPoint x: 438, startPoint y: 201, endPoint x: 583, endPoint y: 145, distance: 154.8
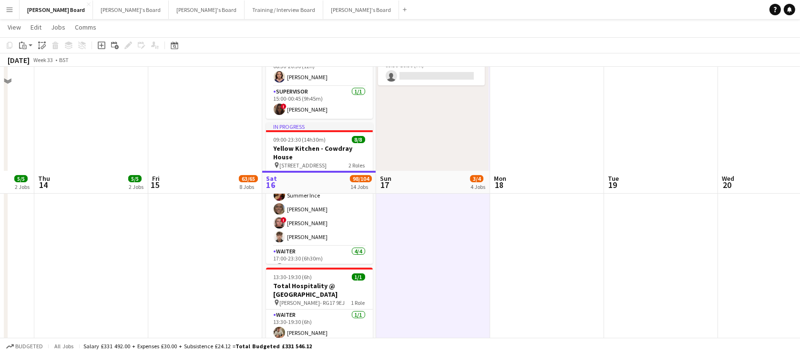
scroll to position [0, 0]
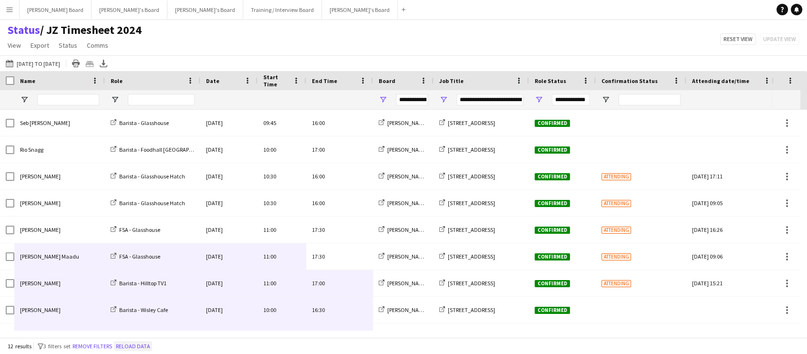
click at [126, 343] on button "Reload data" at bounding box center [133, 346] width 38 height 10
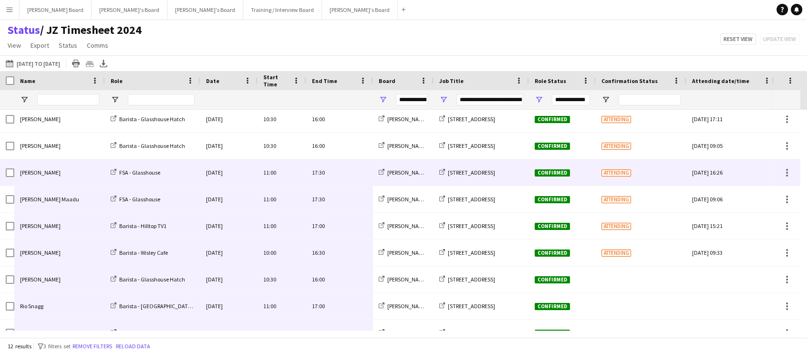
scroll to position [100, 0]
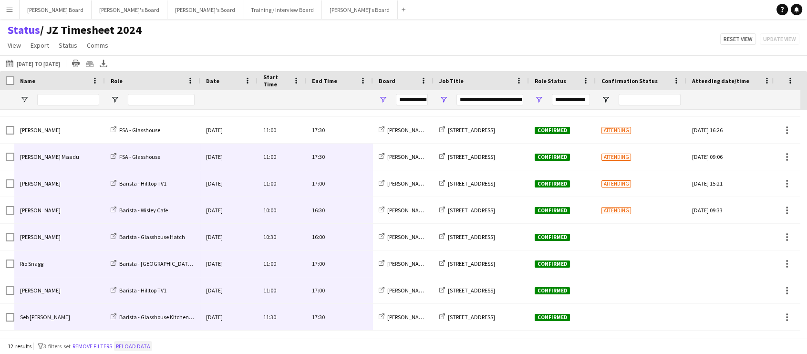
click at [129, 346] on button "Reload data" at bounding box center [133, 346] width 38 height 10
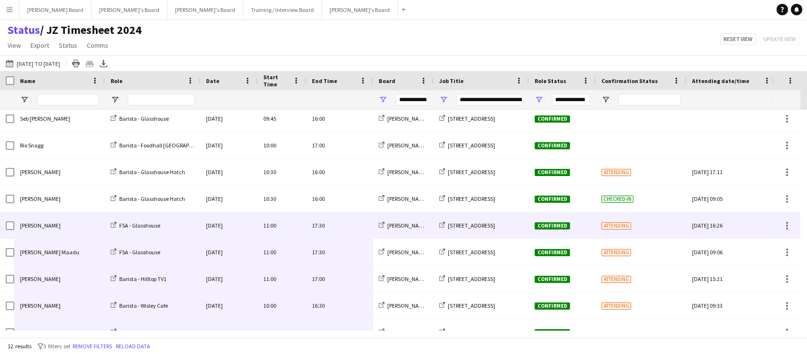
scroll to position [0, 0]
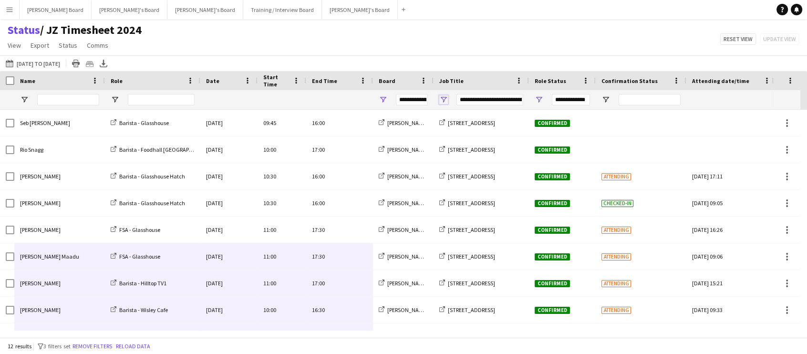
click at [440, 101] on span "Open Filter Menu" at bounding box center [443, 99] width 9 height 9
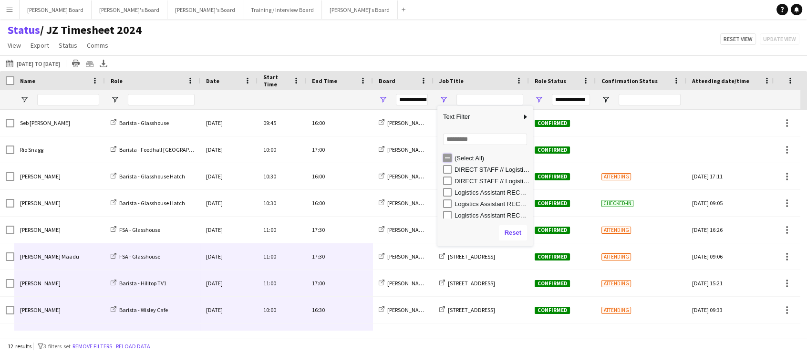
type input "***"
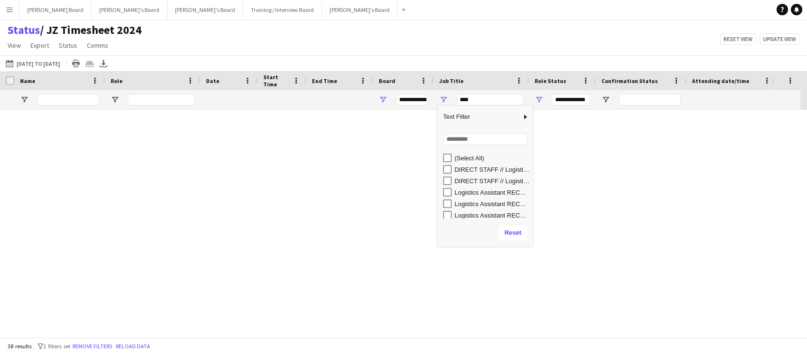
type input "***"
type input "**********"
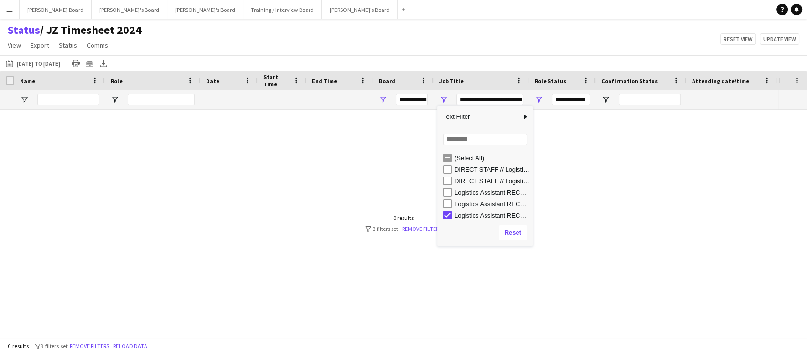
scroll to position [3, 0]
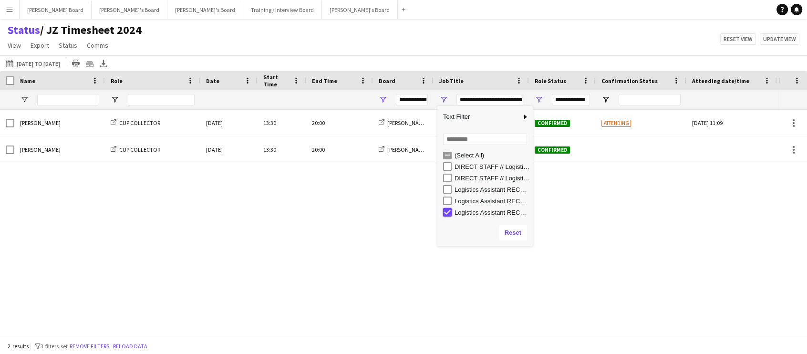
type input "***"
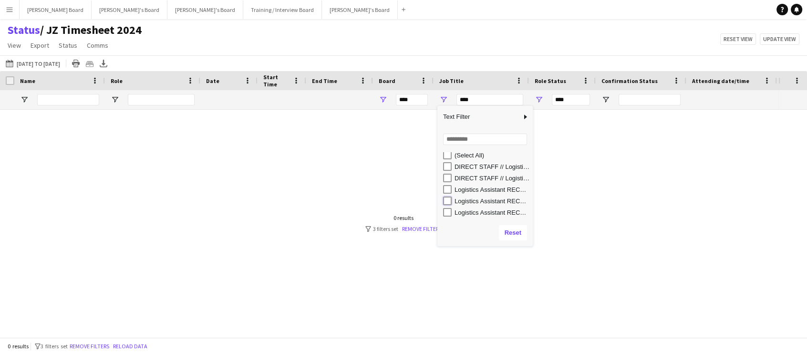
type input "**********"
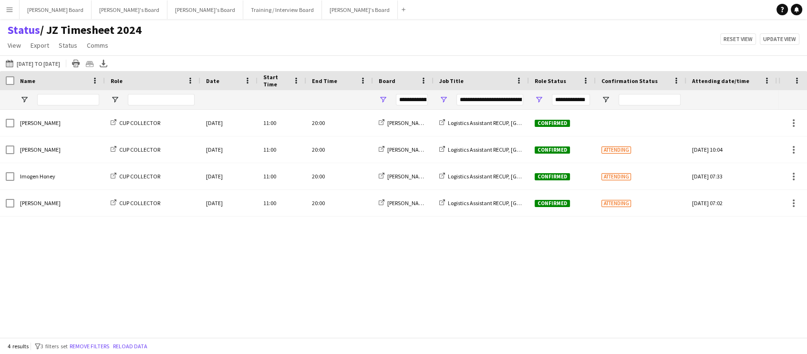
click at [319, 246] on div "Robert Smith CUP COLLECTOR Sat, 16 Aug 2025 11:00 20:00 Jakub's Board Logistics…" at bounding box center [389, 220] width 778 height 221
click at [444, 98] on span "Open Filter Menu" at bounding box center [443, 99] width 9 height 9
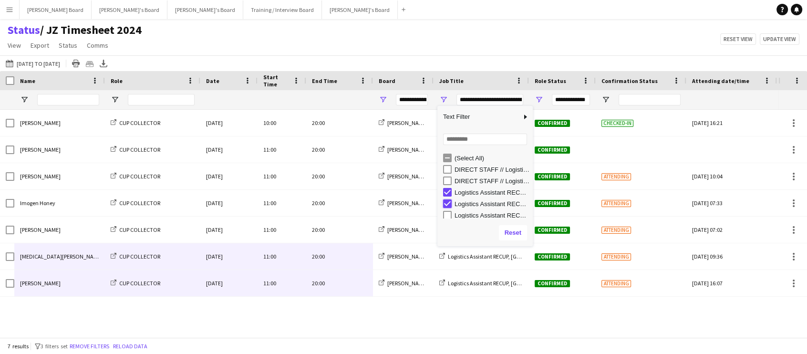
type input "**********"
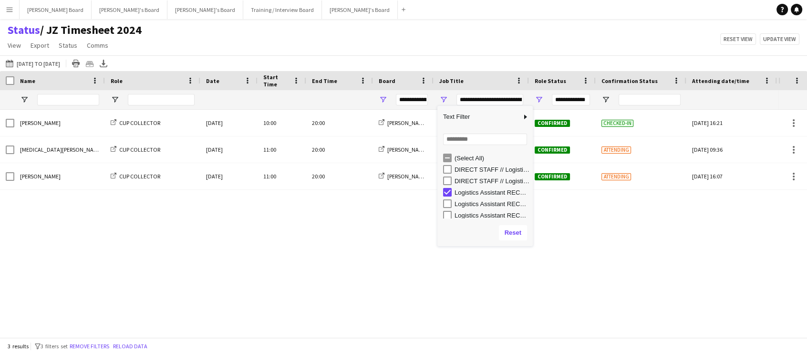
drag, startPoint x: 269, startPoint y: 291, endPoint x: 286, endPoint y: 284, distance: 18.4
click at [269, 291] on div "Matt Diprose CUP COLLECTOR Sat, 16 Aug 2025 10:00 20:00 Jakub's Board Logistics…" at bounding box center [389, 220] width 778 height 221
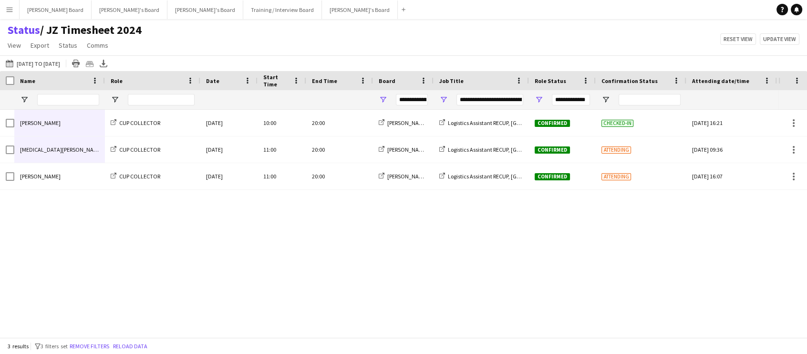
drag, startPoint x: 73, startPoint y: 184, endPoint x: 41, endPoint y: 130, distance: 62.5
click at [41, 127] on div "Matt Diprose CUP COLLECTOR Sat, 16 Aug 2025 10:00 20:00 Jakub's Board Logistics…" at bounding box center [474, 150] width 948 height 80
click at [61, 220] on div "Matt Diprose CUP COLLECTOR Sat, 16 Aug 2025 10:00 20:00 Jakub's Board Logistics…" at bounding box center [389, 220] width 778 height 221
click at [84, 193] on div "Matt Diprose CUP COLLECTOR Sat, 16 Aug 2025 10:00 20:00 Jakub's Board Logistics…" at bounding box center [389, 220] width 778 height 221
drag, startPoint x: 82, startPoint y: 183, endPoint x: 37, endPoint y: 129, distance: 70.1
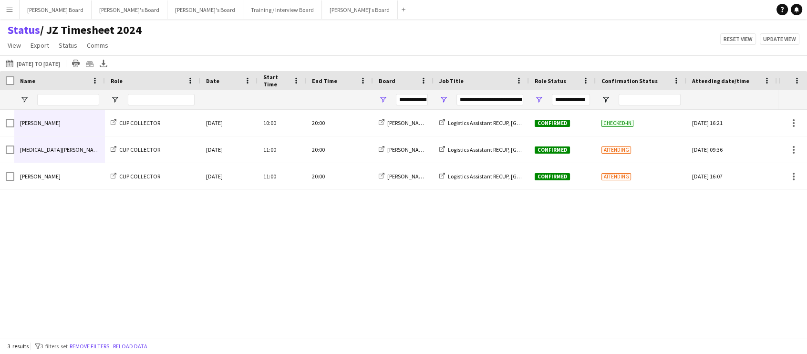
click at [37, 129] on div "Matt Diprose CUP COLLECTOR Sat, 16 Aug 2025 10:00 20:00 Jakub's Board Logistics…" at bounding box center [474, 150] width 948 height 80
drag, startPoint x: 319, startPoint y: 338, endPoint x: 438, endPoint y: 342, distance: 119.2
click at [438, 342] on div "3 results filter-1 3 filters set Remove filters Reload data" at bounding box center [403, 345] width 807 height 16
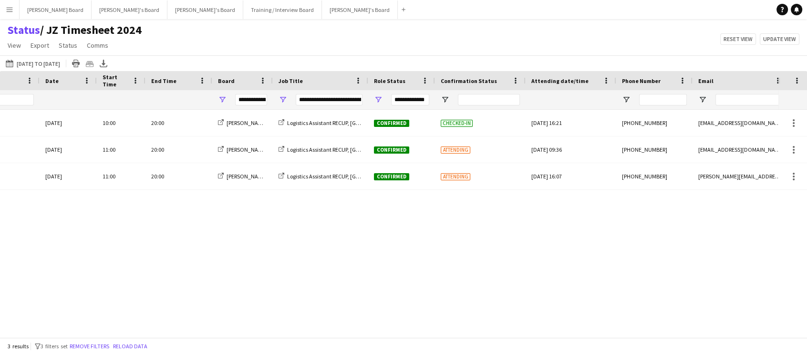
scroll to position [0, 170]
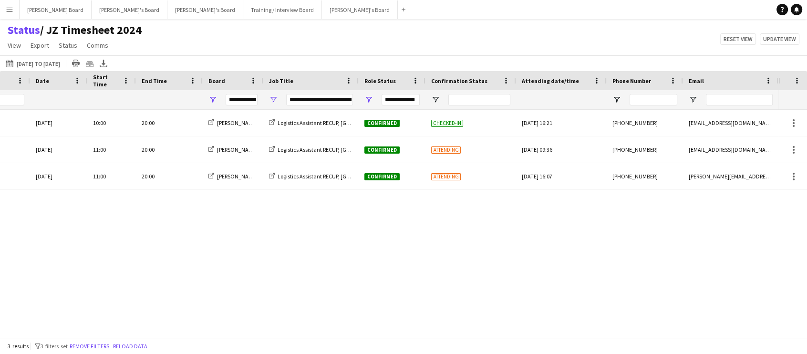
drag, startPoint x: 669, startPoint y: 236, endPoint x: 757, endPoint y: 183, distance: 103.1
click at [669, 235] on div "Matt Diprose CUP COLLECTOR Sat, 16 Aug 2025 10:00 20:00 Jakub's Board Logistics…" at bounding box center [389, 220] width 778 height 221
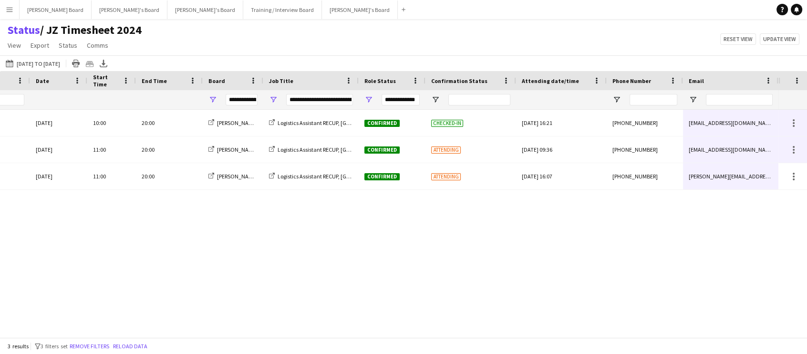
drag, startPoint x: 781, startPoint y: 186, endPoint x: 711, endPoint y: 125, distance: 92.6
click at [711, 126] on div "Matt Diprose CUP COLLECTOR Sat, 16 Aug 2025 10:00 20:00 Jakub's Board Logistics…" at bounding box center [403, 220] width 807 height 221
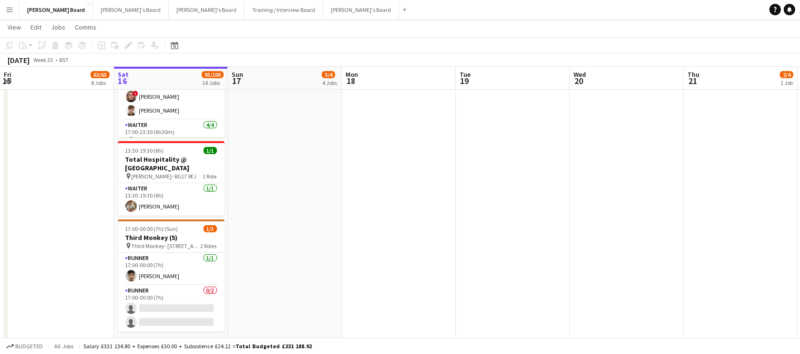
scroll to position [231, 0]
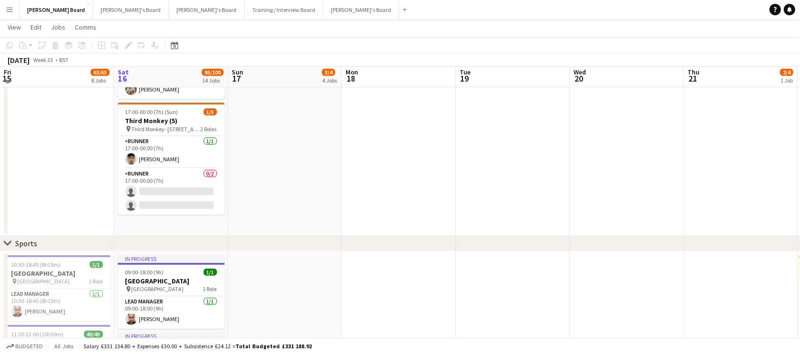
scroll to position [347, 0]
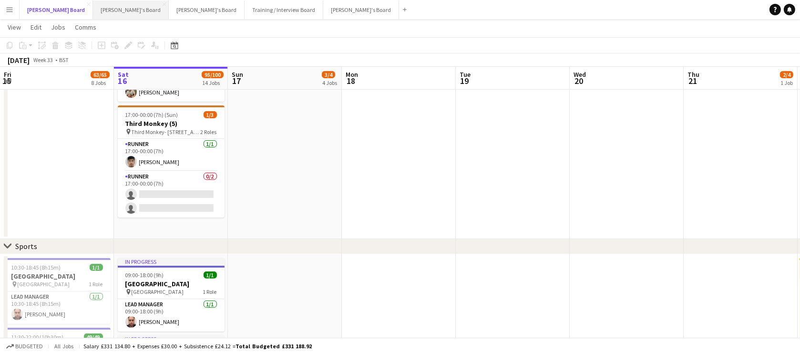
drag, startPoint x: 36, startPoint y: 14, endPoint x: 90, endPoint y: 15, distance: 53.9
click at [36, 14] on button "Dean's Board Close" at bounding box center [56, 9] width 73 height 19
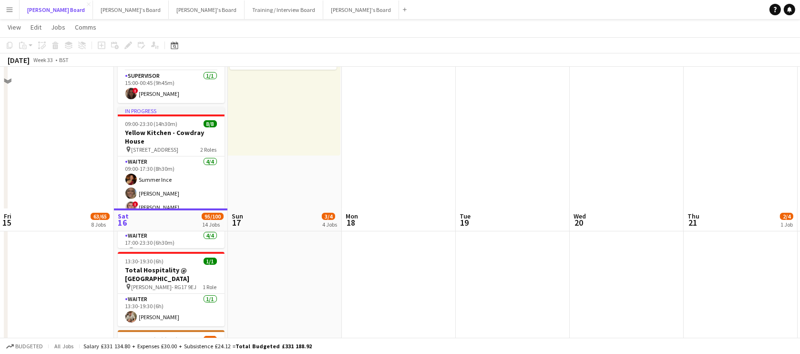
scroll to position [289, 0]
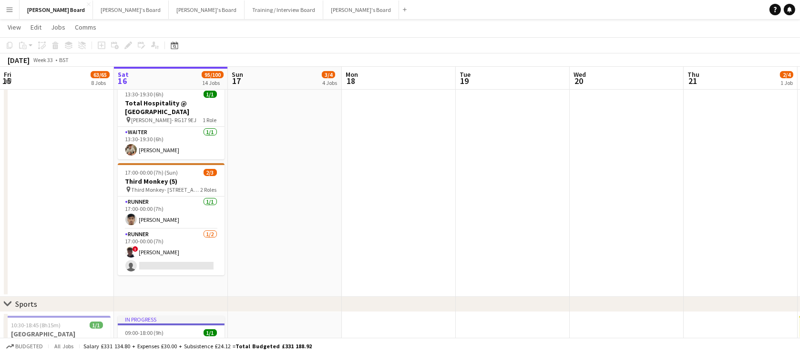
drag, startPoint x: 174, startPoint y: 235, endPoint x: 643, endPoint y: 116, distance: 483.3
click at [174, 235] on app-card-role "Runner 1/2 17:00-00:00 (7h) ! Alex Hoskins single-neutral-actions" at bounding box center [171, 252] width 107 height 46
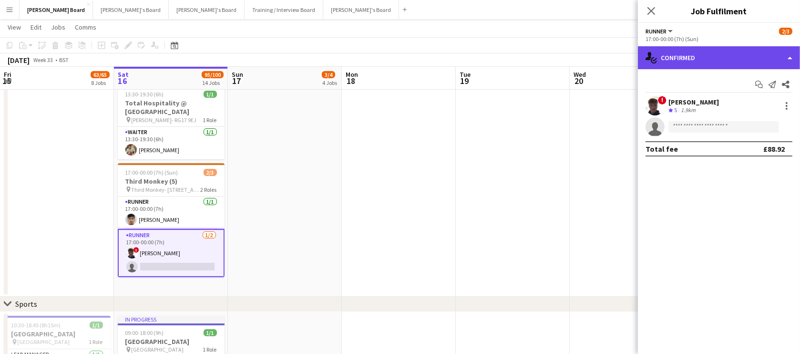
click at [717, 57] on div "single-neutral-actions-check-2 Confirmed" at bounding box center [719, 57] width 162 height 23
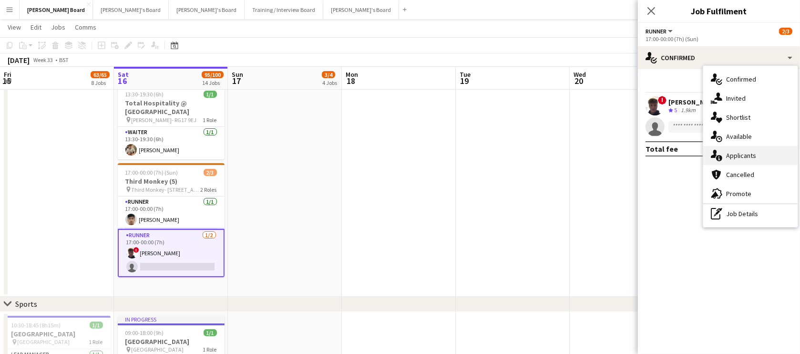
click at [726, 147] on div "single-neutral-actions-information Applicants" at bounding box center [750, 155] width 94 height 19
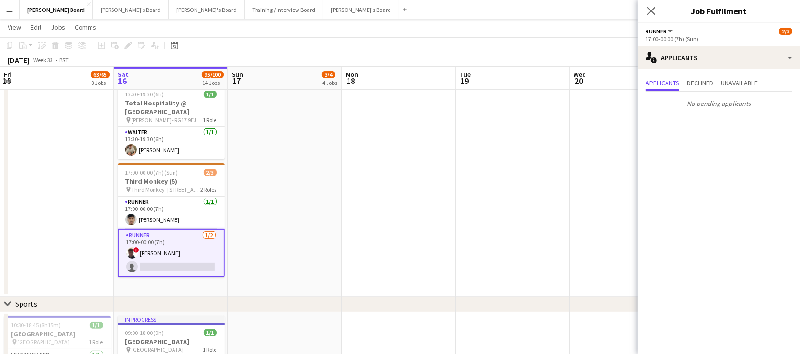
click at [345, 145] on app-date-cell at bounding box center [399, 57] width 114 height 479
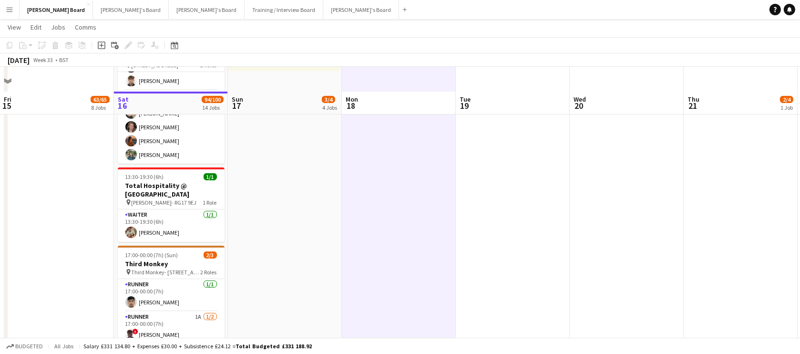
scroll to position [231, 0]
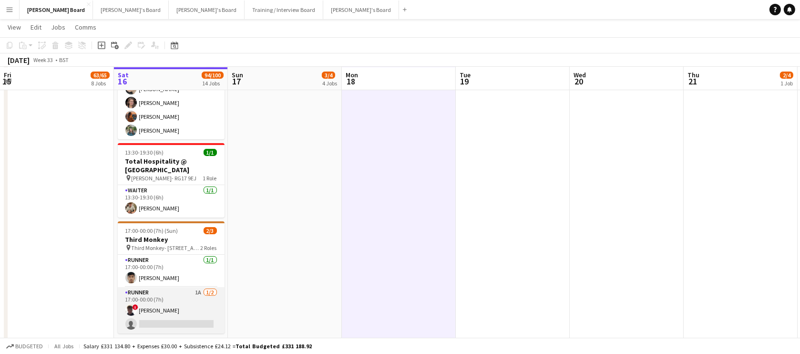
click at [167, 307] on app-card-role "Runner 1A 1/2 17:00-00:00 (7h) ! Alex Hoskins single-neutral-actions" at bounding box center [171, 310] width 107 height 46
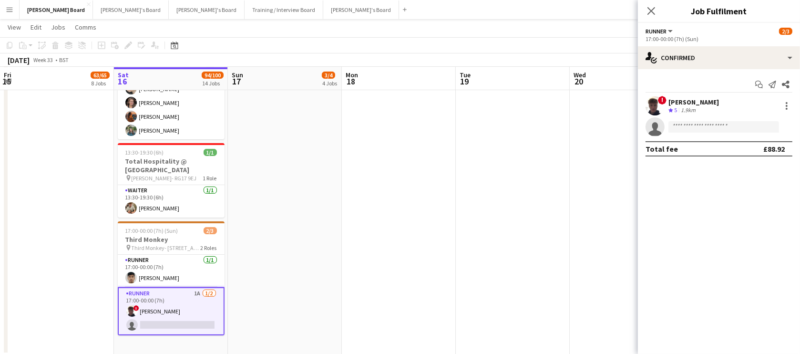
click at [712, 73] on div "Start chat Send notification Share ! Alex Hoskins Crew rating 5 1.9km single-ne…" at bounding box center [719, 116] width 162 height 95
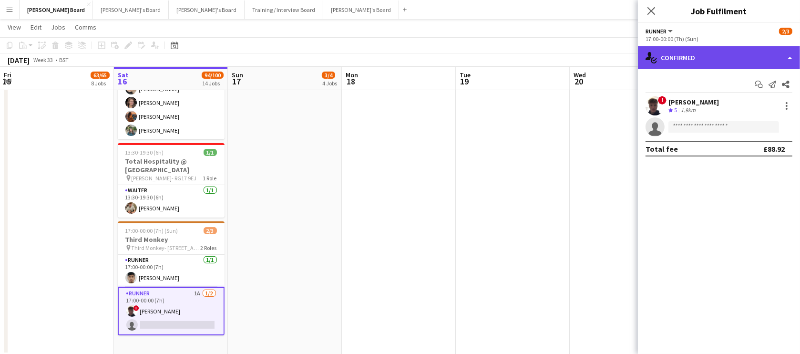
click at [708, 60] on div "single-neutral-actions-check-2 Confirmed" at bounding box center [719, 57] width 162 height 23
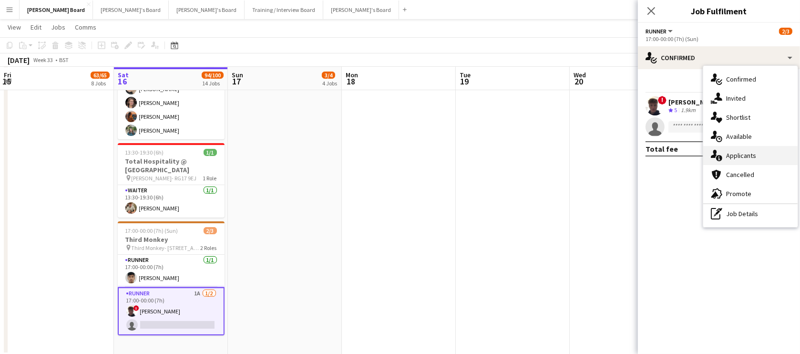
click at [758, 154] on div "single-neutral-actions-information Applicants" at bounding box center [750, 155] width 94 height 19
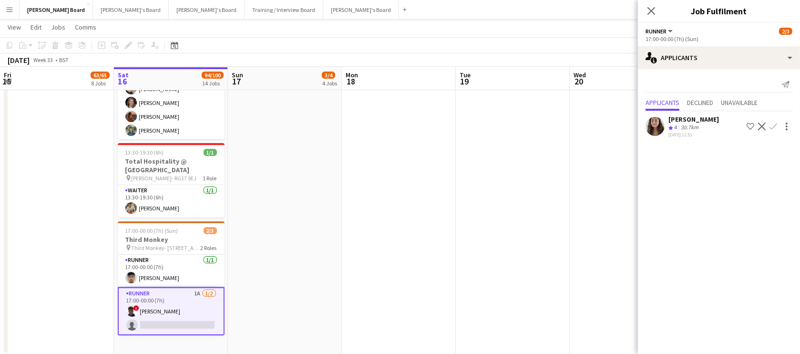
click at [772, 125] on app-icon "Confirm" at bounding box center [773, 127] width 8 height 8
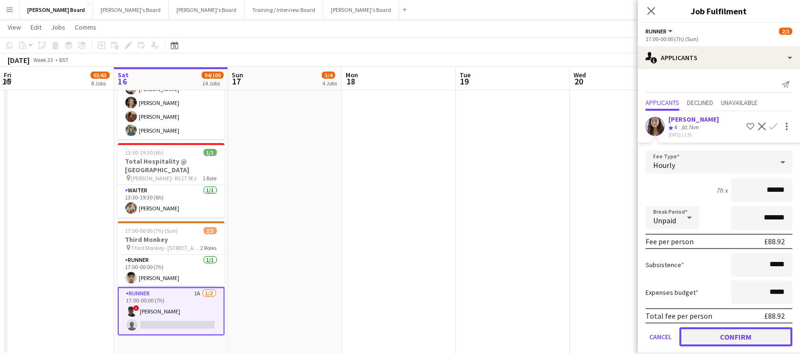
click at [703, 336] on button "Confirm" at bounding box center [735, 336] width 113 height 19
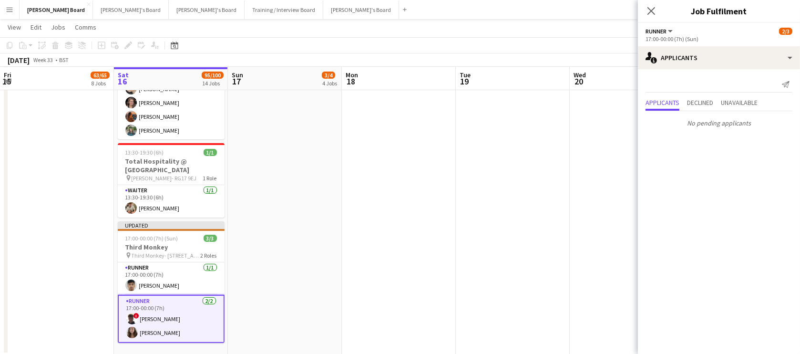
click at [586, 301] on app-date-cell at bounding box center [627, 115] width 114 height 479
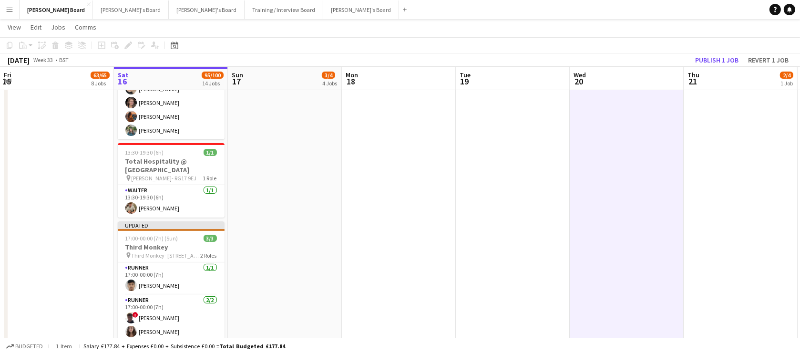
scroll to position [0, 228]
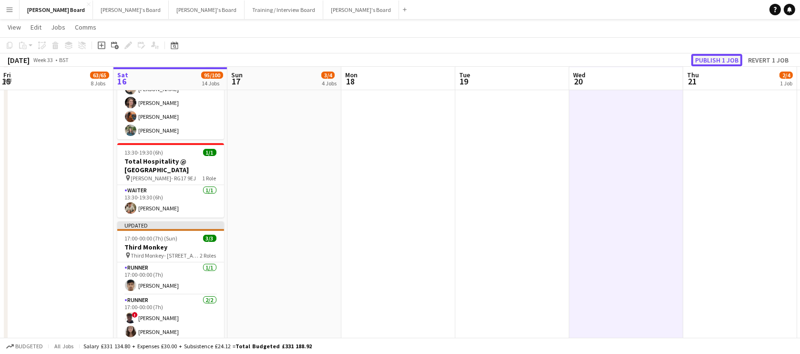
click at [721, 58] on button "Publish 1 job" at bounding box center [716, 60] width 51 height 12
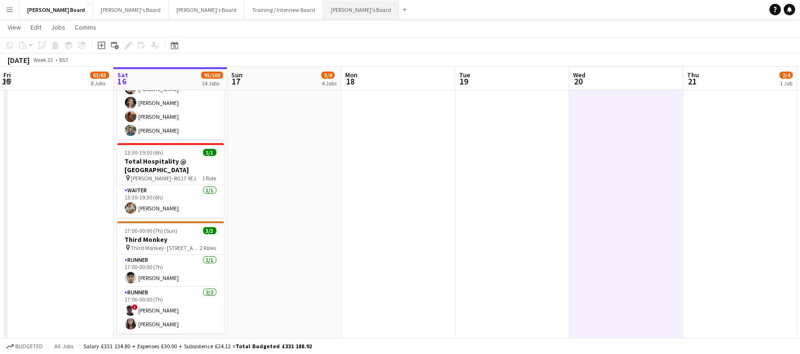
click at [323, 11] on button "Jakub's Board Close" at bounding box center [361, 9] width 76 height 19
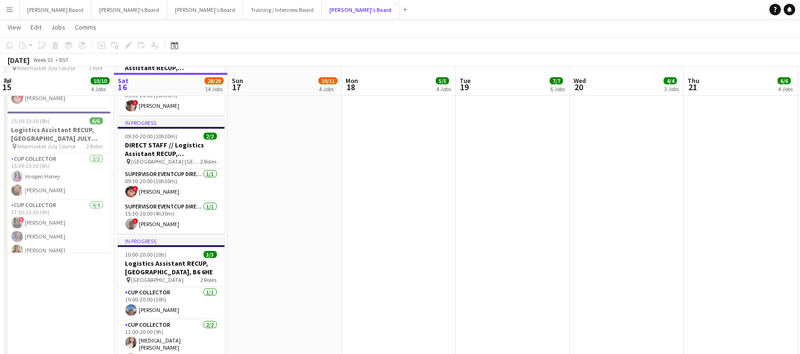
scroll to position [1387, 0]
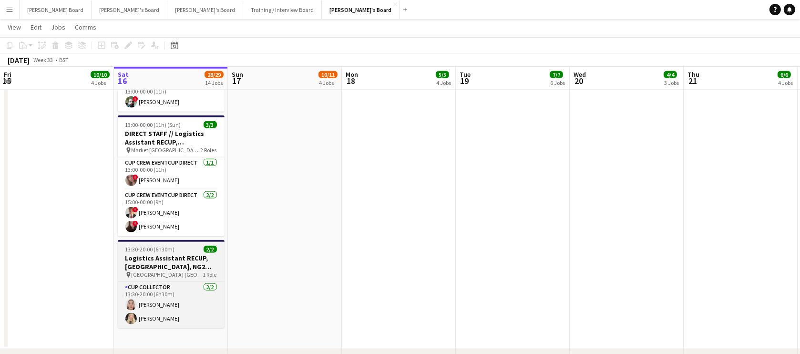
click at [166, 254] on h3 "Logistics Assistant RECUP, [GEOGRAPHIC_DATA], NG2 6AG" at bounding box center [171, 262] width 107 height 17
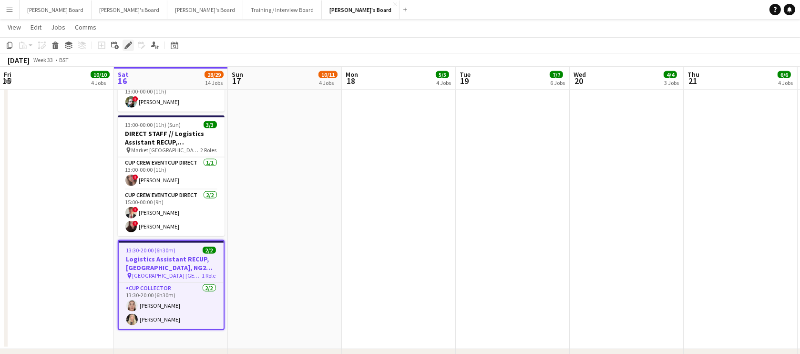
click at [125, 45] on icon "Edit" at bounding box center [128, 45] width 8 height 8
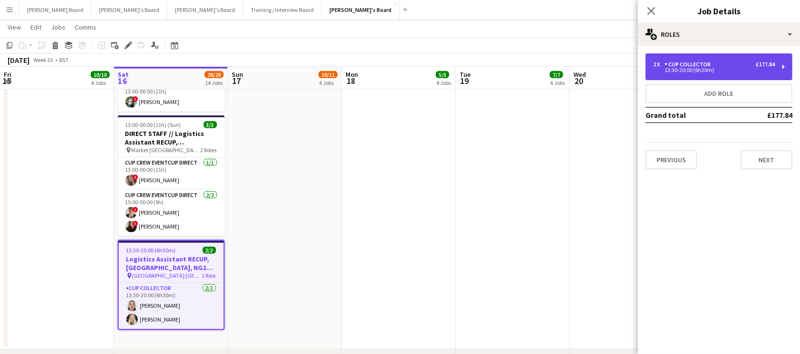
click at [679, 68] on div "13:30-20:00 (6h30m)" at bounding box center [714, 70] width 122 height 5
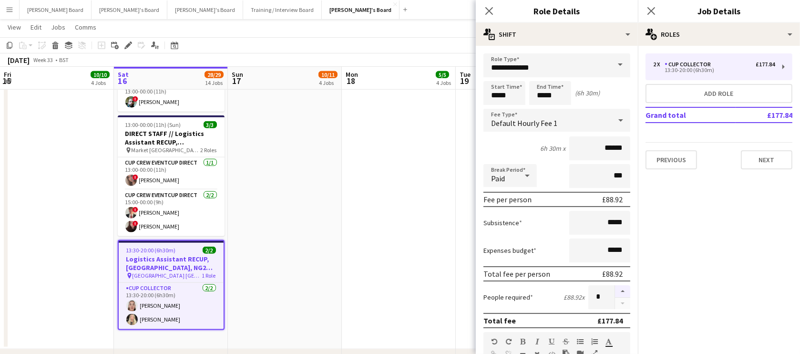
click at [615, 293] on button "button" at bounding box center [622, 291] width 15 height 12
type input "*"
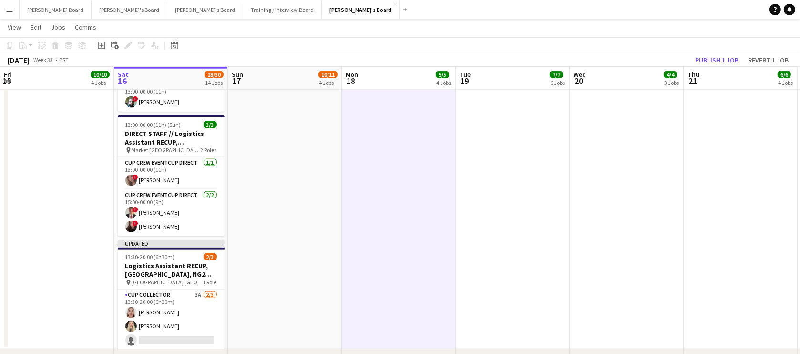
drag, startPoint x: 172, startPoint y: 303, endPoint x: 231, endPoint y: 281, distance: 62.9
click at [172, 303] on app-card-role "CUP COLLECTOR 3A 2/3 13:30-20:00 (6h30m) Sadie O’Neill Ines Forni single-neutra…" at bounding box center [171, 319] width 107 height 60
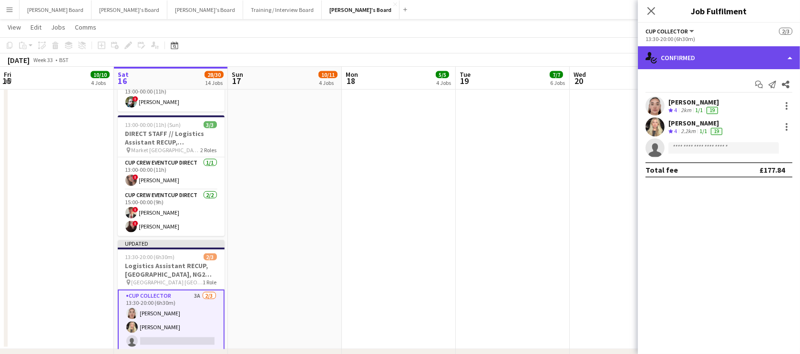
click at [705, 61] on div "single-neutral-actions-check-2 Confirmed" at bounding box center [719, 57] width 162 height 23
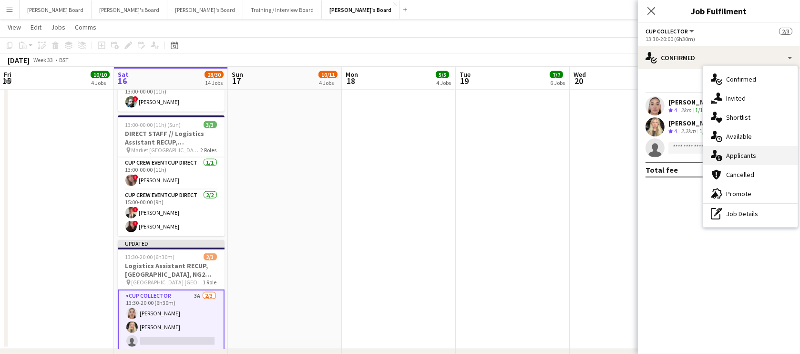
click at [742, 153] on div "single-neutral-actions-information Applicants" at bounding box center [750, 155] width 94 height 19
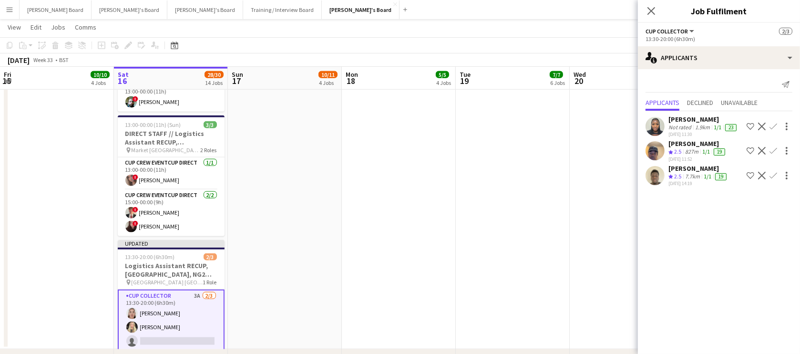
scroll to position [15, 0]
click at [758, 123] on app-icon "Decline" at bounding box center [762, 127] width 8 height 8
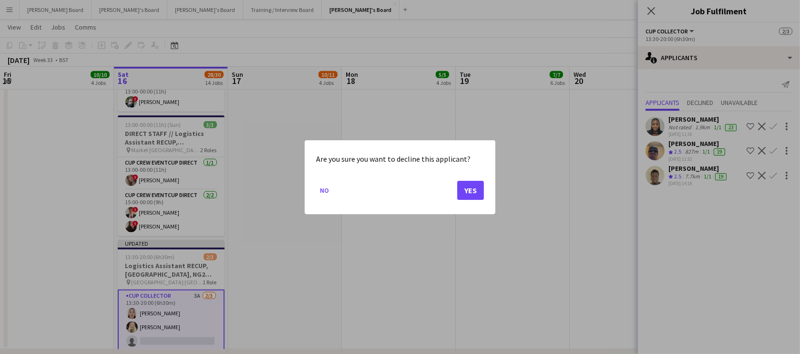
scroll to position [0, 0]
click at [465, 188] on button "Yes" at bounding box center [470, 189] width 27 height 19
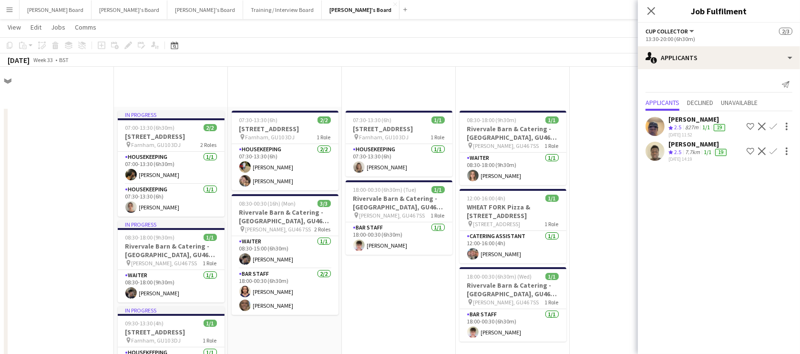
scroll to position [1387, 0]
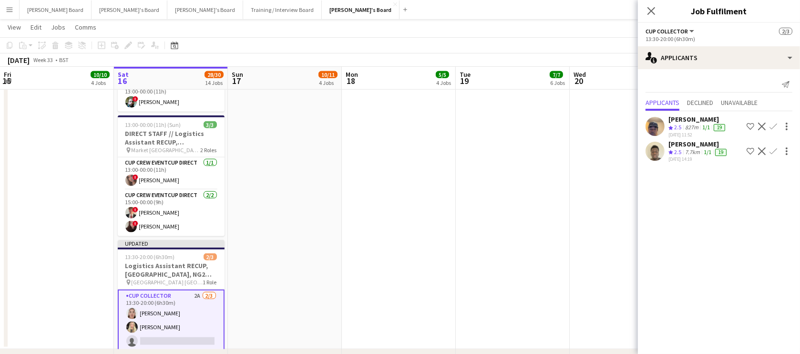
click at [763, 150] on app-icon "Decline" at bounding box center [762, 151] width 8 height 8
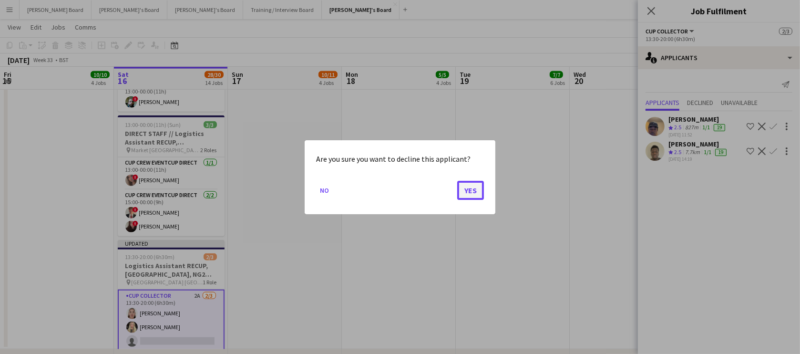
click at [472, 191] on button "Yes" at bounding box center [470, 189] width 27 height 19
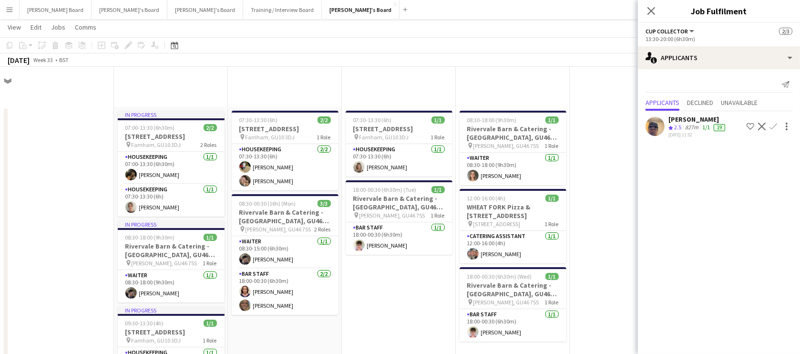
scroll to position [1387, 0]
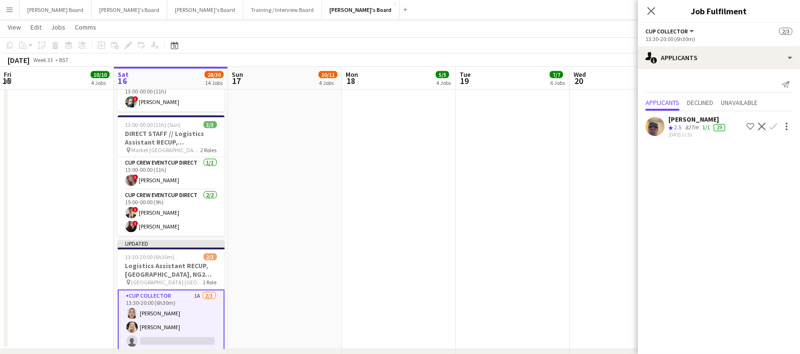
click at [665, 126] on div "Ken Dawe Crew rating 2.5 827m 1/1 19 07-08-2025 11:52 Shortlist crew Decline Co…" at bounding box center [719, 126] width 162 height 23
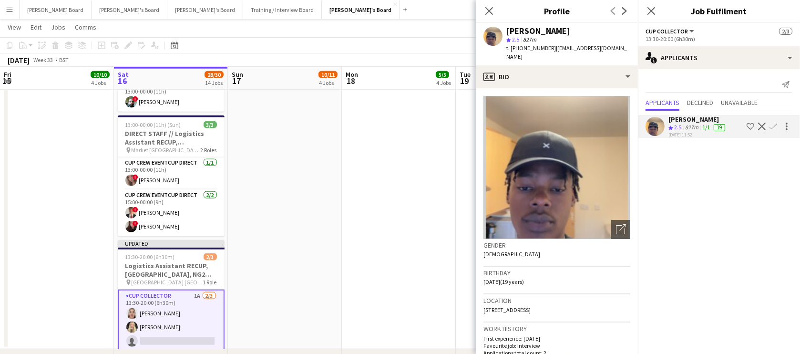
click at [763, 121] on button "Decline" at bounding box center [761, 126] width 11 height 11
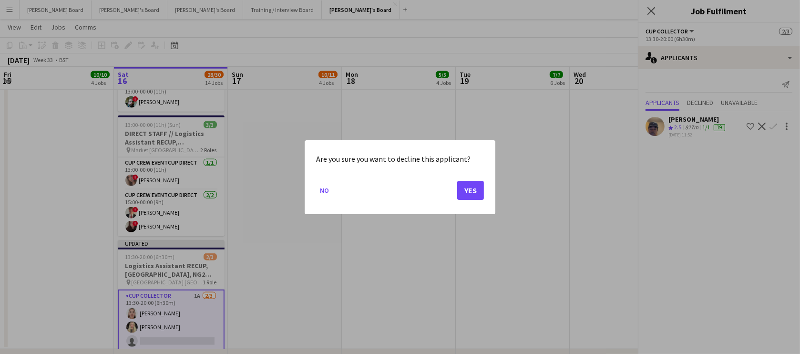
scroll to position [0, 0]
click at [470, 184] on button "Yes" at bounding box center [470, 189] width 27 height 19
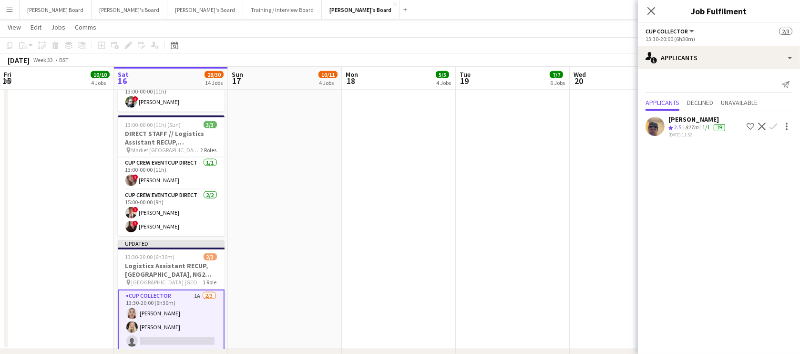
scroll to position [1387, 0]
click at [172, 307] on app-card-role "CUP COLLECTOR 2/3 13:30-20:00 (6h30m) Sadie O’Neill Ines Forni single-neutral-a…" at bounding box center [171, 320] width 107 height 62
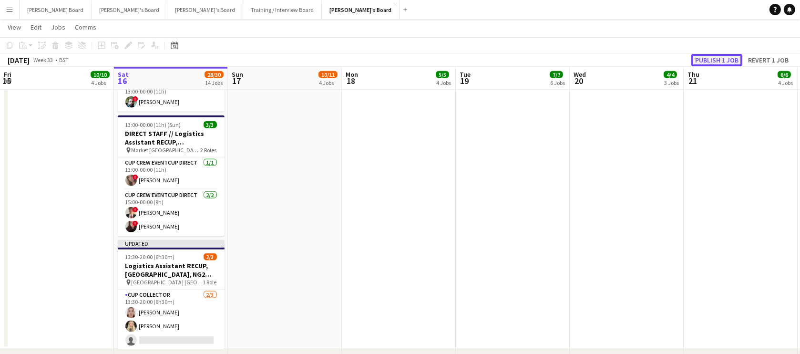
click at [730, 61] on button "Publish 1 job" at bounding box center [716, 60] width 51 height 12
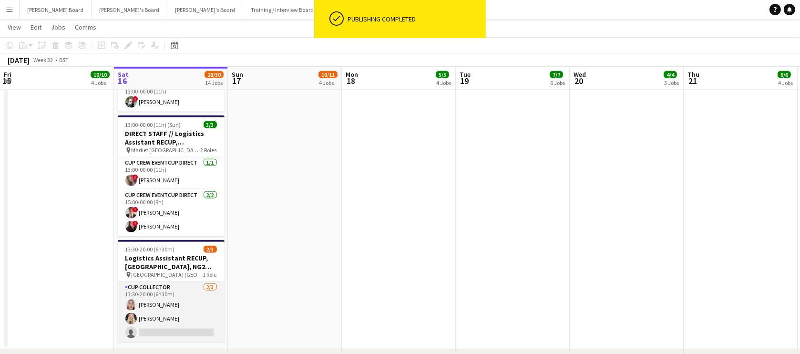
click at [183, 307] on app-card-role "CUP COLLECTOR 2/3 13:30-20:00 (6h30m) Sadie O’Neill Ines Forni single-neutral-a…" at bounding box center [171, 312] width 107 height 60
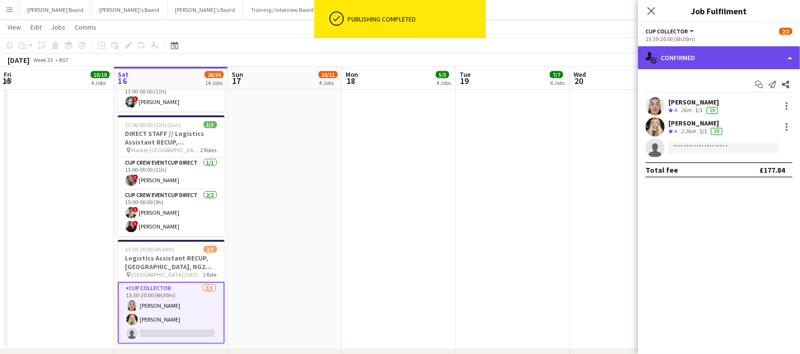
click at [756, 62] on div "single-neutral-actions-check-2 Confirmed" at bounding box center [719, 57] width 162 height 23
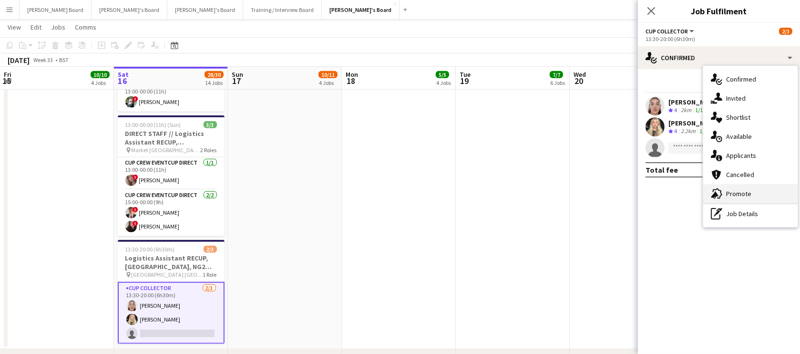
click at [726, 195] on div "advertising-megaphone Promote" at bounding box center [750, 193] width 94 height 19
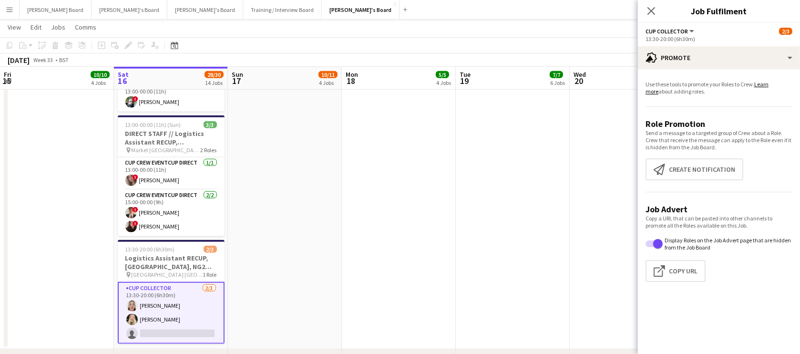
click at [676, 183] on app-promote-tab "Use these tools to promote your Roles to Crew. Learn more about adding roles. R…" at bounding box center [719, 183] width 162 height 213
click at [677, 170] on button "Create notification Create notification" at bounding box center [694, 169] width 98 height 22
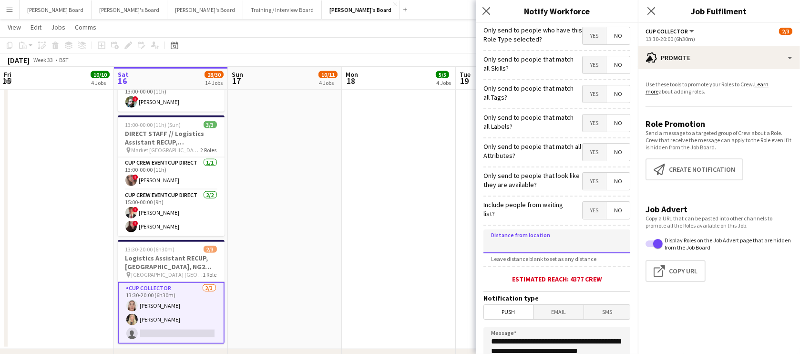
click at [529, 238] on input at bounding box center [556, 241] width 147 height 24
drag, startPoint x: 528, startPoint y: 245, endPoint x: 492, endPoint y: 252, distance: 36.8
click at [492, 252] on input "*****" at bounding box center [556, 241] width 147 height 24
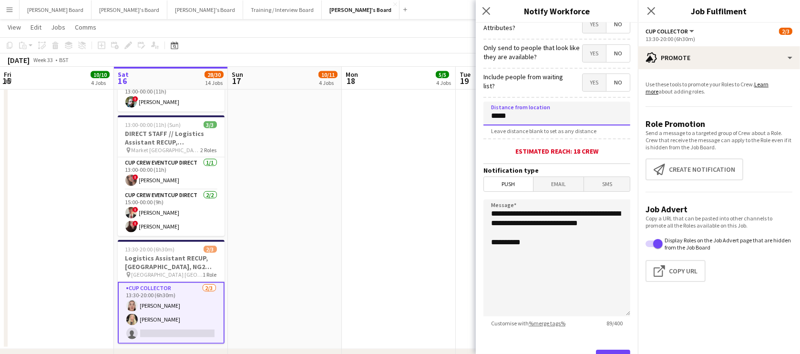
scroll to position [173, 0]
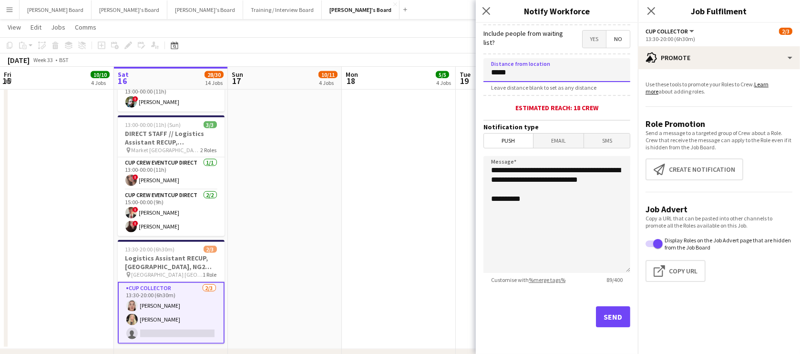
type input "*****"
click at [611, 314] on button "Send" at bounding box center [613, 316] width 34 height 21
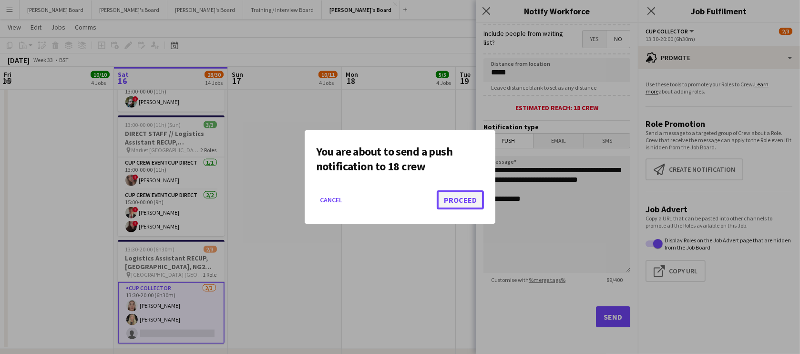
click at [469, 194] on button "Proceed" at bounding box center [460, 199] width 47 height 19
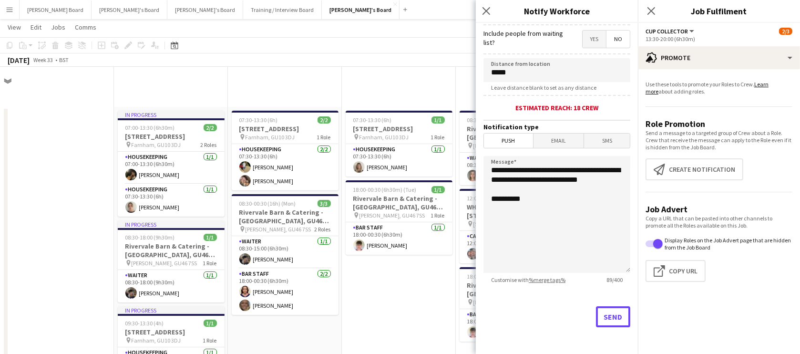
scroll to position [1387, 0]
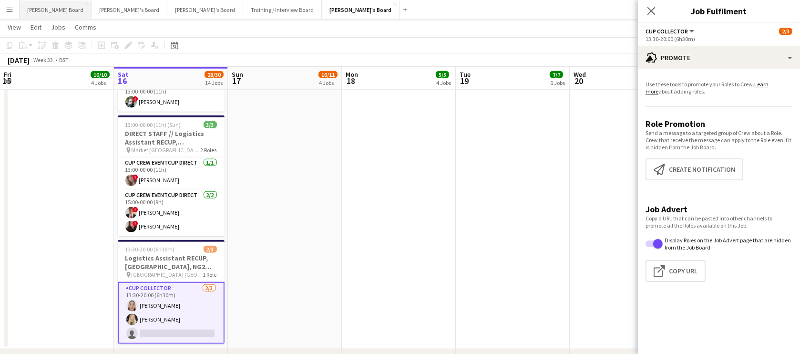
click at [46, 7] on button "Dean's Board Close" at bounding box center [56, 9] width 72 height 19
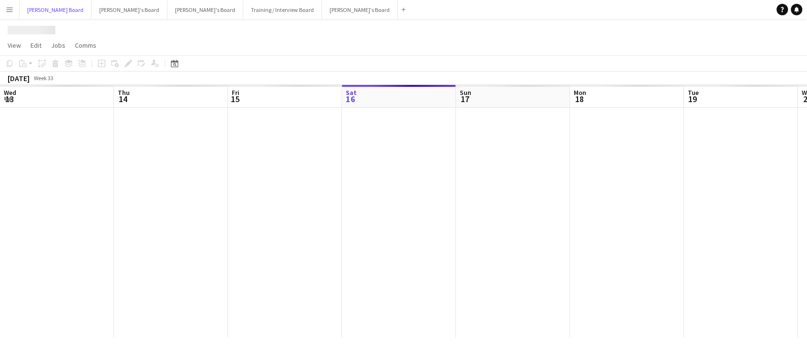
scroll to position [0, 228]
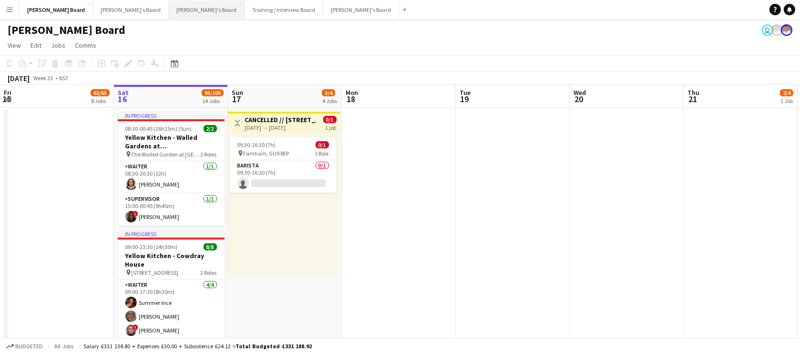
click at [169, 10] on button "Caitlin's Board Close" at bounding box center [207, 9] width 76 height 19
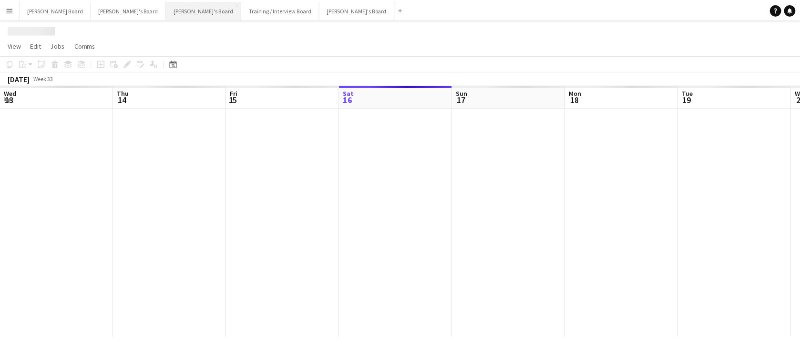
scroll to position [0, 228]
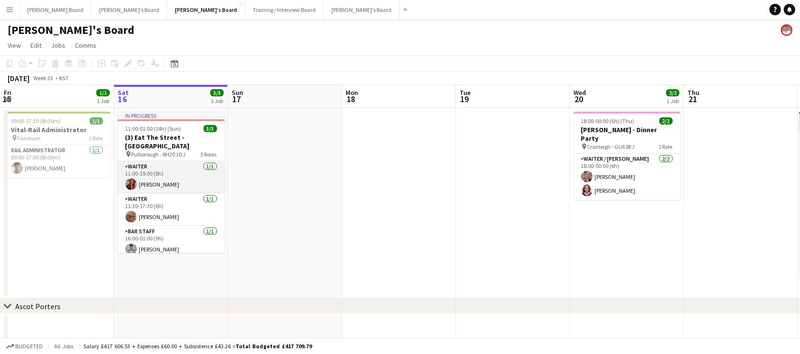
click at [162, 169] on app-card-role "Waiter 1/1 11:00-19:00 (8h) Sophie Lee" at bounding box center [171, 177] width 107 height 32
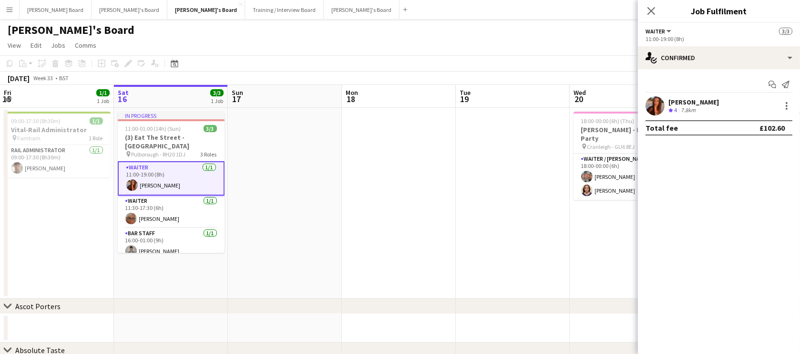
click at [487, 230] on app-date-cell at bounding box center [513, 203] width 114 height 191
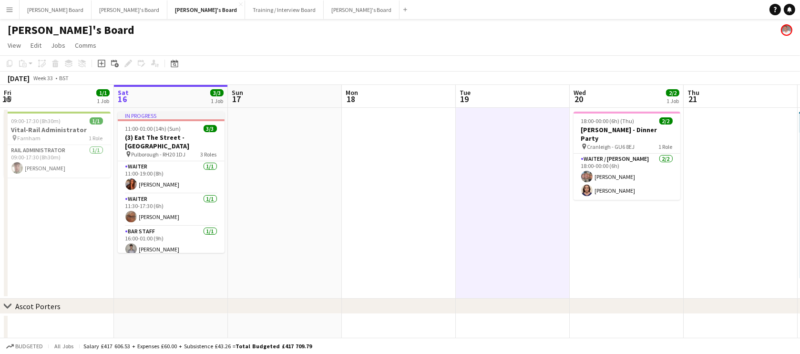
drag, startPoint x: 351, startPoint y: 232, endPoint x: 310, endPoint y: 179, distance: 66.6
click at [351, 231] on app-date-cell at bounding box center [399, 203] width 114 height 191
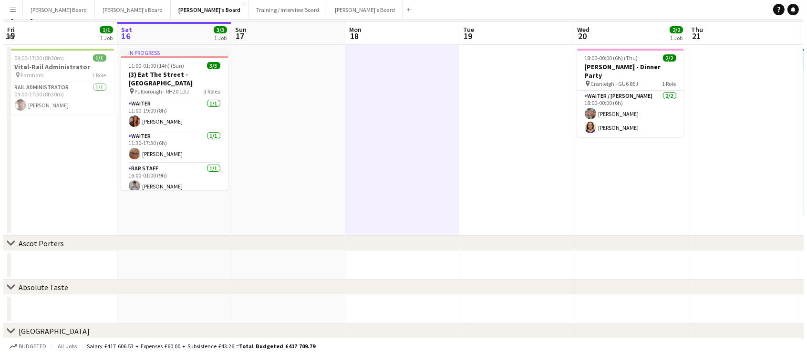
scroll to position [0, 0]
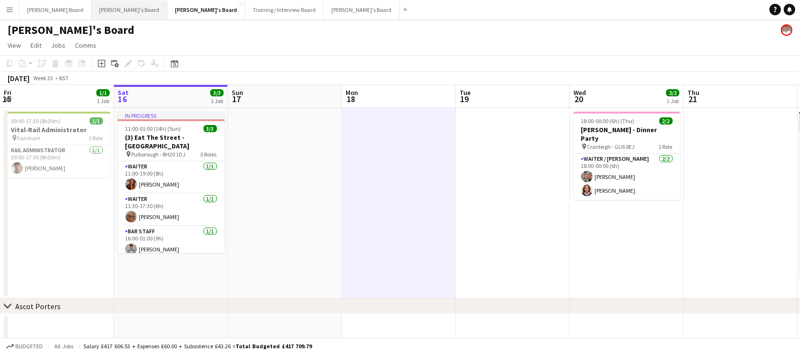
click at [95, 13] on button "Thomasina's Board Close" at bounding box center [130, 9] width 76 height 19
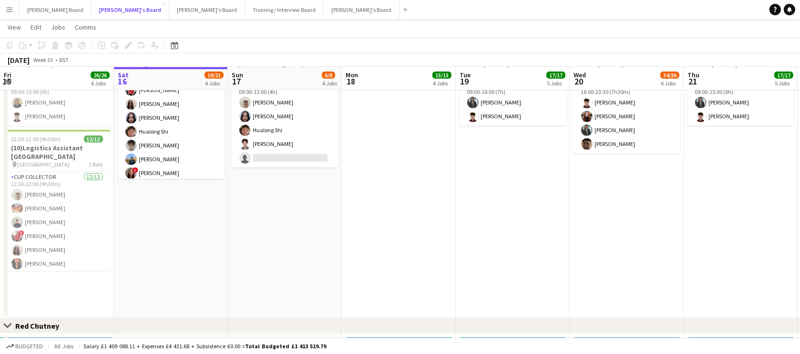
scroll to position [115, 0]
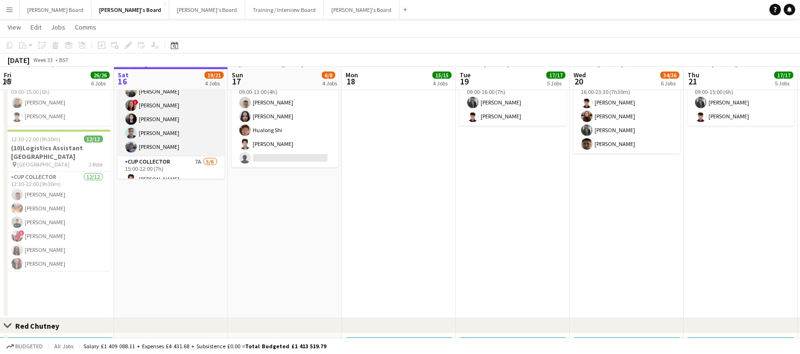
click at [181, 132] on app-card-role "CUP COLLECTOR 12/12 11:00-20:00 (9h) Jem McAllister Robby Johnston ! Mark White…" at bounding box center [171, 64] width 107 height 184
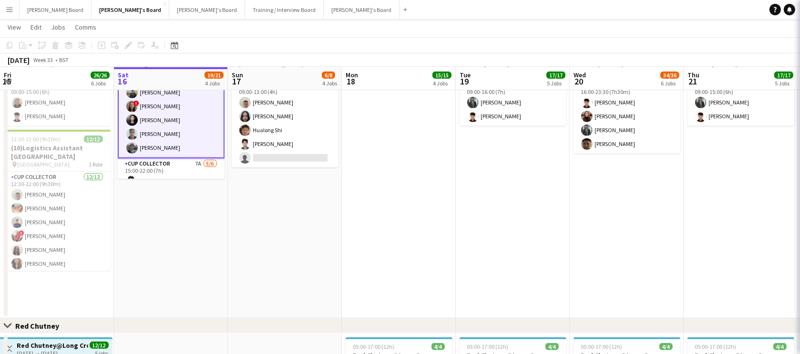
scroll to position [116, 0]
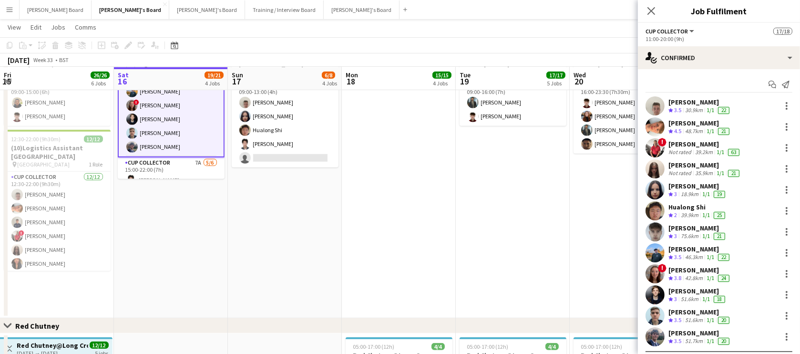
click at [678, 269] on div "lily ramsay" at bounding box center [699, 270] width 63 height 9
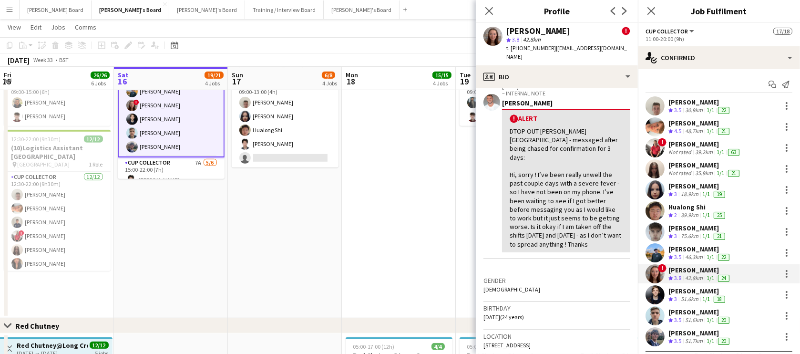
scroll to position [173, 0]
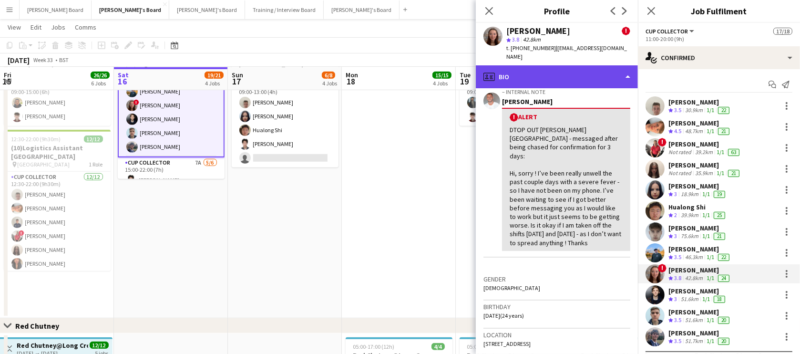
click at [536, 65] on div "profile Bio" at bounding box center [557, 76] width 162 height 23
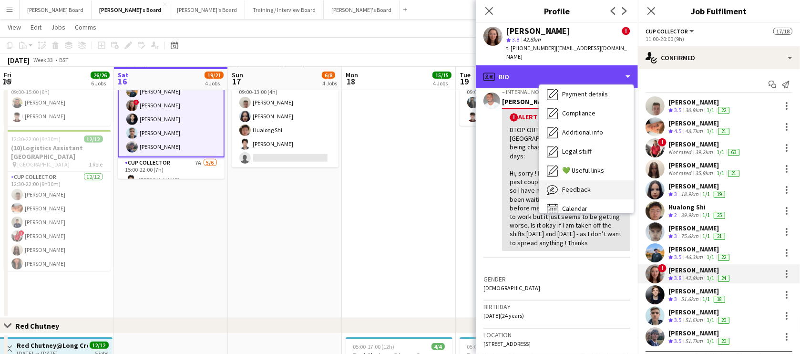
scroll to position [146, 0]
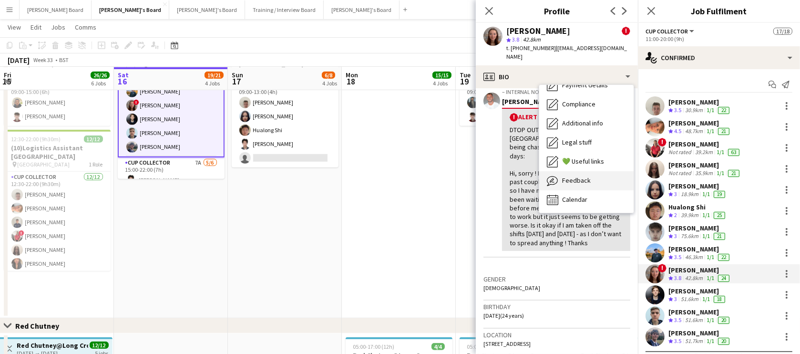
click at [578, 176] on span "Feedback" at bounding box center [576, 180] width 29 height 9
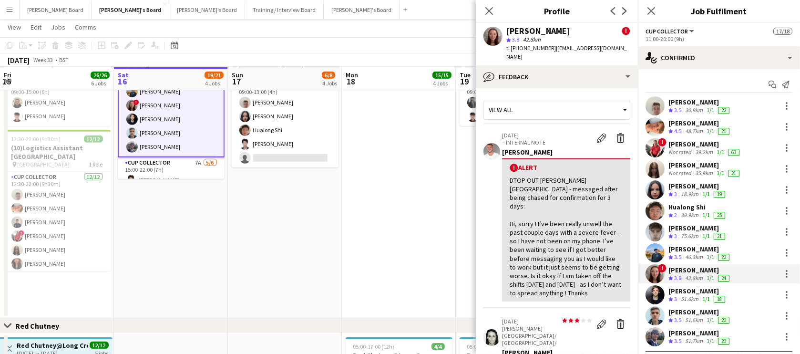
click at [518, 176] on div "DTOP OUT Thorpe Park - messaged after being chased for confirmation for 3 days:…" at bounding box center [566, 237] width 113 height 122
click at [597, 133] on app-icon "Edit alert" at bounding box center [602, 138] width 10 height 10
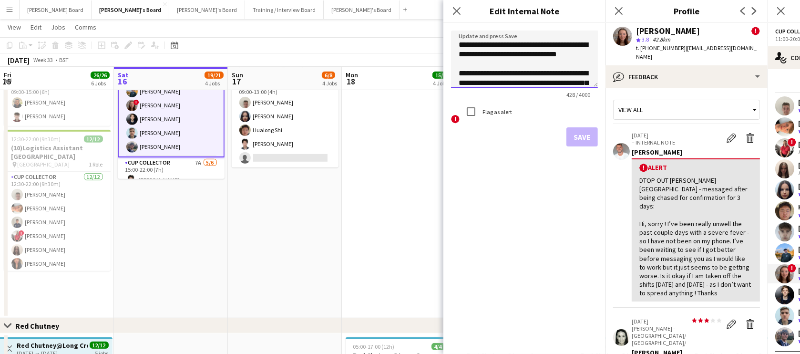
click at [467, 47] on textarea "**********" at bounding box center [524, 59] width 147 height 57
type textarea "**********"
click at [580, 138] on button "Save" at bounding box center [581, 136] width 31 height 19
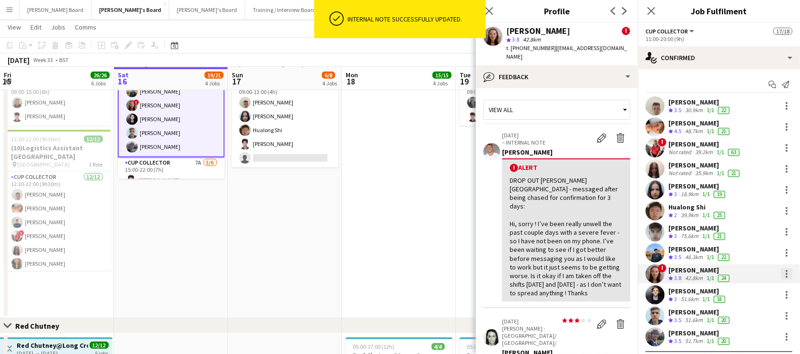
click at [782, 276] on div at bounding box center [786, 273] width 11 height 11
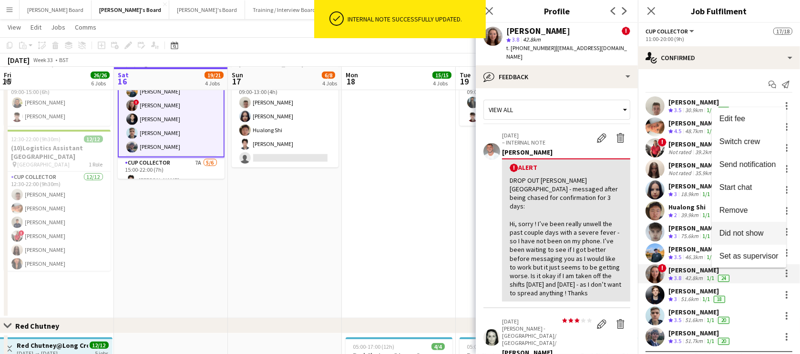
click at [746, 229] on span "Did not show" at bounding box center [741, 233] width 44 height 8
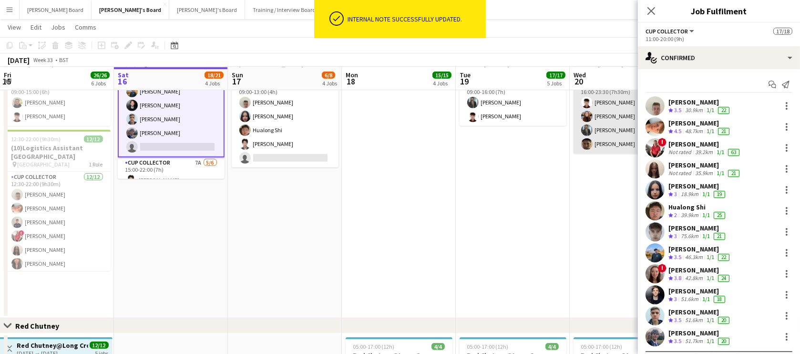
drag, startPoint x: 467, startPoint y: 260, endPoint x: 630, endPoint y: 146, distance: 199.3
click at [468, 259] on app-date-cell "09:00-16:00 (7h) 2/2 Logistics Assistant ICC World Championships pin Lord Crick…" at bounding box center [513, 176] width 114 height 285
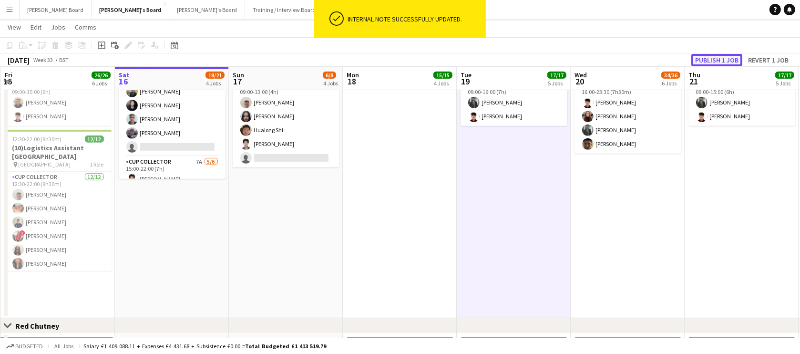
click at [724, 57] on button "Publish 1 job" at bounding box center [716, 60] width 51 height 12
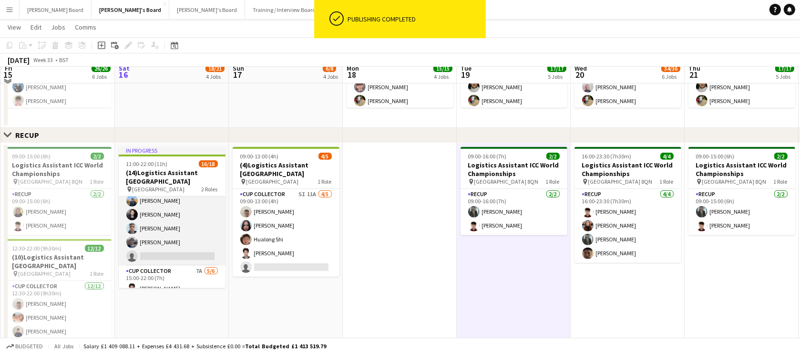
scroll to position [577, 0]
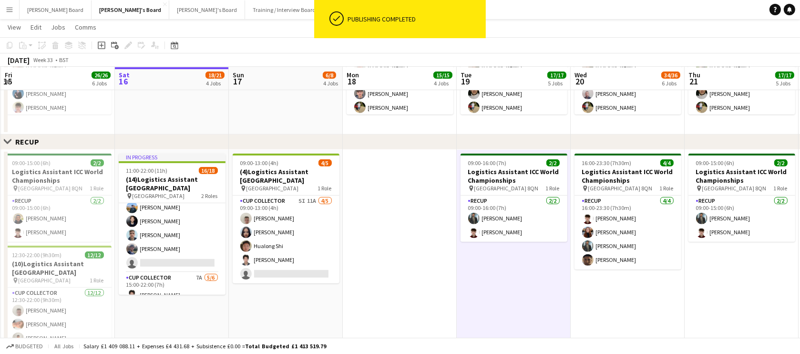
click at [324, 8] on button "Jakub's Board Close" at bounding box center [362, 9] width 76 height 19
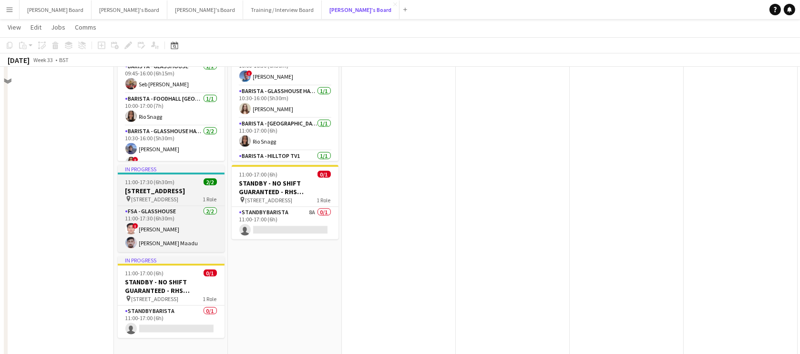
scroll to position [1762, 0]
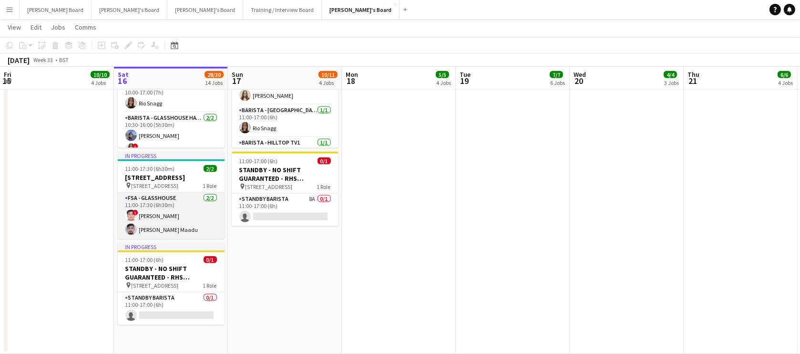
click at [202, 227] on app-card-role "FSA - Glasshouse 2/2 11:00-17:30 (6h30m) ! Prakhar kirsali Vamsikrishna Maadu" at bounding box center [171, 216] width 107 height 46
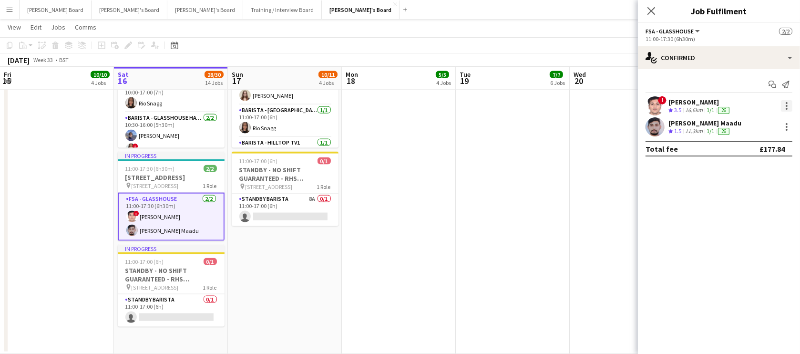
click at [787, 107] on div at bounding box center [786, 105] width 11 height 11
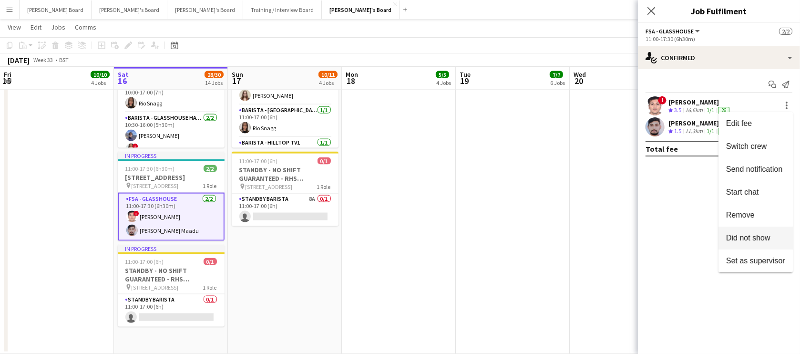
click at [752, 234] on span "Did not show" at bounding box center [748, 238] width 44 height 8
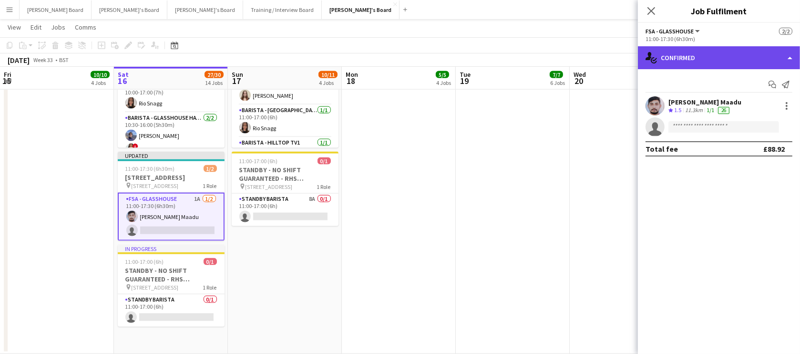
click at [698, 46] on div "single-neutral-actions-check-2 Confirmed" at bounding box center [719, 57] width 162 height 23
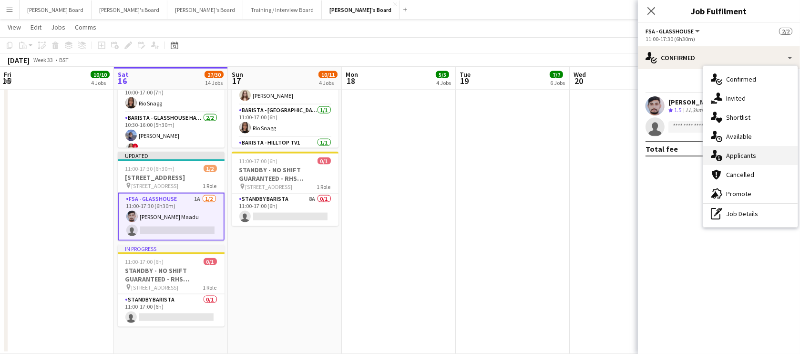
click at [753, 151] on div "single-neutral-actions-information Applicants" at bounding box center [750, 155] width 94 height 19
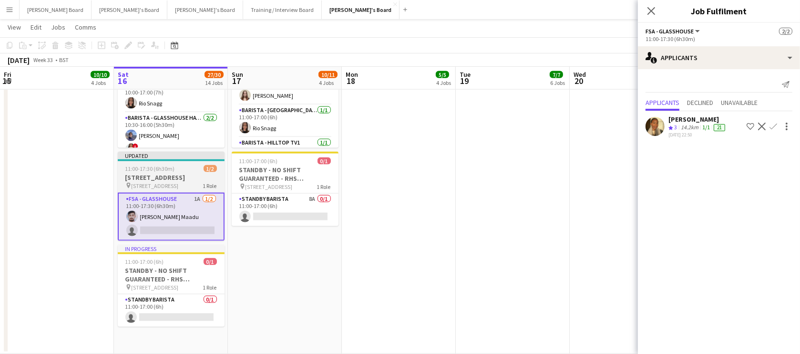
click at [151, 158] on div "Updated" at bounding box center [171, 156] width 107 height 8
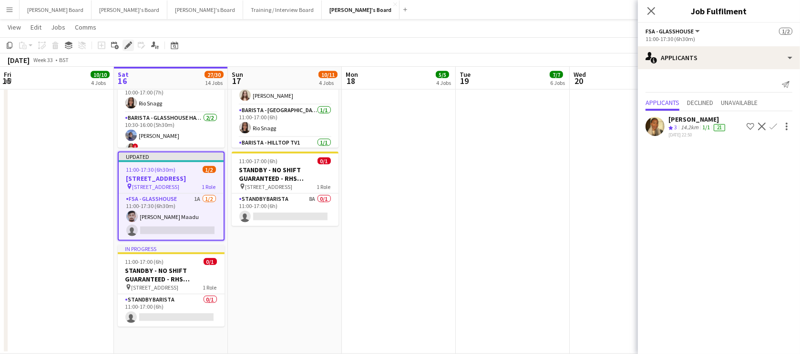
click at [132, 47] on div "Edit" at bounding box center [128, 45] width 11 height 11
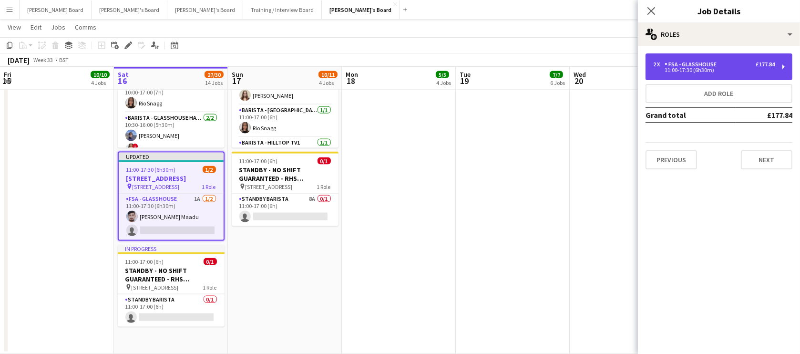
click at [695, 72] on div "11:00-17:30 (6h30m)" at bounding box center [714, 70] width 122 height 5
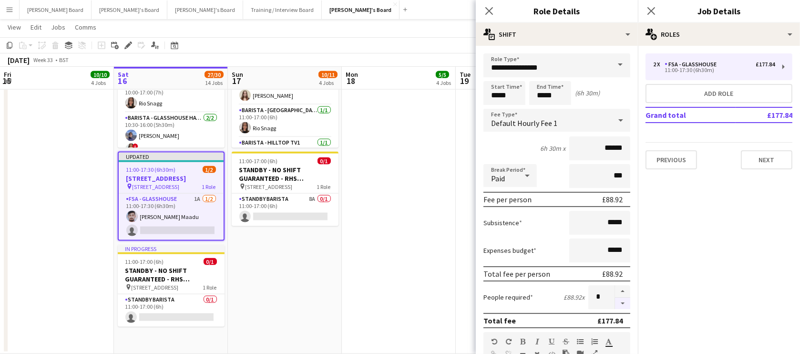
click at [615, 305] on button "button" at bounding box center [622, 303] width 15 height 12
type input "*"
click at [418, 247] on app-date-cell at bounding box center [399, 178] width 114 height 351
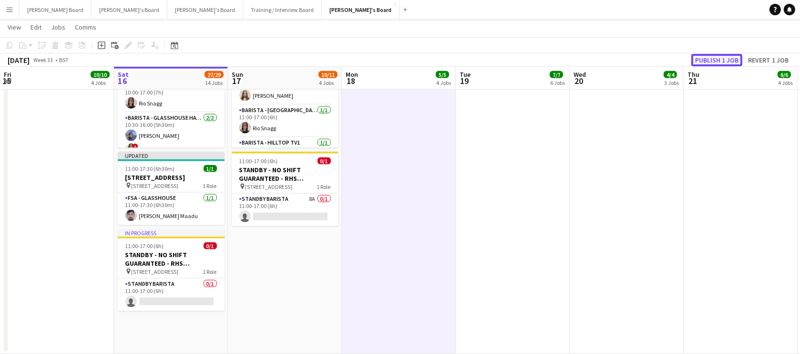
click at [712, 58] on button "Publish 1 job" at bounding box center [716, 60] width 51 height 12
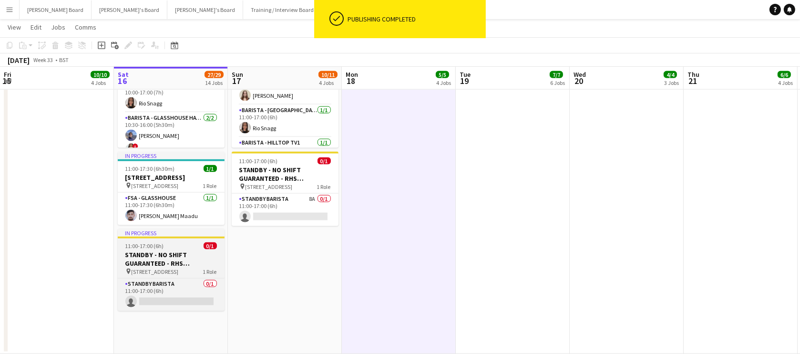
click at [154, 249] on span "11:00-17:00 (6h)" at bounding box center [144, 245] width 39 height 7
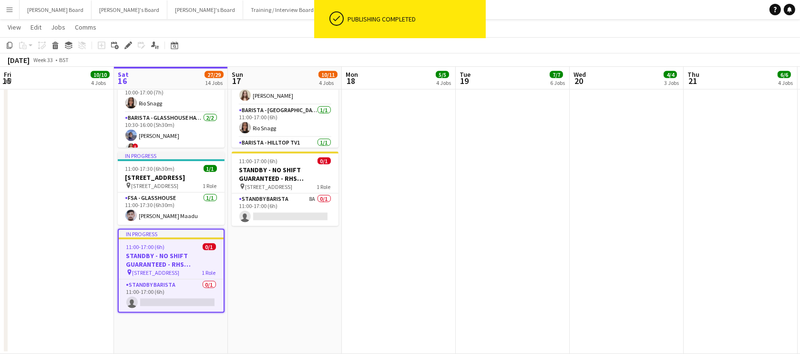
drag, startPoint x: 54, startPoint y: 45, endPoint x: 152, endPoint y: 40, distance: 98.3
click at [54, 45] on icon "Delete" at bounding box center [55, 45] width 8 height 8
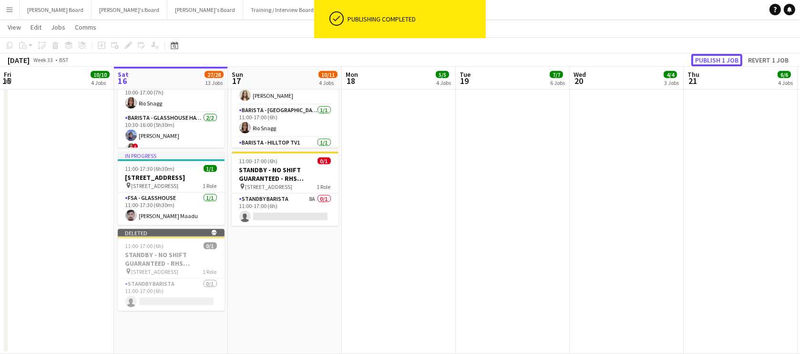
click at [701, 59] on button "Publish 1 job" at bounding box center [716, 60] width 51 height 12
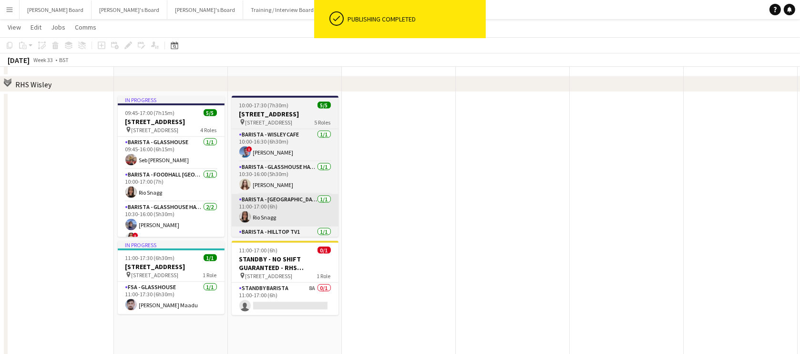
scroll to position [1675, 0]
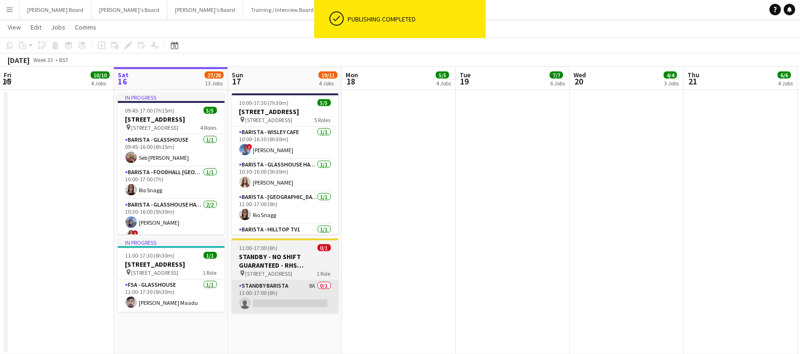
click at [270, 283] on app-card-role "STANDBY BARISTA 8A 0/1 11:00-17:00 (6h) single-neutral-actions" at bounding box center [285, 296] width 107 height 32
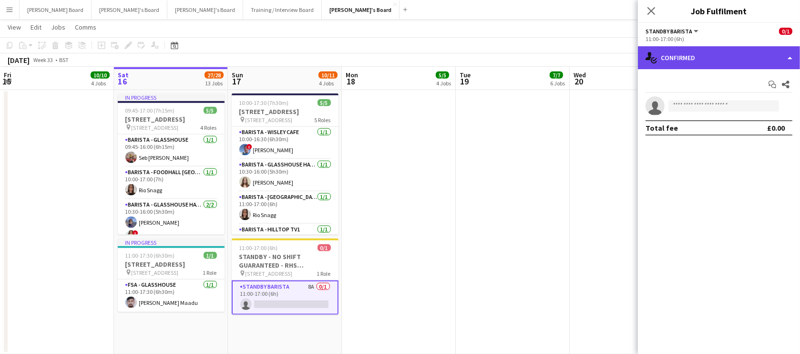
click at [722, 59] on div "single-neutral-actions-check-2 Confirmed" at bounding box center [719, 57] width 162 height 23
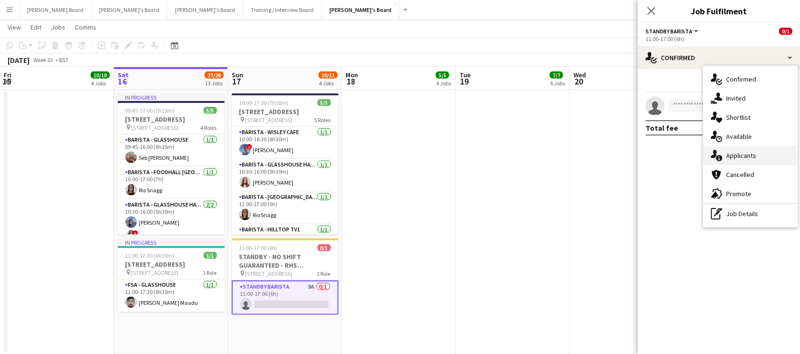
click at [755, 156] on div "single-neutral-actions-information Applicants" at bounding box center [750, 155] width 94 height 19
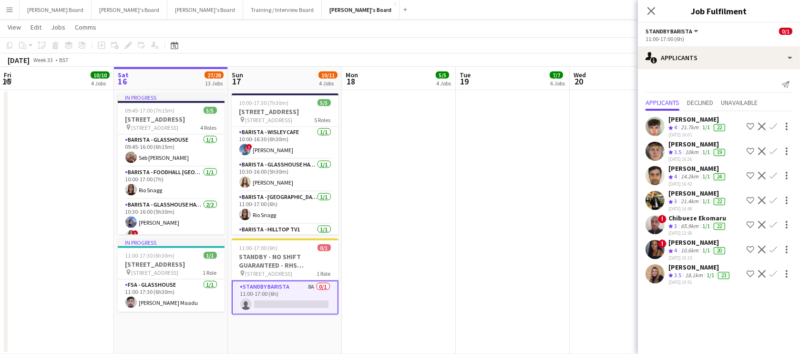
click at [517, 210] on app-date-cell at bounding box center [513, 222] width 114 height 265
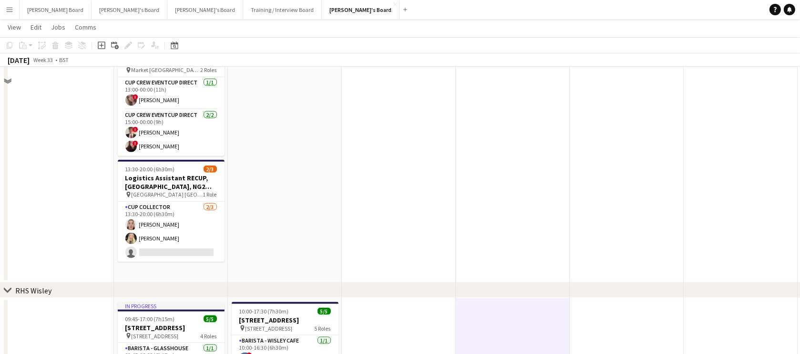
scroll to position [1386, 0]
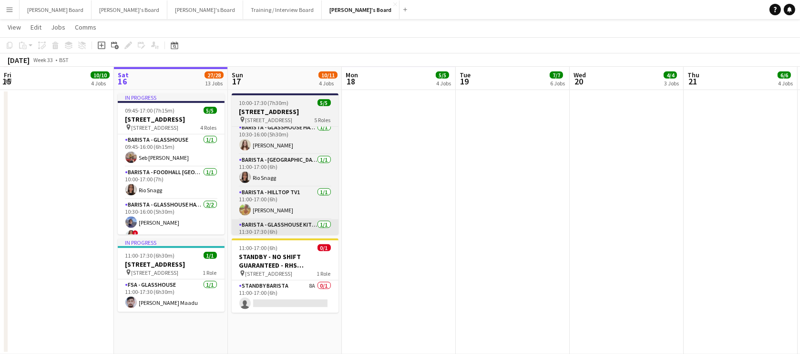
scroll to position [62, 0]
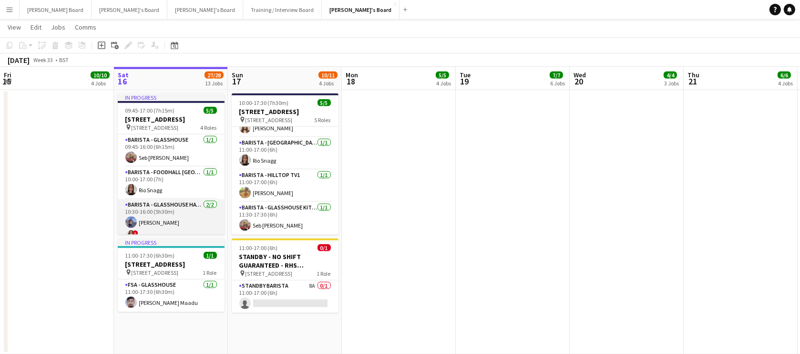
click at [140, 209] on app-card-role "Barista - Glasshouse Hatch 2/2 10:30-16:00 (5h30m) Douglas Lansley ! Zara Caffo…" at bounding box center [171, 222] width 107 height 46
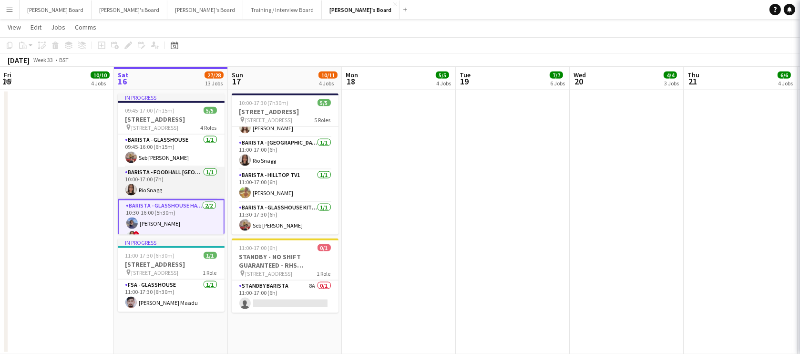
click at [161, 190] on app-card-role "Barista - Foodhall Stonepine Cafe 1/1 10:00-17:00 (7h) Rio Snagg" at bounding box center [171, 183] width 107 height 32
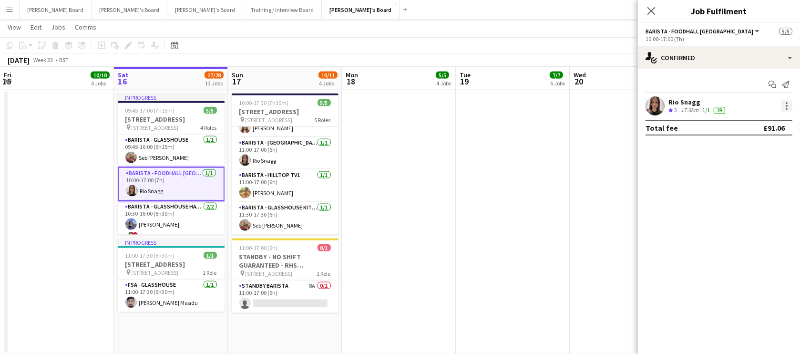
click at [784, 105] on div at bounding box center [786, 105] width 11 height 11
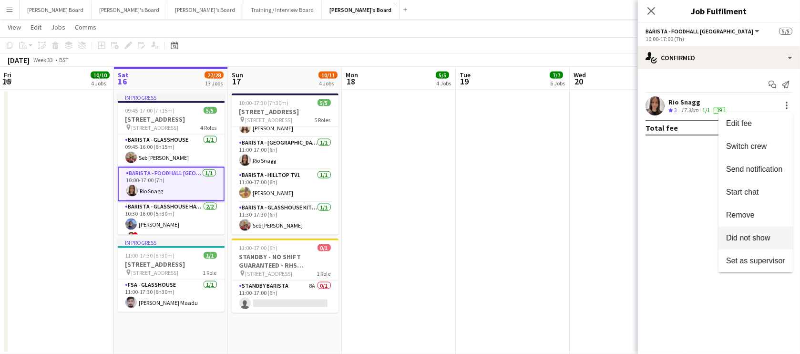
click at [763, 238] on span "Did not show" at bounding box center [748, 238] width 44 height 8
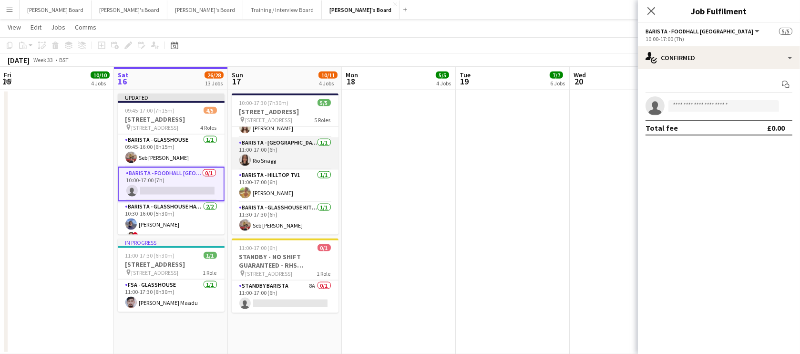
click at [290, 161] on app-card-role "Barista - Foodhall Village Square Kiosk 1/1 11:00-17:00 (6h) Rio Snagg" at bounding box center [285, 153] width 107 height 32
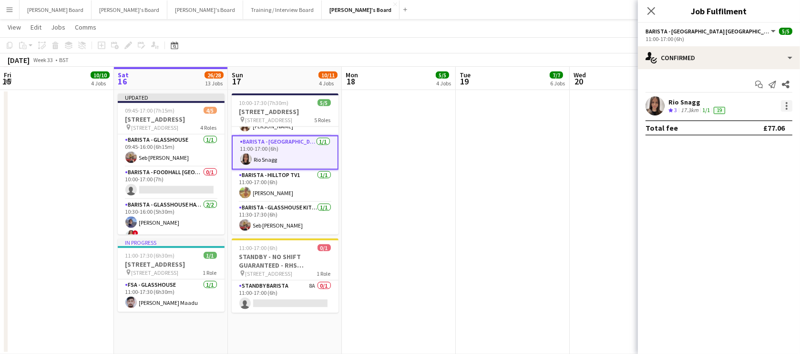
click at [785, 105] on div at bounding box center [786, 105] width 11 height 11
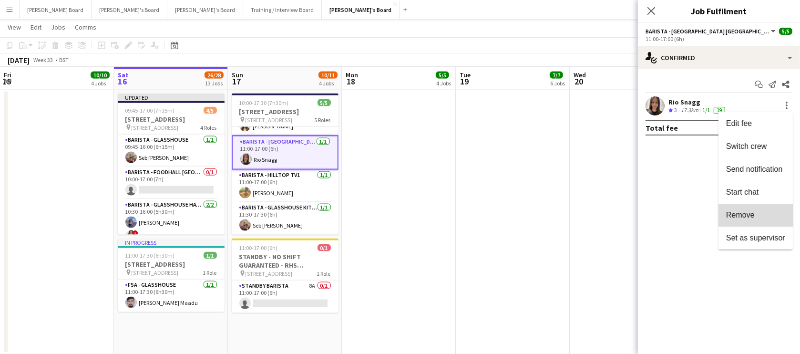
click at [772, 216] on span "Remove" at bounding box center [755, 215] width 59 height 9
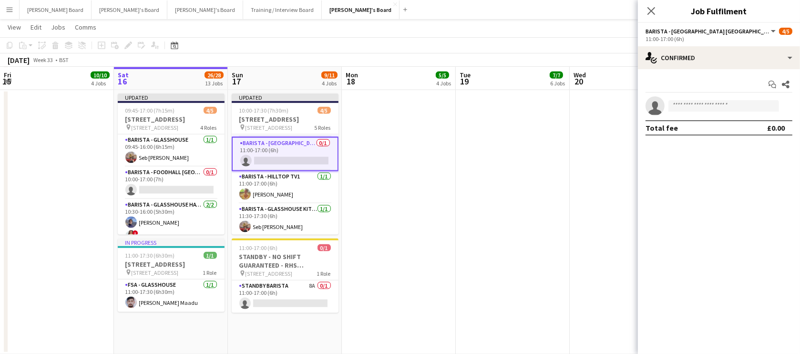
click at [550, 204] on app-date-cell at bounding box center [513, 222] width 114 height 265
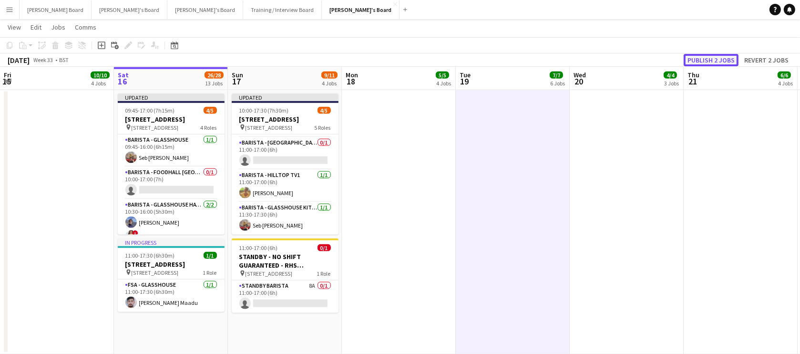
click at [720, 57] on button "Publish 2 jobs" at bounding box center [711, 60] width 55 height 12
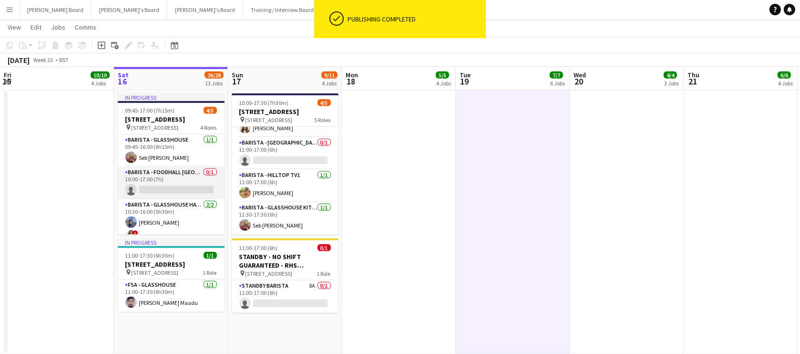
click at [186, 194] on app-card-role "Barista - Foodhall Stonepine Cafe 0/1 10:00-17:00 (7h) single-neutral-actions" at bounding box center [171, 183] width 107 height 32
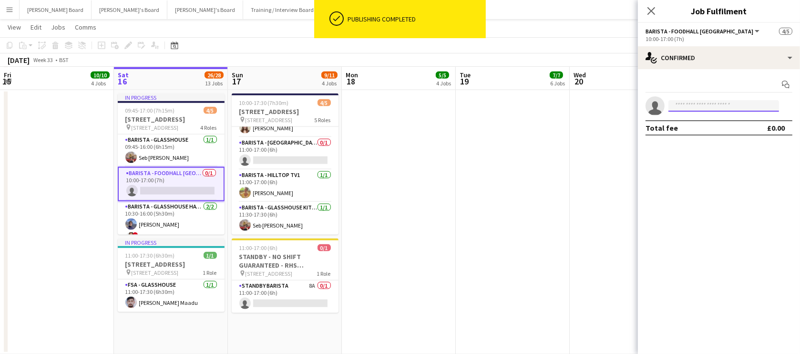
click at [731, 107] on input at bounding box center [723, 105] width 111 height 11
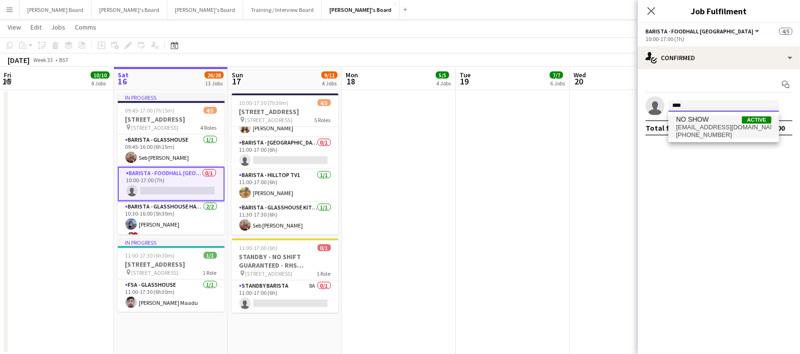
type input "****"
click at [731, 125] on span "profilespersonnelmanchester@gmail.com" at bounding box center [723, 127] width 95 height 8
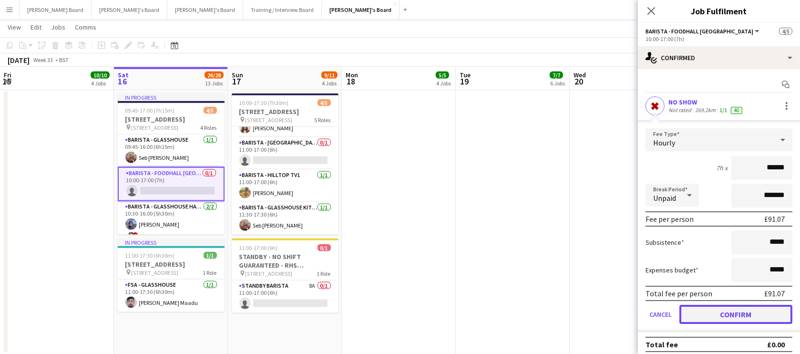
click at [708, 310] on button "Confirm" at bounding box center [735, 314] width 113 height 19
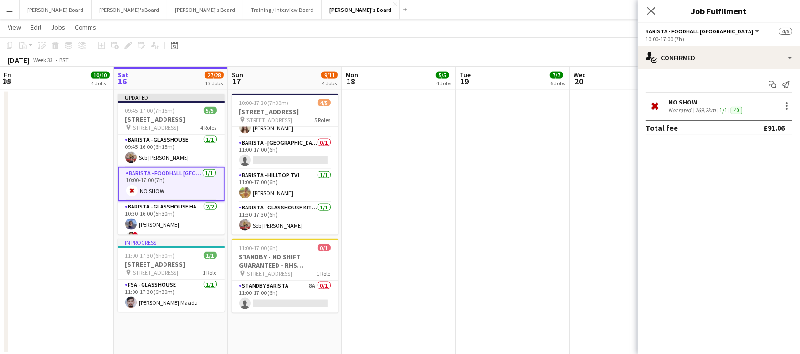
click at [539, 260] on app-date-cell at bounding box center [513, 222] width 114 height 265
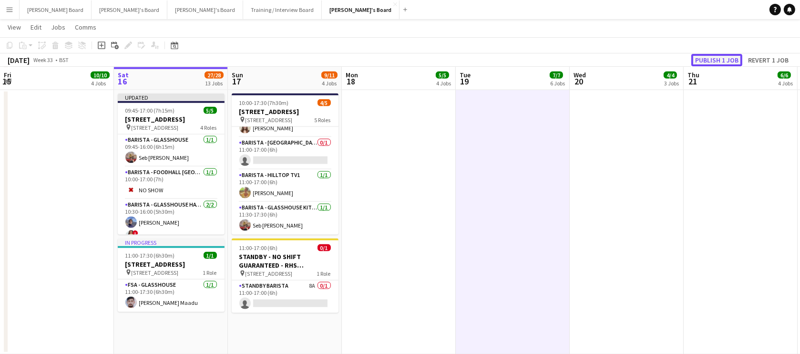
click at [714, 58] on button "Publish 1 job" at bounding box center [716, 60] width 51 height 12
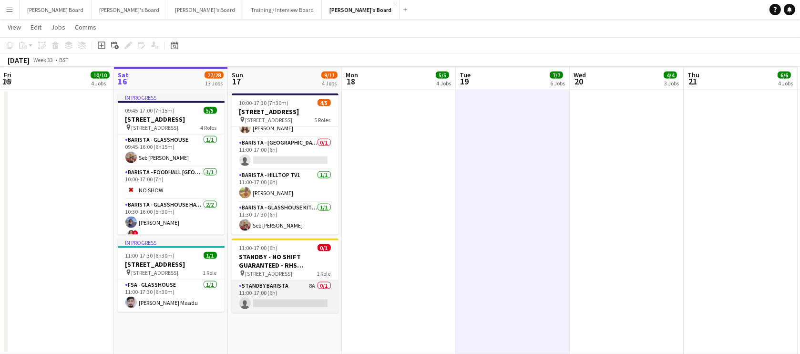
click at [252, 296] on app-card-role "STANDBY BARISTA 8A 0/1 11:00-17:00 (6h) single-neutral-actions" at bounding box center [285, 296] width 107 height 32
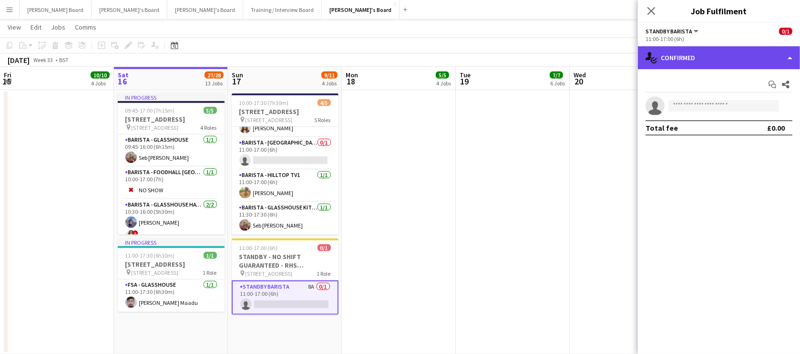
click at [689, 58] on div "single-neutral-actions-check-2 Confirmed" at bounding box center [719, 57] width 162 height 23
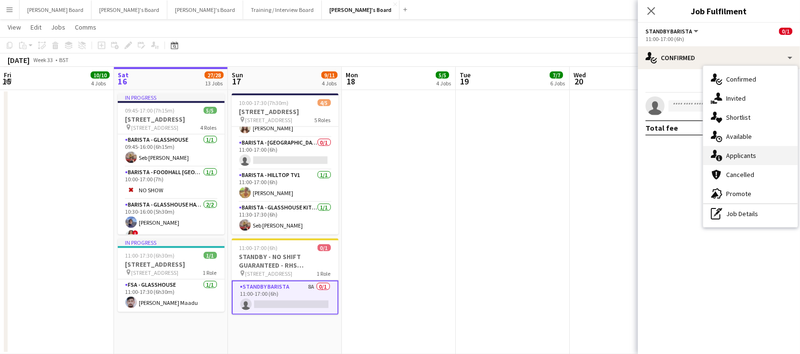
click at [741, 148] on div "single-neutral-actions-information Applicants" at bounding box center [750, 155] width 94 height 19
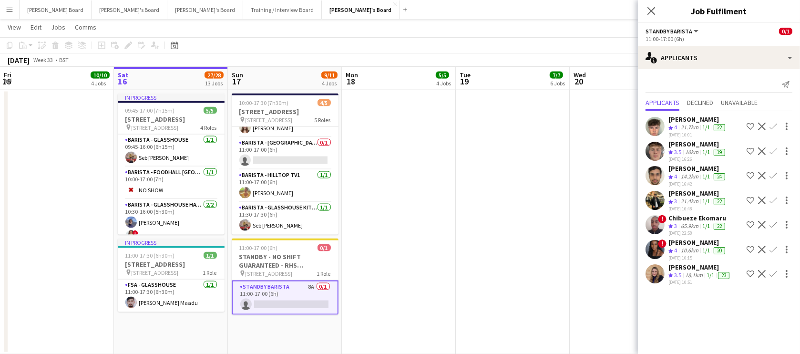
click at [686, 126] on div "21.7km" at bounding box center [689, 127] width 21 height 8
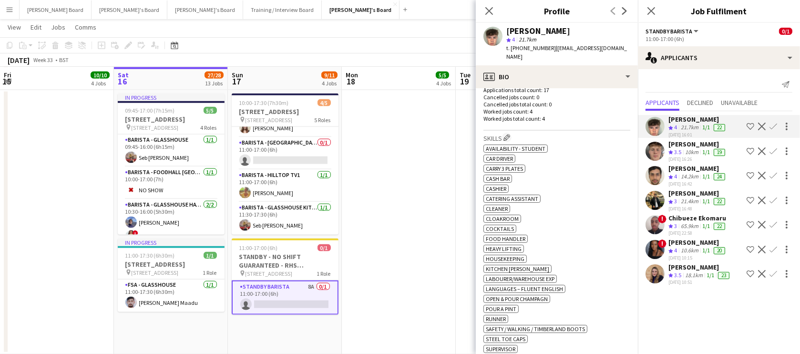
scroll to position [289, 0]
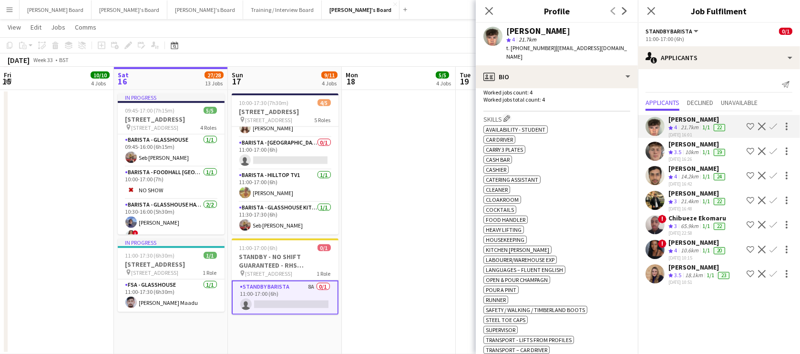
click at [686, 153] on div "10km" at bounding box center [691, 152] width 17 height 8
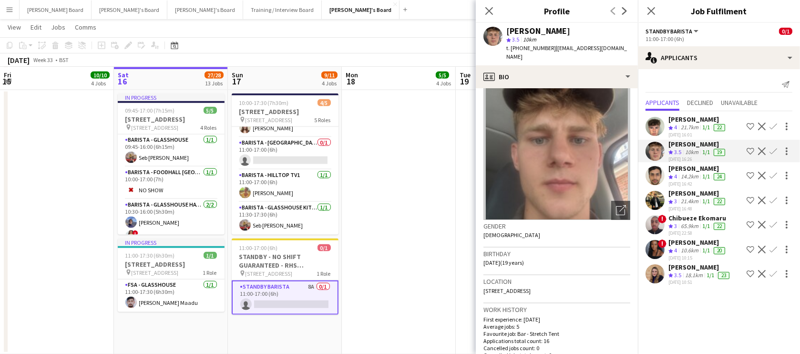
scroll to position [0, 0]
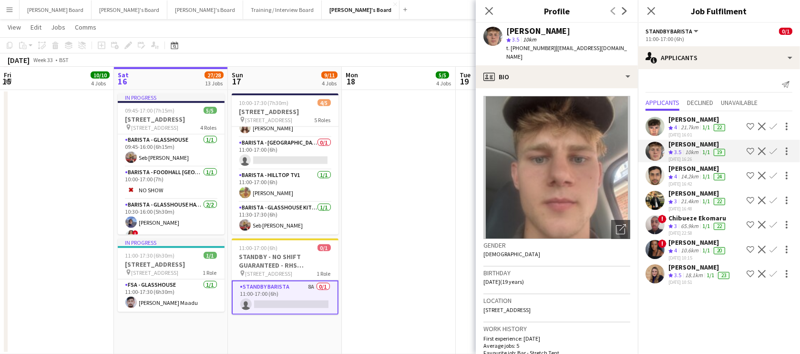
click at [709, 193] on div "Manav Amolik" at bounding box center [697, 193] width 59 height 9
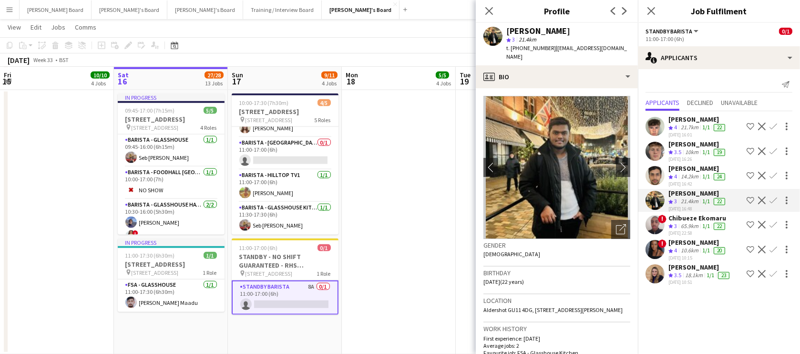
click at [698, 271] on div "18.1km" at bounding box center [693, 275] width 21 height 8
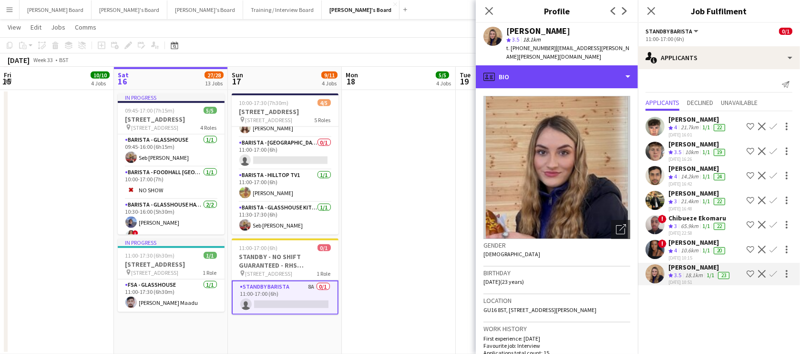
drag, startPoint x: 543, startPoint y: 61, endPoint x: 558, endPoint y: 91, distance: 32.8
click at [544, 65] on div "profile Bio" at bounding box center [557, 76] width 162 height 23
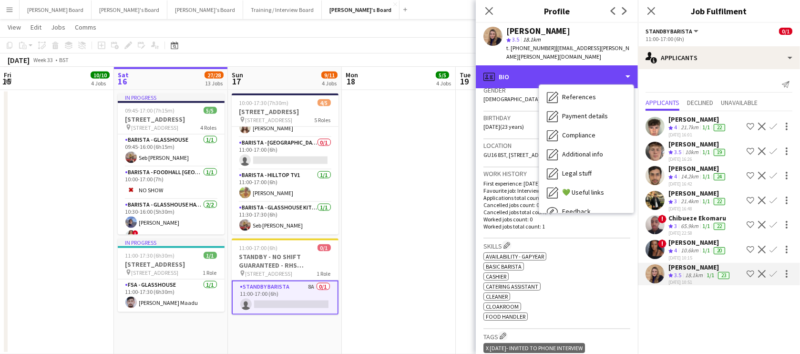
scroll to position [173, 0]
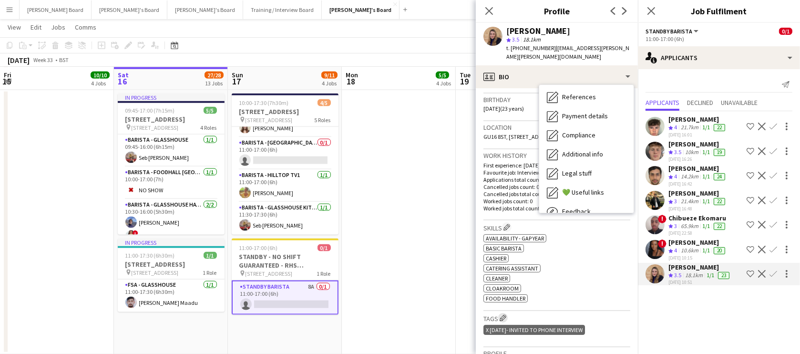
click at [507, 320] on button "Edit crew company tags" at bounding box center [503, 318] width 10 height 10
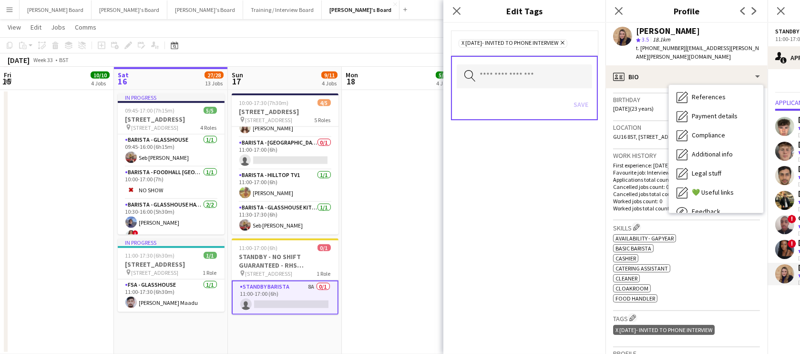
click at [564, 41] on icon "Remove" at bounding box center [561, 43] width 6 height 6
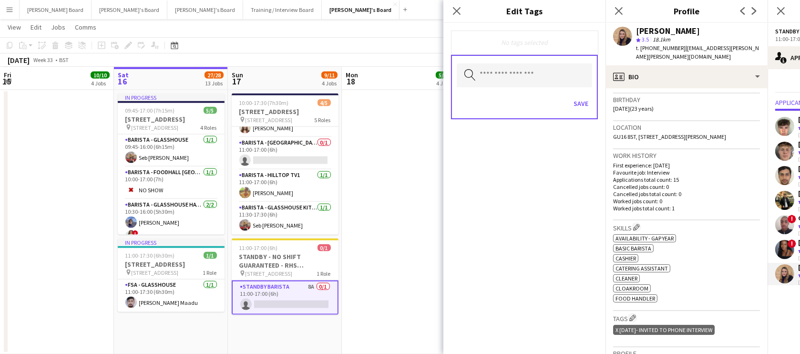
click at [429, 240] on app-date-cell at bounding box center [399, 222] width 114 height 265
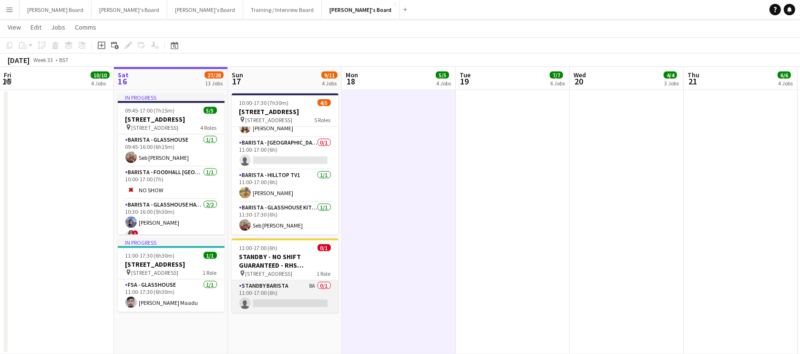
click at [306, 299] on app-card-role "STANDBY BARISTA 8A 0/1 11:00-17:00 (6h) single-neutral-actions" at bounding box center [285, 296] width 107 height 32
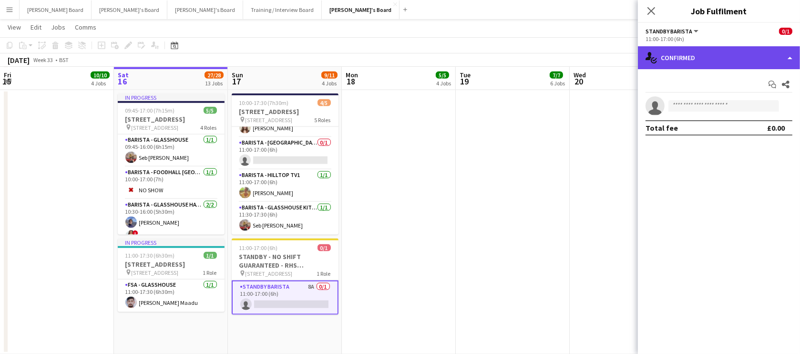
click at [716, 52] on div "single-neutral-actions-check-2 Confirmed" at bounding box center [719, 57] width 162 height 23
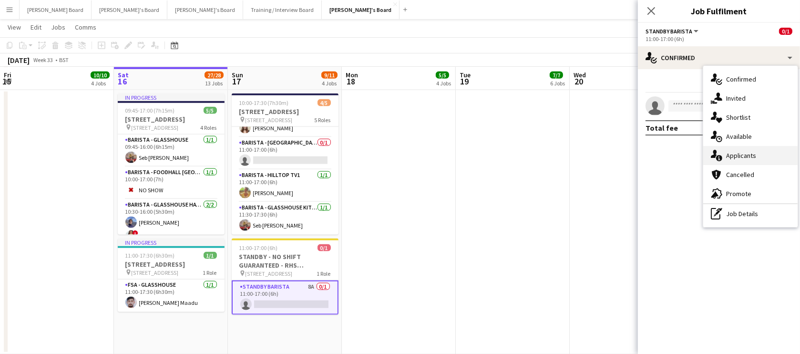
click at [743, 149] on div "single-neutral-actions-information Applicants" at bounding box center [750, 155] width 94 height 19
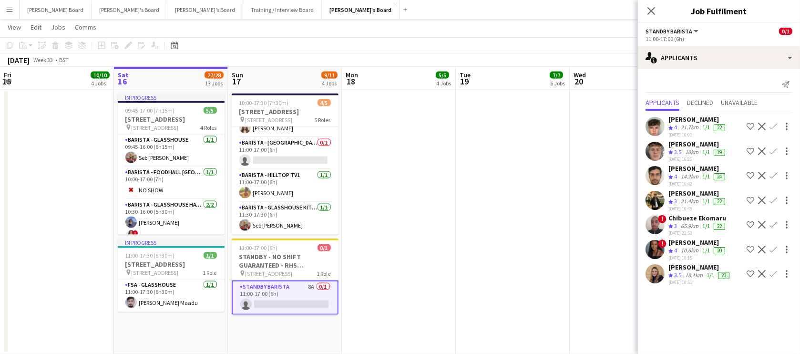
click at [696, 271] on div "18.1km" at bounding box center [693, 275] width 21 height 8
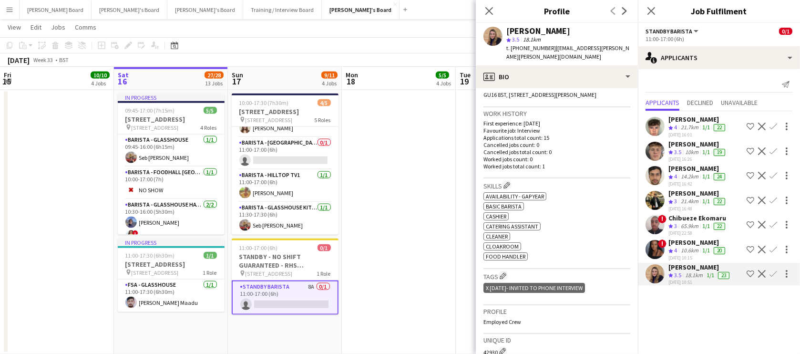
scroll to position [231, 0]
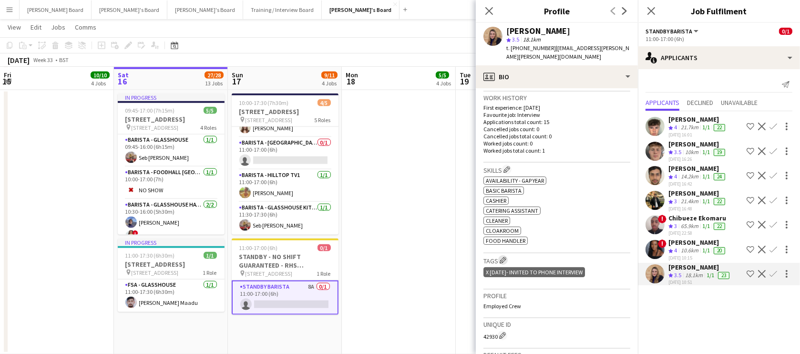
click at [505, 262] on app-icon "Edit crew company tags" at bounding box center [503, 259] width 7 height 7
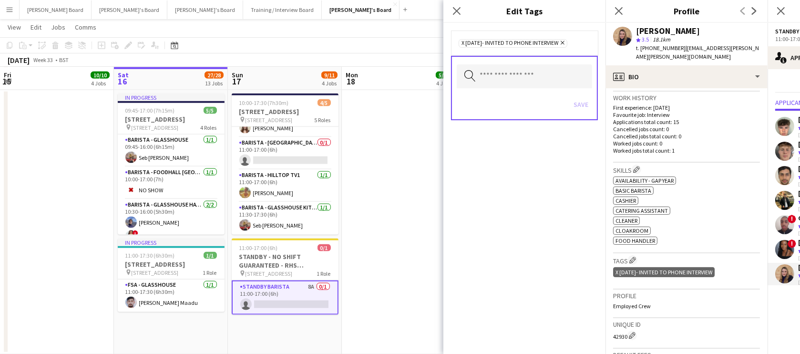
click at [564, 45] on icon "Remove" at bounding box center [561, 43] width 6 height 6
click at [580, 108] on button "Save" at bounding box center [581, 103] width 22 height 15
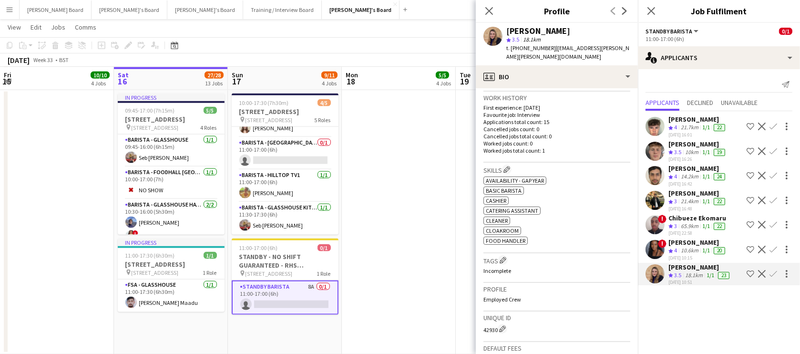
click at [685, 249] on div "10.6km" at bounding box center [689, 250] width 21 height 8
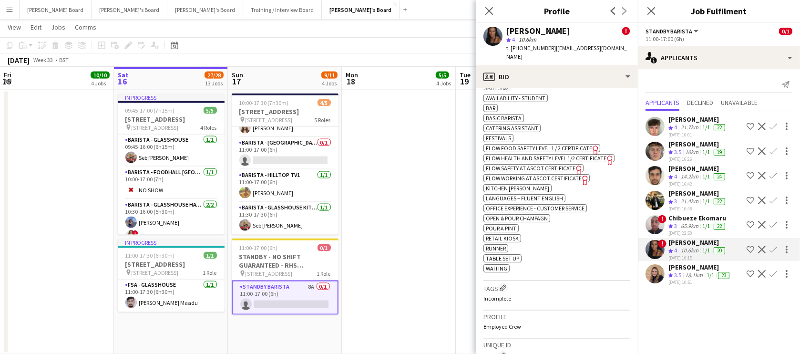
scroll to position [462, 0]
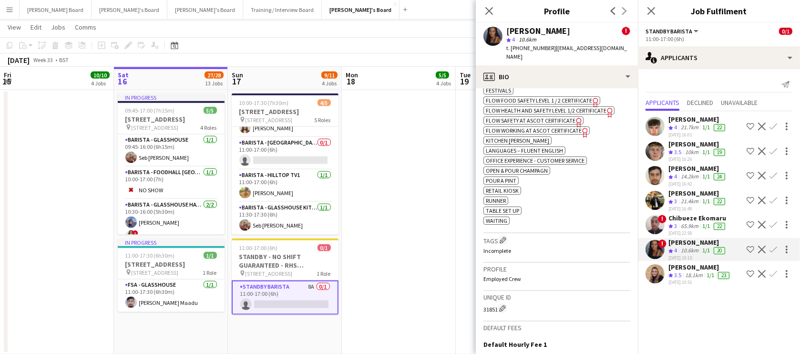
click at [438, 250] on app-date-cell at bounding box center [399, 222] width 114 height 265
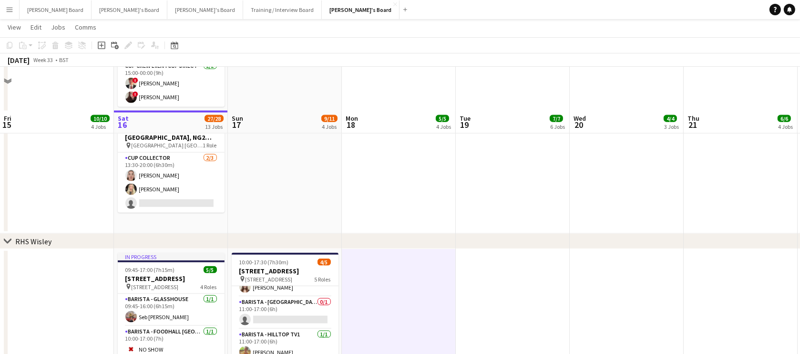
scroll to position [1502, 0]
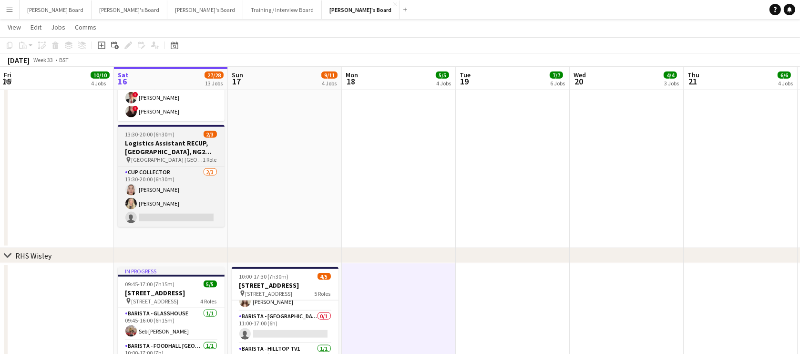
click at [158, 139] on h3 "Logistics Assistant RECUP, [GEOGRAPHIC_DATA], NG2 6AG" at bounding box center [171, 147] width 107 height 17
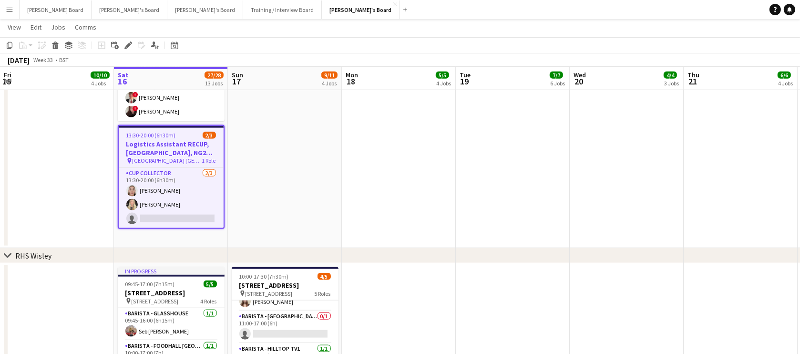
click at [127, 49] on icon "Edit" at bounding box center [128, 45] width 8 height 8
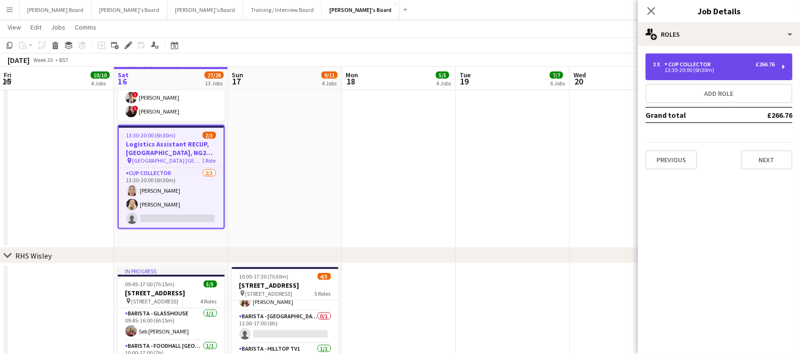
click at [679, 72] on div "13:30-20:00 (6h30m)" at bounding box center [714, 70] width 122 height 5
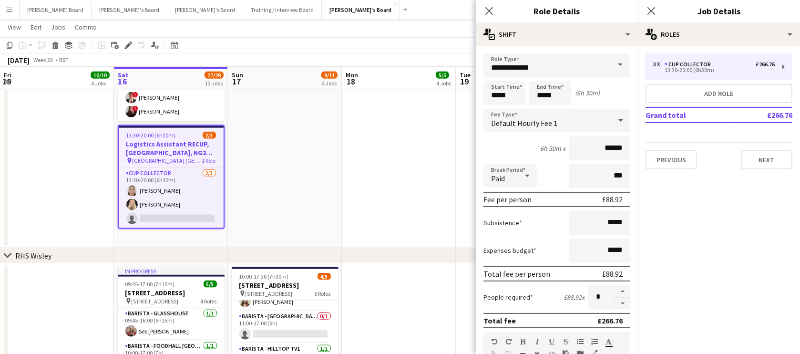
click at [616, 301] on button "button" at bounding box center [622, 303] width 15 height 12
type input "*"
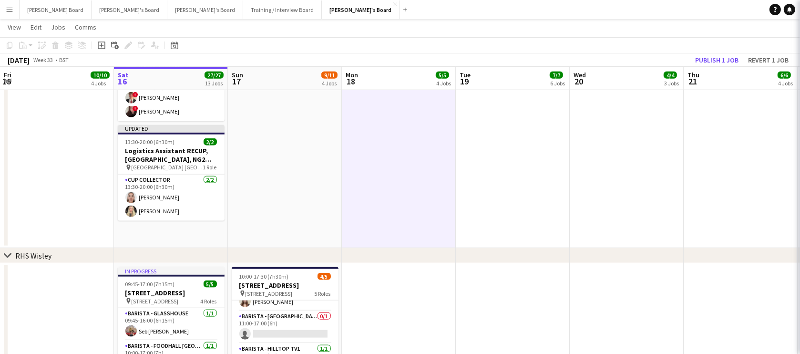
scroll to position [0, 227]
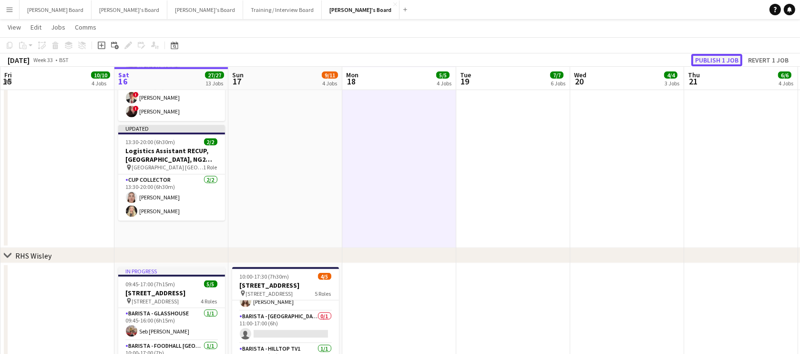
click at [716, 60] on button "Publish 1 job" at bounding box center [716, 60] width 51 height 12
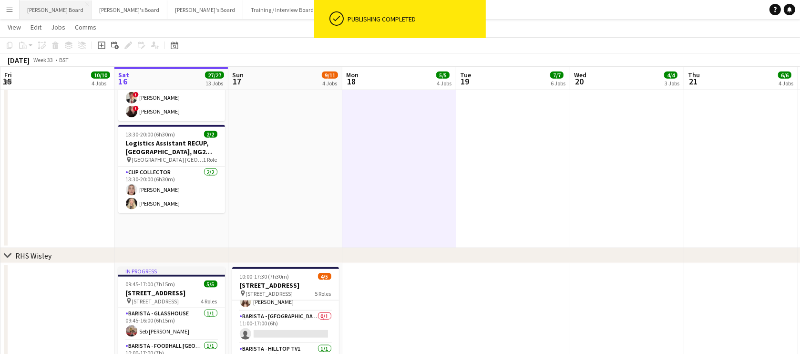
click at [42, 10] on button "Dean's Board Close" at bounding box center [56, 9] width 72 height 19
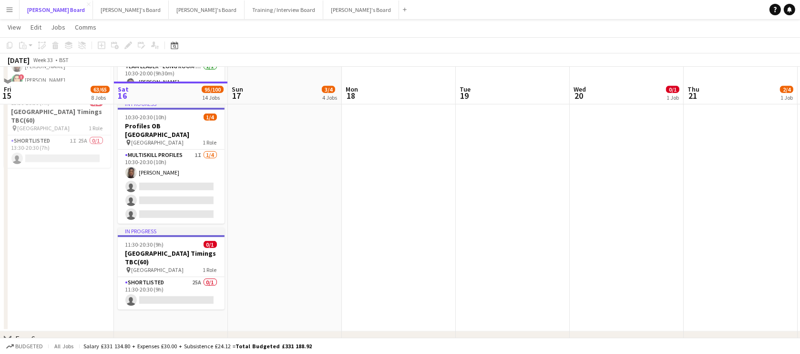
scroll to position [982, 0]
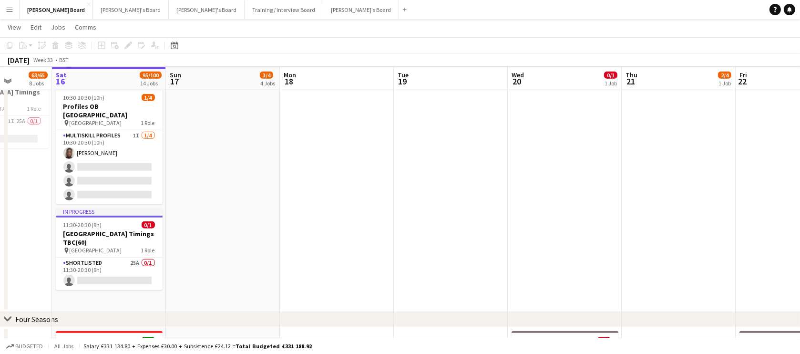
drag, startPoint x: 324, startPoint y: 213, endPoint x: 378, endPoint y: 215, distance: 53.9
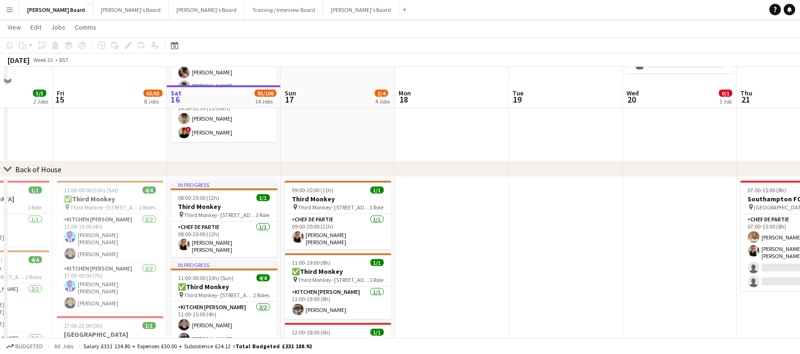
scroll to position [1284, 0]
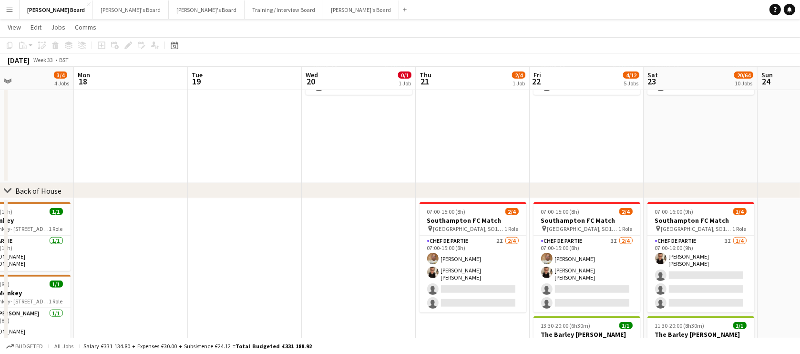
drag, startPoint x: 693, startPoint y: 276, endPoint x: 372, endPoint y: 282, distance: 320.9
drag, startPoint x: 653, startPoint y: 296, endPoint x: 591, endPoint y: 297, distance: 62.0
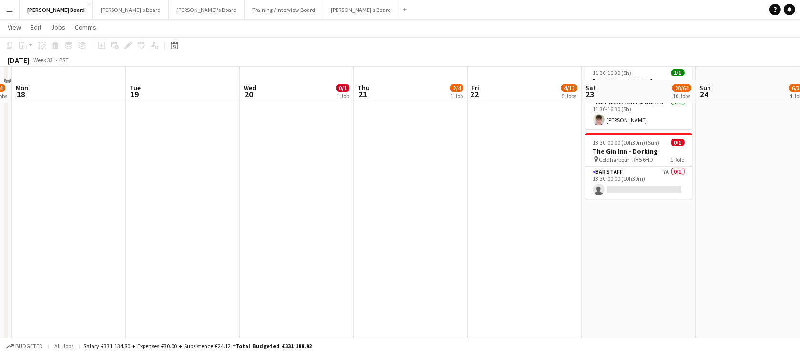
scroll to position [231, 0]
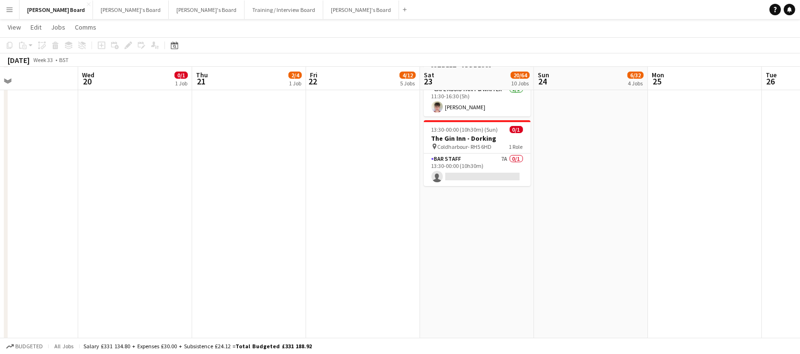
drag, startPoint x: 749, startPoint y: 252, endPoint x: 586, endPoint y: 267, distance: 164.2
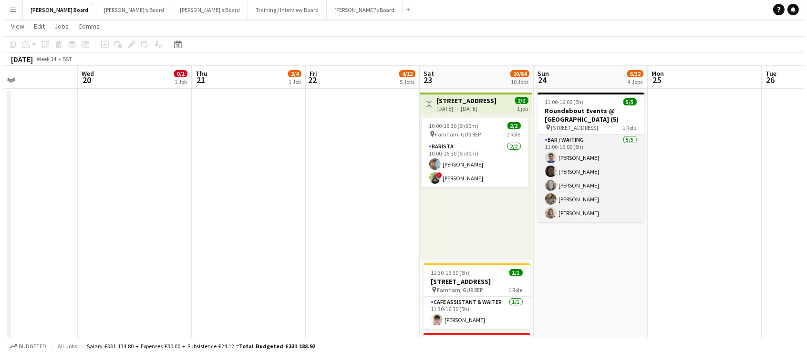
scroll to position [0, 0]
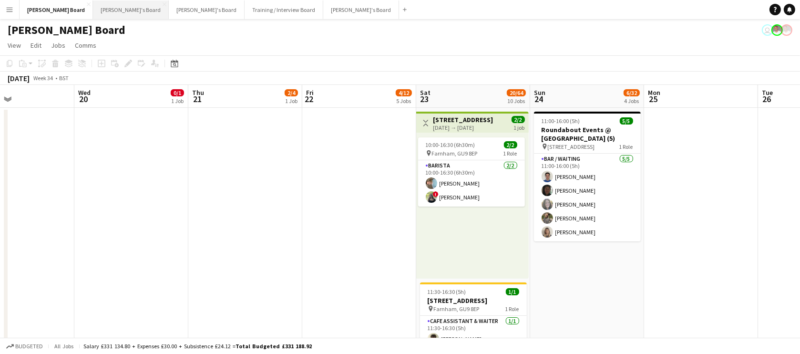
click at [115, 13] on button "Thomasina's Board Close" at bounding box center [131, 9] width 76 height 19
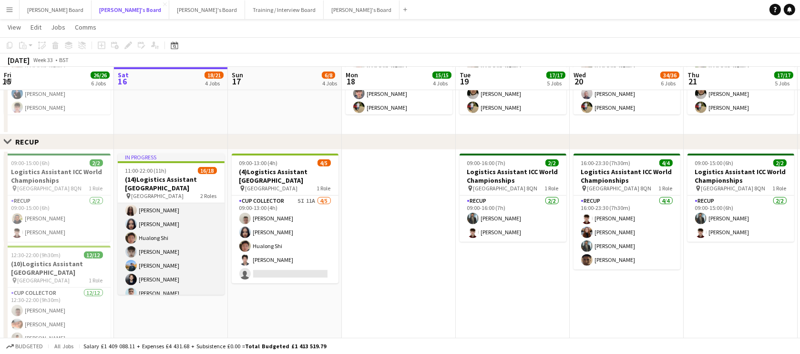
scroll to position [173, 0]
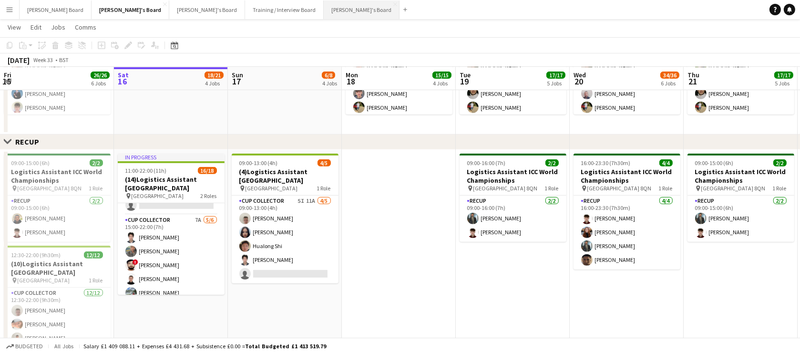
click at [324, 13] on button "Jakub's Board Close" at bounding box center [362, 9] width 76 height 19
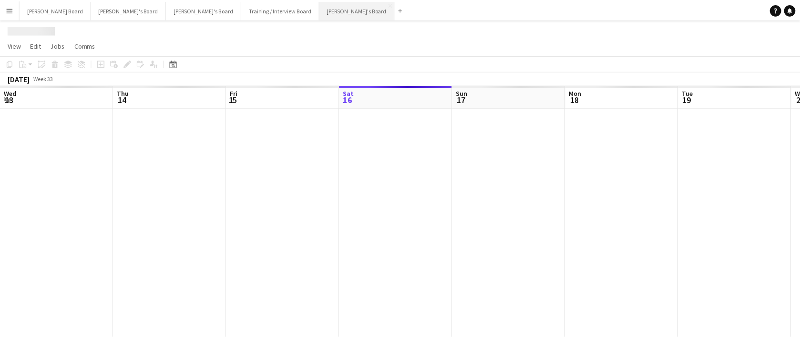
scroll to position [0, 228]
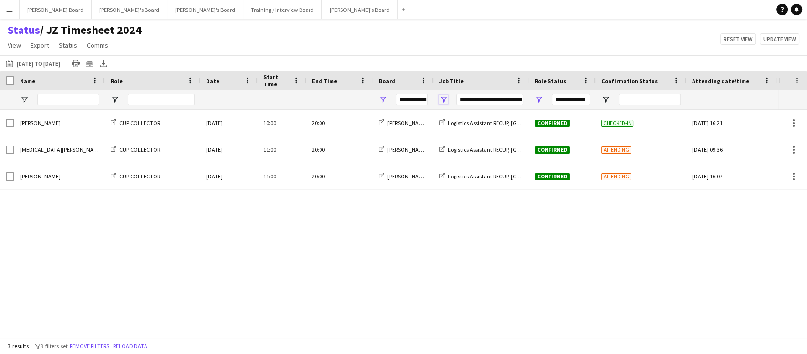
click at [446, 99] on span "Open Filter Menu" at bounding box center [443, 99] width 9 height 9
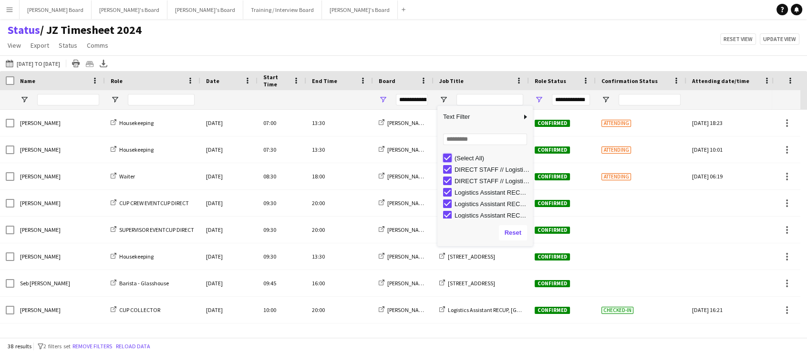
type input "***"
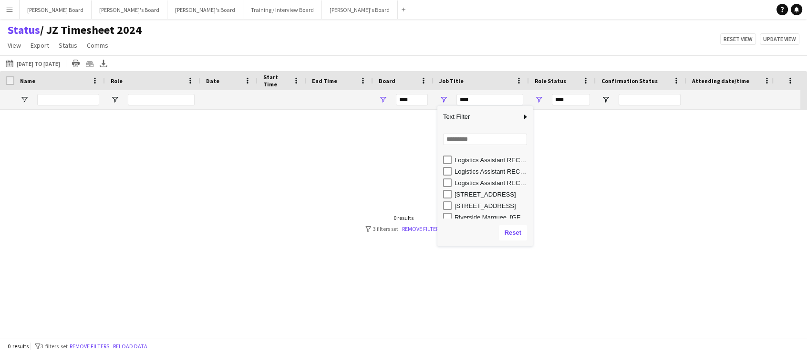
scroll to position [48, 0]
click at [472, 191] on div "[STREET_ADDRESS]" at bounding box center [491, 189] width 75 height 7
type input "**********"
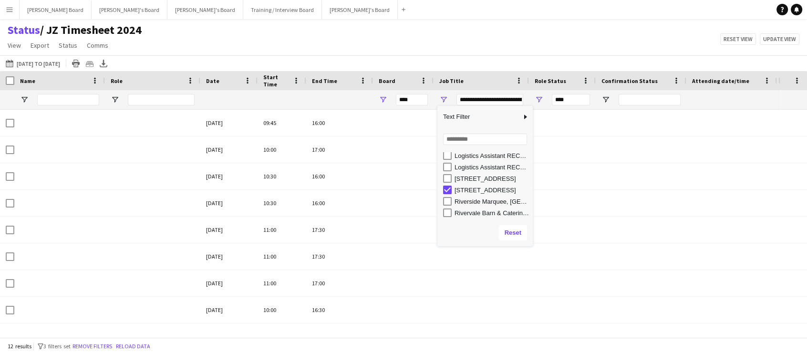
type input "**********"
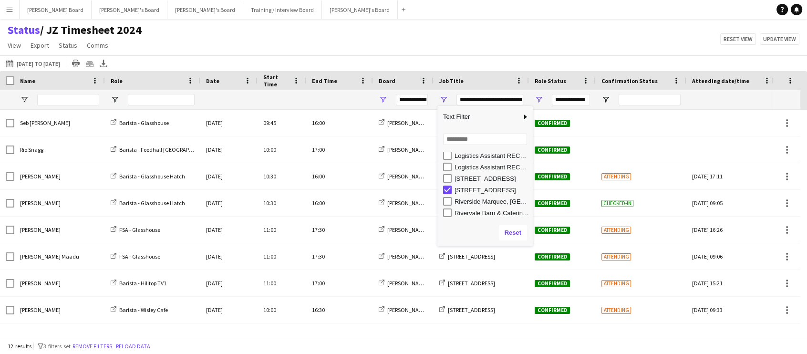
click at [466, 43] on div "Status / JZ Timesheet 2024 View Views Default view Airshow Accreditation Airsho…" at bounding box center [403, 39] width 807 height 32
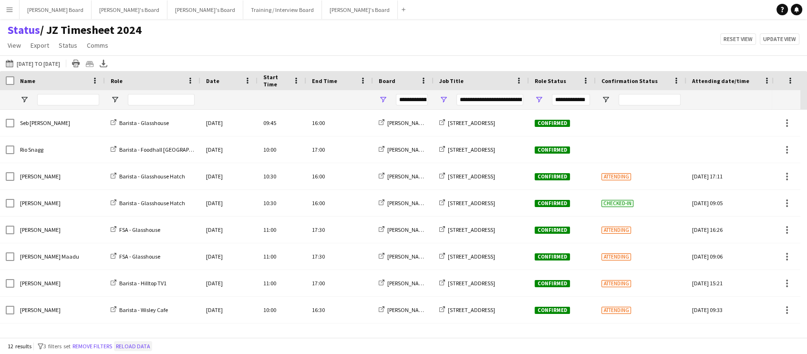
click at [138, 348] on button "Reload data" at bounding box center [133, 346] width 38 height 10
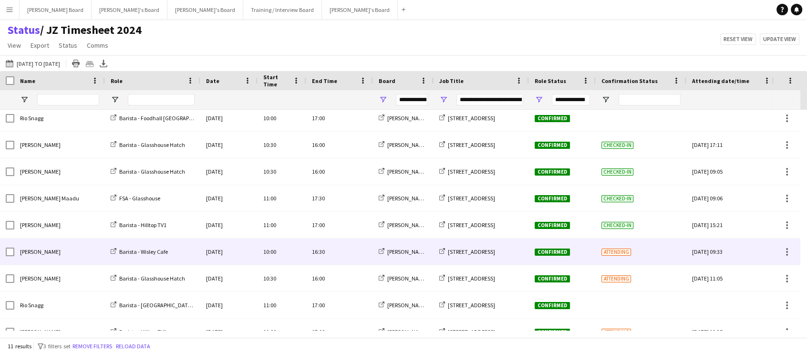
scroll to position [72, 0]
